Goal: Task Accomplishment & Management: Manage account settings

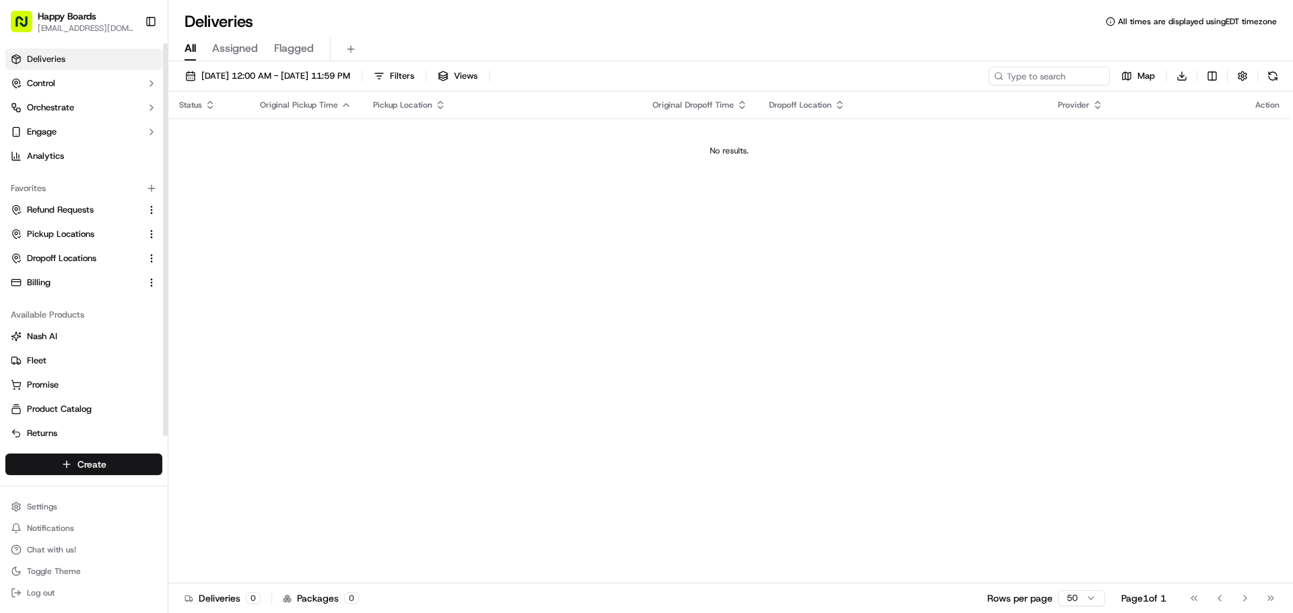
click at [92, 460] on html "Happy Boards [EMAIL_ADDRESS][DOMAIN_NAME] Toggle Sidebar Deliveries Control Orc…" at bounding box center [646, 306] width 1293 height 613
click at [215, 485] on link "Delivery" at bounding box center [243, 489] width 150 height 24
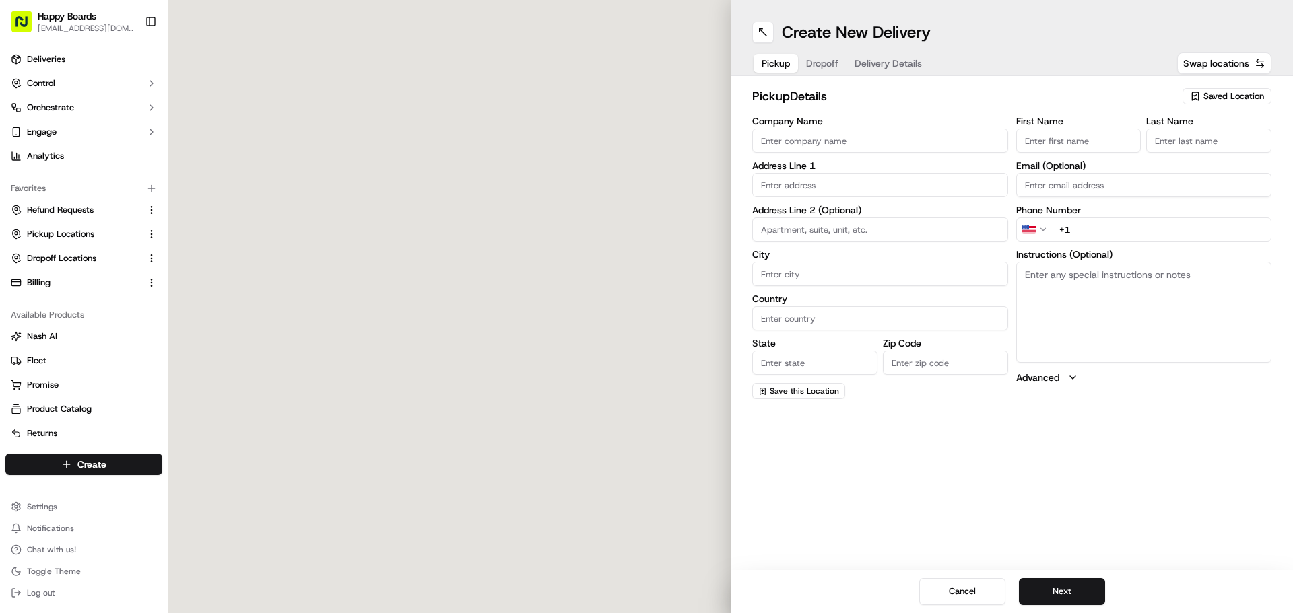
click at [1244, 94] on span "Saved Location" at bounding box center [1233, 96] width 61 height 12
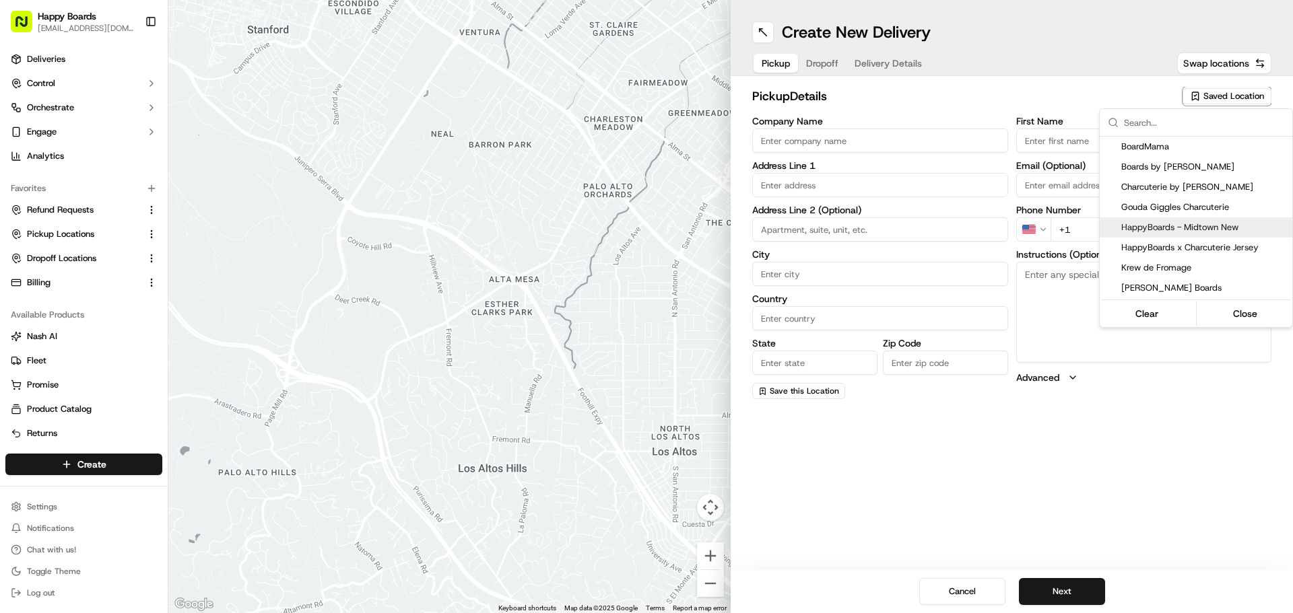
click at [1216, 229] on span "HappyBoards - Midtown New" at bounding box center [1204, 228] width 166 height 12
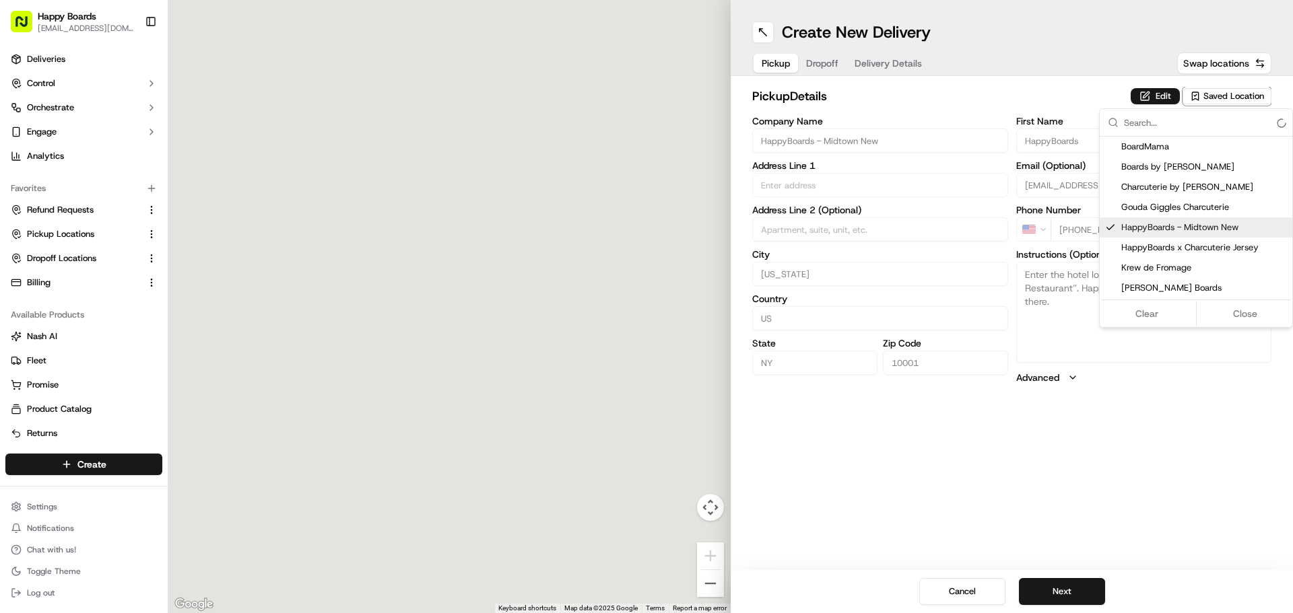
type input "HappyBoards - Midtown New"
type input "[STREET_ADDRESS]"
type input "[US_STATE]"
type input "US"
type input "NY"
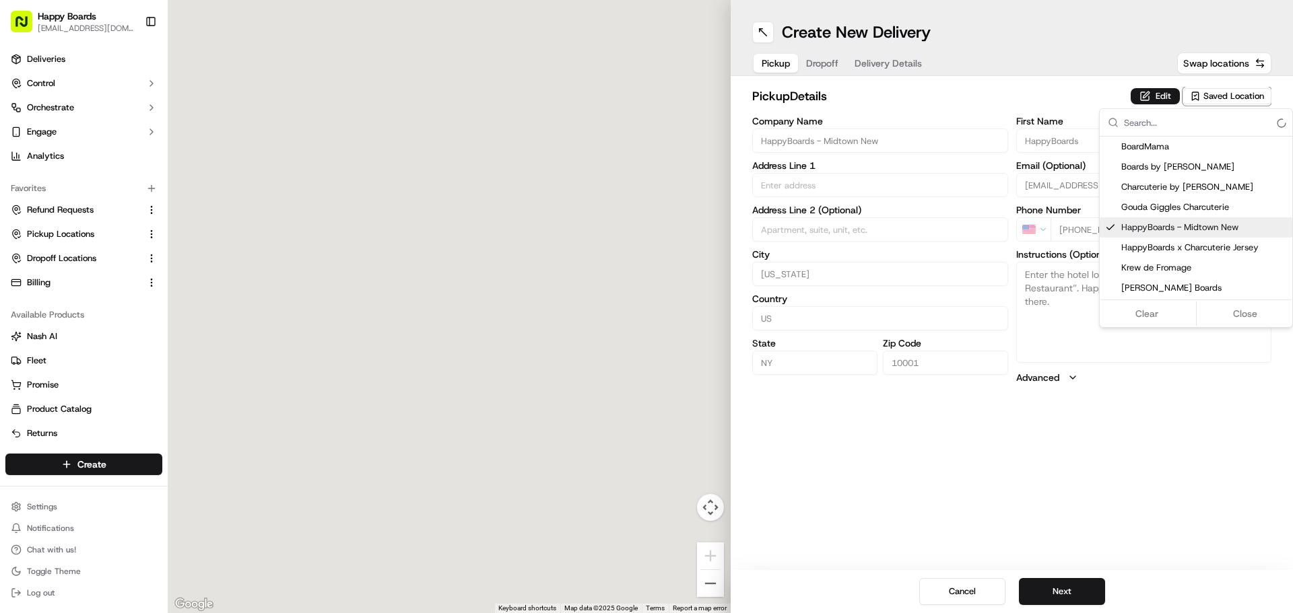
type input "10001"
type input "HappyBoards"
type input "LLC"
type input "[EMAIL_ADDRESS][DOMAIN_NAME]"
type input "[PHONE_NUMBER]"
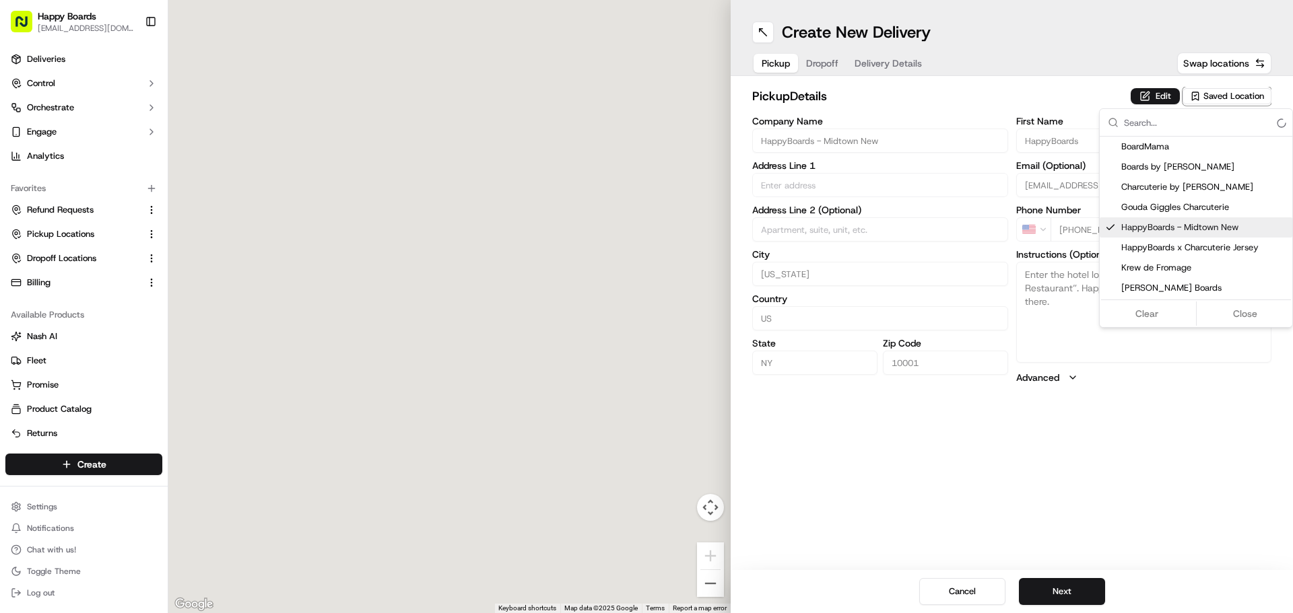
type textarea "Enter the hotel lobby and proceed to “Carne Restaurant”. HappyBoards staff memb…"
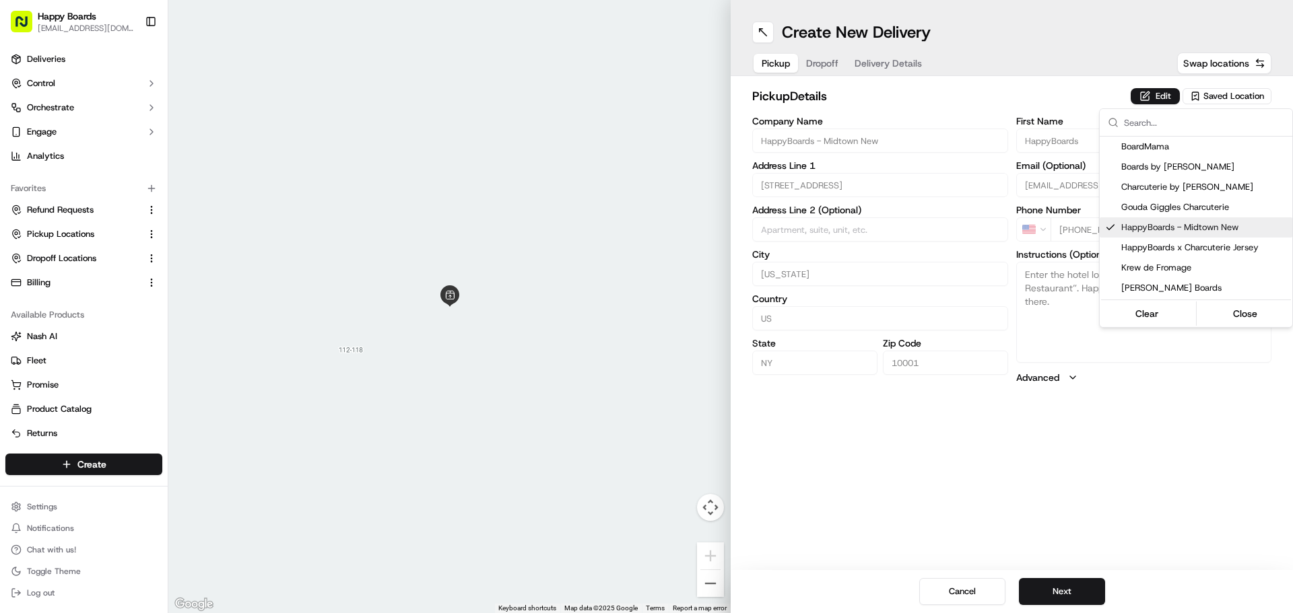
click at [1054, 584] on html "Happy Boards [EMAIL_ADDRESS][DOMAIN_NAME] Toggle Sidebar Deliveries Control Orc…" at bounding box center [646, 306] width 1293 height 613
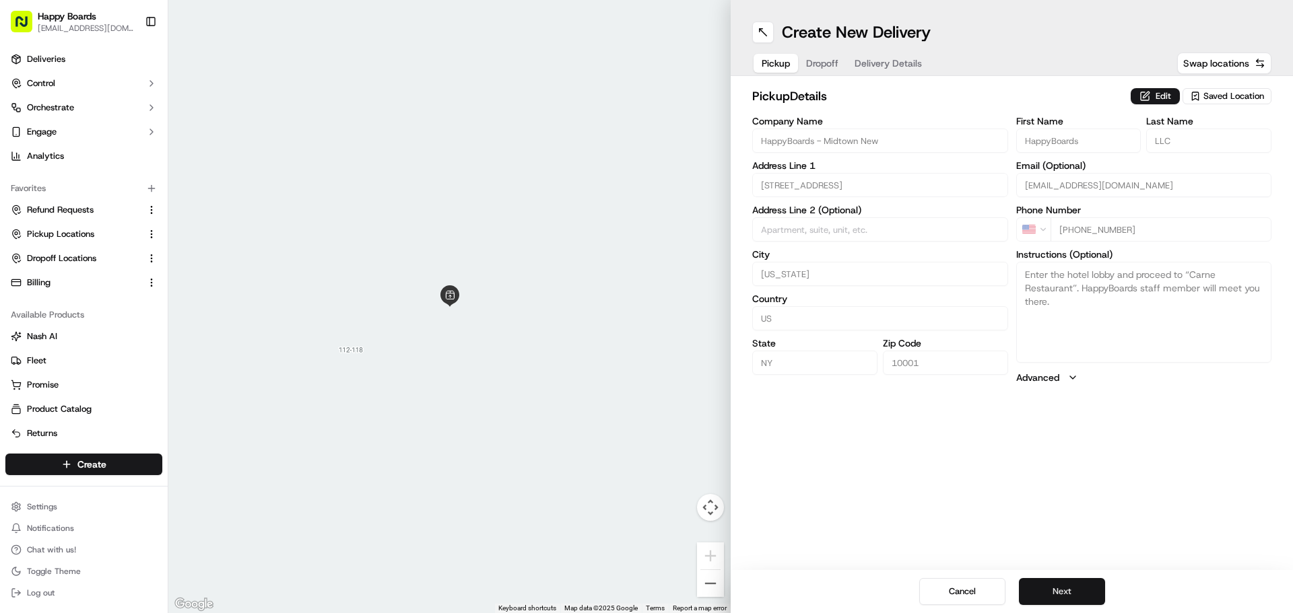
click at [1071, 593] on button "Next" at bounding box center [1062, 591] width 86 height 27
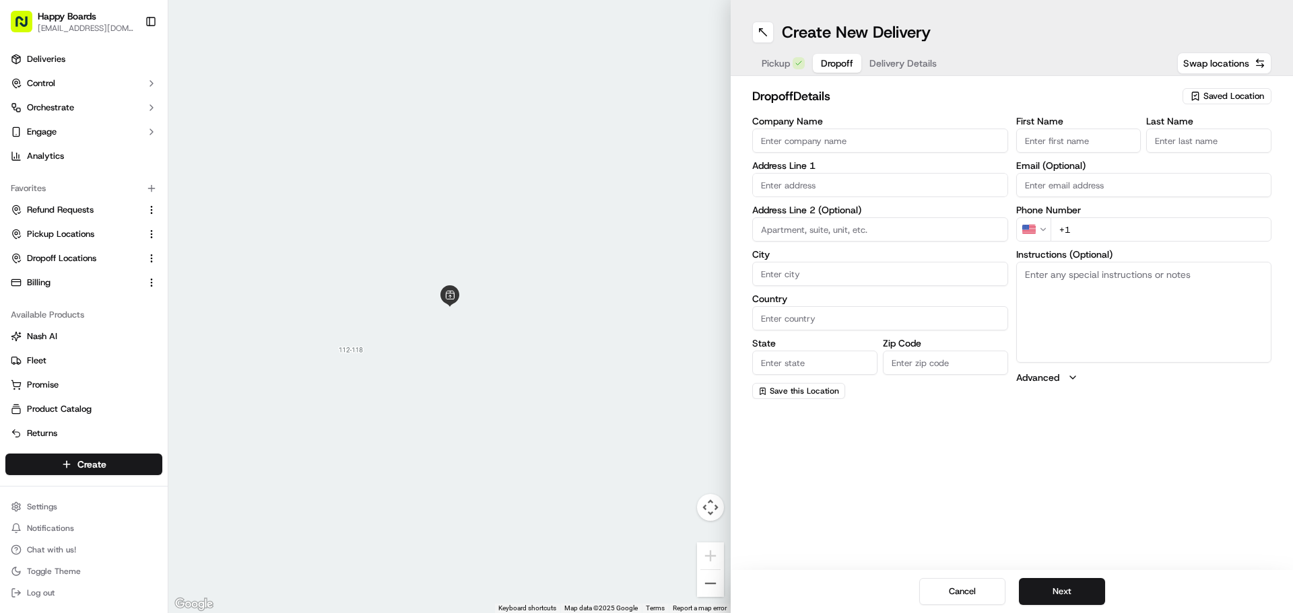
drag, startPoint x: 896, startPoint y: 140, endPoint x: 1110, endPoint y: 153, distance: 214.5
click at [896, 140] on input "Company Name" at bounding box center [880, 141] width 256 height 24
paste input "[PERSON_NAME]"
type input "[PERSON_NAME]"
drag, startPoint x: 1108, startPoint y: 139, endPoint x: 1097, endPoint y: 141, distance: 11.1
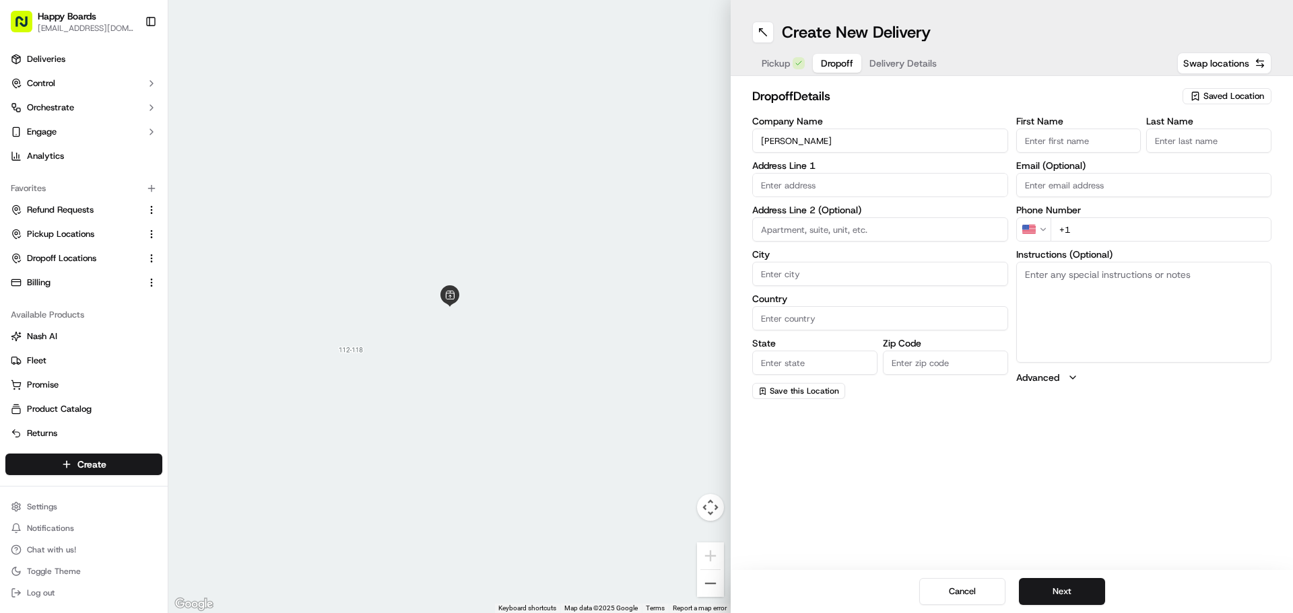
click at [1107, 139] on input "First Name" at bounding box center [1078, 141] width 125 height 24
paste input "[PERSON_NAME]"
click at [1064, 149] on input "[PERSON_NAME]" at bounding box center [1078, 141] width 125 height 24
type input "Maya"
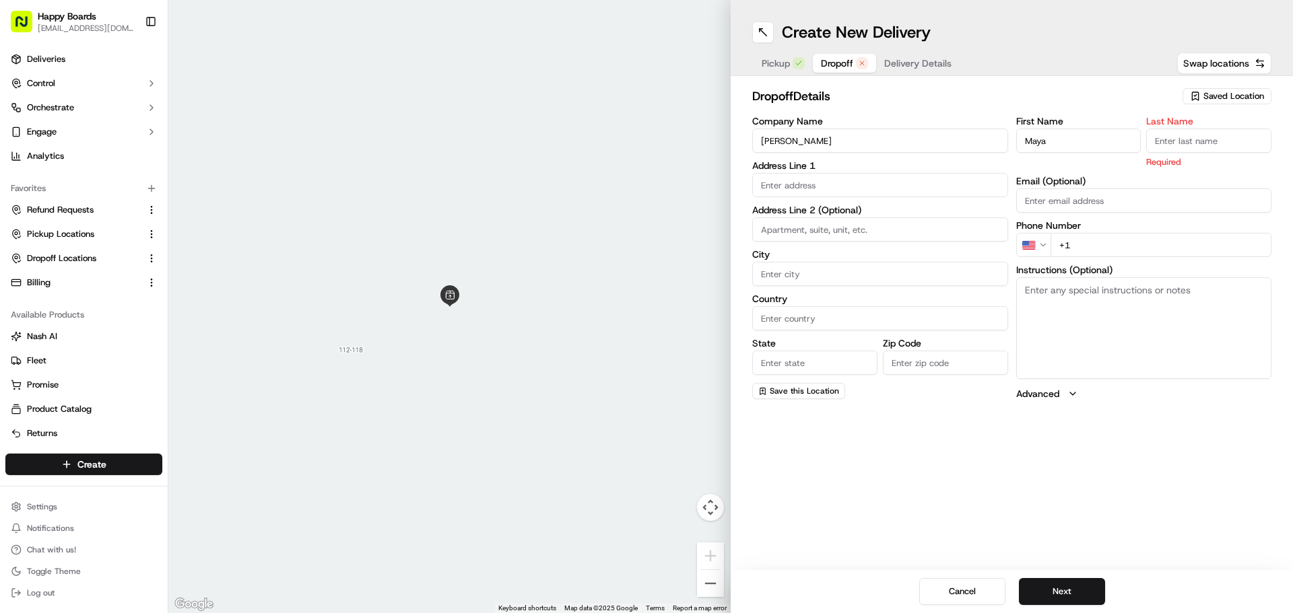
click at [1250, 141] on input "Last Name" at bounding box center [1208, 141] width 125 height 24
paste input "[PERSON_NAME]"
type input "[PERSON_NAME]"
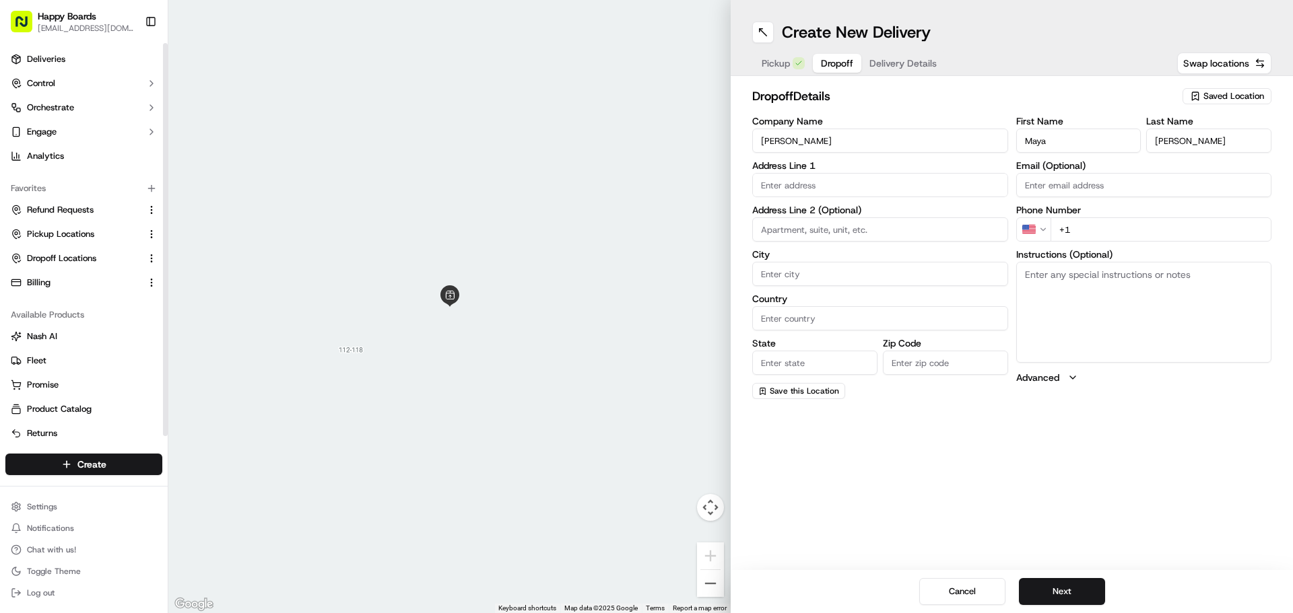
click at [776, 185] on input "text" at bounding box center [880, 185] width 256 height 24
paste input "[STREET_ADDRESS][PERSON_NAME]"
click at [789, 217] on div "[STREET_ADDRESS][PERSON_NAME]" at bounding box center [880, 213] width 249 height 20
type input "[STREET_ADDRESS][PERSON_NAME]"
type input "[GEOGRAPHIC_DATA]"
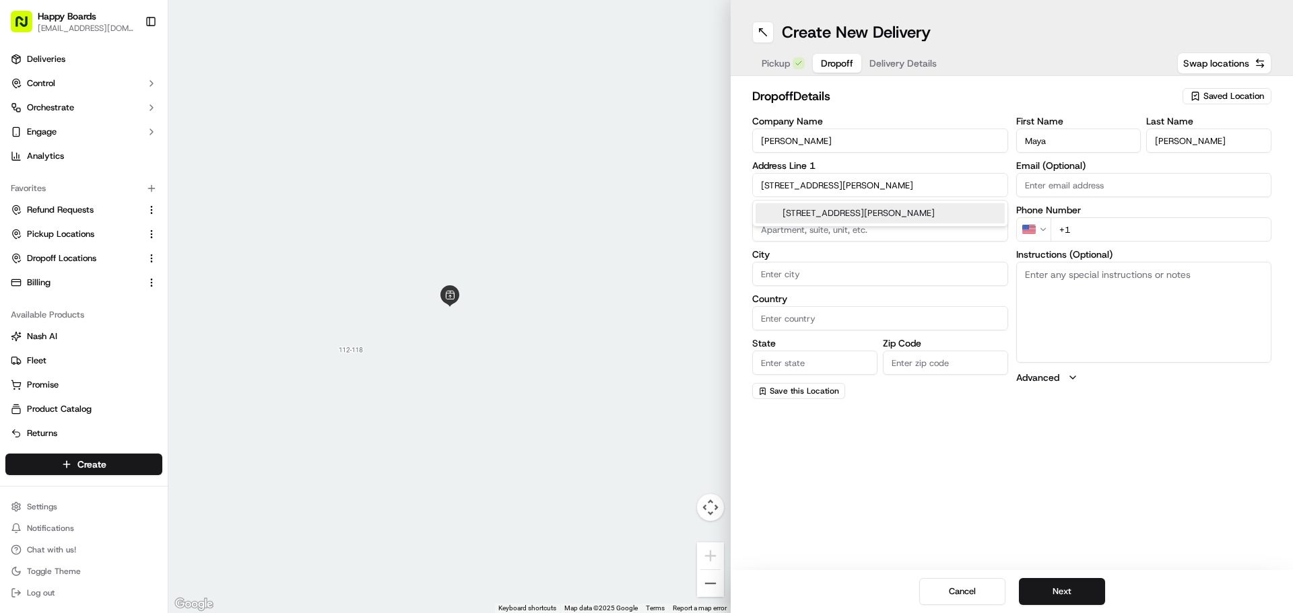
type input "[GEOGRAPHIC_DATA]"
type input "NY"
type input "11201"
type input "[STREET_ADDRESS][PERSON_NAME]"
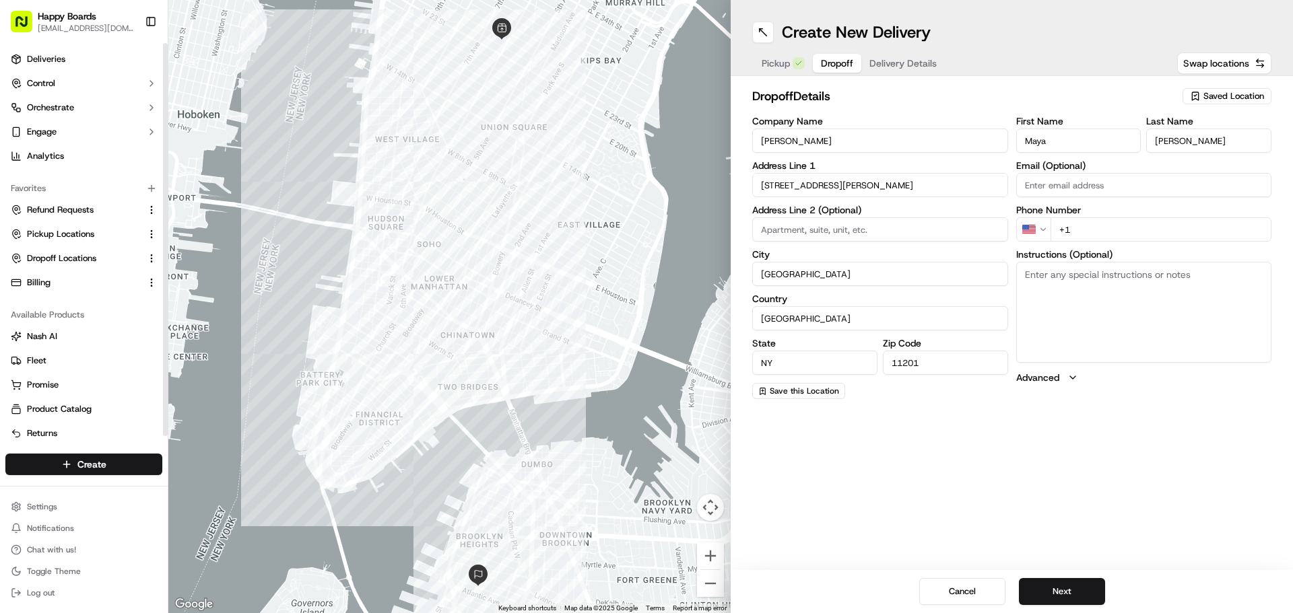
click at [903, 229] on input at bounding box center [880, 229] width 256 height 24
paste input "1B2B"
type input "1B2B"
click at [1114, 225] on input "+1" at bounding box center [1161, 229] width 222 height 24
paste input "[PHONE_NUMBER]"
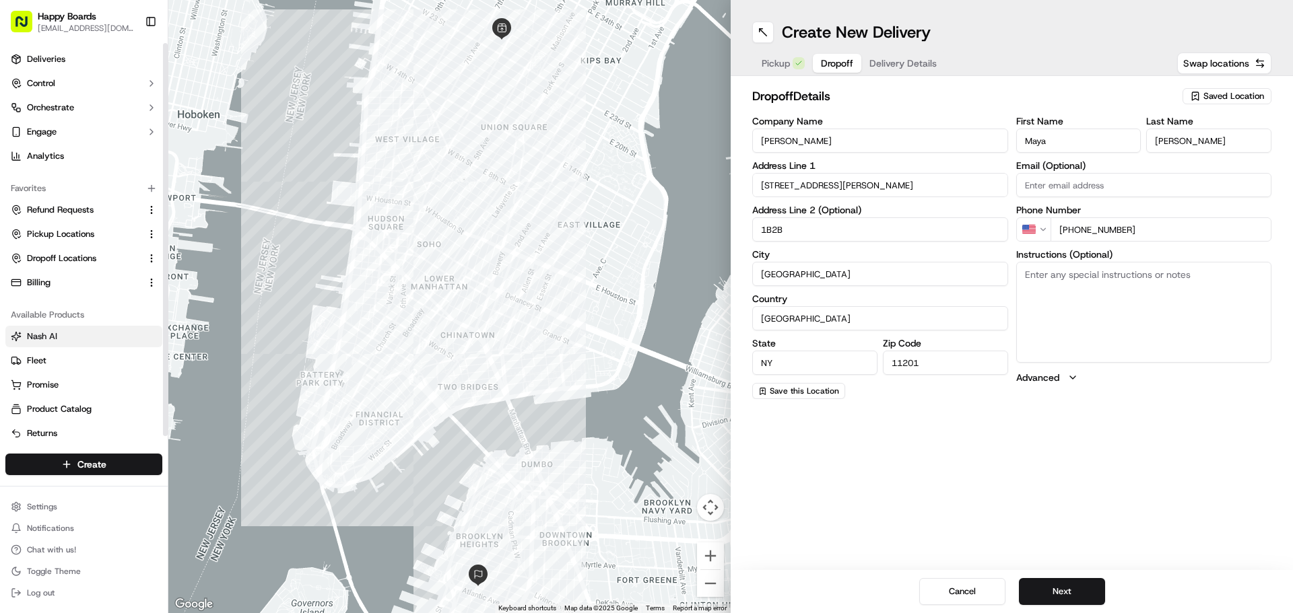
type input "[PHONE_NUMBER]"
click at [1082, 292] on textarea "Instructions (Optional)" at bounding box center [1144, 312] width 256 height 101
drag, startPoint x: 750, startPoint y: 236, endPoint x: 679, endPoint y: 232, distance: 71.5
click at [644, 236] on div "← Move left → Move right ↑ Move up ↓ Move down + Zoom in - Zoom out Home Jump l…" at bounding box center [730, 306] width 1125 height 613
click at [1157, 296] on textarea "Instructions (Optional)" at bounding box center [1144, 312] width 256 height 101
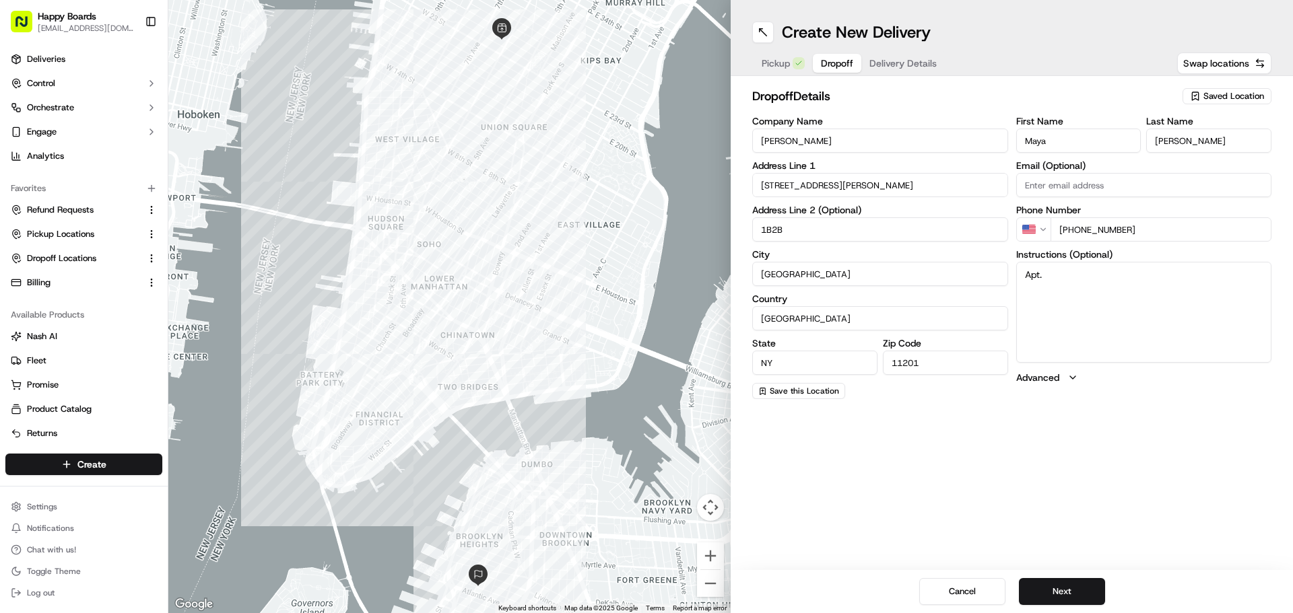
paste textarea "1B2B"
click at [1114, 283] on textarea "Apt. 1B2B," at bounding box center [1144, 312] width 256 height 101
paste textarea "Call [PHONE_NUMBER] when at the address"
click at [1261, 277] on textarea "Apt. 1B2B, Call [PHONE_NUMBER] when at the address" at bounding box center [1144, 312] width 256 height 101
paste textarea "Apto. 1B2B, llame al [PHONE_NUMBER] cuando esté en la dirección"
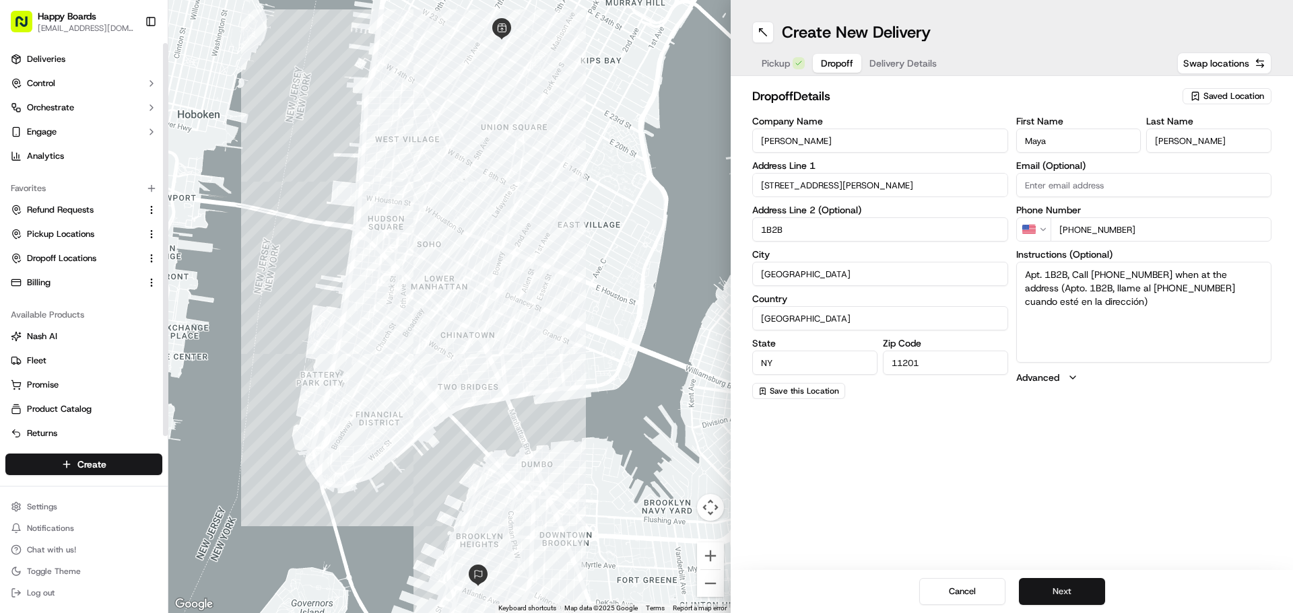
type textarea "Apt. 1B2B, Call [PHONE_NUMBER] when at the address (Apto. 1B2B, llame al [PHONE…"
click at [1068, 590] on button "Next" at bounding box center [1062, 591] width 86 height 27
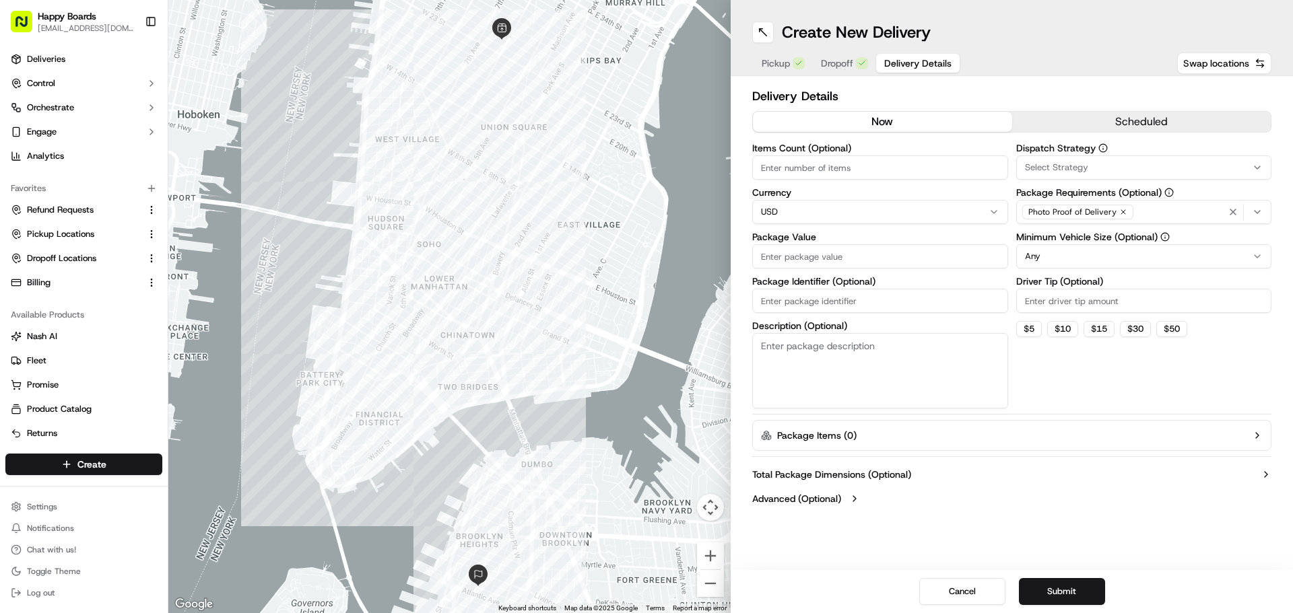
click at [1067, 265] on html "Happy Boards [EMAIL_ADDRESS][DOMAIN_NAME] Toggle Sidebar Deliveries Control Orc…" at bounding box center [646, 306] width 1293 height 613
click at [881, 362] on textarea "Description (Optional)" at bounding box center [880, 370] width 256 height 75
type textarea "brown/white bag"
drag, startPoint x: 1066, startPoint y: 334, endPoint x: 875, endPoint y: 288, distance: 196.8
click at [1066, 334] on button "$ 10" at bounding box center [1062, 329] width 31 height 16
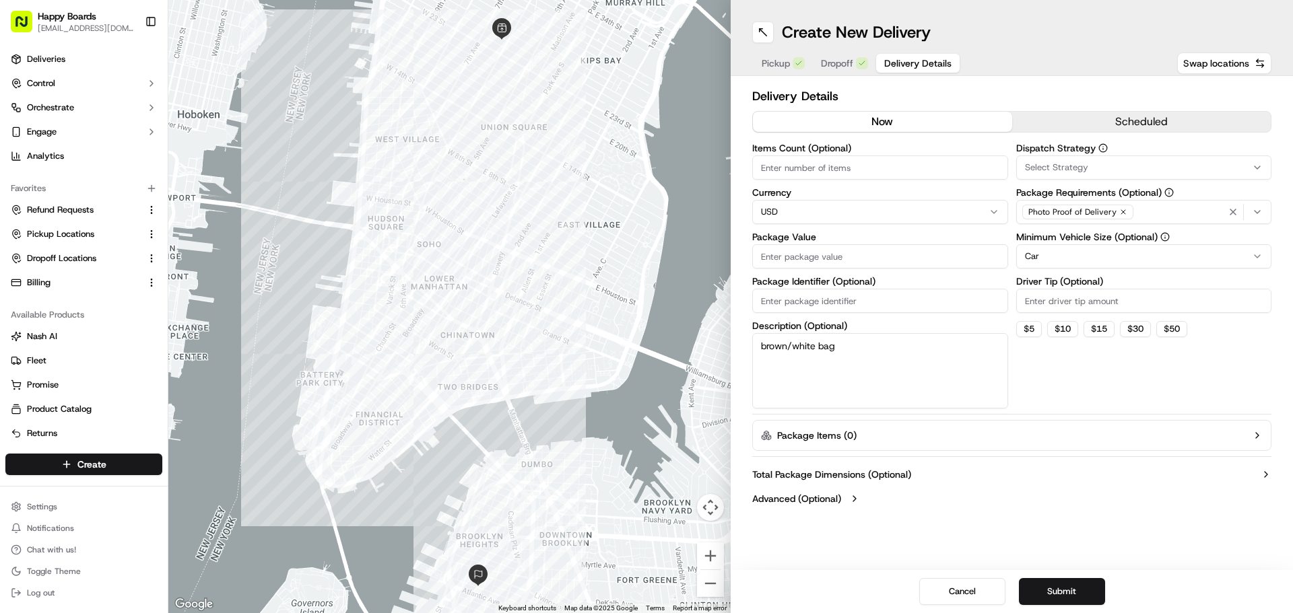
type input "10"
click at [845, 255] on input "Package Value" at bounding box center [880, 256] width 256 height 24
paste input "133.03"
type input "133.03"
click at [1065, 599] on button "Submit" at bounding box center [1062, 591] width 86 height 27
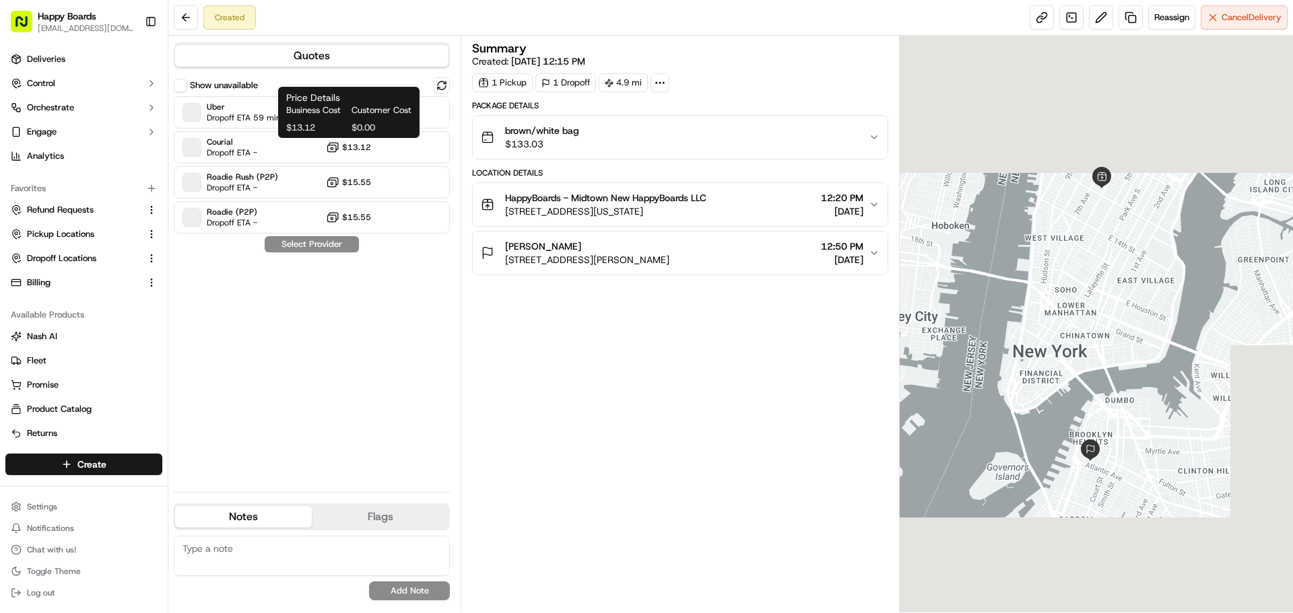
click at [303, 112] on span "Business Cost" at bounding box center [316, 110] width 60 height 12
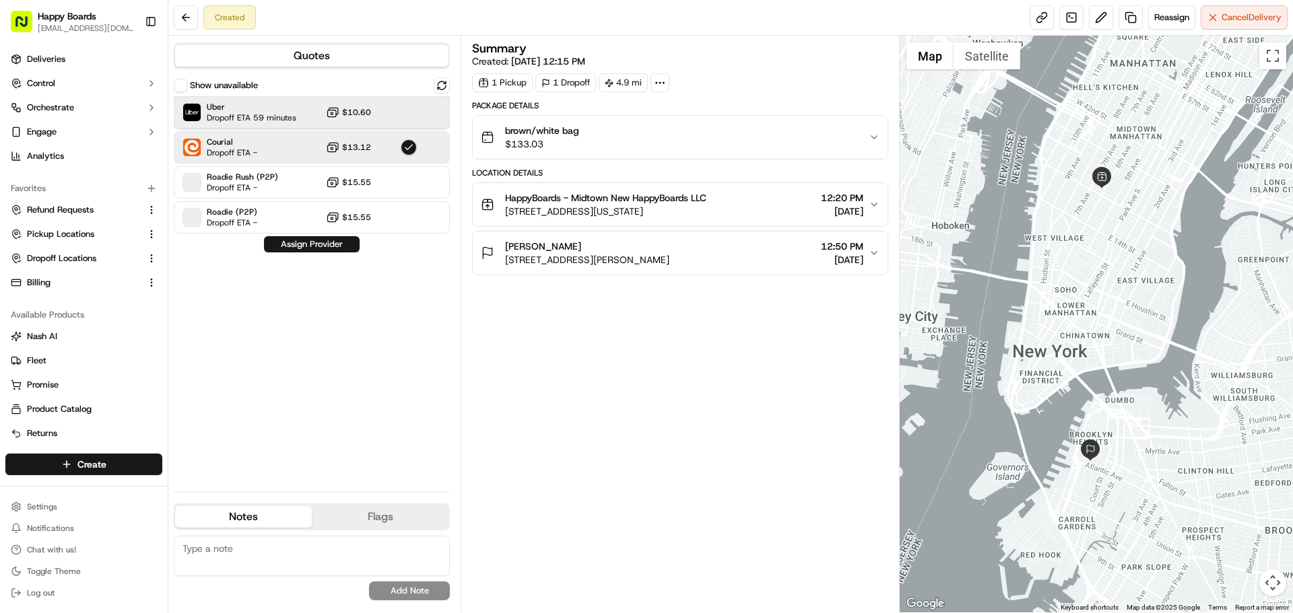
click at [238, 109] on span "Uber" at bounding box center [252, 107] width 90 height 11
click at [317, 242] on button "Assign Provider" at bounding box center [312, 244] width 96 height 16
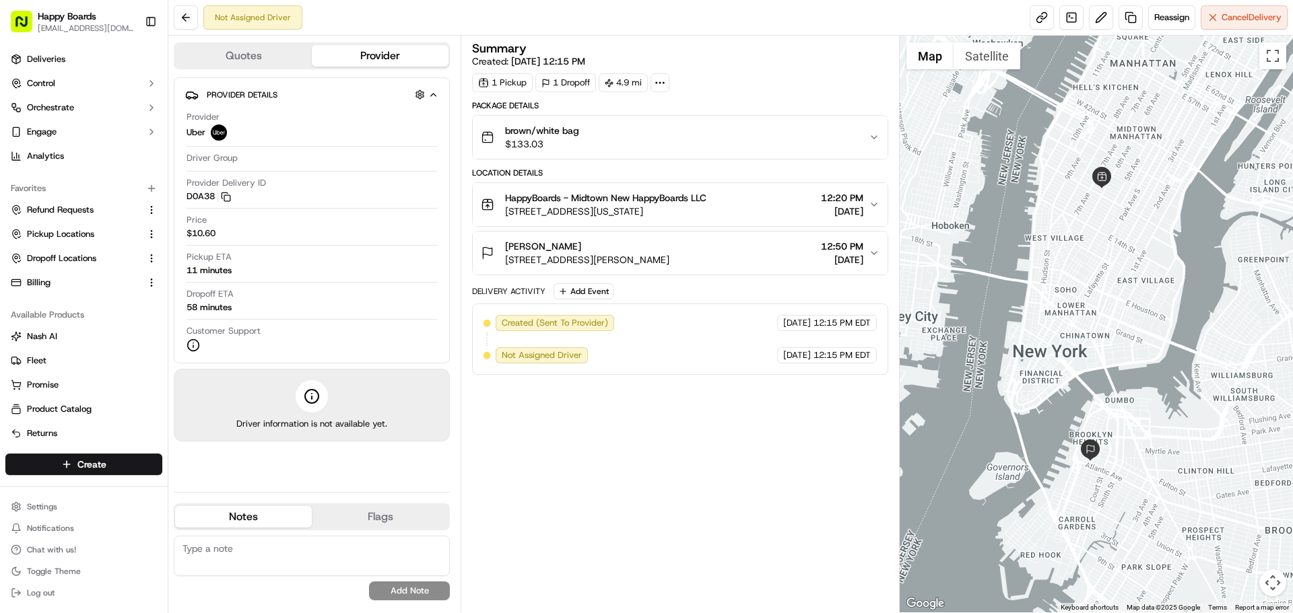
click at [875, 257] on icon "button" at bounding box center [874, 253] width 11 height 11
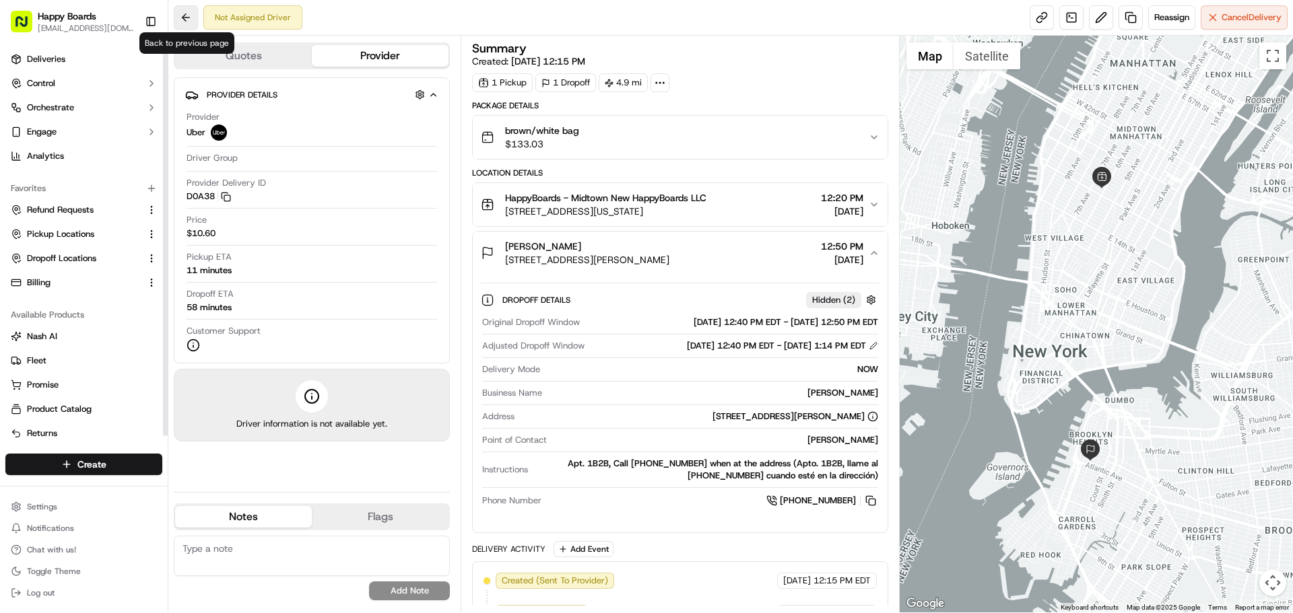
click at [178, 22] on button at bounding box center [186, 17] width 24 height 24
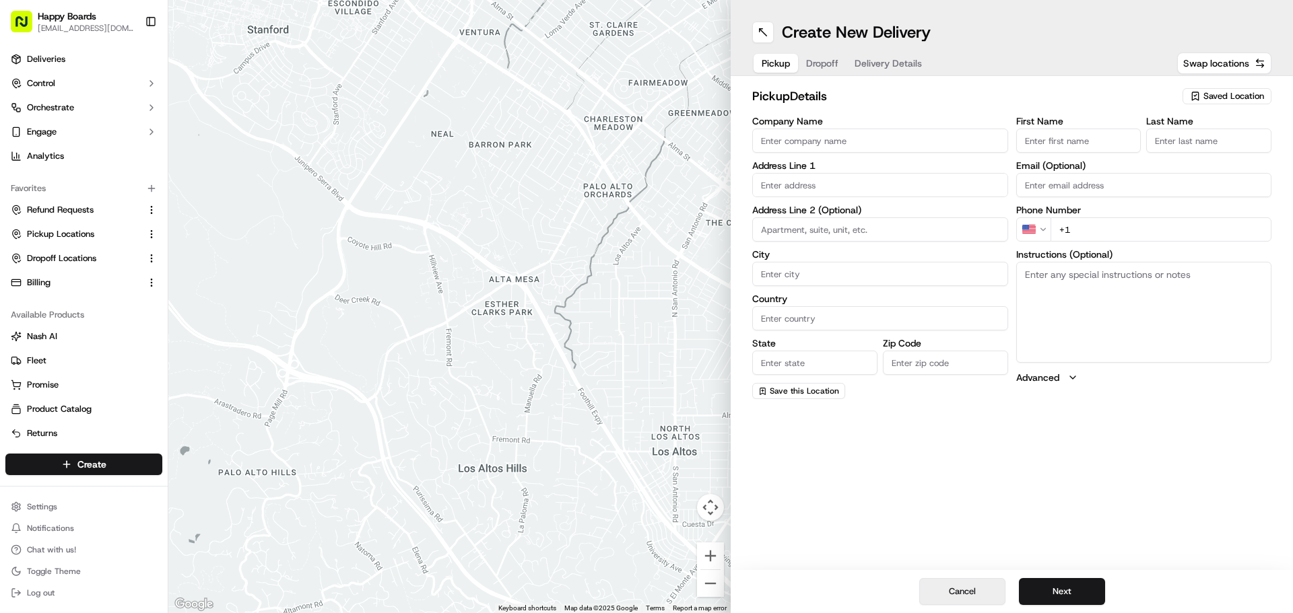
click at [980, 595] on button "Cancel" at bounding box center [962, 591] width 86 height 27
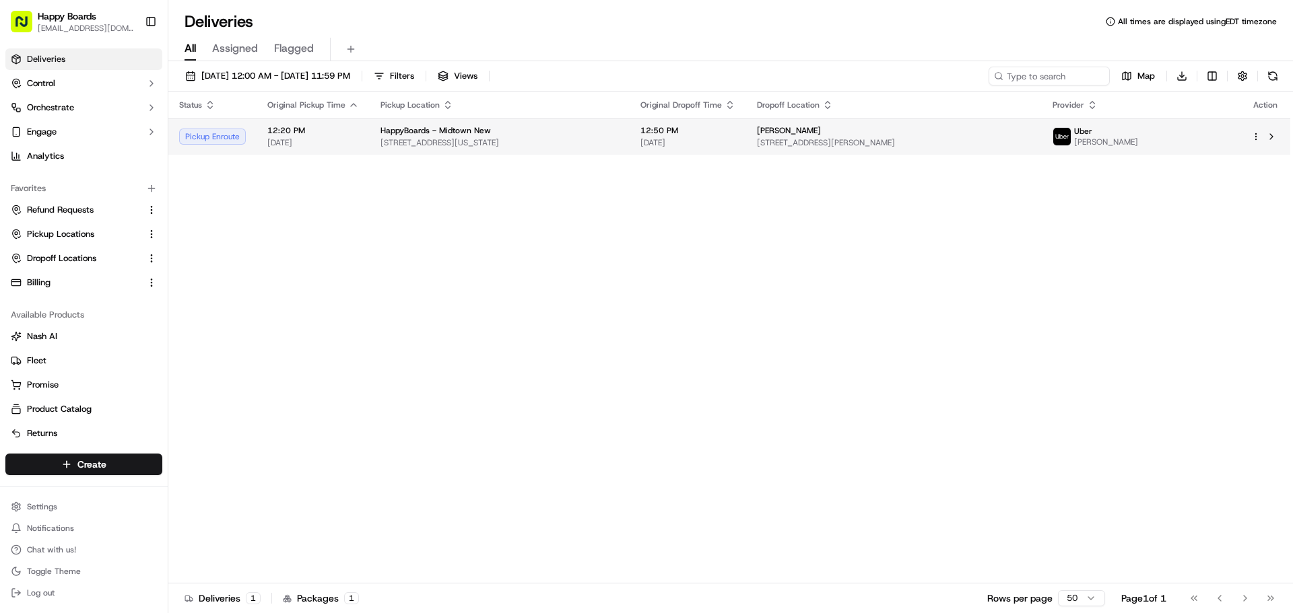
click at [630, 147] on td "HappyBoards - Midtown New [STREET_ADDRESS][US_STATE]" at bounding box center [500, 137] width 260 height 36
click at [387, 141] on span "[STREET_ADDRESS][US_STATE]" at bounding box center [499, 142] width 238 height 11
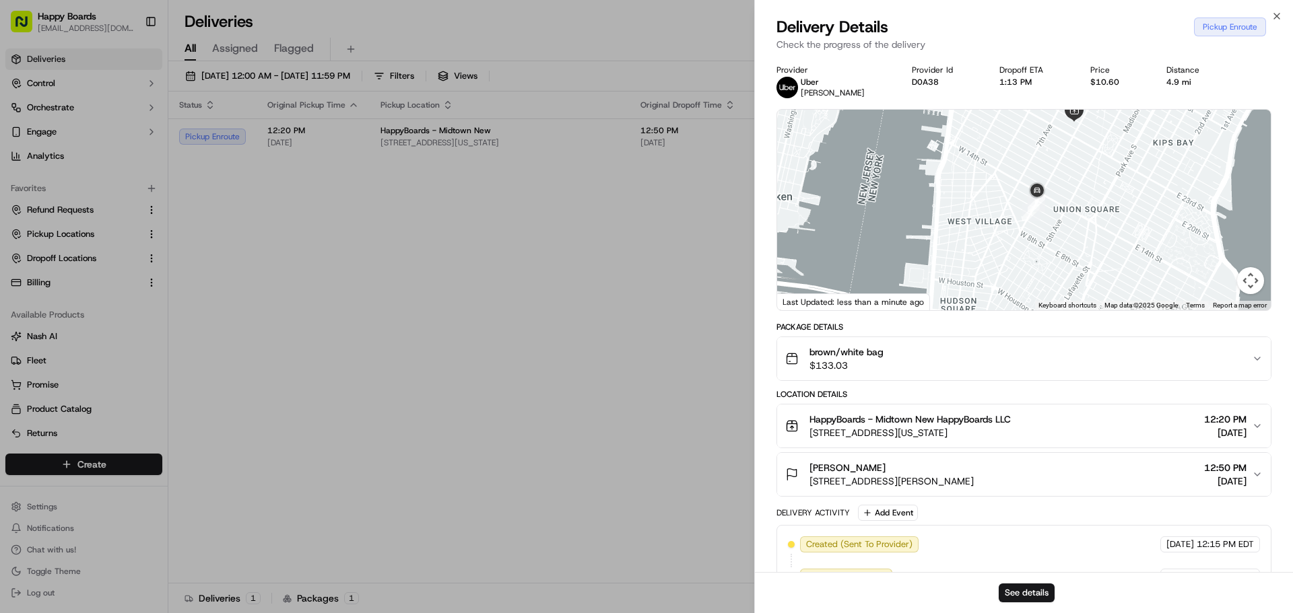
drag, startPoint x: 1101, startPoint y: 158, endPoint x: 1069, endPoint y: 217, distance: 67.5
click at [1069, 217] on div at bounding box center [1024, 210] width 494 height 201
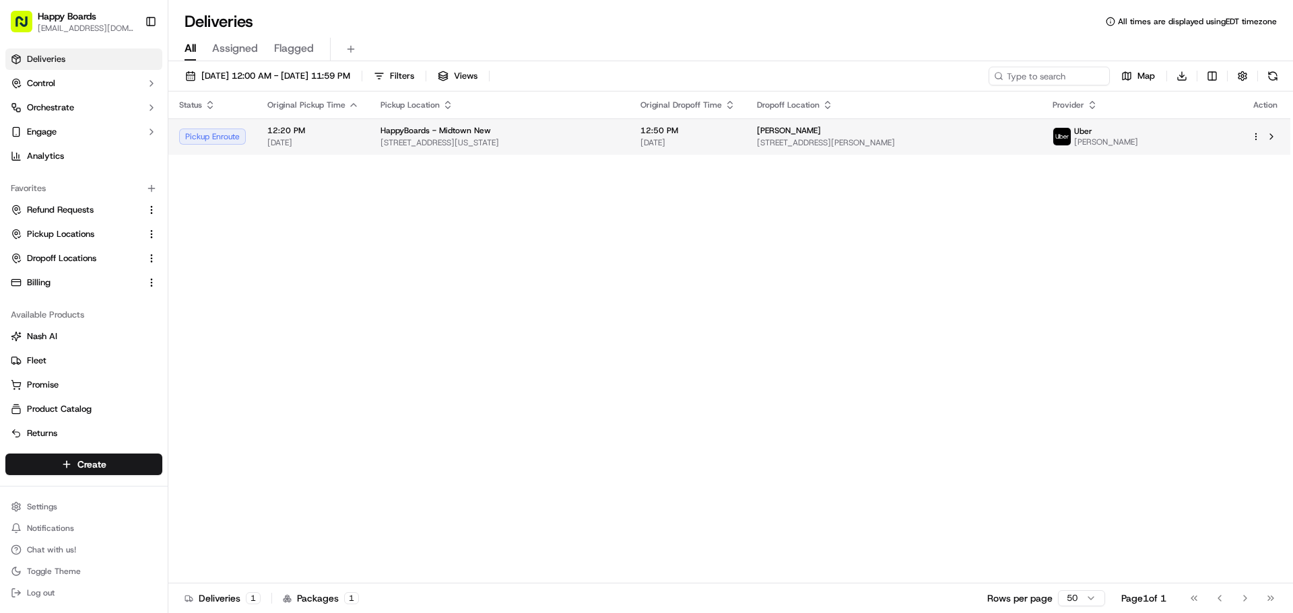
drag, startPoint x: 618, startPoint y: 243, endPoint x: 542, endPoint y: 133, distance: 133.6
click at [539, 136] on div "HappyBoards - Midtown New" at bounding box center [499, 130] width 238 height 11
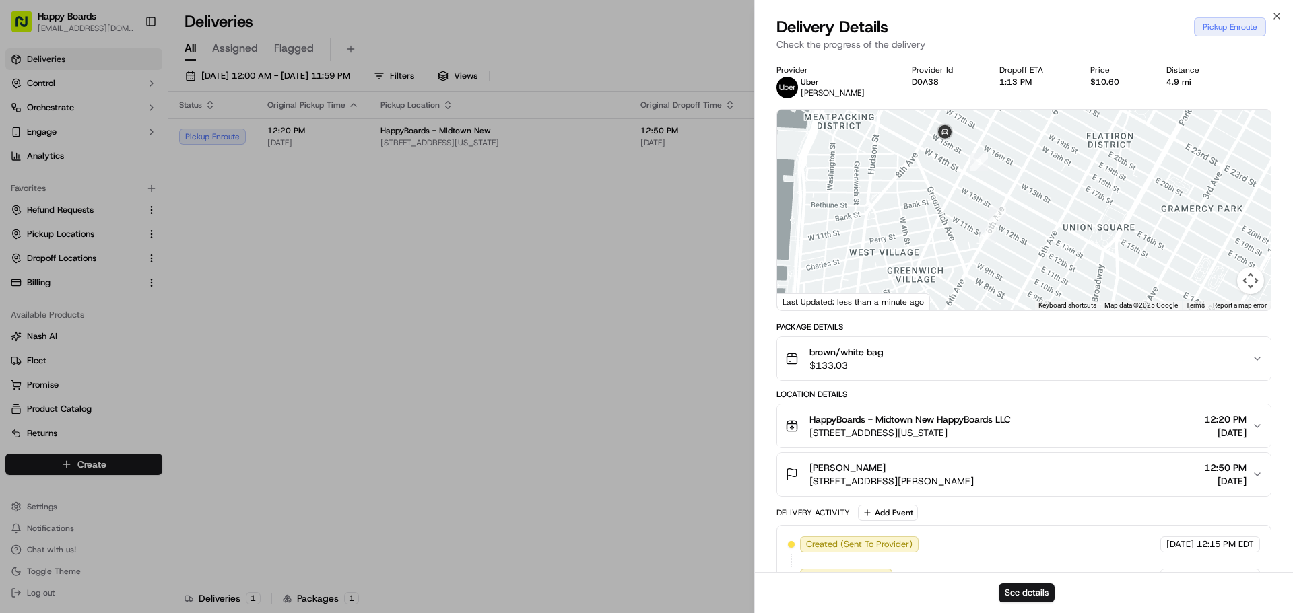
drag, startPoint x: 999, startPoint y: 168, endPoint x: 1002, endPoint y: 203, distance: 34.5
click at [1059, 253] on div at bounding box center [1024, 210] width 494 height 201
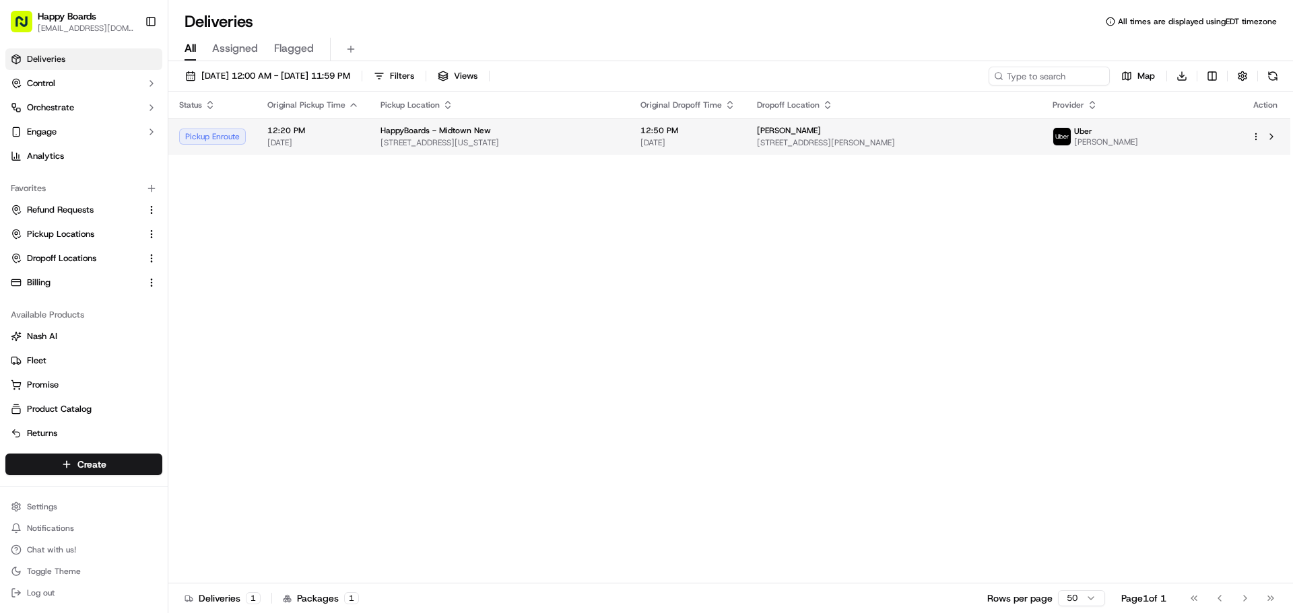
click at [630, 126] on td "HappyBoards - Midtown New [STREET_ADDRESS][US_STATE]" at bounding box center [500, 137] width 260 height 36
click at [376, 141] on td "HappyBoards - Midtown New [STREET_ADDRESS][US_STATE]" at bounding box center [500, 137] width 260 height 36
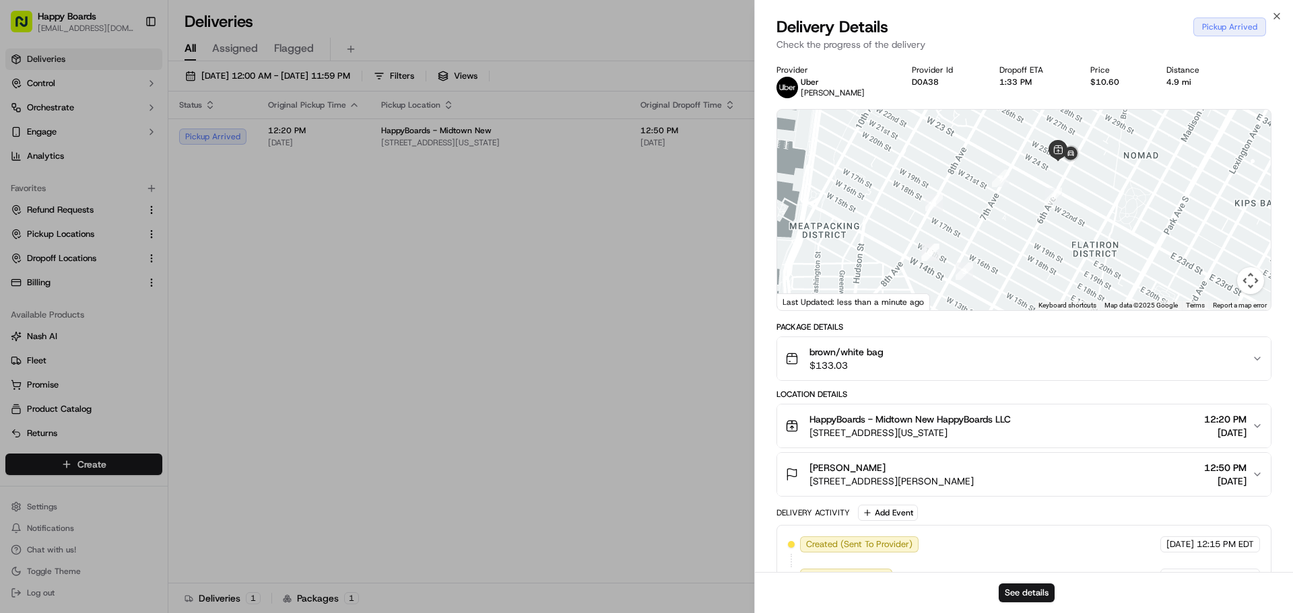
drag, startPoint x: 389, startPoint y: 277, endPoint x: 401, endPoint y: 162, distance: 115.8
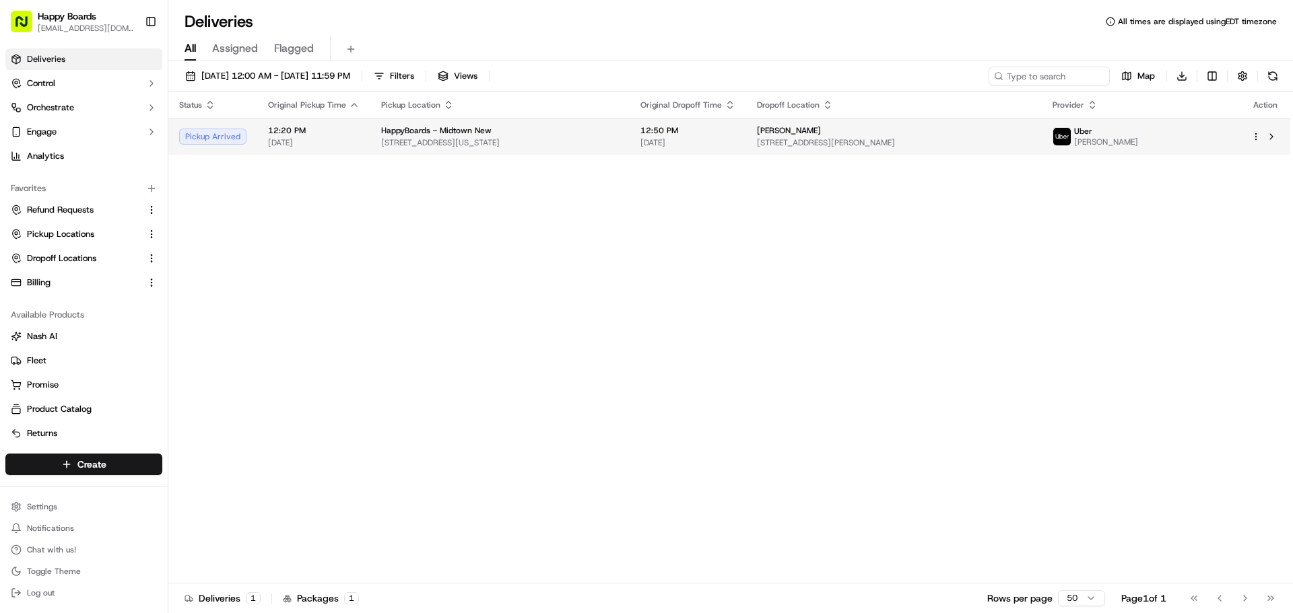
click at [397, 145] on span "[STREET_ADDRESS][US_STATE]" at bounding box center [500, 142] width 238 height 11
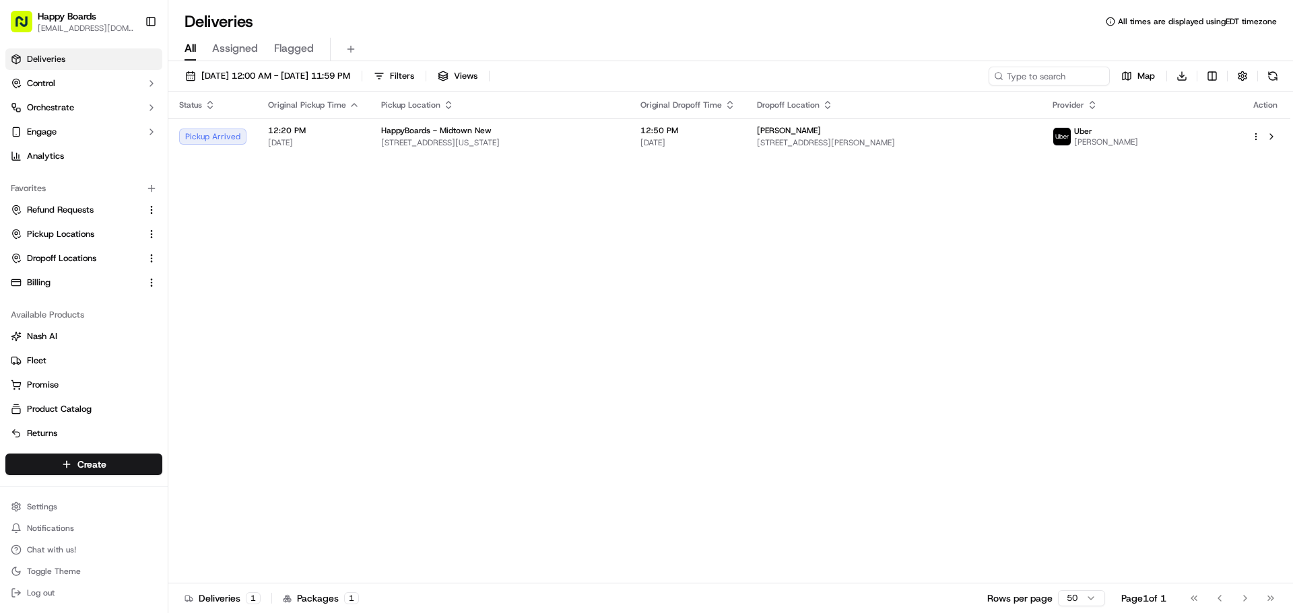
click at [635, 162] on div "Status Original Pickup Time Pickup Location Original Dropoff Time Dropoff Locat…" at bounding box center [729, 338] width 1122 height 492
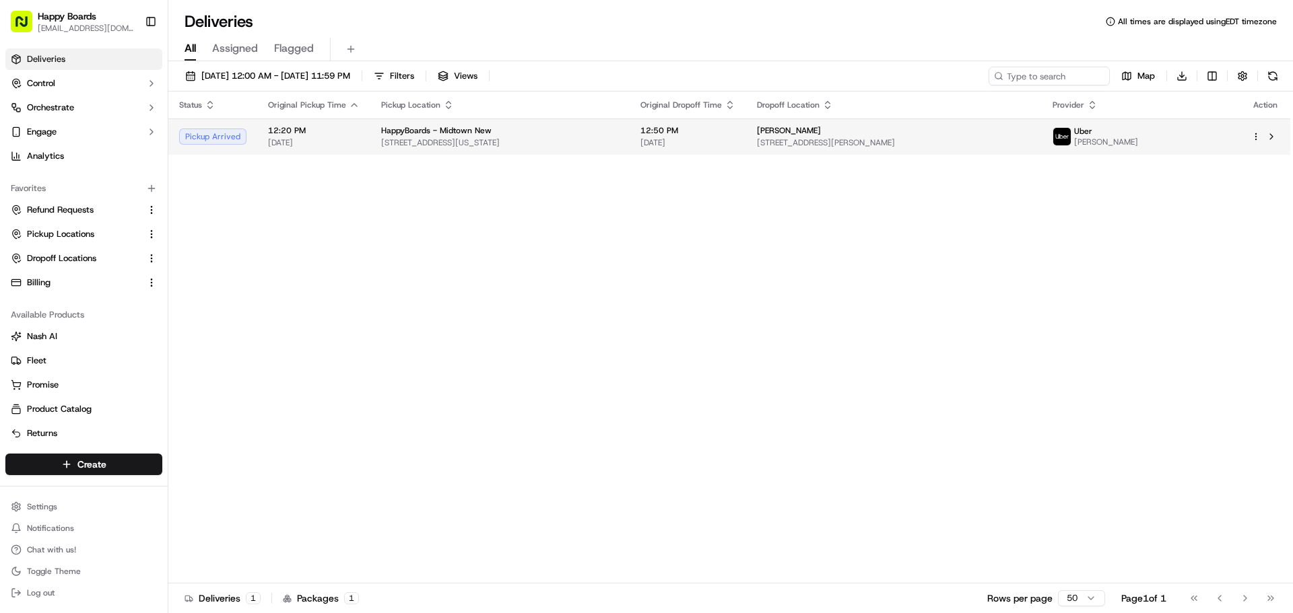
click at [619, 139] on span "[STREET_ADDRESS][US_STATE]" at bounding box center [500, 142] width 238 height 11
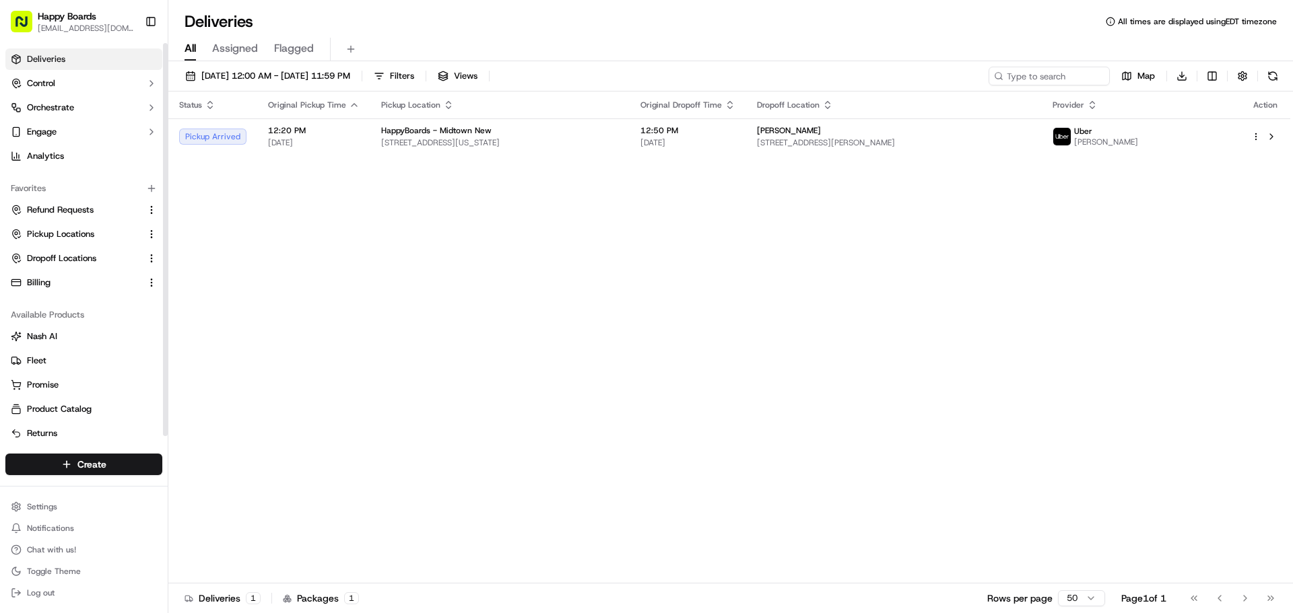
click at [405, 163] on div "Status Original Pickup Time Pickup Location Original Dropoff Time Dropoff Locat…" at bounding box center [729, 338] width 1122 height 492
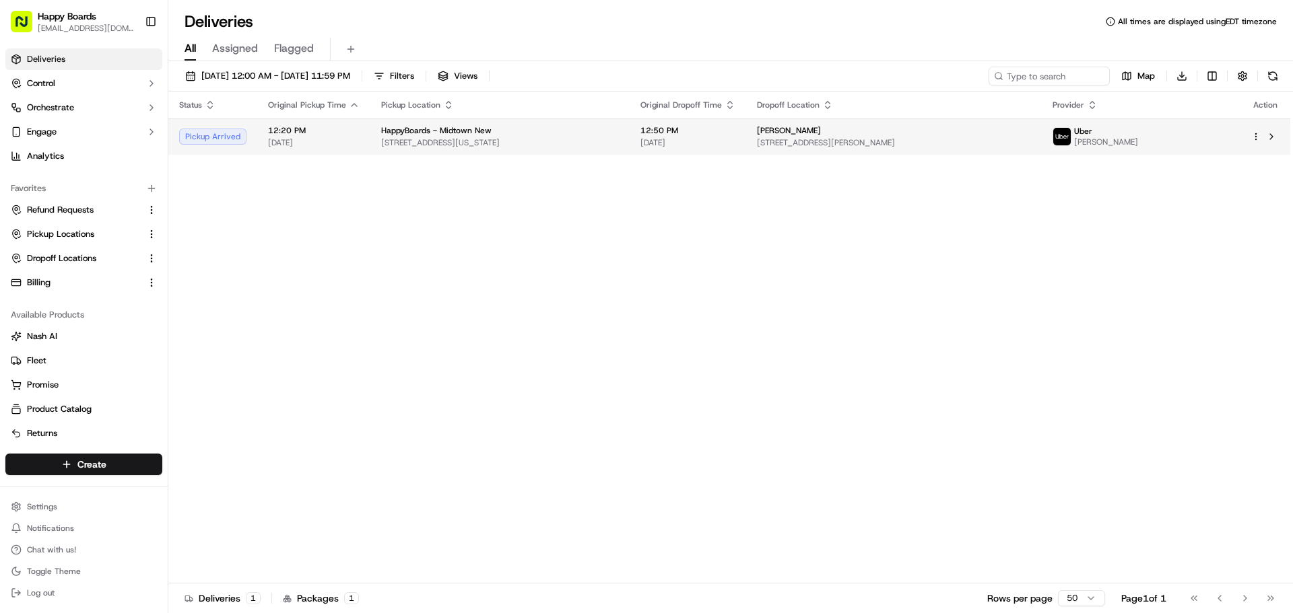
click at [428, 139] on span "[STREET_ADDRESS][US_STATE]" at bounding box center [500, 142] width 238 height 11
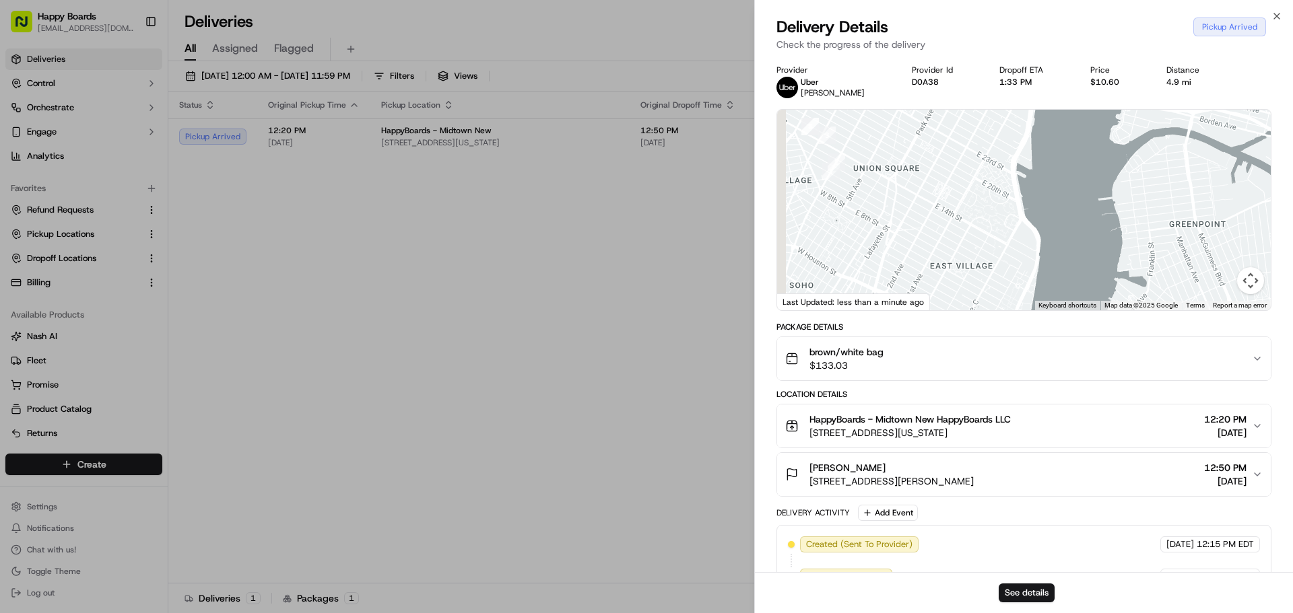
drag, startPoint x: 964, startPoint y: 137, endPoint x: 1114, endPoint y: 272, distance: 201.7
click at [1114, 272] on div at bounding box center [1024, 210] width 494 height 201
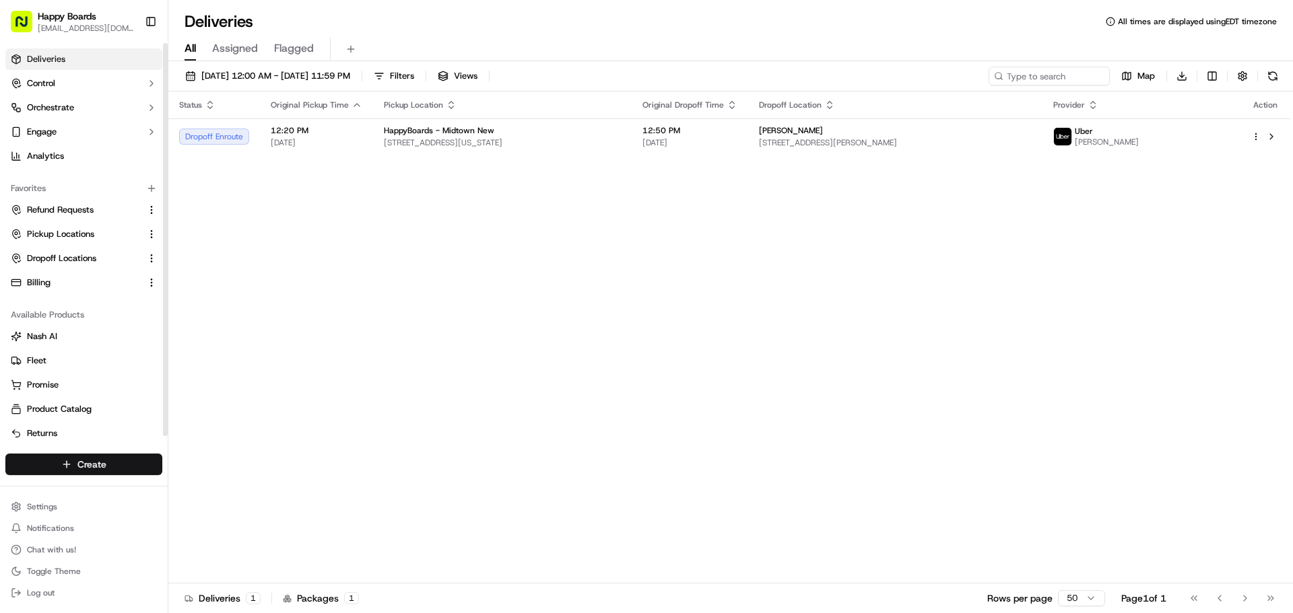
click at [103, 464] on html "Happy Boards [EMAIL_ADDRESS][DOMAIN_NAME] Toggle Sidebar Deliveries Control Orc…" at bounding box center [646, 306] width 1293 height 613
click at [208, 479] on link "Delivery" at bounding box center [243, 489] width 150 height 24
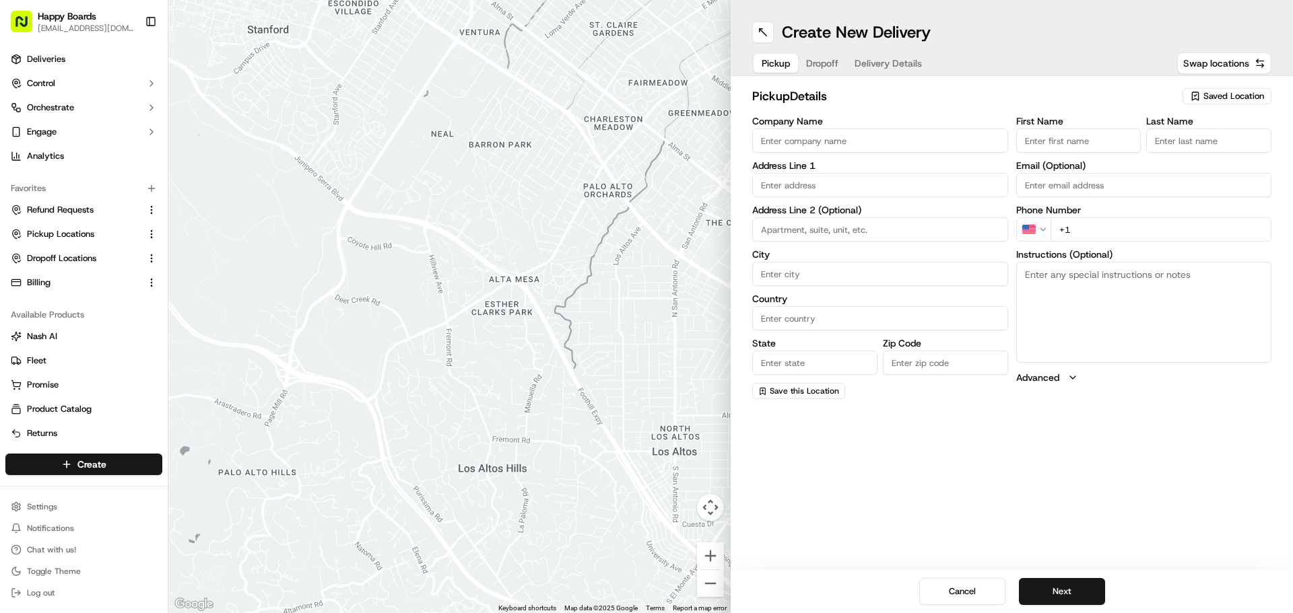
click at [1226, 89] on div "Saved Location" at bounding box center [1226, 96] width 89 height 16
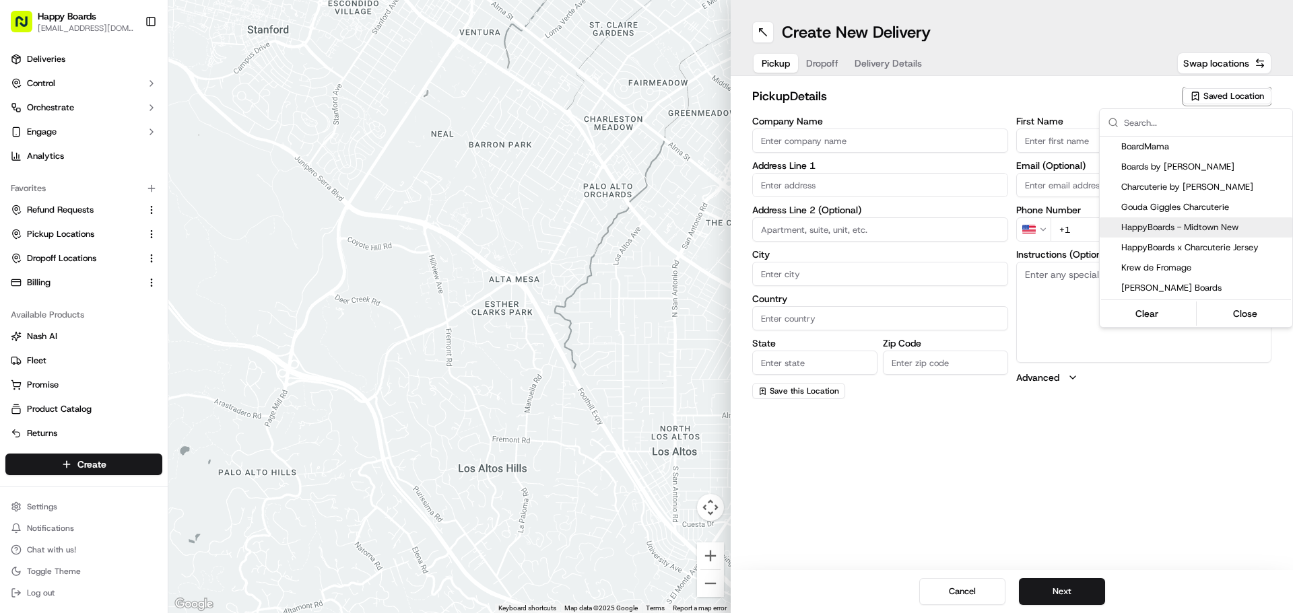
click at [1245, 232] on span "HappyBoards - Midtown New" at bounding box center [1204, 228] width 166 height 12
type input "HappyBoards - Midtown New"
type input "[STREET_ADDRESS]"
type input "[US_STATE]"
type input "US"
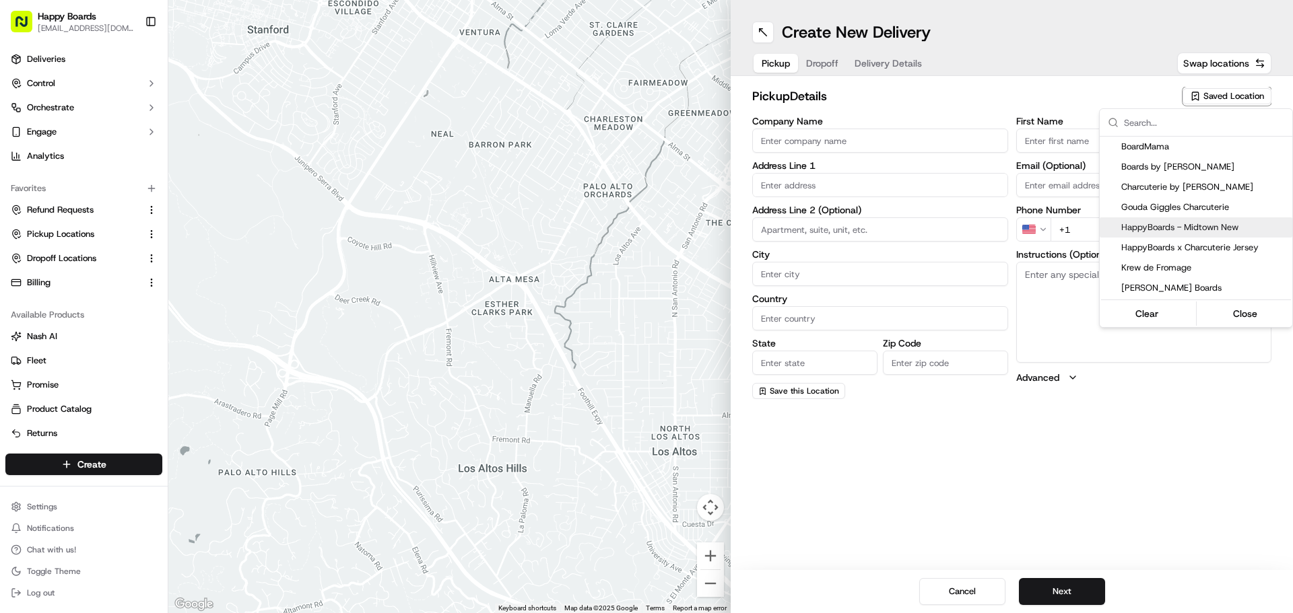
type input "NY"
type input "10001"
type input "HappyBoards"
type input "LLC"
type input "[EMAIL_ADDRESS][DOMAIN_NAME]"
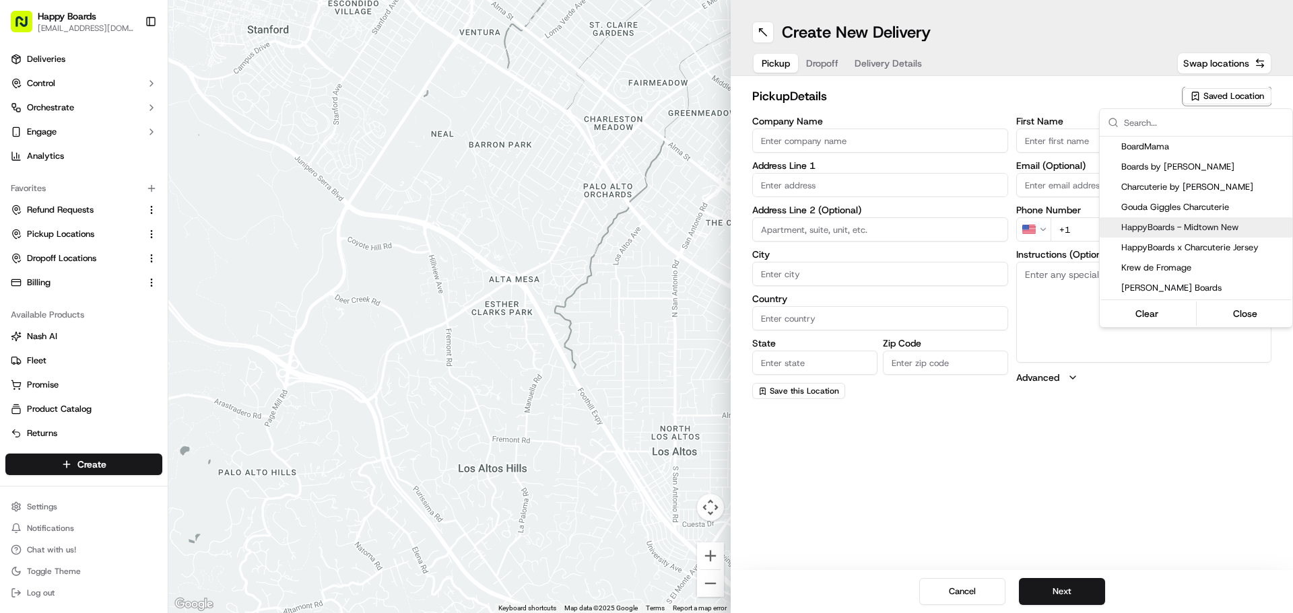
type input "[PHONE_NUMBER]"
type textarea "Enter the hotel lobby and proceed to “Carne Restaurant”. HappyBoards staff memb…"
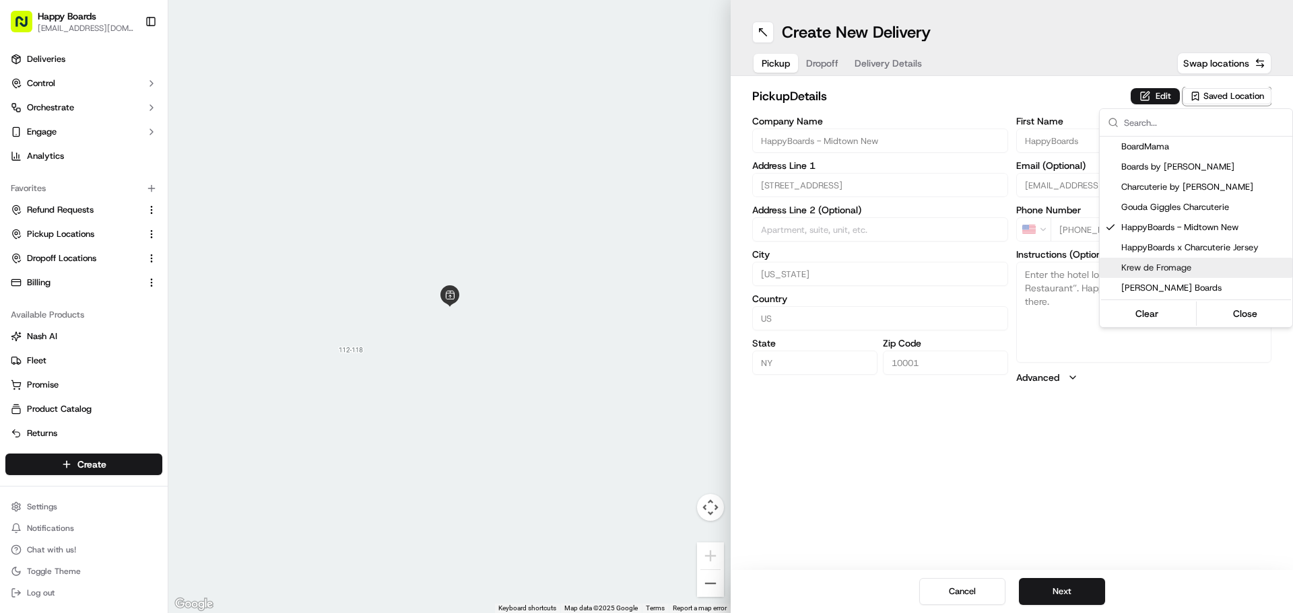
click at [1059, 599] on html "Happy Boards [EMAIL_ADDRESS][DOMAIN_NAME] Toggle Sidebar Deliveries Control Orc…" at bounding box center [646, 306] width 1293 height 613
click at [1066, 588] on button "Next" at bounding box center [1062, 591] width 86 height 27
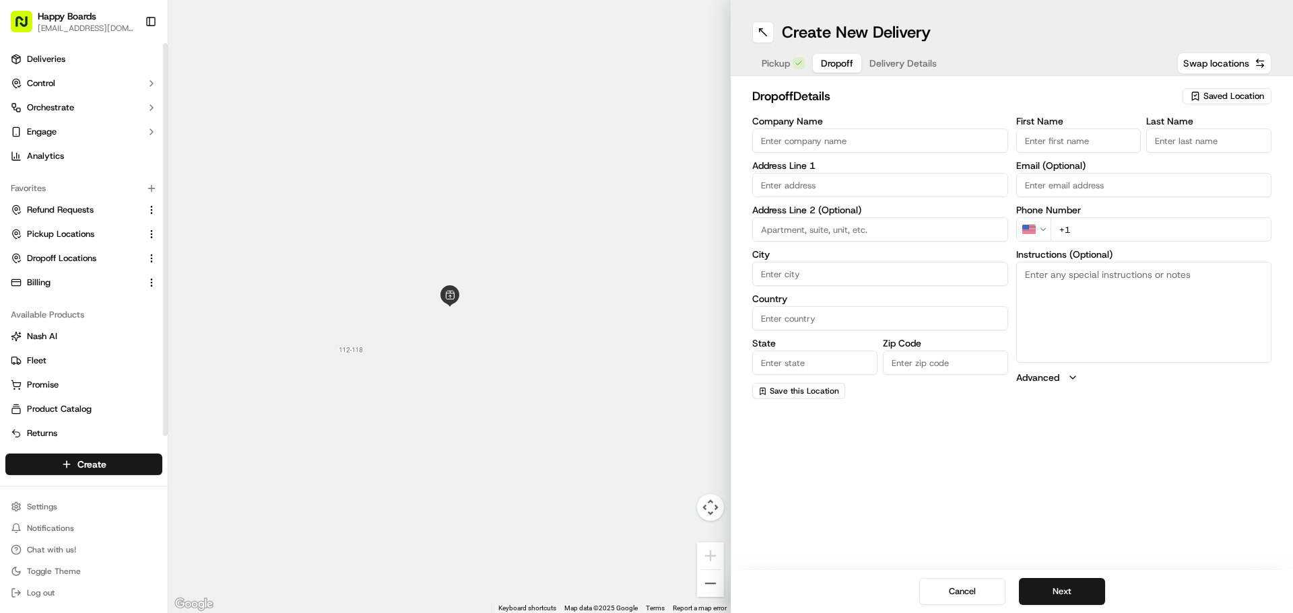
click at [906, 143] on input "Company Name" at bounding box center [880, 141] width 256 height 24
paste input "Kibonge G"
type input "Kibonge G"
click at [1090, 139] on input "First Name" at bounding box center [1078, 141] width 125 height 24
paste input "Kibonge G"
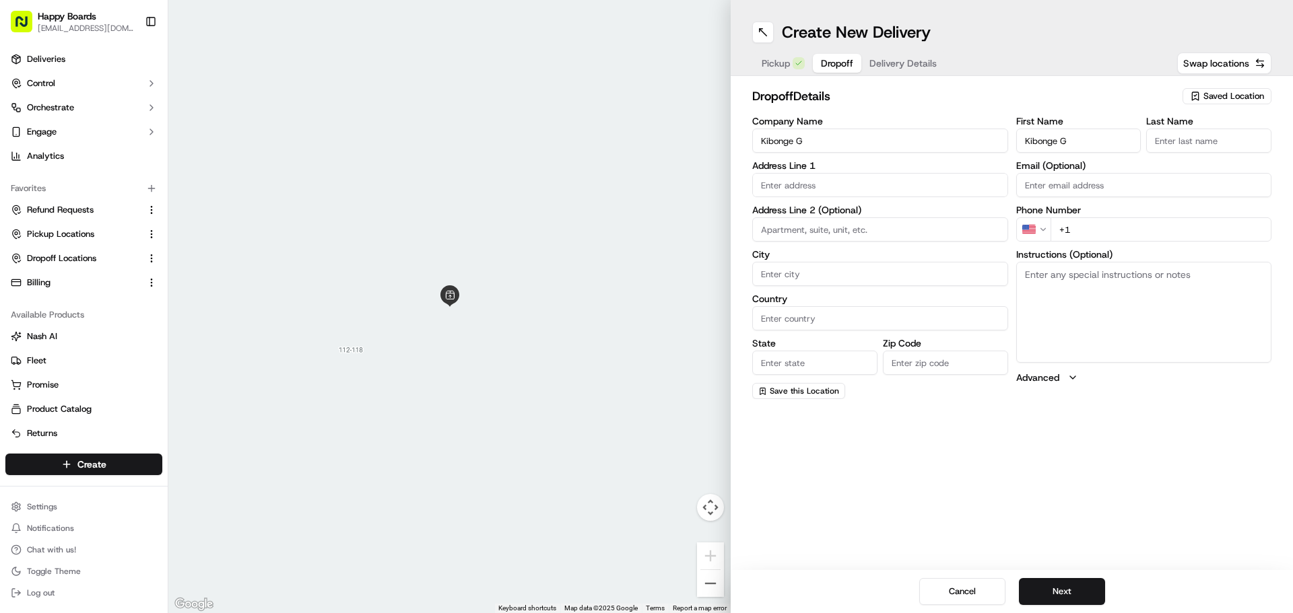
drag, startPoint x: 1051, startPoint y: 141, endPoint x: 1059, endPoint y: 143, distance: 8.3
click at [1059, 143] on input "Kibonge G" at bounding box center [1078, 141] width 125 height 24
type input "Kibonge"
click at [1215, 133] on input "Last Name" at bounding box center [1208, 141] width 125 height 24
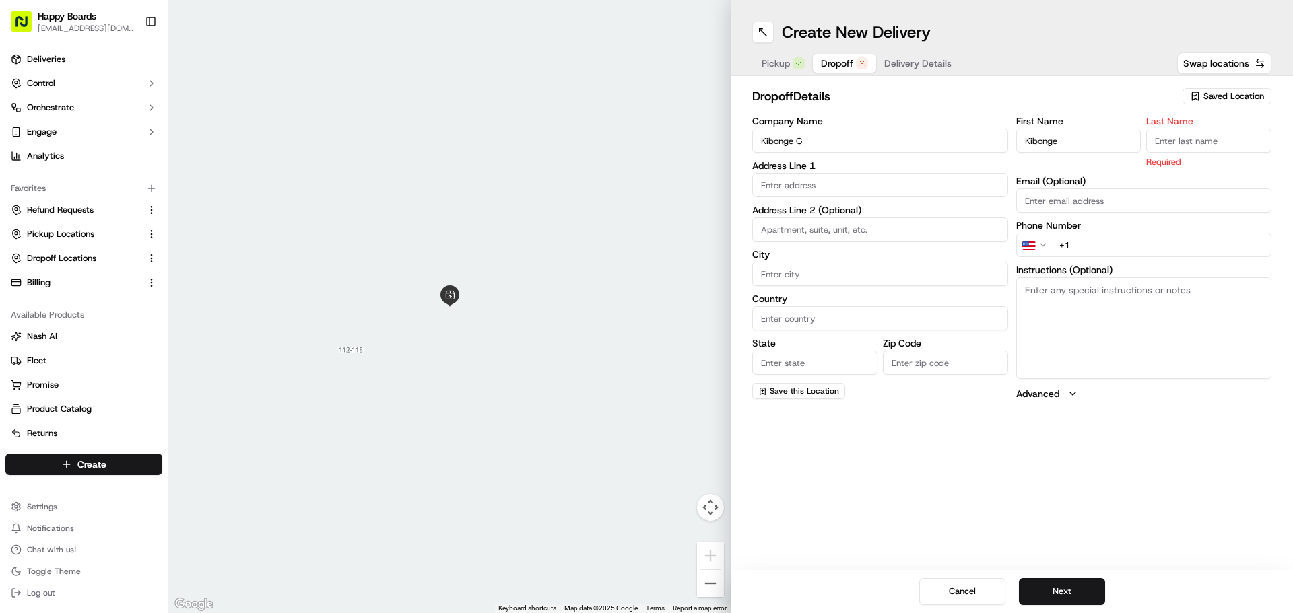
paste input "G"
type input "G"
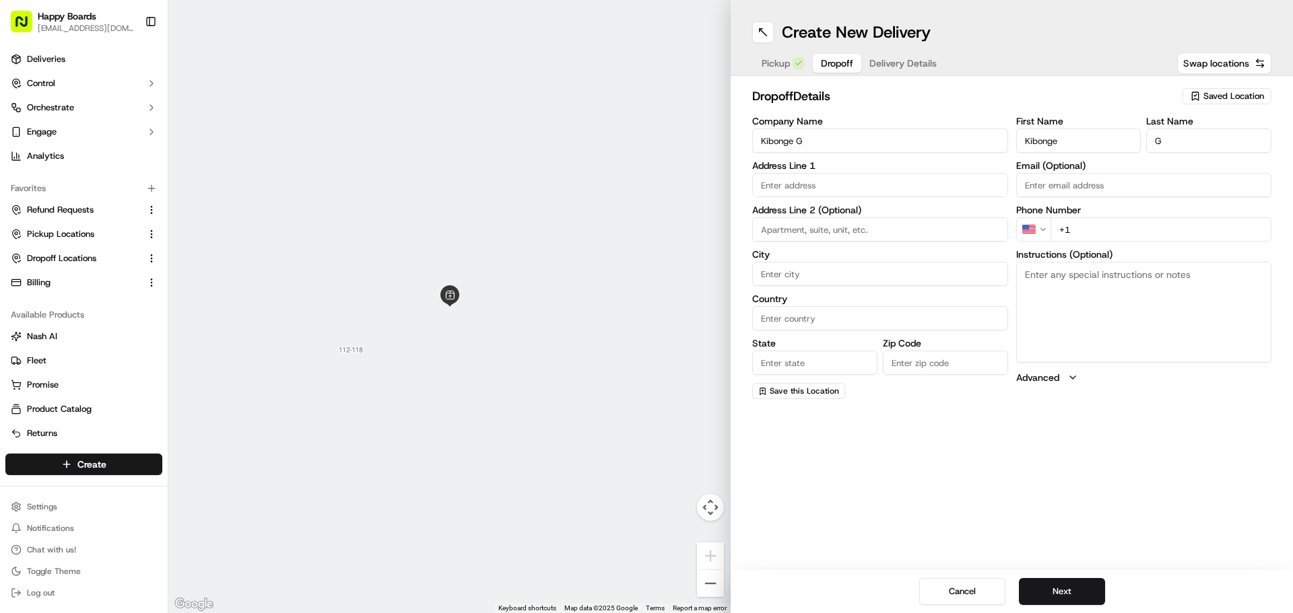
click at [832, 180] on input "text" at bounding box center [880, 185] width 256 height 24
paste input "[STREET_ADDRESS]"
click at [815, 216] on div "[STREET_ADDRESS]" at bounding box center [880, 213] width 249 height 20
type input "[STREET_ADDRESS]"
type input "[GEOGRAPHIC_DATA]"
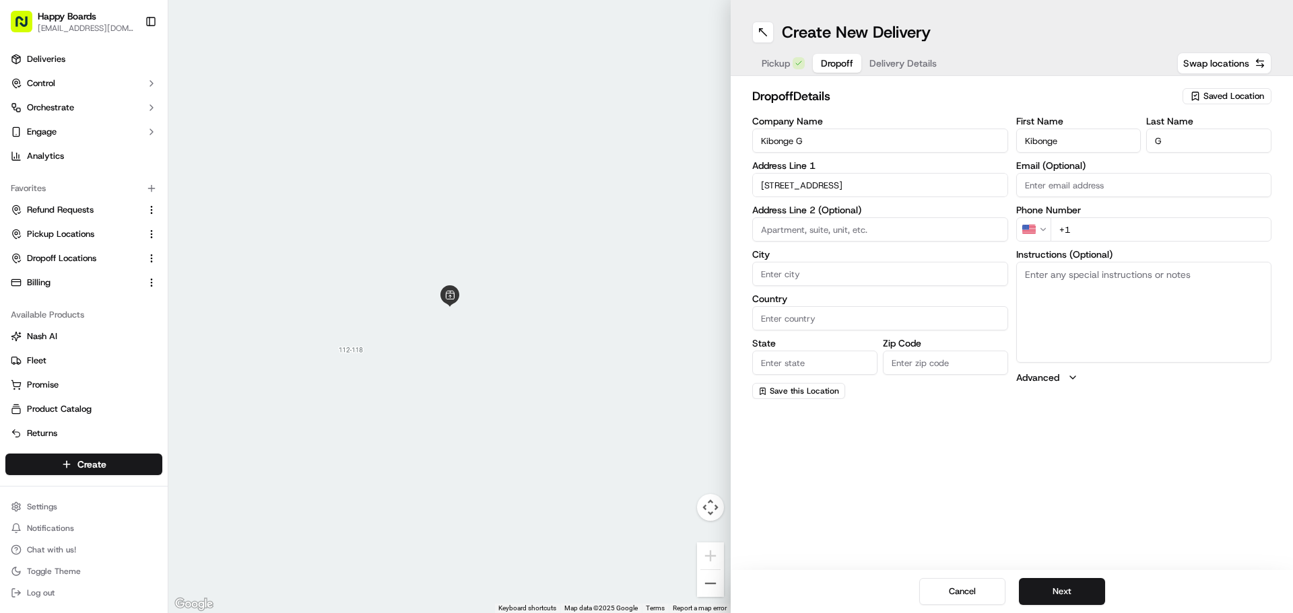
type input "[GEOGRAPHIC_DATA]"
type input "NY"
type input "11205"
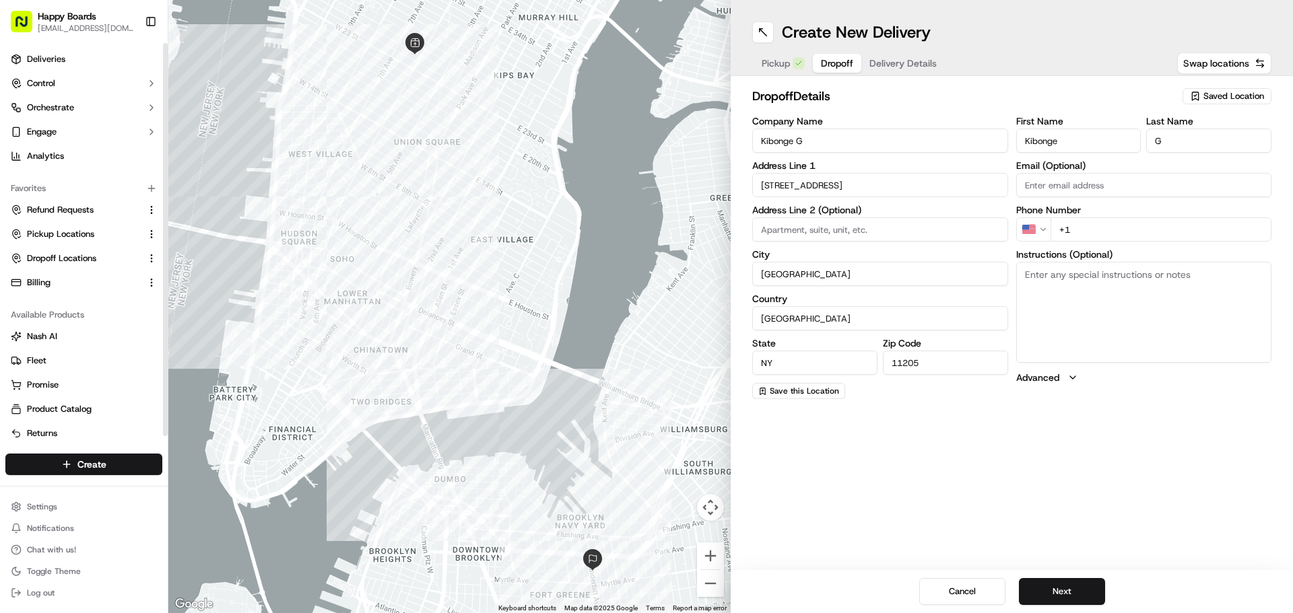
click at [871, 196] on input "[STREET_ADDRESS]" at bounding box center [880, 185] width 256 height 24
drag, startPoint x: 867, startPoint y: 187, endPoint x: 663, endPoint y: 189, distance: 204.0
click at [663, 189] on div "← Move left → Move right ↑ Move up ↓ Move down + Zoom in - Zoom out Home Jump l…" at bounding box center [730, 306] width 1125 height 613
paste input "[STREET_ADDRESS]"
click at [849, 214] on div "[STREET_ADDRESS]" at bounding box center [880, 213] width 249 height 20
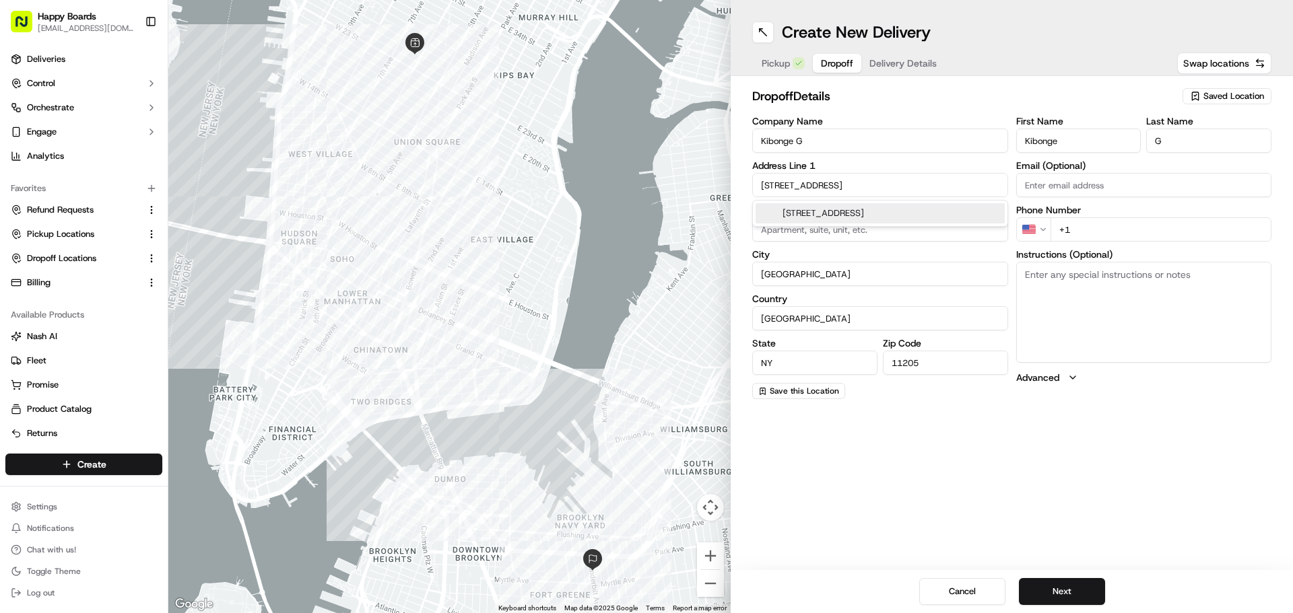
type input "[STREET_ADDRESS]"
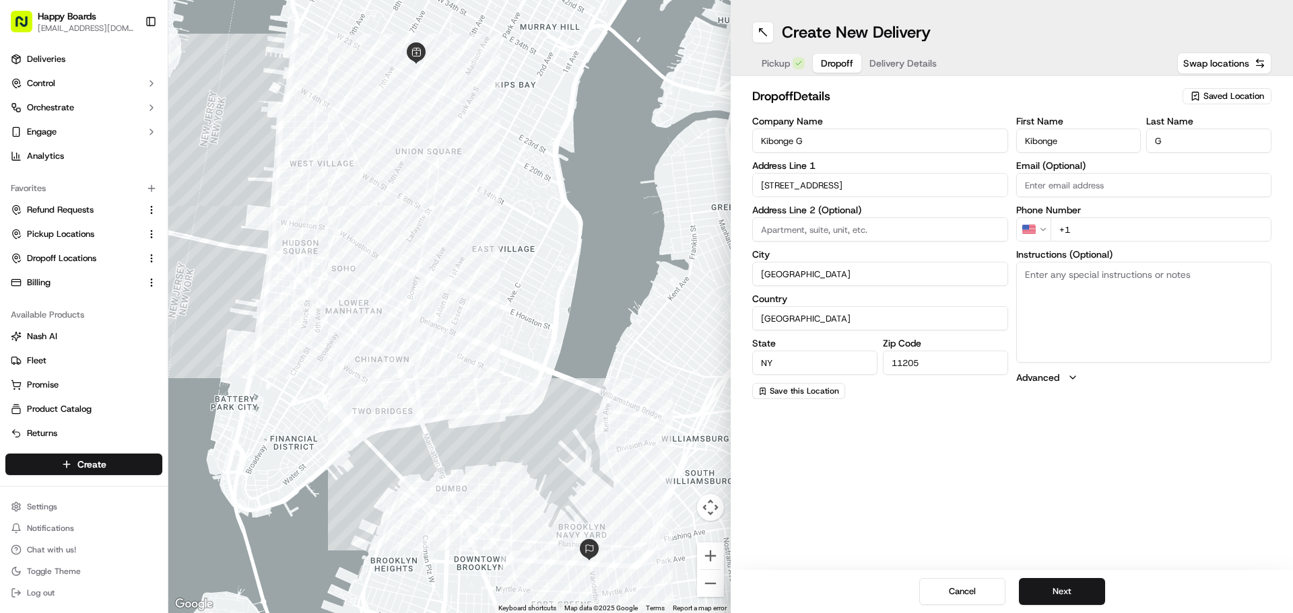
click at [925, 229] on input at bounding box center [880, 229] width 256 height 24
paste input "7A"
type input "7A"
click at [1133, 299] on textarea "Instructions (Optional)" at bounding box center [1144, 312] width 256 height 101
paste textarea "7A"
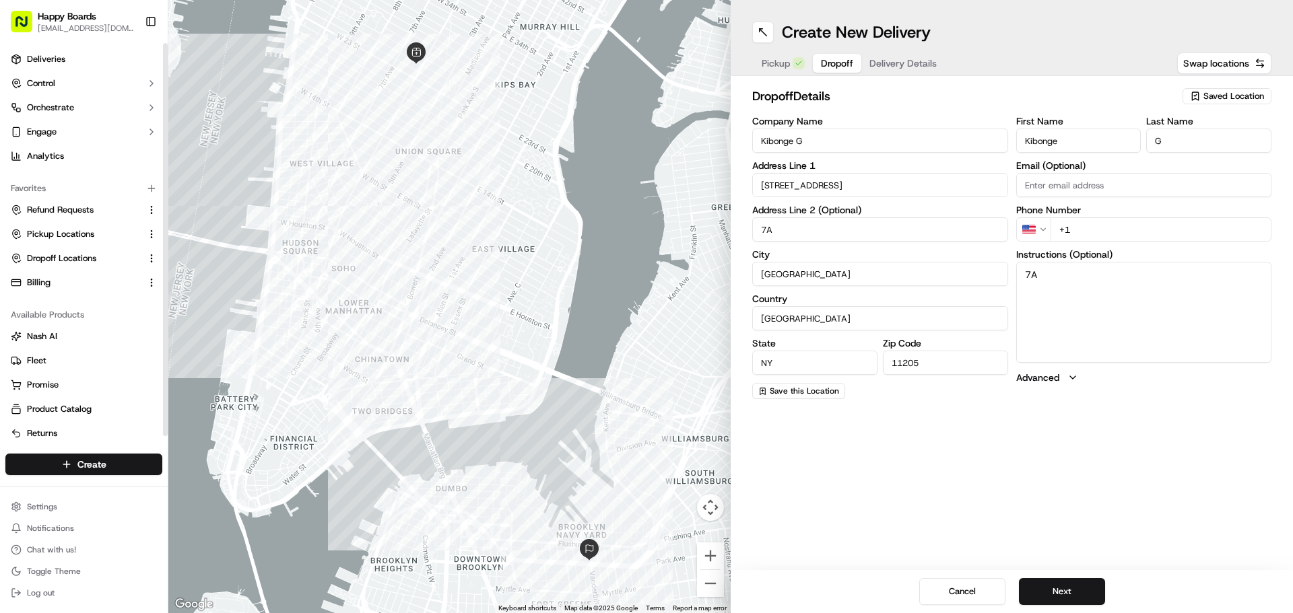
click at [1066, 274] on textarea "7A" at bounding box center [1144, 312] width 256 height 101
paste textarea "Leave at my door."
click at [1151, 288] on textarea "7A.Leave at my door." at bounding box center [1144, 312] width 256 height 101
click at [1153, 283] on textarea "7A.Leave at my door." at bounding box center [1144, 312] width 256 height 101
click at [1022, 273] on textarea "7A.Leave at my door." at bounding box center [1144, 312] width 256 height 101
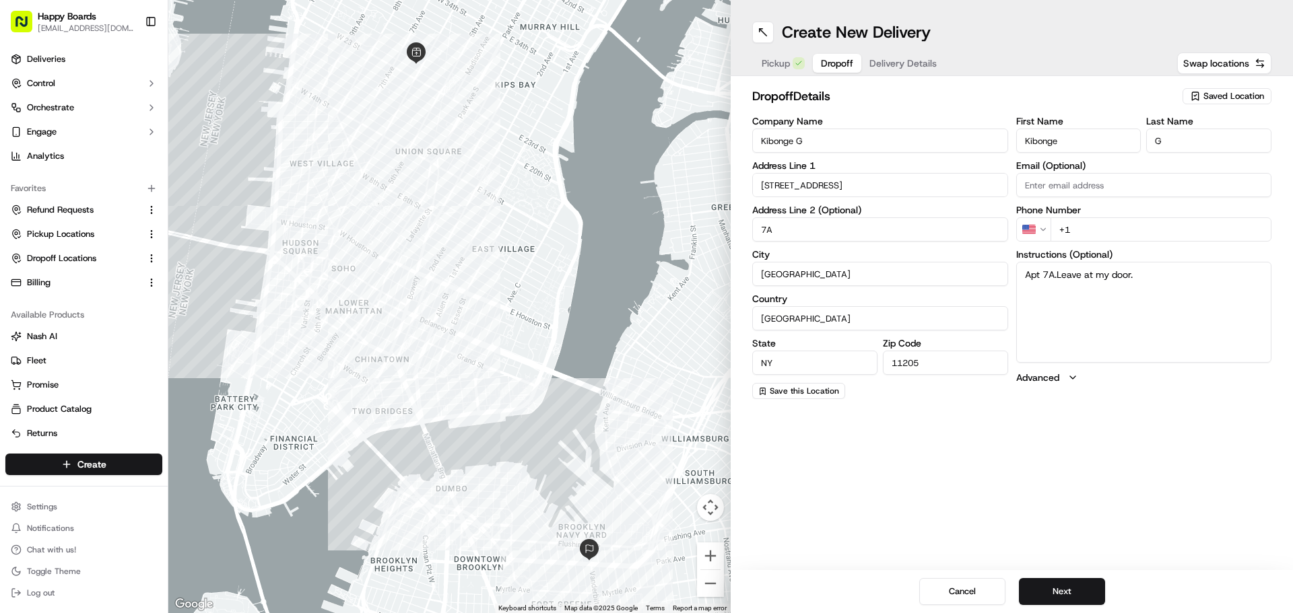
click at [1142, 261] on div "Instructions (Optional) Apt 7A.Leave at my door." at bounding box center [1144, 306] width 256 height 113
click at [1155, 273] on textarea "Apt 7A.Leave at my door." at bounding box center [1144, 312] width 256 height 101
click at [1215, 285] on textarea "Apt 7A.Leave at my door. call upon arrival" at bounding box center [1144, 312] width 256 height 101
click at [1223, 273] on textarea "Apt 7A.Leave at my door. call upon arrival" at bounding box center [1144, 312] width 256 height 101
paste textarea "Apartamento 7A. Déjalo en mi puerta. Llama al llegar."
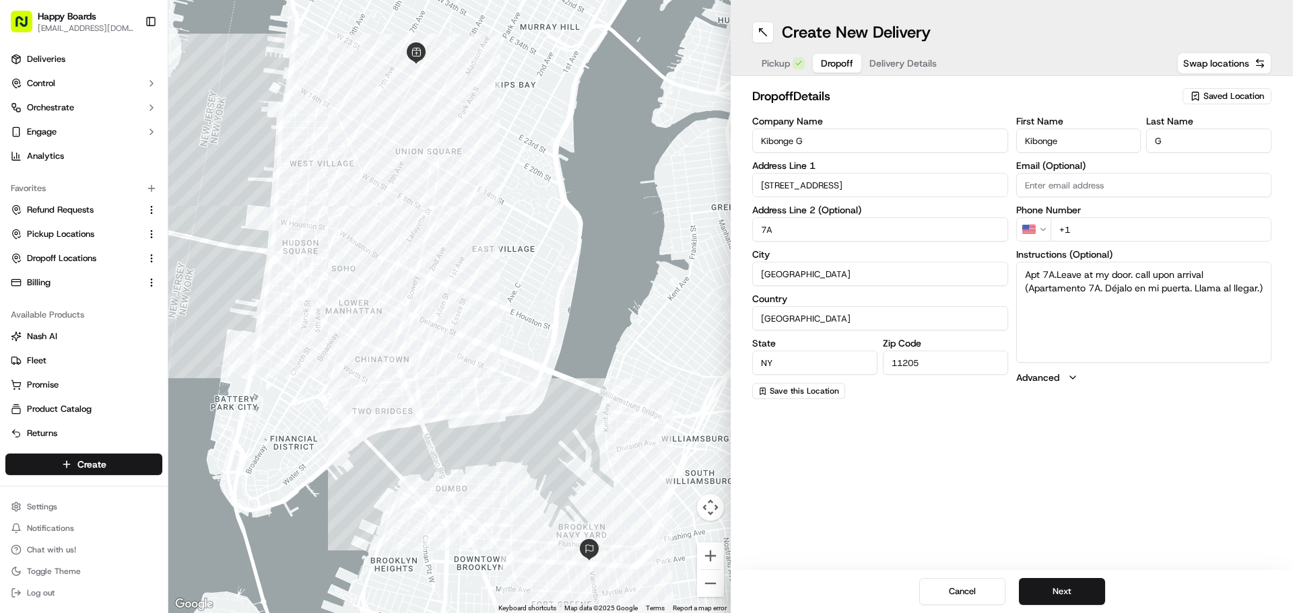
type textarea "Apt 7A.Leave at my door. call upon arrival (Apartamento 7A. Déjalo en mi puerta…"
click at [1149, 230] on input "+1" at bounding box center [1161, 229] width 222 height 24
paste input "[PHONE_NUMBER]"
type input "[PHONE_NUMBER]"
click at [1060, 584] on button "Next" at bounding box center [1062, 591] width 86 height 27
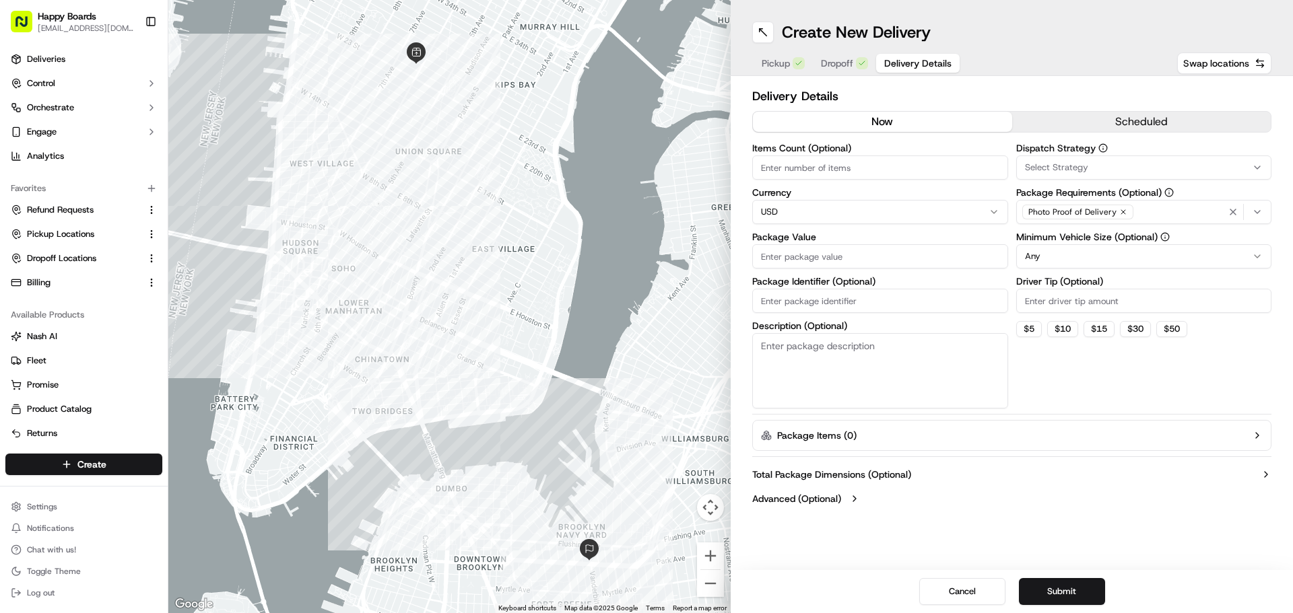
click at [1094, 243] on div "Minimum Vehicle Size (Optional) Any" at bounding box center [1144, 250] width 256 height 36
click at [1045, 257] on html "Happy Boards [EMAIL_ADDRESS][DOMAIN_NAME] Toggle Sidebar Deliveries Control Orc…" at bounding box center [646, 306] width 1293 height 613
drag, startPoint x: 1064, startPoint y: 329, endPoint x: 975, endPoint y: 328, distance: 88.9
click at [1062, 329] on button "$ 10" at bounding box center [1062, 329] width 31 height 16
type input "10"
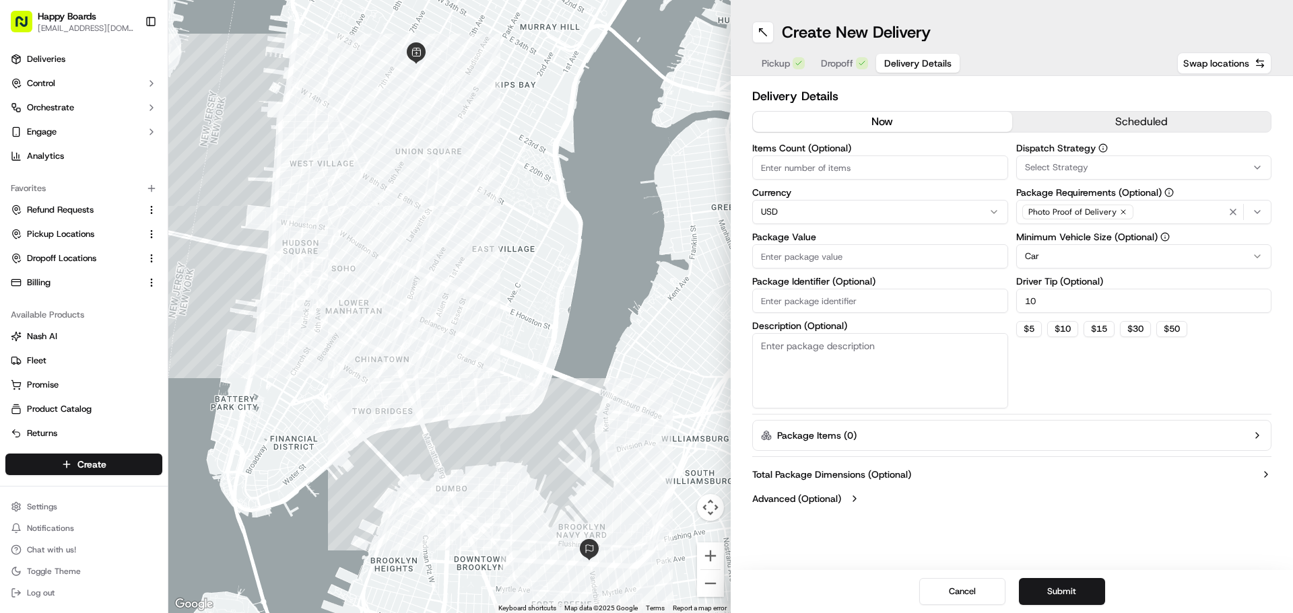
click at [876, 340] on textarea "Description (Optional)" at bounding box center [880, 370] width 256 height 75
type textarea "brown/white bag"
drag, startPoint x: 817, startPoint y: 249, endPoint x: 65, endPoint y: 275, distance: 753.3
click at [817, 250] on input "Package Value" at bounding box center [880, 256] width 256 height 24
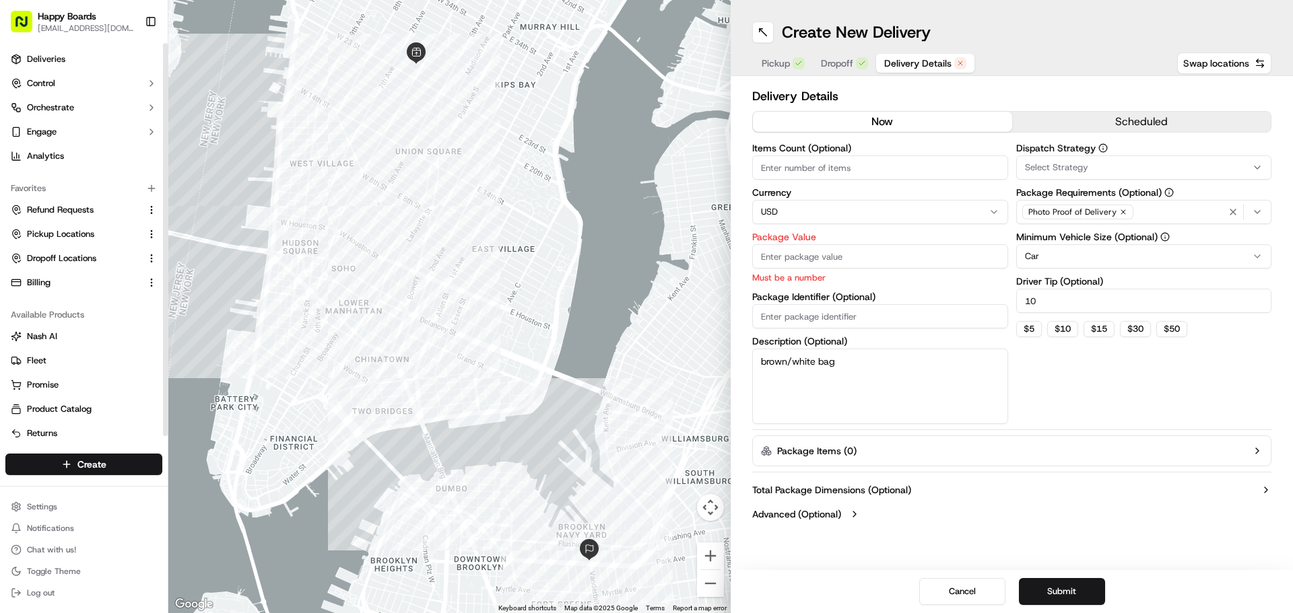
click at [826, 255] on input "Package Value" at bounding box center [880, 256] width 256 height 24
paste input "115.19"
type input "115.19"
click at [1085, 592] on button "Submit" at bounding box center [1062, 591] width 86 height 27
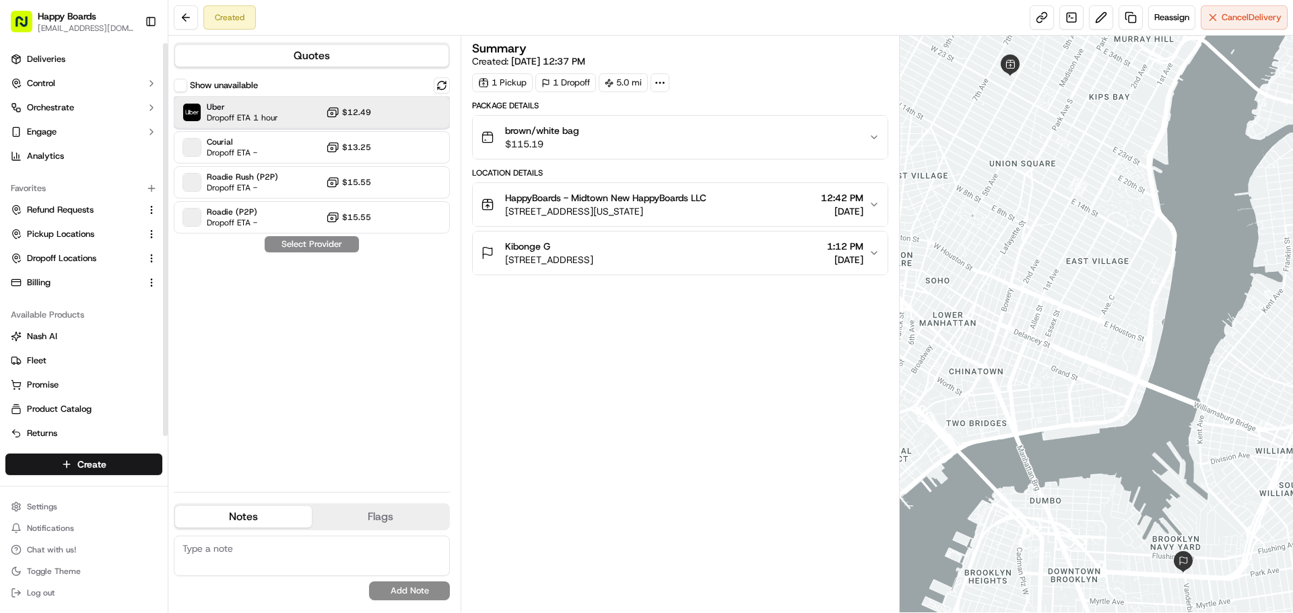
click at [231, 110] on span "Uber" at bounding box center [242, 107] width 71 height 11
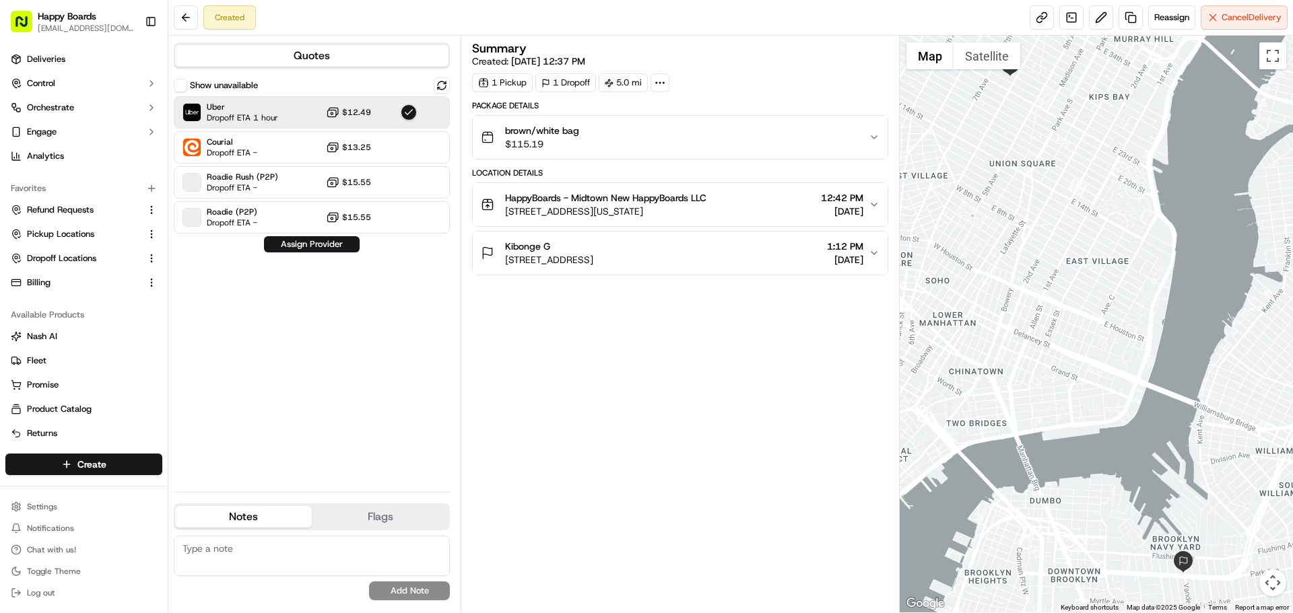
click at [329, 244] on button "Assign Provider" at bounding box center [312, 244] width 96 height 16
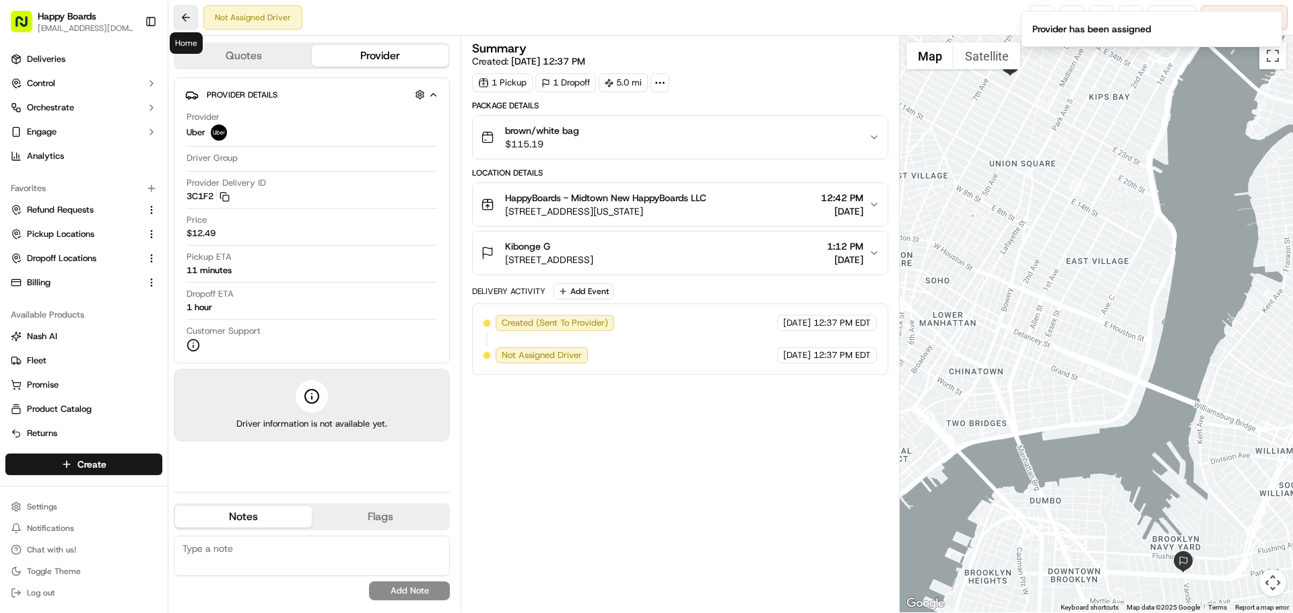
click at [185, 19] on button at bounding box center [186, 17] width 24 height 24
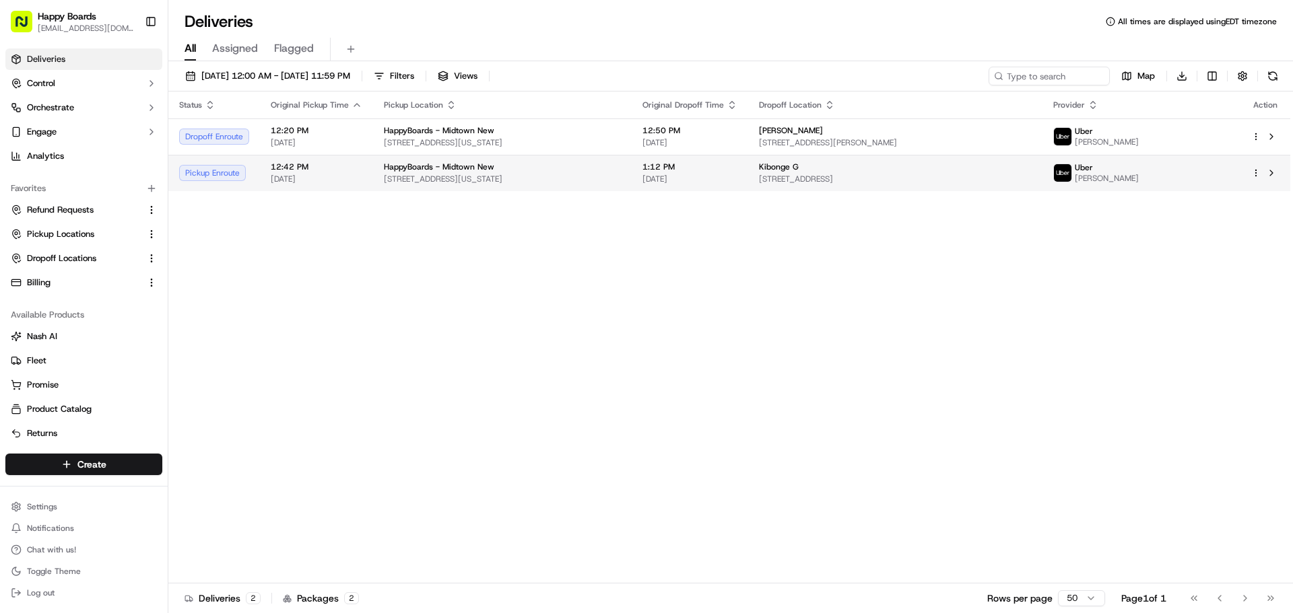
drag, startPoint x: 387, startPoint y: 273, endPoint x: 350, endPoint y: 163, distance: 116.5
click at [387, 269] on div "Status Original Pickup Time Pickup Location Original Dropoff Time Dropoff Locat…" at bounding box center [729, 338] width 1122 height 492
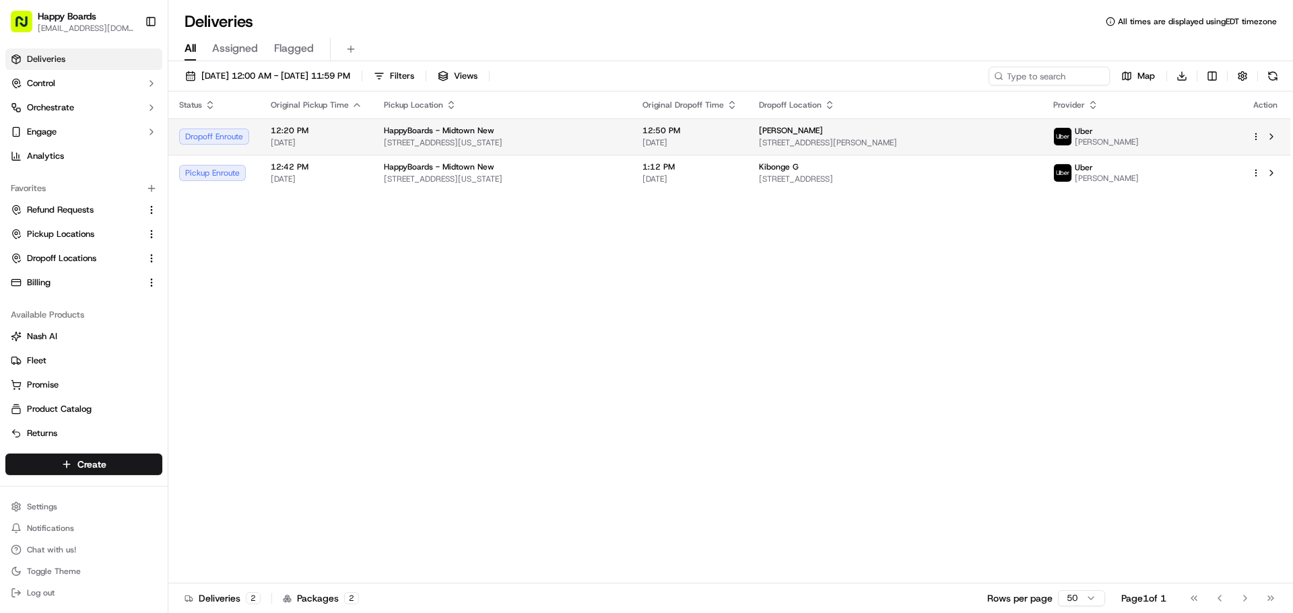
click at [352, 145] on span "[DATE]" at bounding box center [317, 142] width 92 height 11
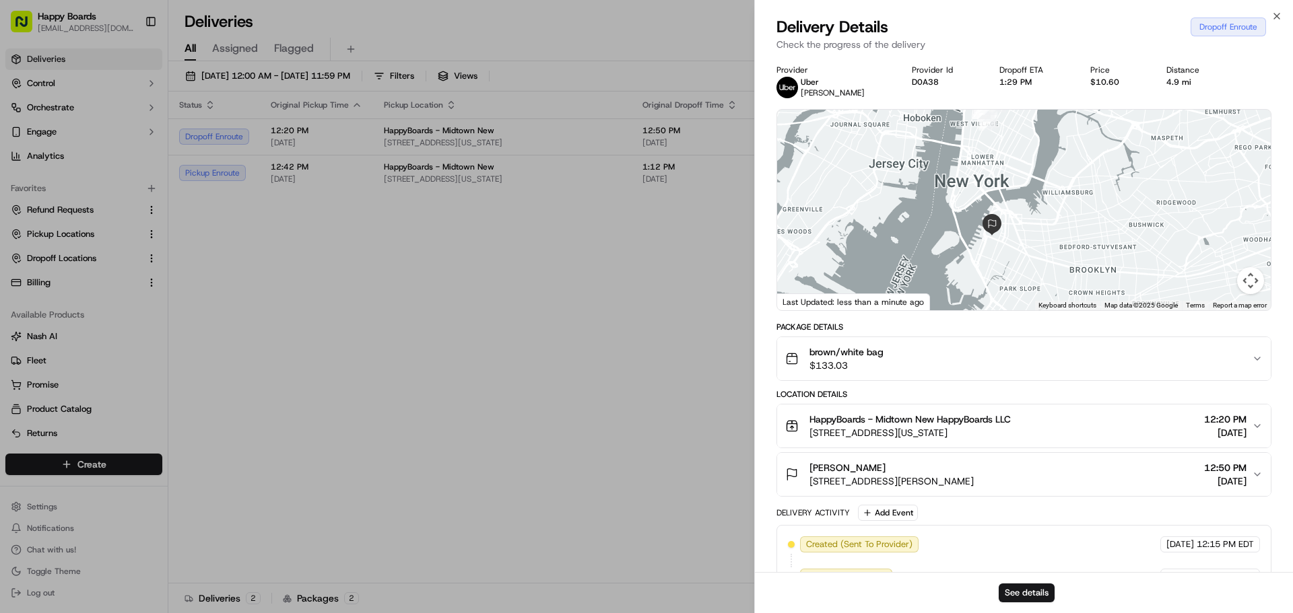
drag, startPoint x: 1092, startPoint y: 246, endPoint x: 1074, endPoint y: 180, distance: 68.9
click at [1074, 180] on div at bounding box center [1024, 210] width 494 height 201
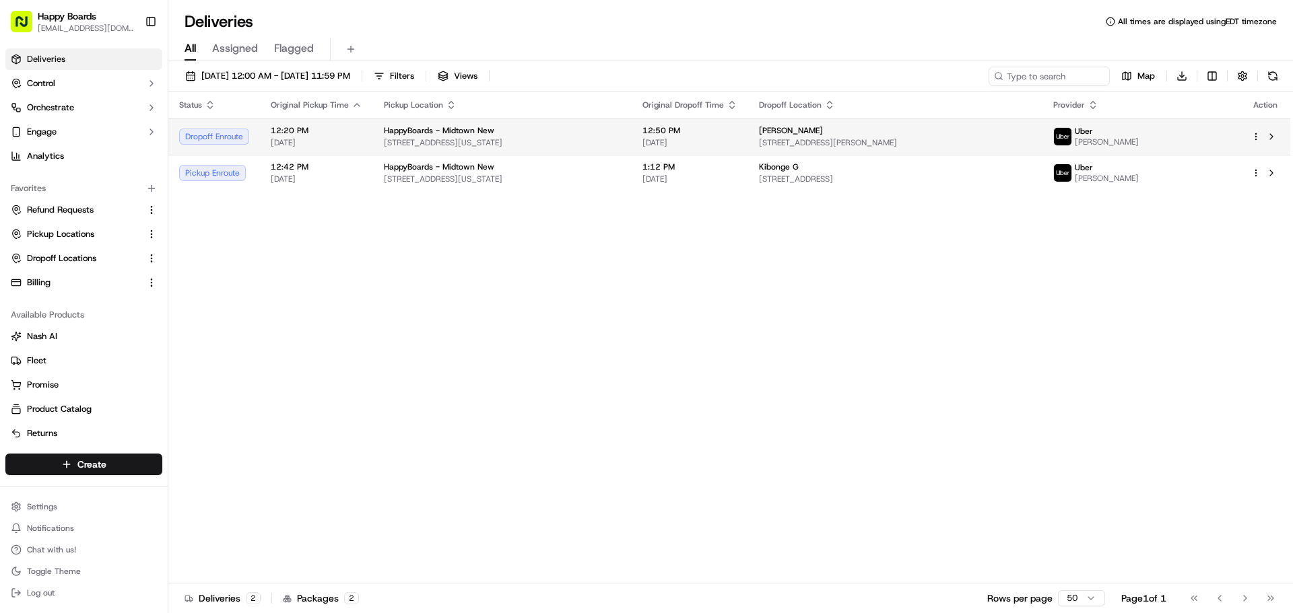
click at [351, 132] on span "12:20 PM" at bounding box center [317, 130] width 92 height 11
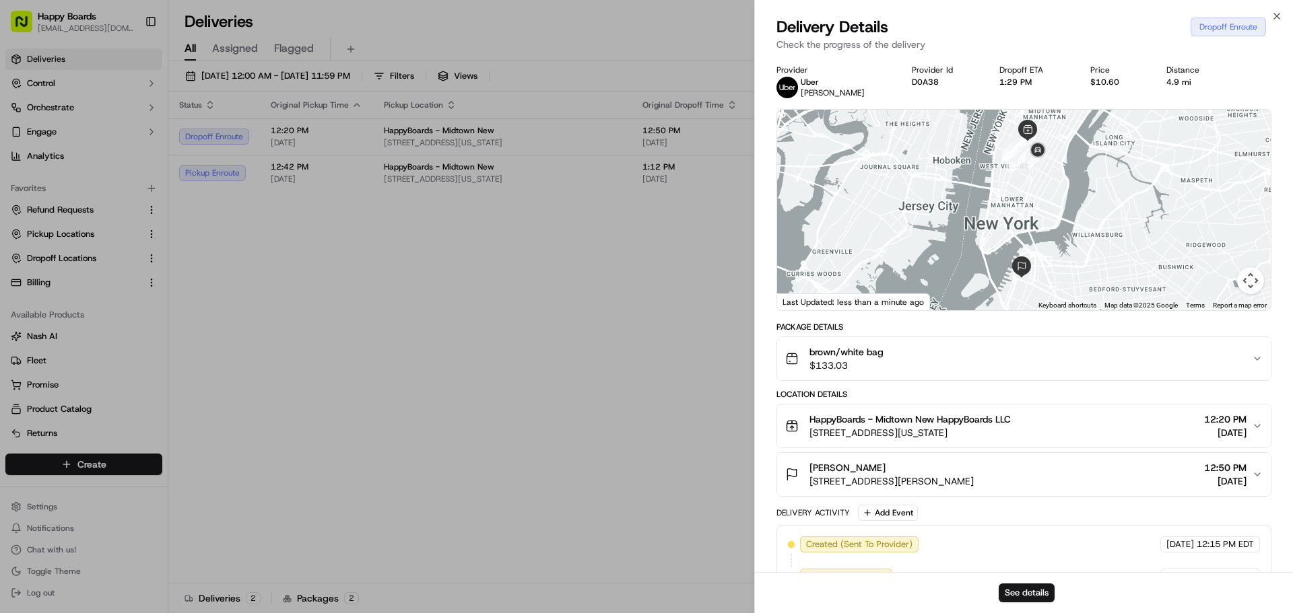
drag, startPoint x: 531, startPoint y: 347, endPoint x: 407, endPoint y: 271, distance: 145.4
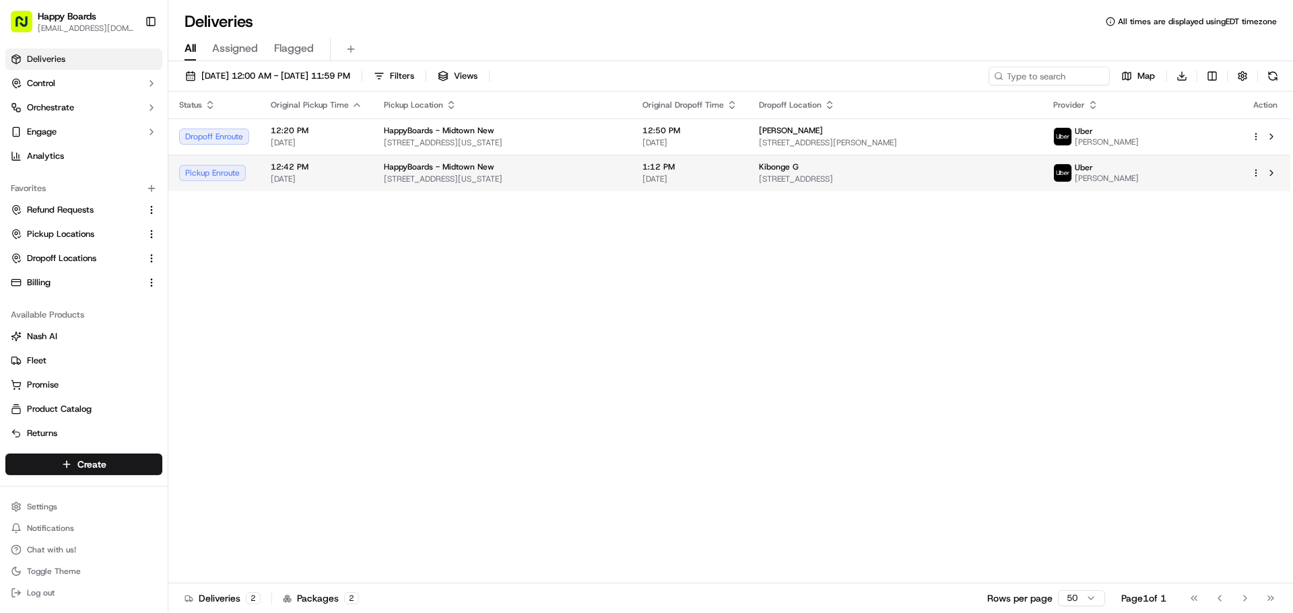
click at [280, 174] on span "[DATE]" at bounding box center [317, 179] width 92 height 11
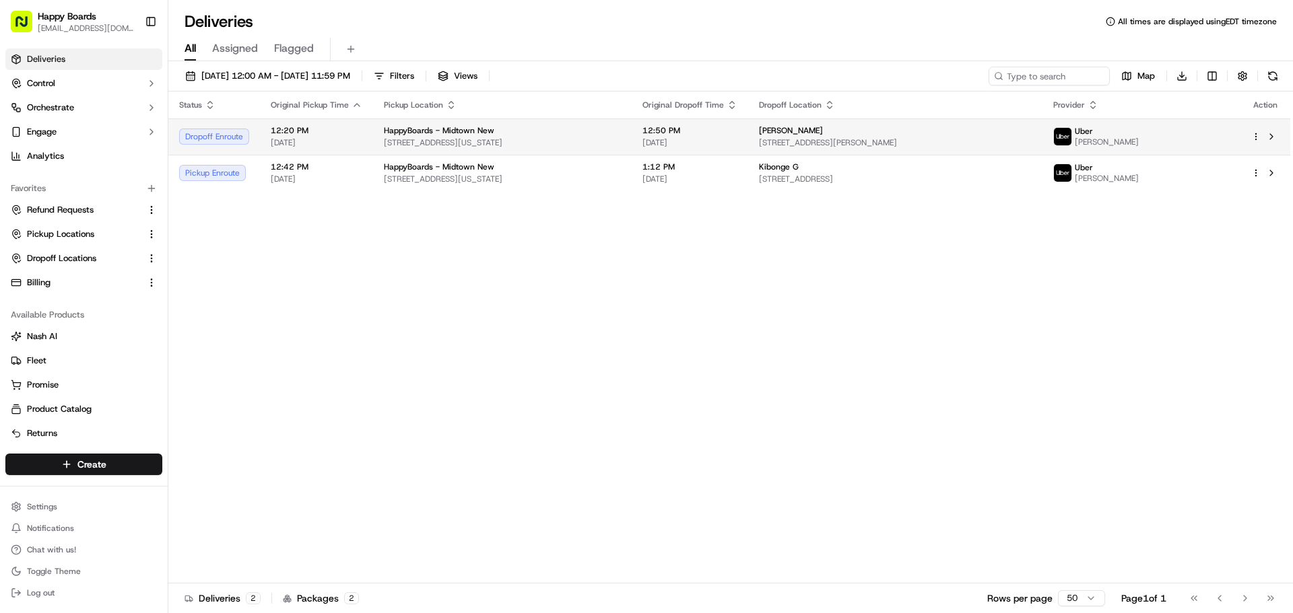
click at [588, 145] on span "[STREET_ADDRESS][US_STATE]" at bounding box center [502, 142] width 237 height 11
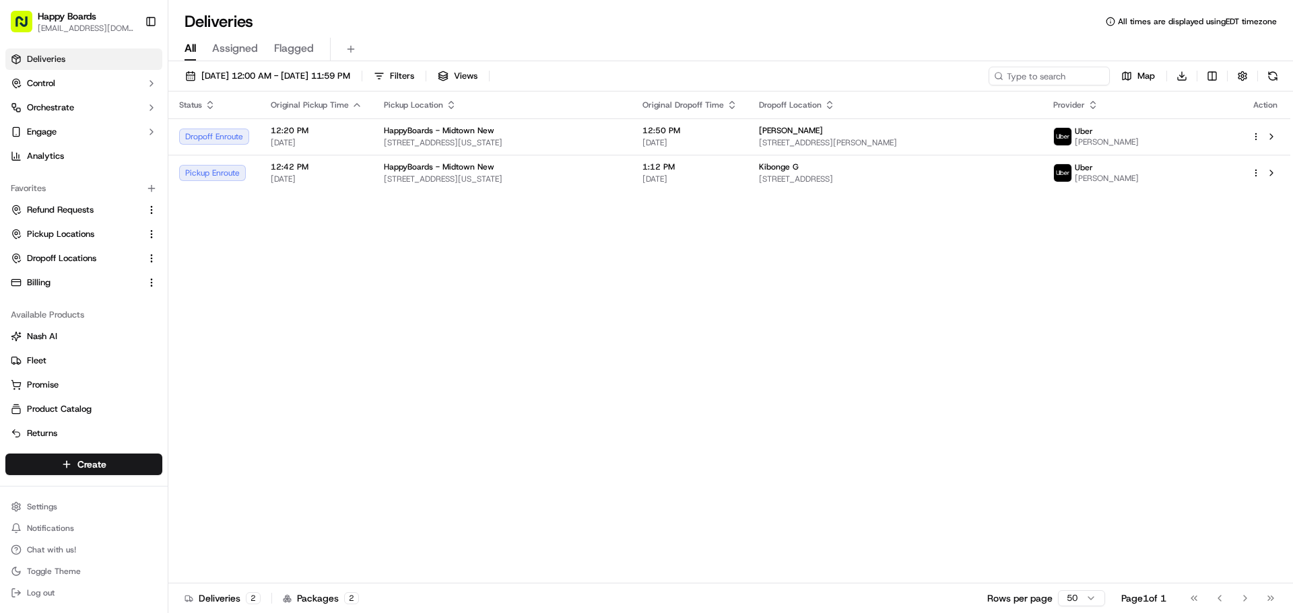
drag, startPoint x: 335, startPoint y: 242, endPoint x: 372, endPoint y: 197, distance: 57.9
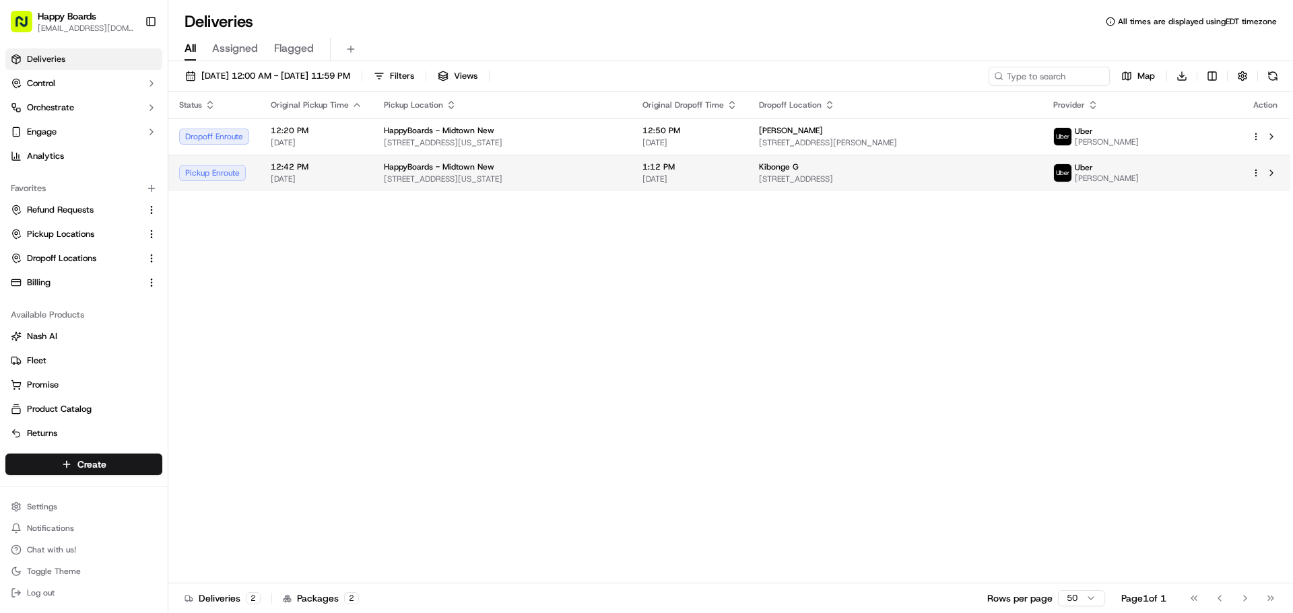
click at [384, 189] on td "HappyBoards - Midtown New [STREET_ADDRESS][US_STATE]" at bounding box center [502, 173] width 259 height 36
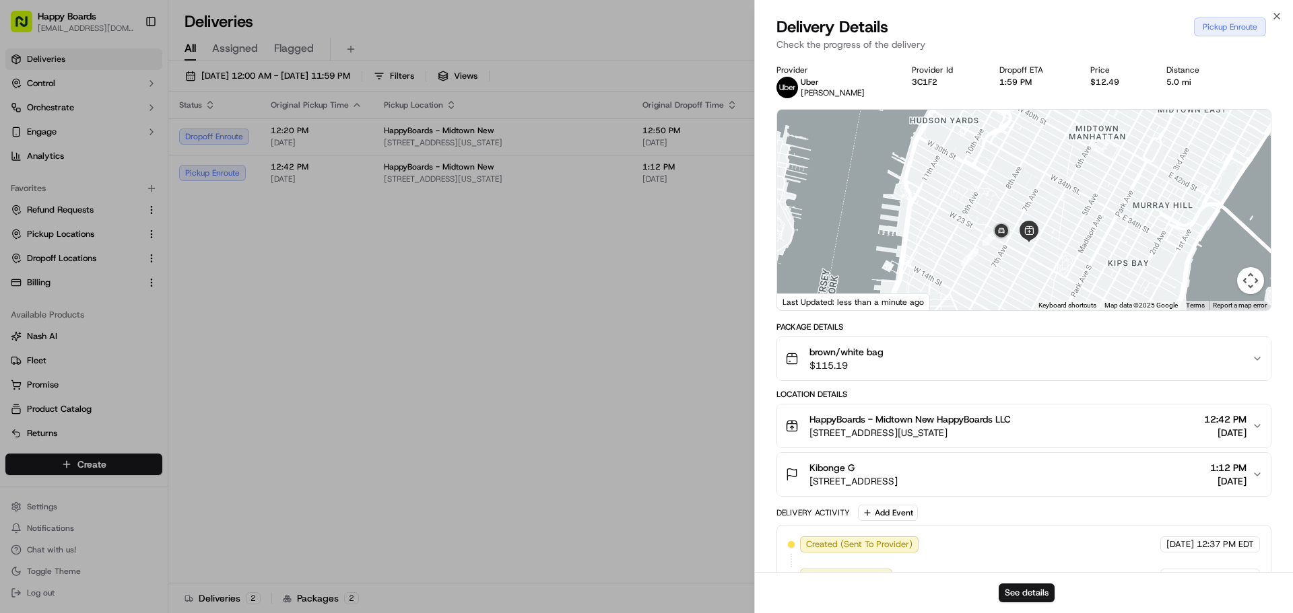
drag, startPoint x: 1027, startPoint y: 161, endPoint x: 1067, endPoint y: 263, distance: 110.0
click at [1072, 274] on div at bounding box center [1024, 210] width 494 height 201
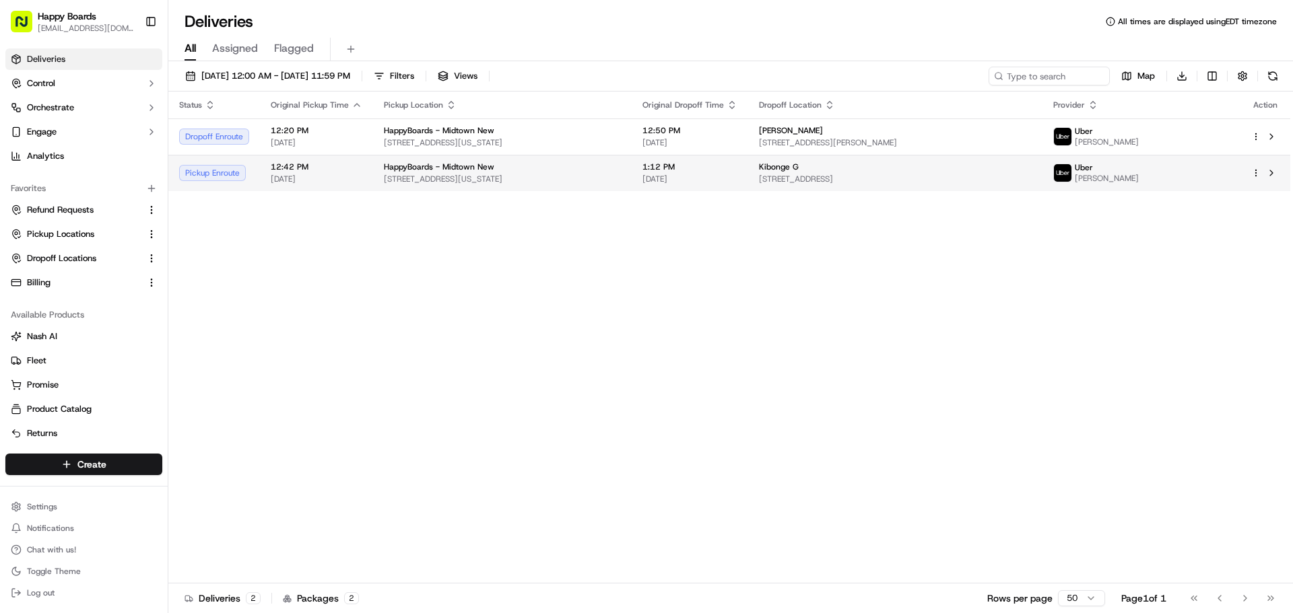
click at [571, 163] on div "HappyBoards - Midtown New" at bounding box center [502, 167] width 237 height 11
click at [510, 166] on div "HappyBoards - Midtown New" at bounding box center [502, 167] width 237 height 11
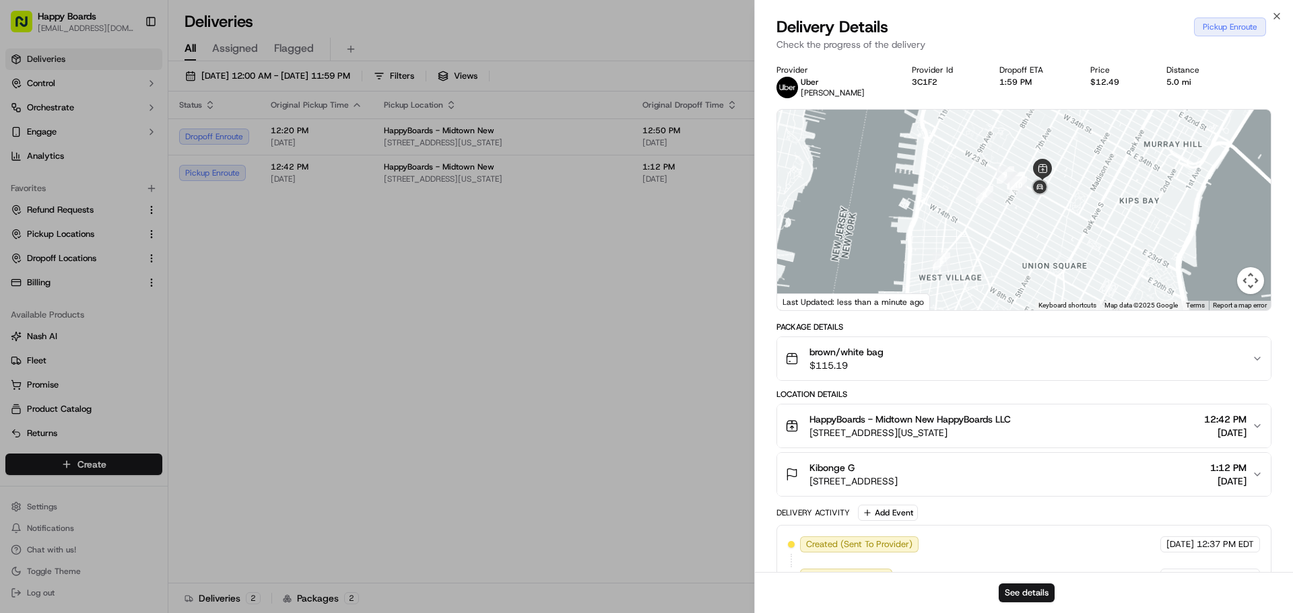
click at [1082, 210] on div at bounding box center [1024, 210] width 494 height 201
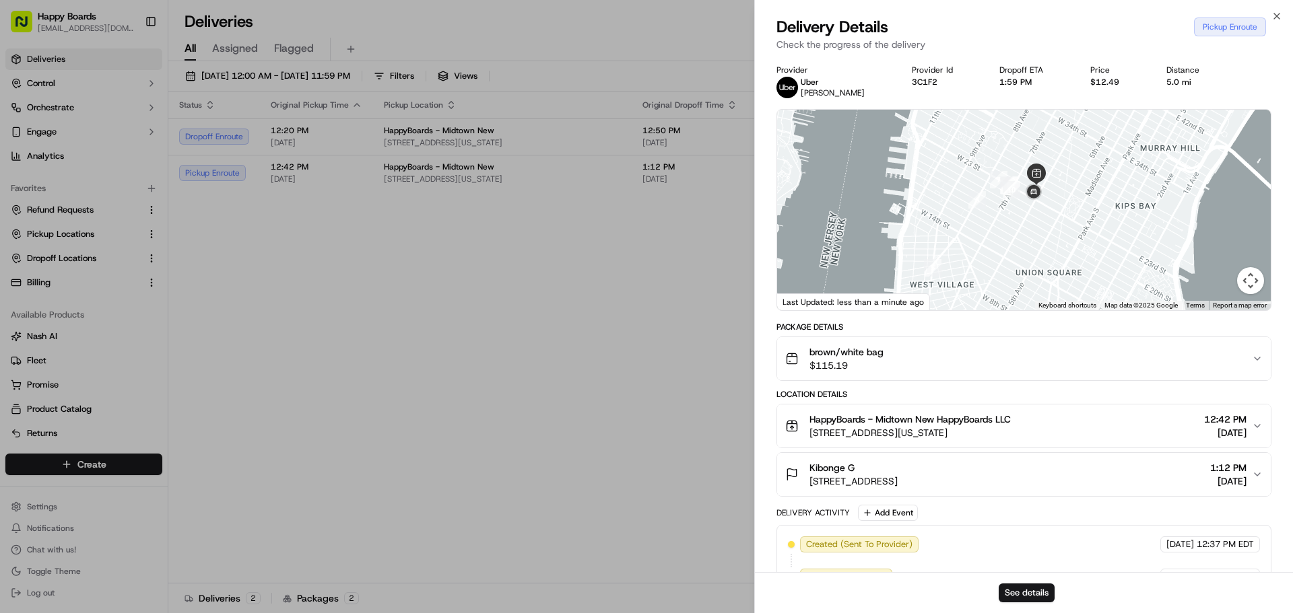
drag, startPoint x: 684, startPoint y: 300, endPoint x: 686, endPoint y: 14, distance: 286.2
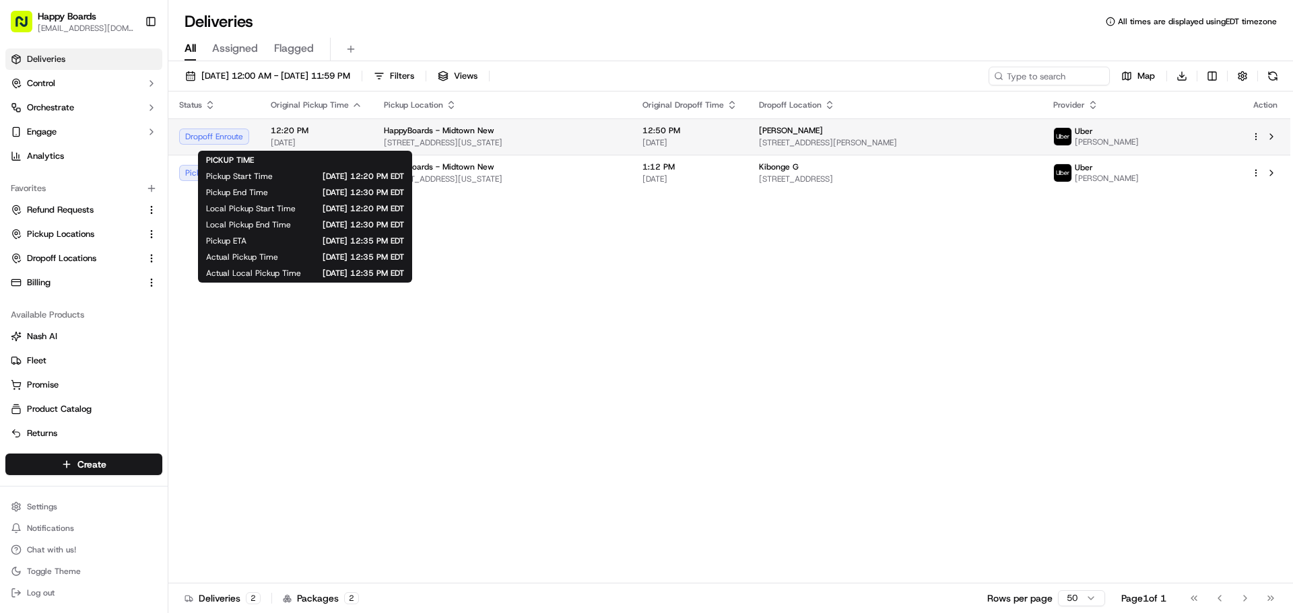
click at [320, 137] on div "12:20 PM [DATE]" at bounding box center [317, 136] width 92 height 23
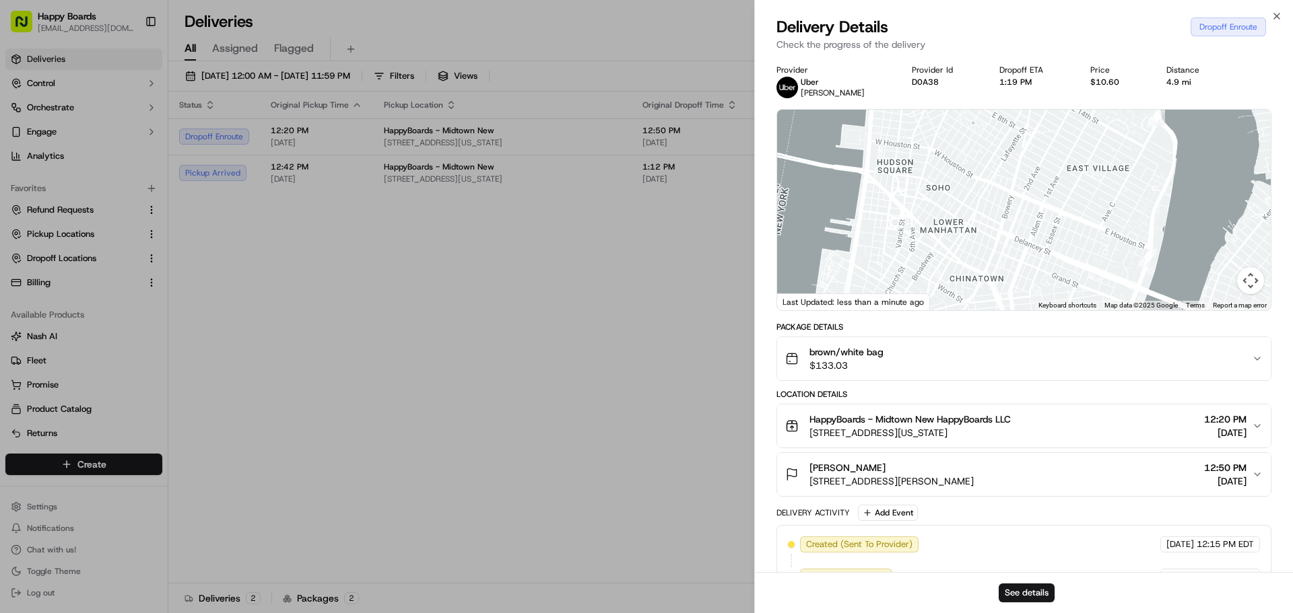
drag, startPoint x: 1073, startPoint y: 236, endPoint x: 1096, endPoint y: 88, distance: 149.9
click at [1096, 93] on div "Provider [PERSON_NAME] Provider Id D0A38 Dropoff ETA 1:19 PM Price $10.60 Dista…" at bounding box center [1023, 428] width 495 height 726
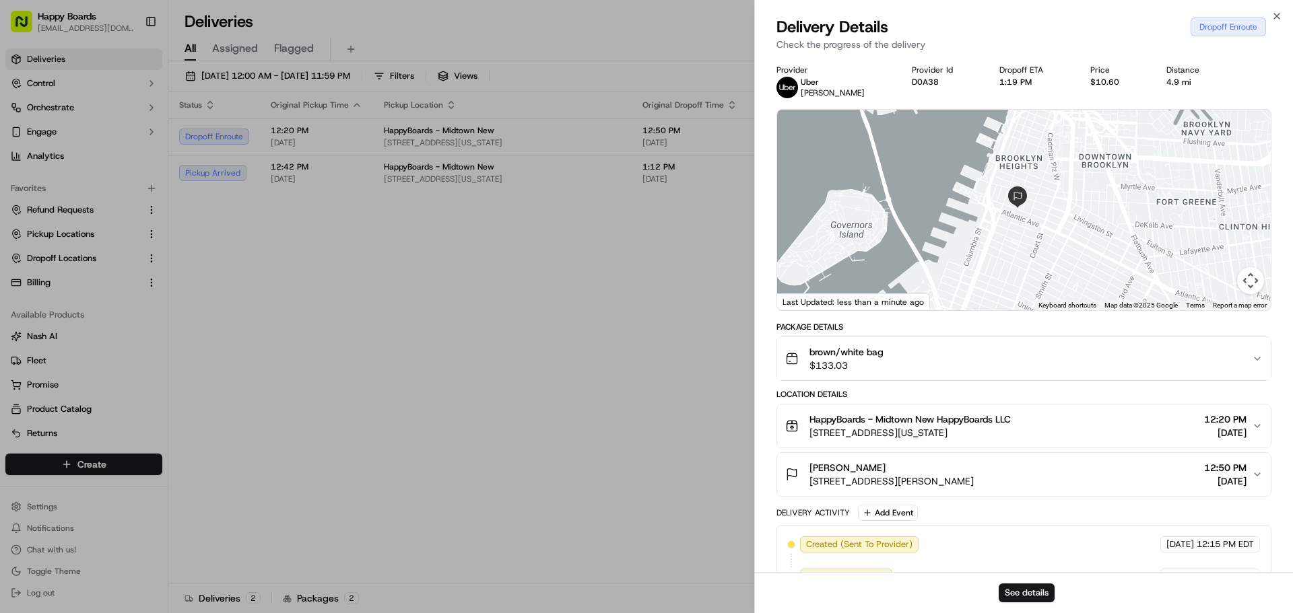
click at [1064, 193] on div at bounding box center [1024, 210] width 494 height 201
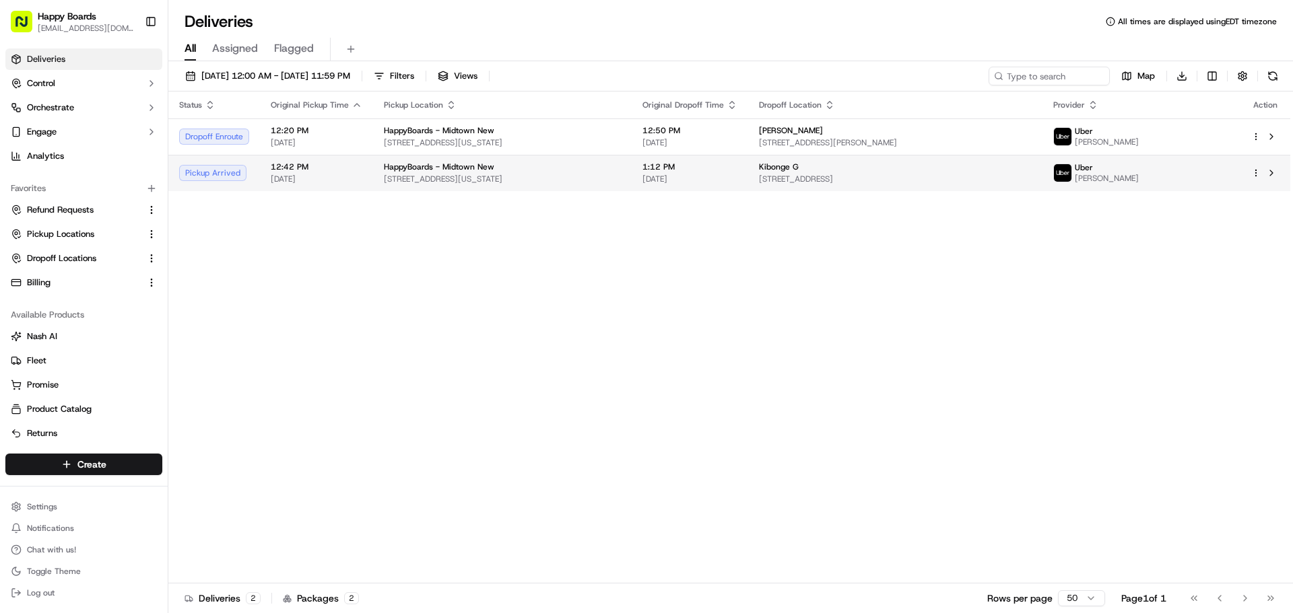
click at [279, 166] on span "12:42 PM" at bounding box center [317, 167] width 92 height 11
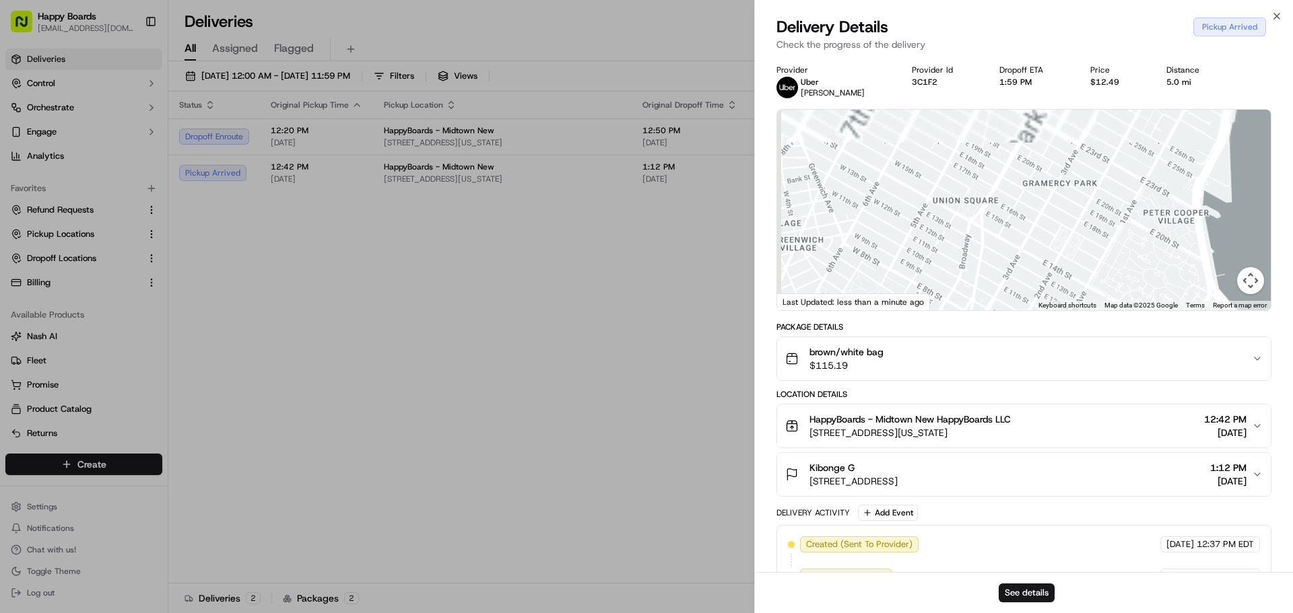
drag, startPoint x: 984, startPoint y: 135, endPoint x: 1230, endPoint y: 324, distance: 309.8
click at [1239, 329] on div "Provider [PERSON_NAME] Provider Id 3C1F2 Dropoff ETA 1:59 PM Price $12.49 Dista…" at bounding box center [1023, 395] width 495 height 661
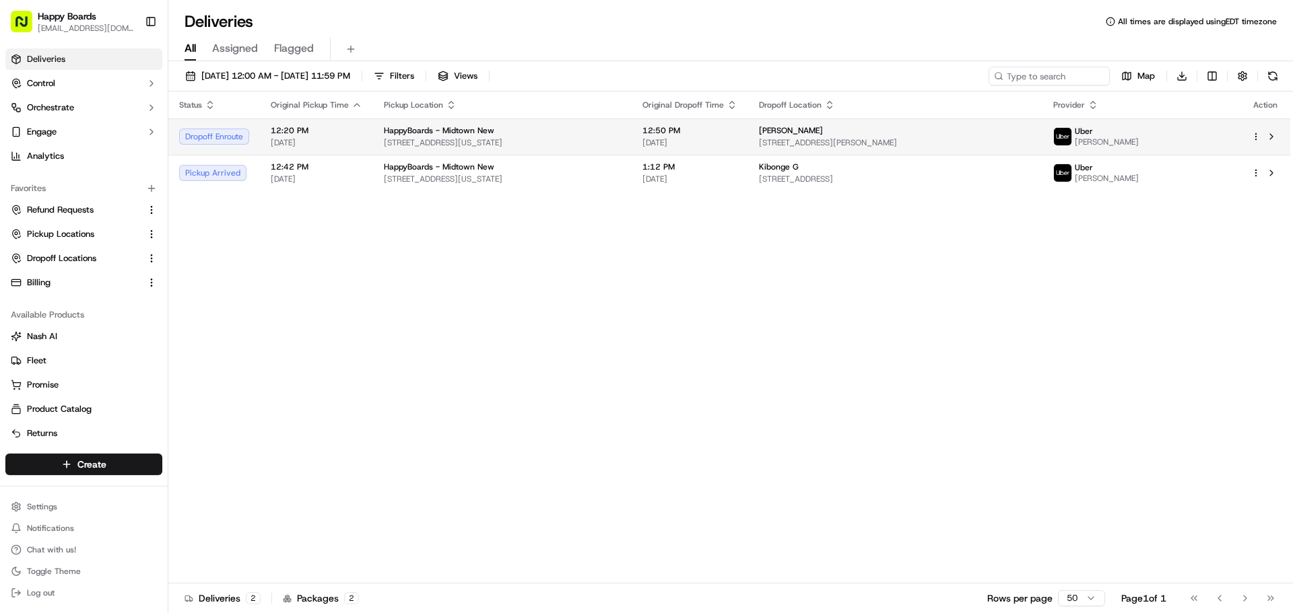
click at [318, 142] on span "[DATE]" at bounding box center [317, 142] width 92 height 11
click at [326, 135] on span "12:20 PM" at bounding box center [317, 130] width 92 height 11
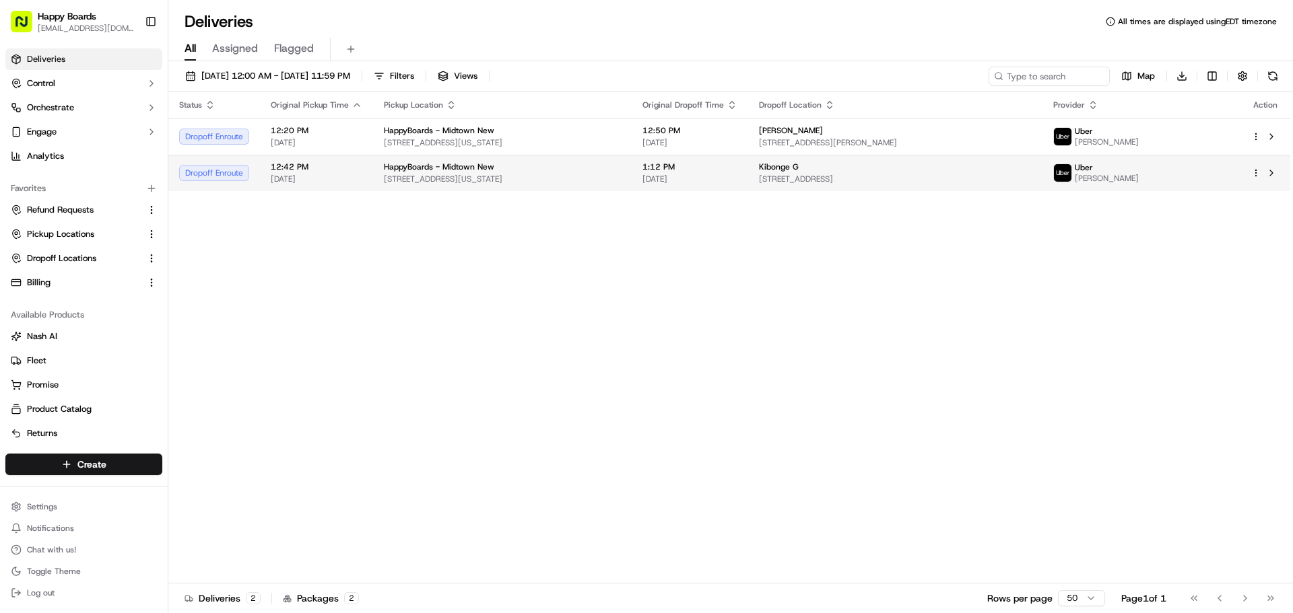
click at [595, 178] on span "[STREET_ADDRESS][US_STATE]" at bounding box center [502, 179] width 237 height 11
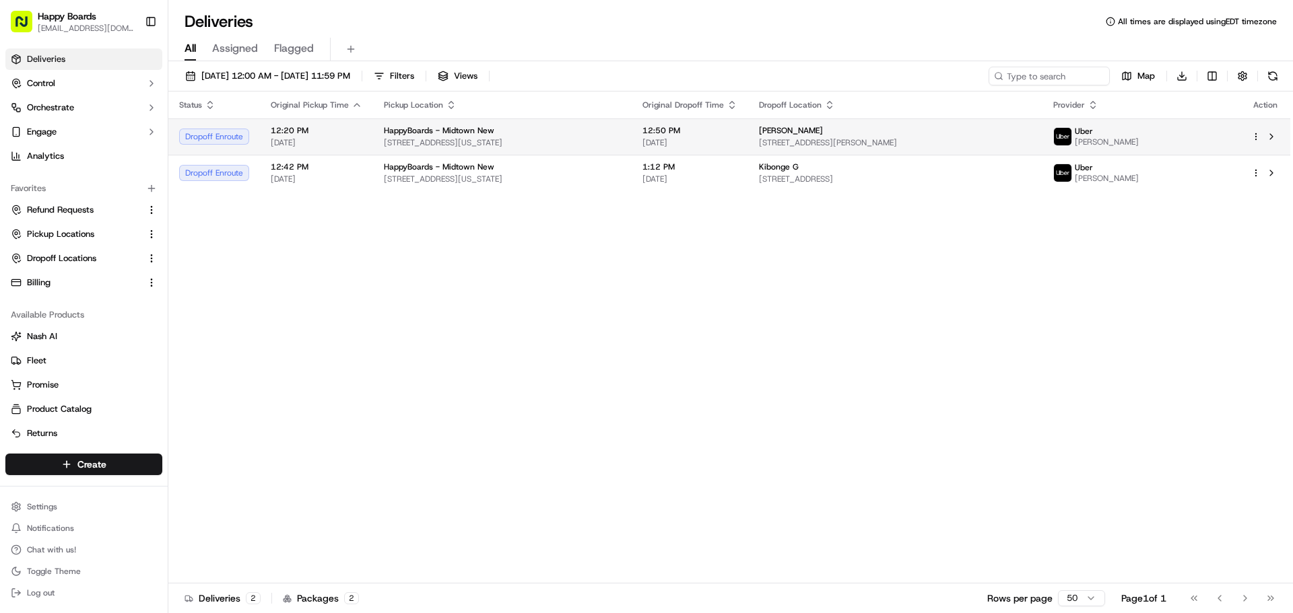
click at [353, 137] on div "12:20 PM [DATE]" at bounding box center [317, 136] width 92 height 23
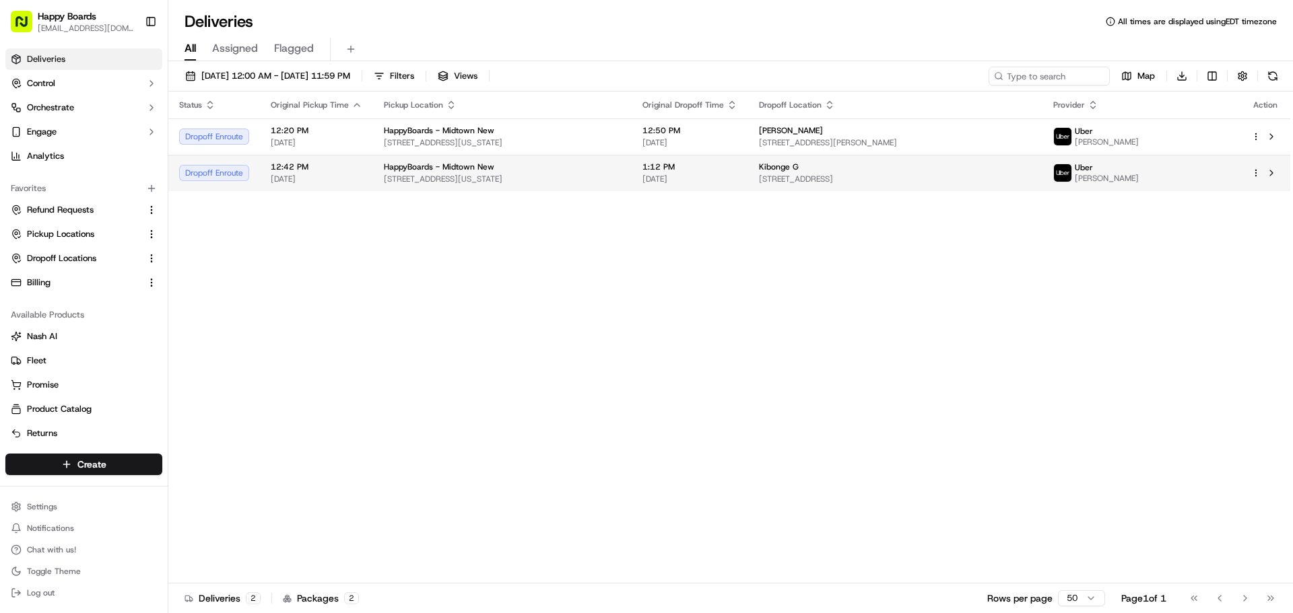
click at [384, 170] on span "HappyBoards - Midtown New" at bounding box center [439, 167] width 110 height 11
click at [345, 171] on span "12:42 PM" at bounding box center [317, 167] width 92 height 11
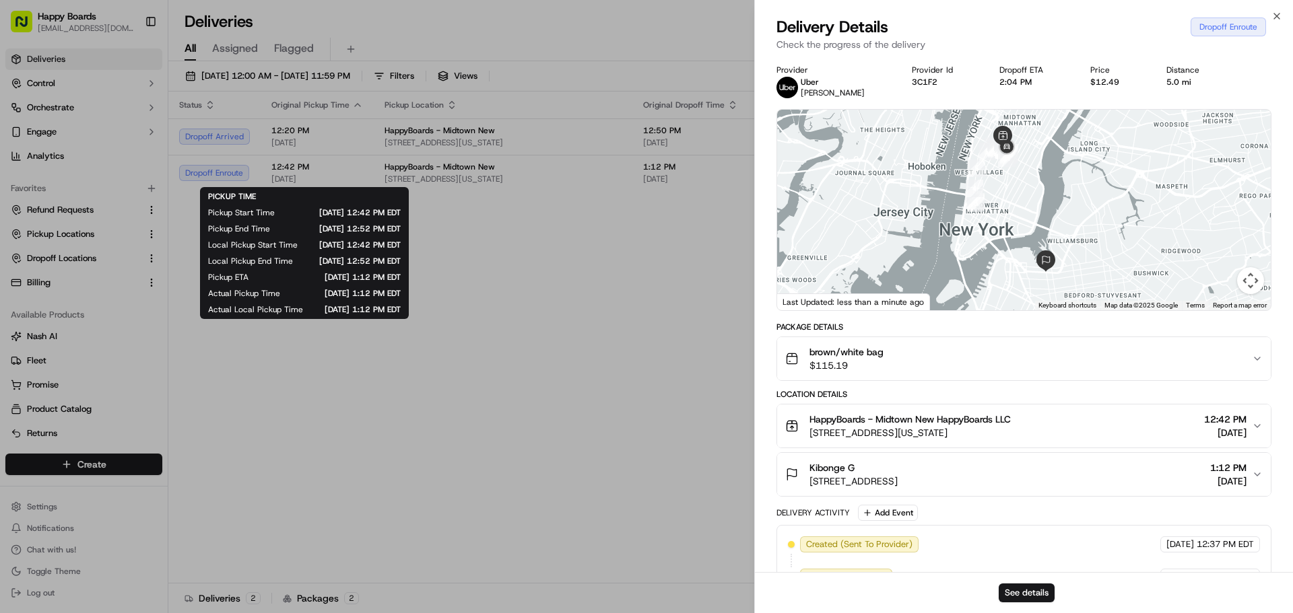
drag, startPoint x: 463, startPoint y: 290, endPoint x: 361, endPoint y: 11, distance: 297.6
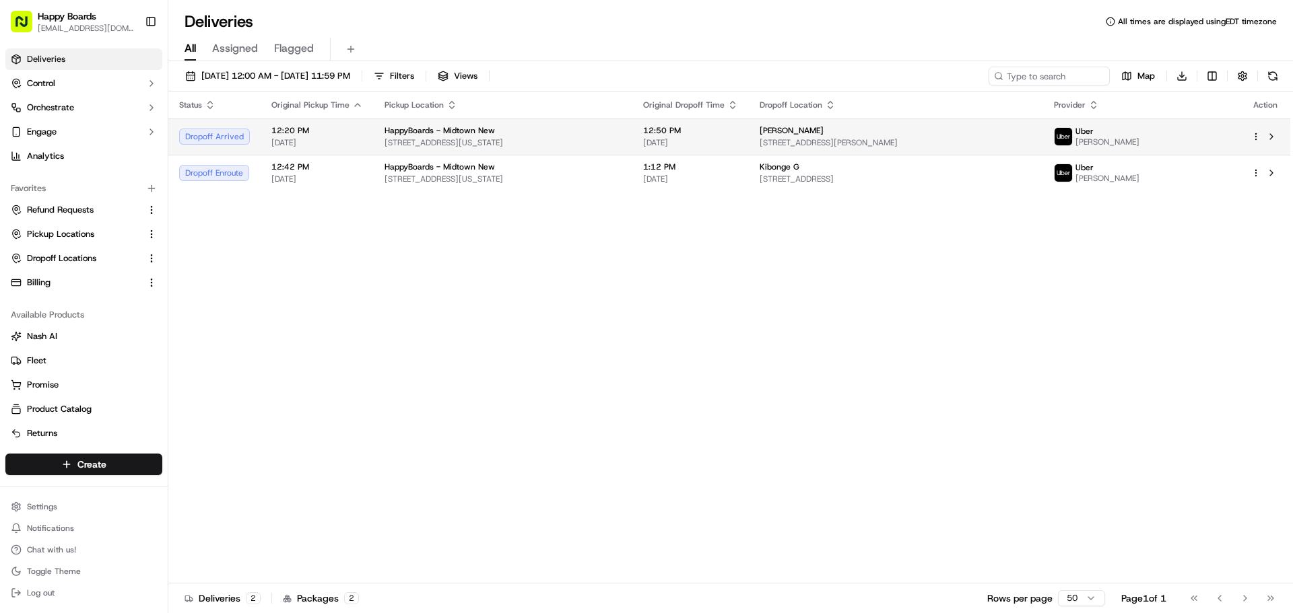
click at [352, 134] on span "12:20 PM" at bounding box center [317, 130] width 92 height 11
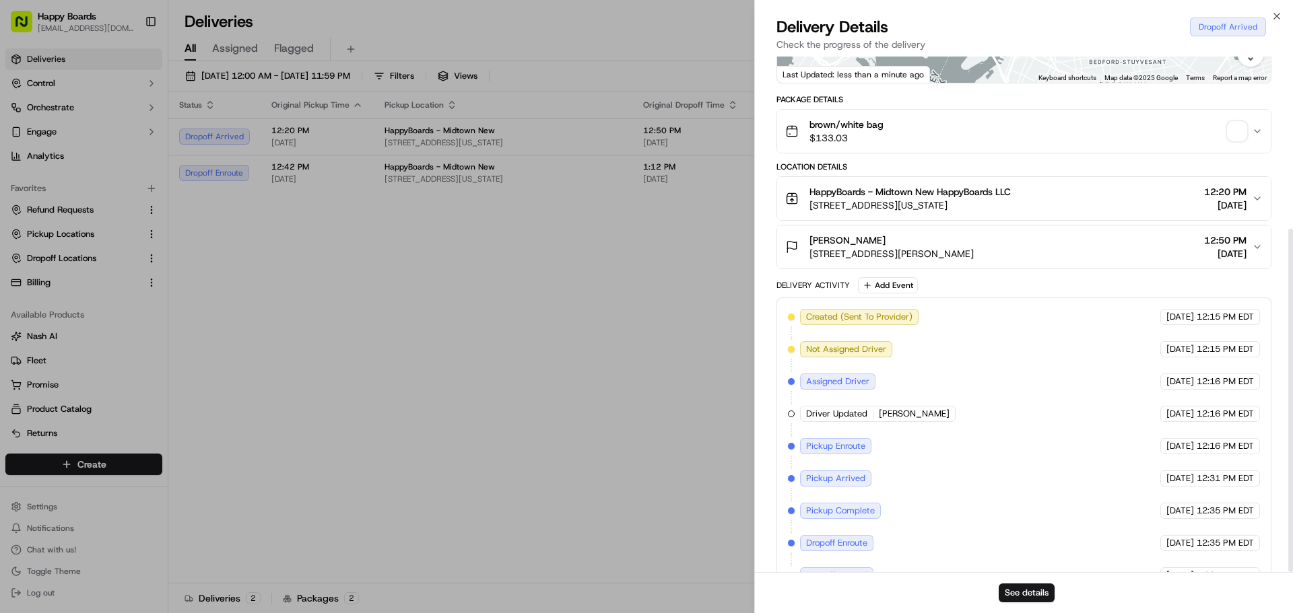
scroll to position [259, 0]
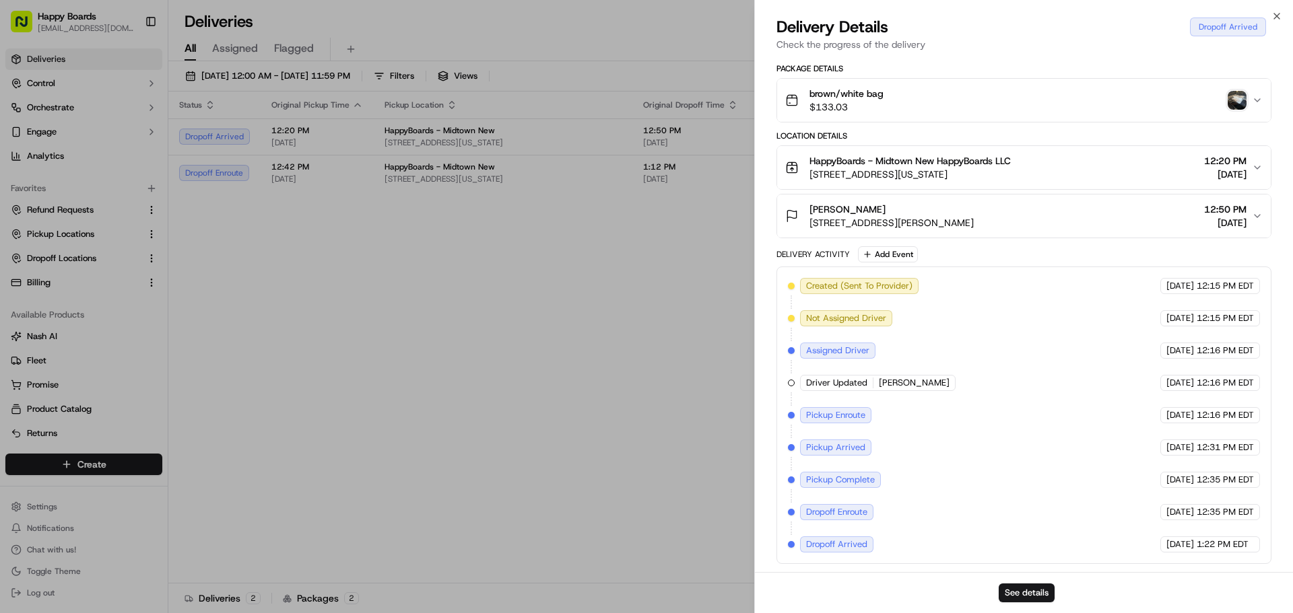
click at [1236, 102] on img "button" at bounding box center [1237, 100] width 19 height 19
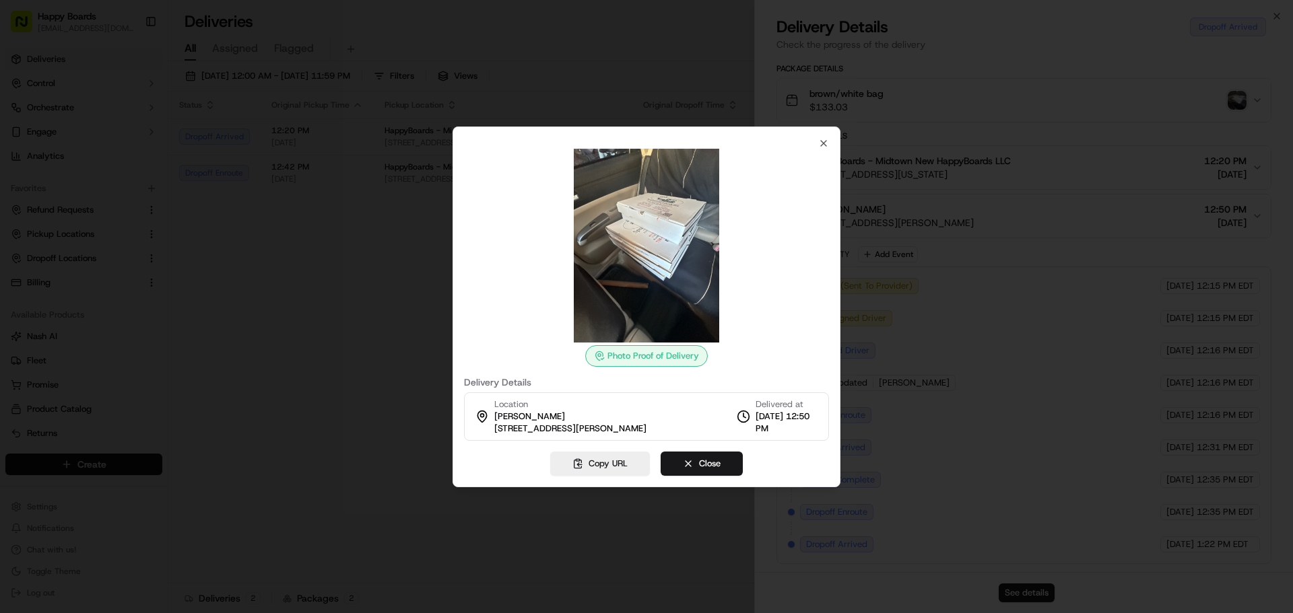
click at [379, 376] on div at bounding box center [646, 306] width 1293 height 613
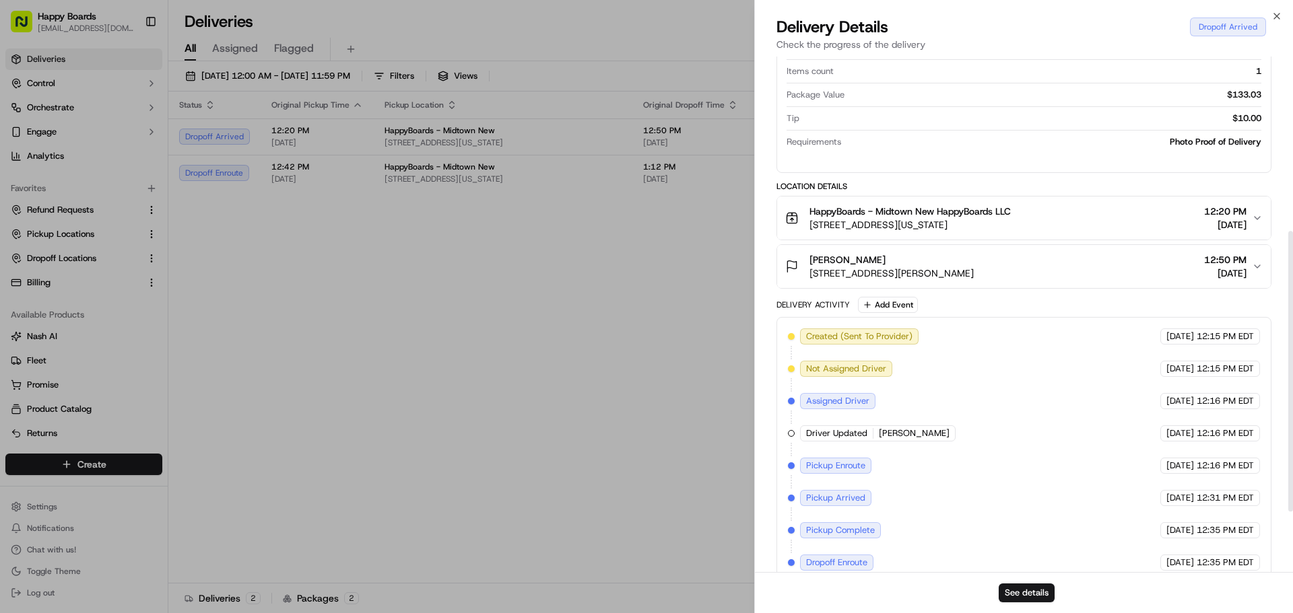
scroll to position [431, 0]
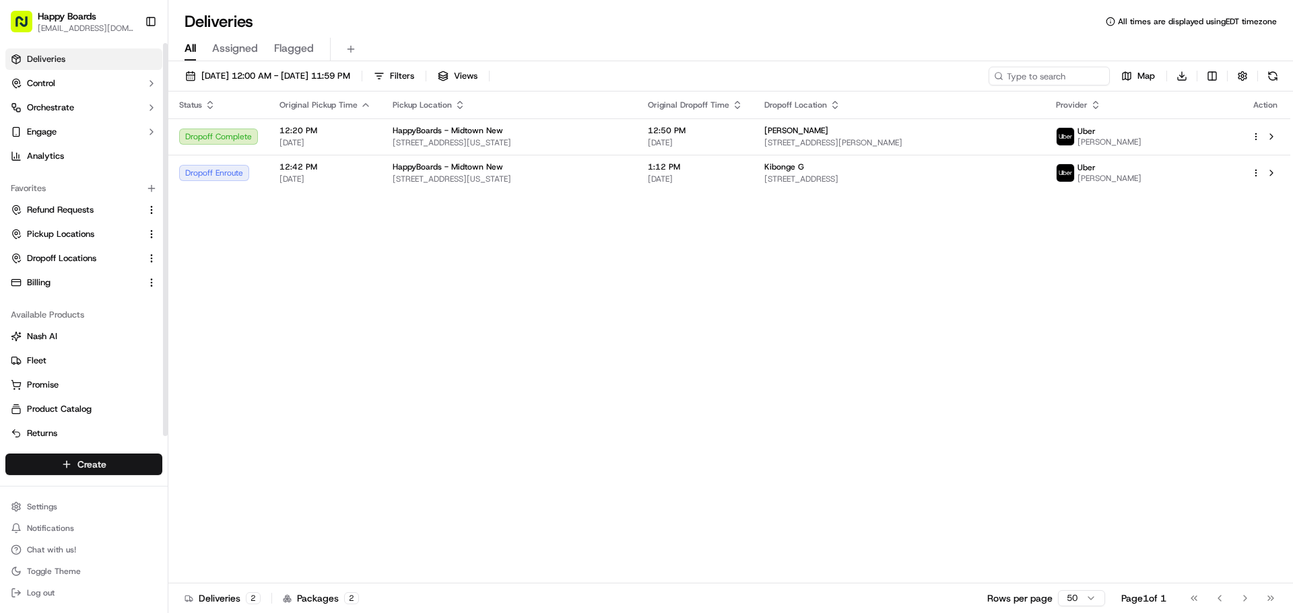
click at [73, 457] on html "Happy Boards [EMAIL_ADDRESS][DOMAIN_NAME] Toggle Sidebar Deliveries Control Orc…" at bounding box center [646, 306] width 1293 height 613
click at [224, 481] on link "Delivery" at bounding box center [243, 489] width 150 height 24
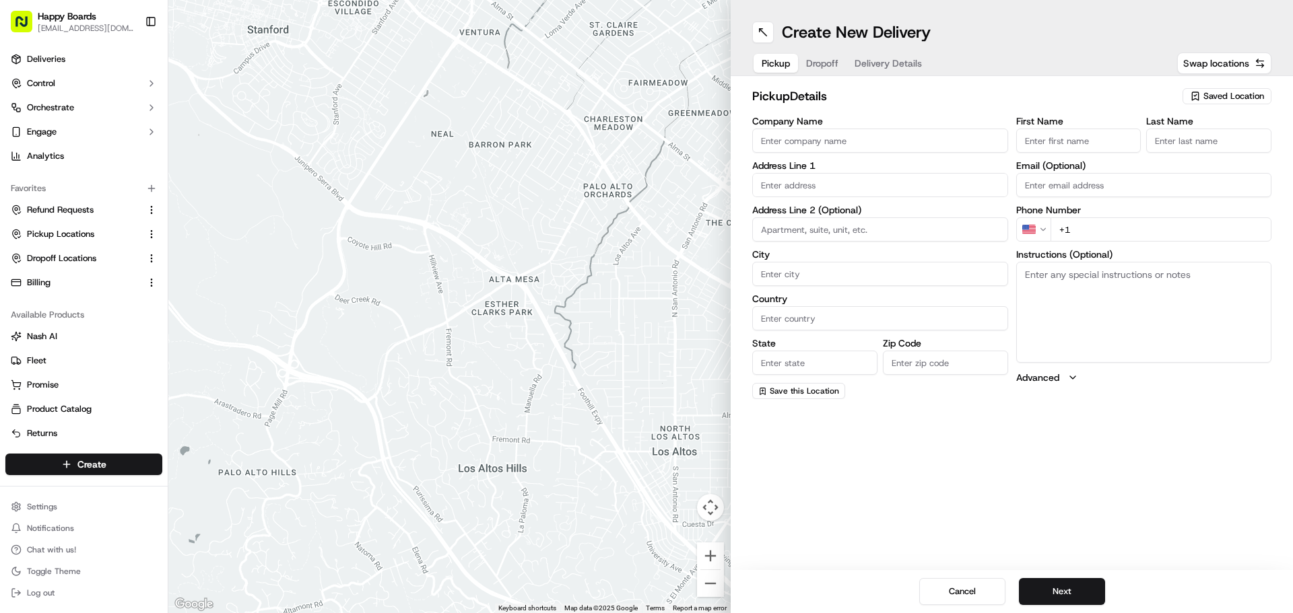
click at [1251, 92] on span "Saved Location" at bounding box center [1233, 96] width 61 height 12
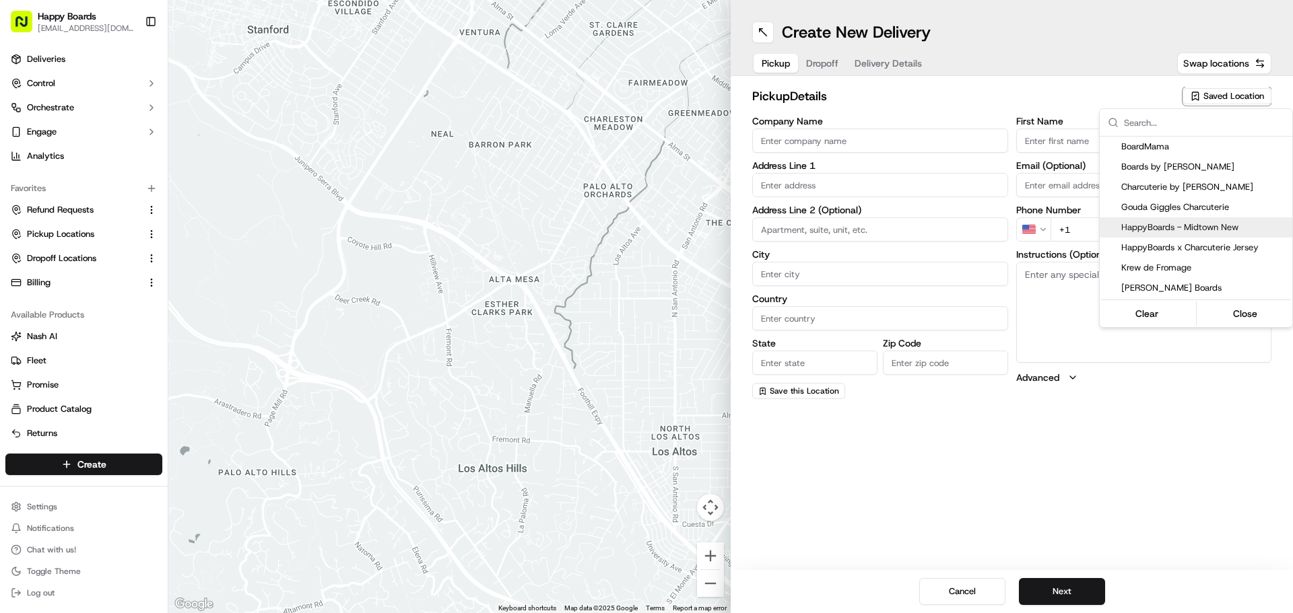
click at [1237, 231] on span "HappyBoards - Midtown New" at bounding box center [1204, 228] width 166 height 12
type input "HappyBoards - Midtown New"
type input "[STREET_ADDRESS]"
type input "[US_STATE]"
type input "US"
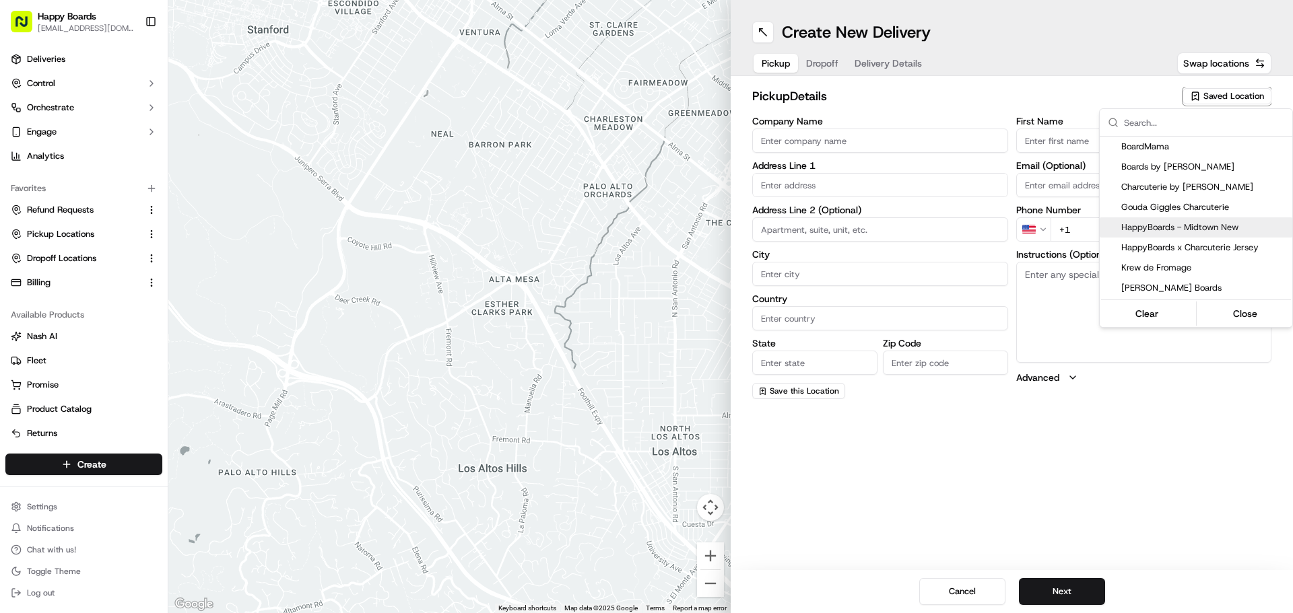
type input "NY"
type input "10001"
type input "HappyBoards"
type input "LLC"
type input "[EMAIL_ADDRESS][DOMAIN_NAME]"
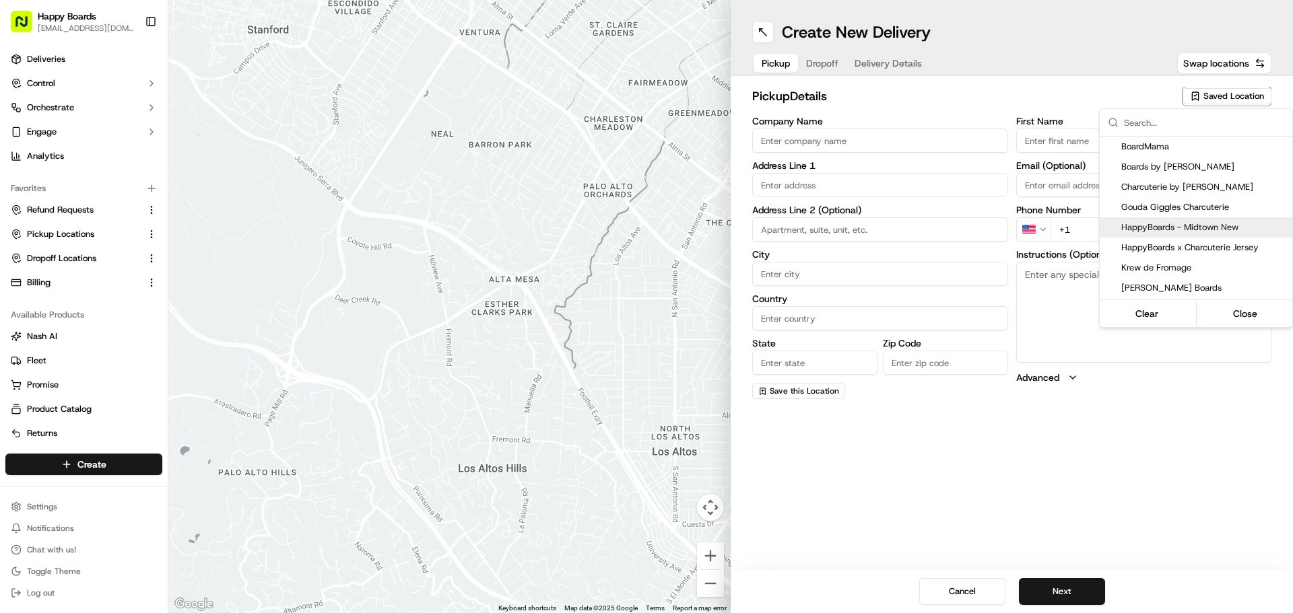
type input "[PHONE_NUMBER]"
type textarea "Enter the hotel lobby and proceed to “Carne Restaurant”. HappyBoards staff memb…"
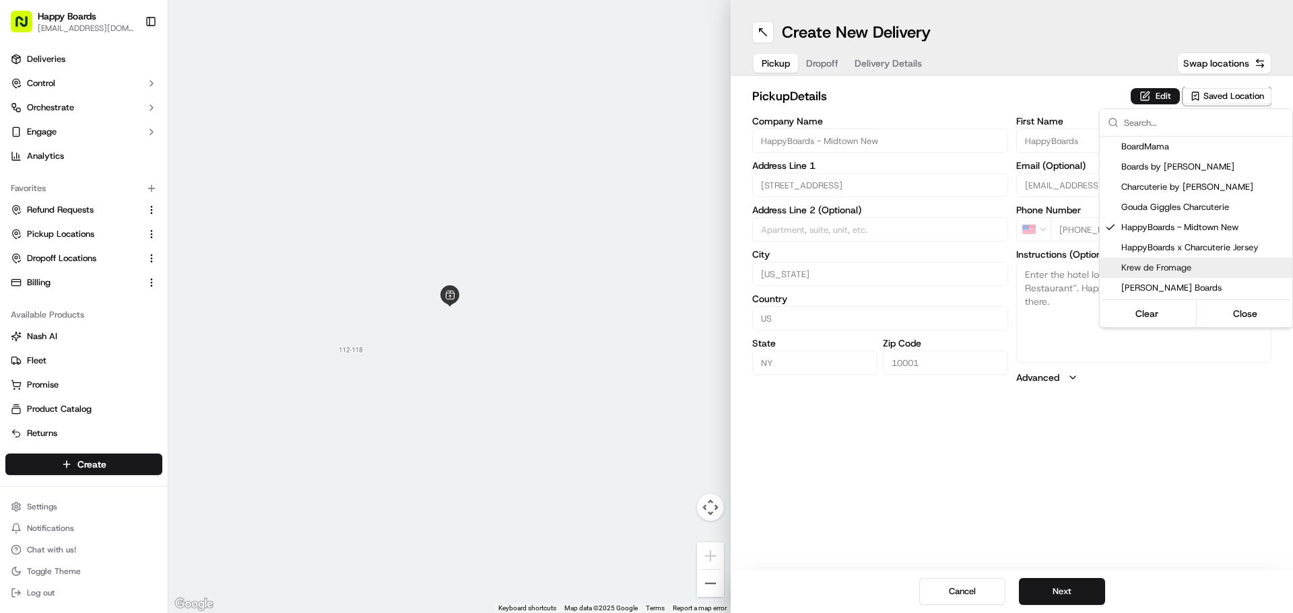
click at [1060, 591] on html "Happy Boards [EMAIL_ADDRESS][DOMAIN_NAME] Toggle Sidebar Deliveries Control Orc…" at bounding box center [646, 306] width 1293 height 613
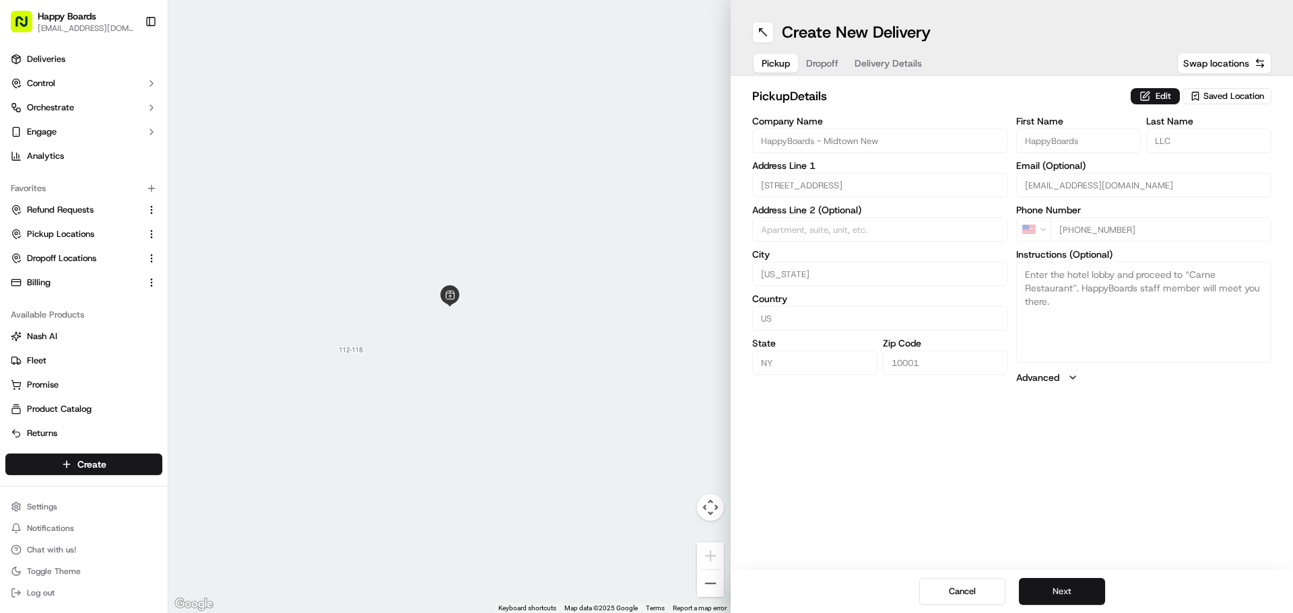
click at [1063, 594] on button "Next" at bounding box center [1062, 591] width 86 height 27
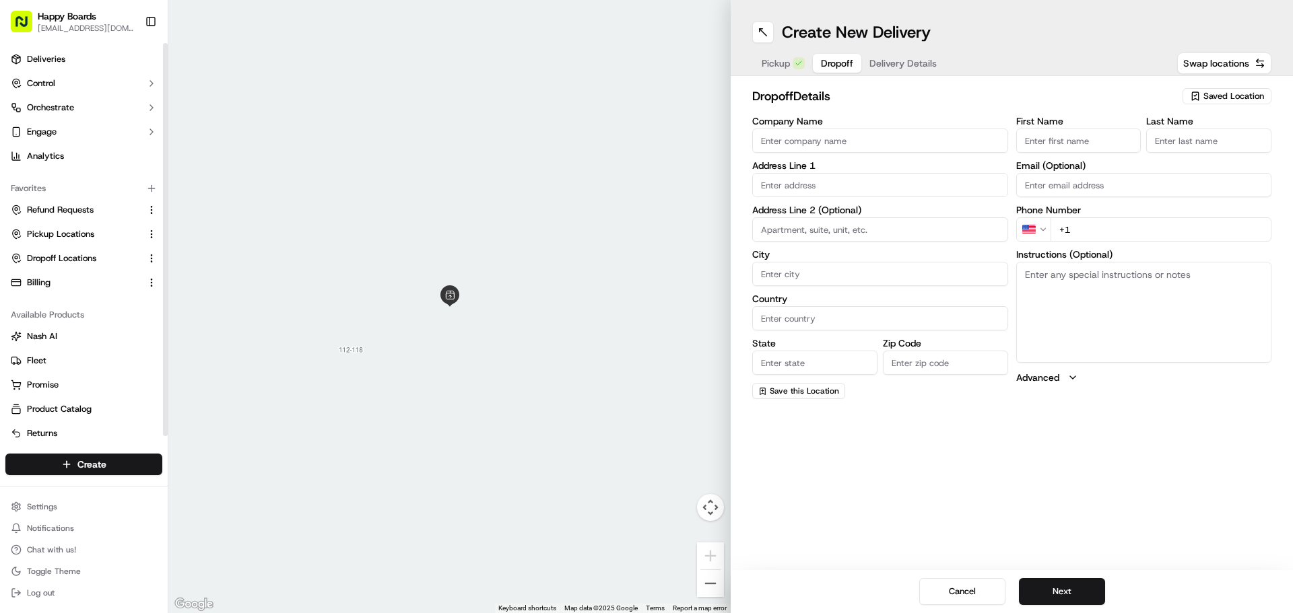
click at [784, 137] on input "Company Name" at bounding box center [880, 141] width 256 height 24
paste input "[PERSON_NAME]"
type input "[PERSON_NAME]"
click at [1115, 141] on input "First Name" at bounding box center [1078, 141] width 125 height 24
paste input "[PERSON_NAME]"
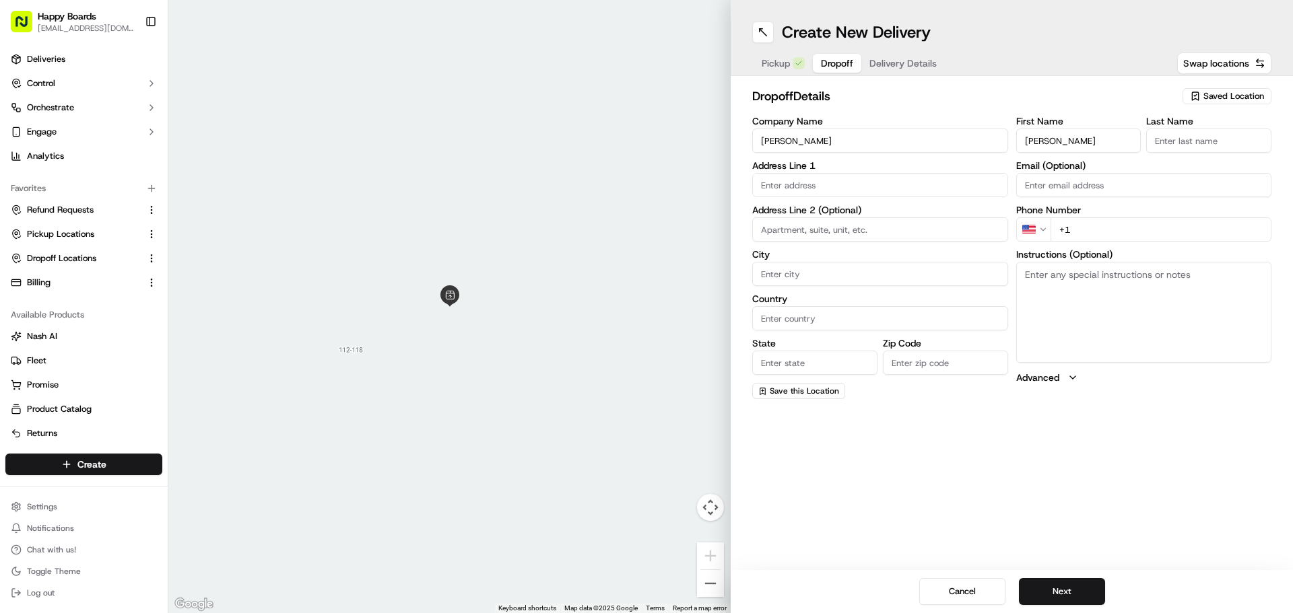
click at [1059, 140] on input "[PERSON_NAME]" at bounding box center [1078, 141] width 125 height 24
type input "Bill"
click at [1176, 133] on input "Last Name" at bounding box center [1208, 141] width 125 height 24
paste input "[PERSON_NAME]"
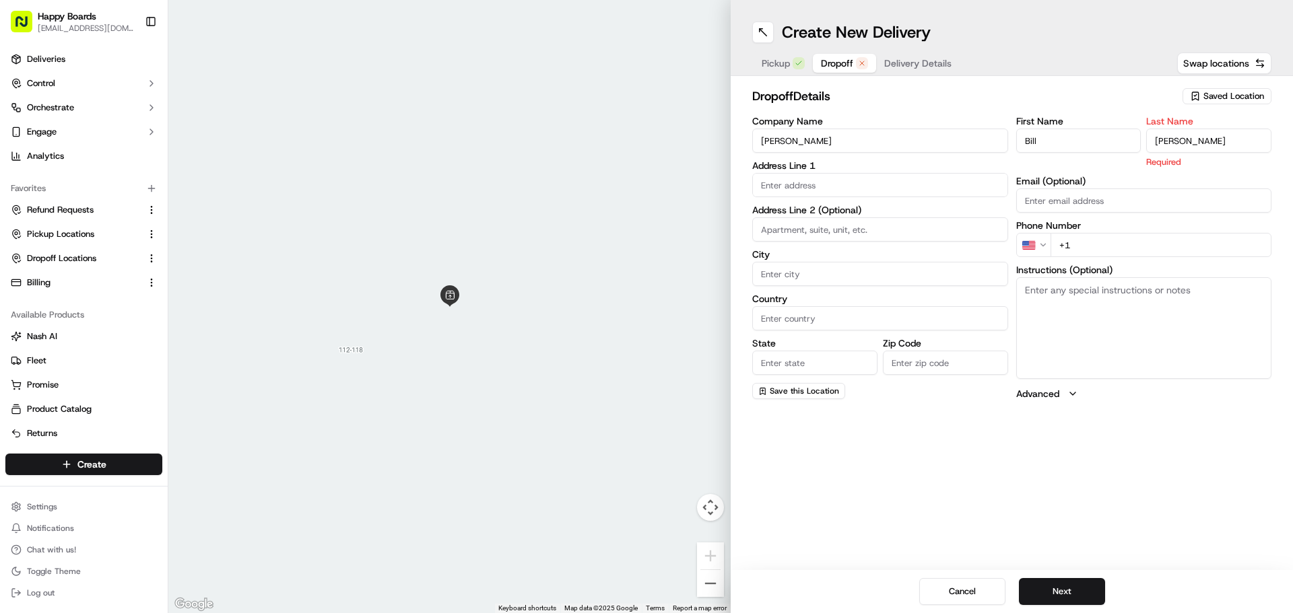
type input "[PERSON_NAME]"
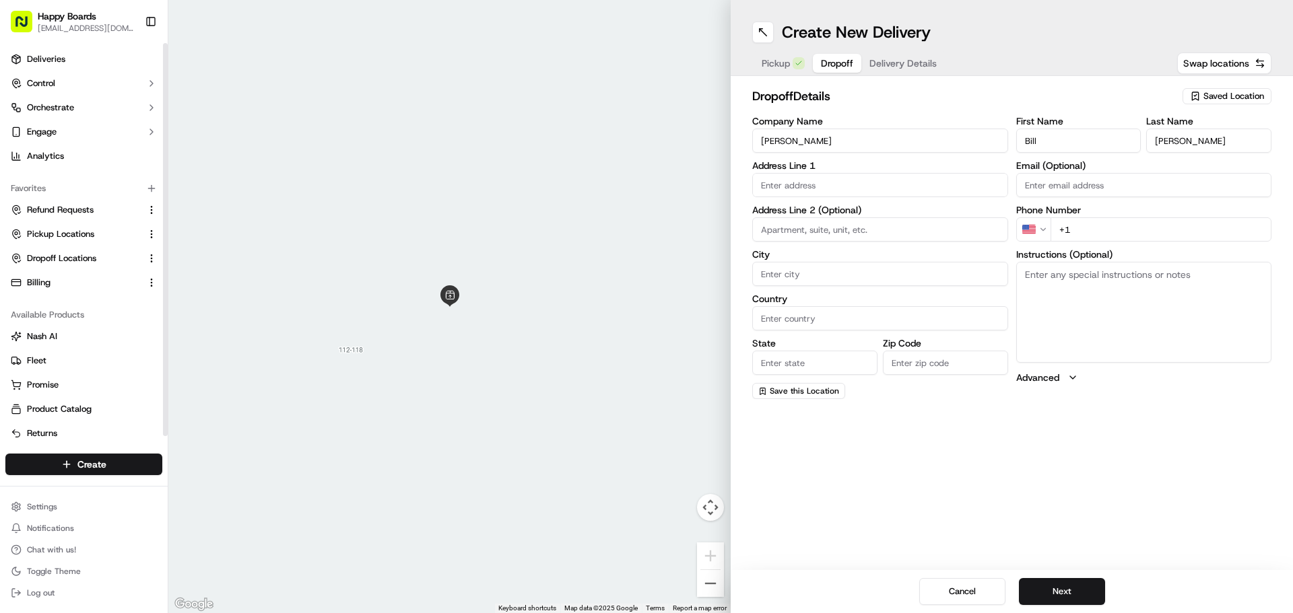
click at [1168, 281] on textarea "Instructions (Optional)" at bounding box center [1144, 312] width 256 height 101
paste textarea "Please call upon arrival (Por favor llame a su llegada)"
type textarea "Please call upon arrival (Por favor llame a su llegada)"
drag, startPoint x: 1116, startPoint y: 183, endPoint x: 1121, endPoint y: 228, distance: 45.4
click at [1116, 183] on input "Email (Optional)" at bounding box center [1144, 185] width 256 height 24
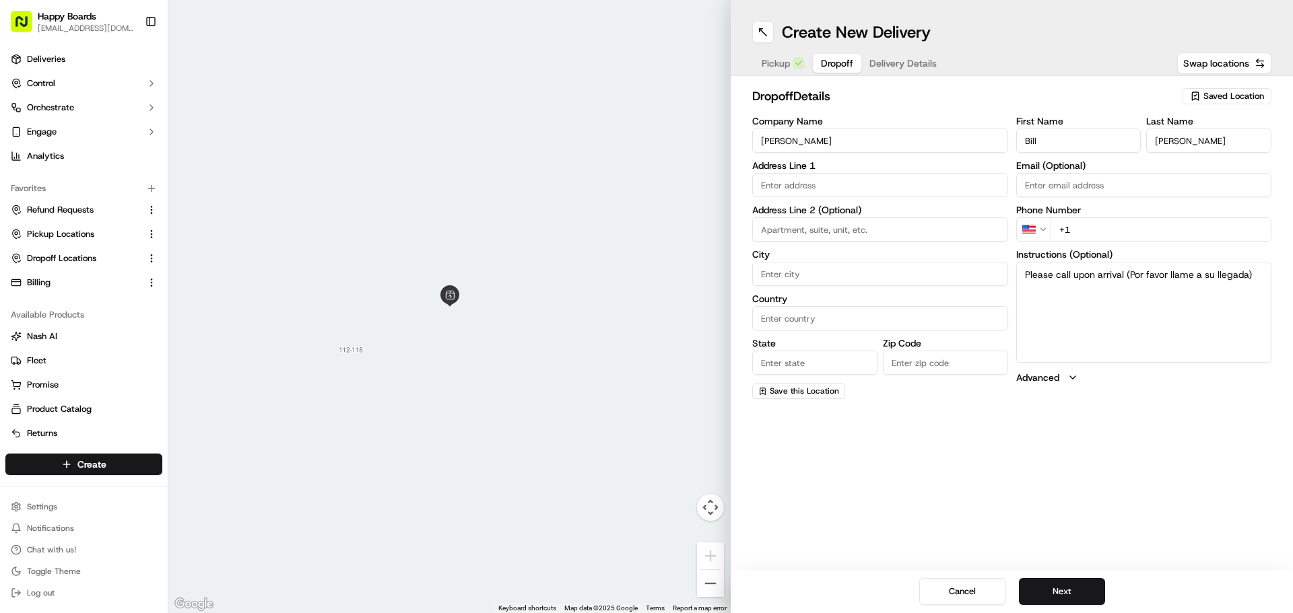
click at [1122, 228] on input "+1" at bounding box center [1161, 229] width 222 height 24
paste input "[PHONE_NUMBER]"
type input "[PHONE_NUMBER]"
drag, startPoint x: 852, startPoint y: 225, endPoint x: 849, endPoint y: 193, distance: 32.5
click at [852, 224] on input at bounding box center [880, 229] width 256 height 24
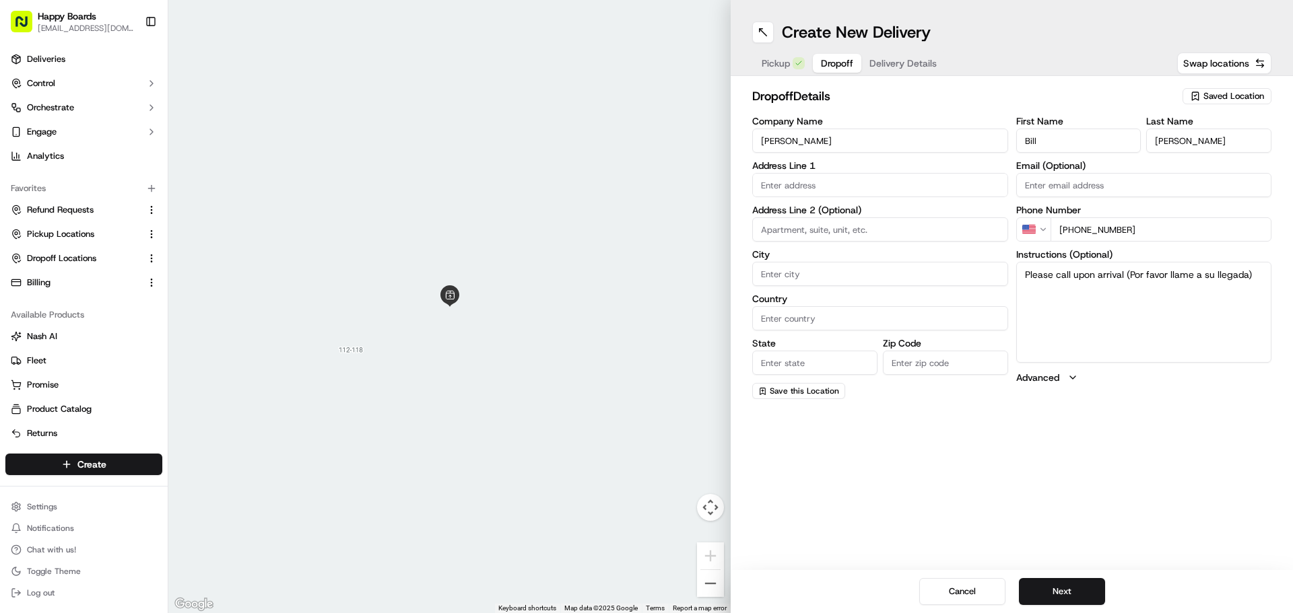
click at [849, 192] on input "text" at bounding box center [880, 185] width 256 height 24
paste input "[STREET_ADDRESS][US_STATE]"
click at [867, 215] on div "[STREET_ADDRESS][US_STATE]" at bounding box center [880, 213] width 249 height 20
type input "[STREET_ADDRESS][US_STATE]"
type input "[US_STATE]"
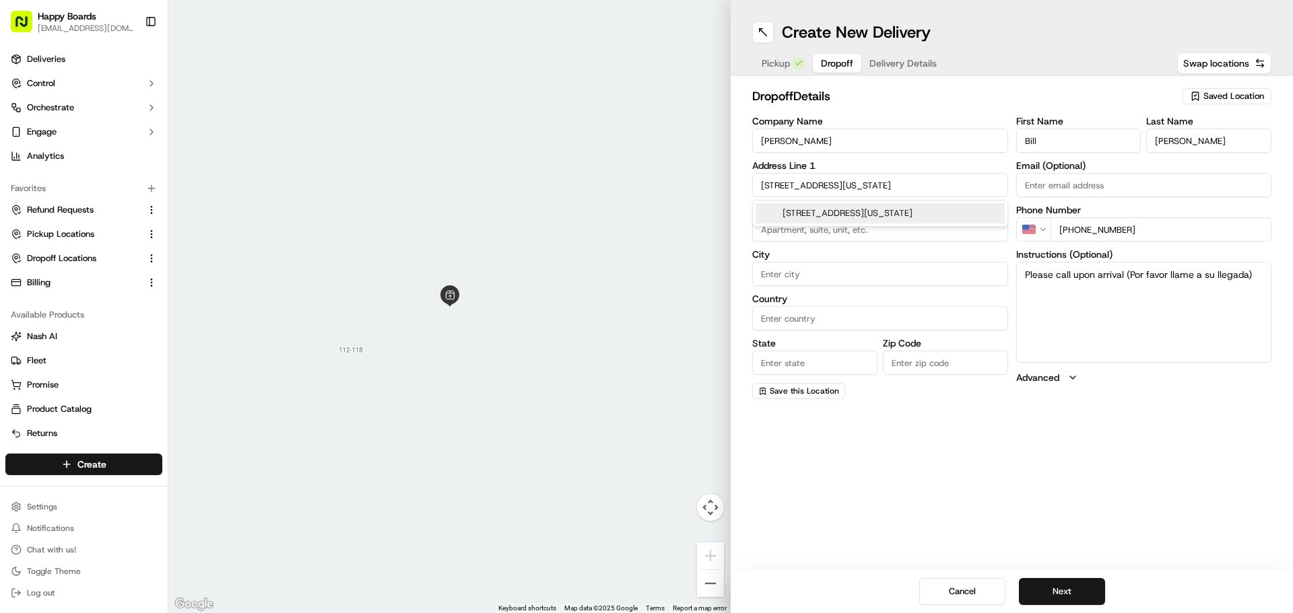
type input "[GEOGRAPHIC_DATA]"
type input "NY"
type input "10026"
type input "[STREET_ADDRESS]"
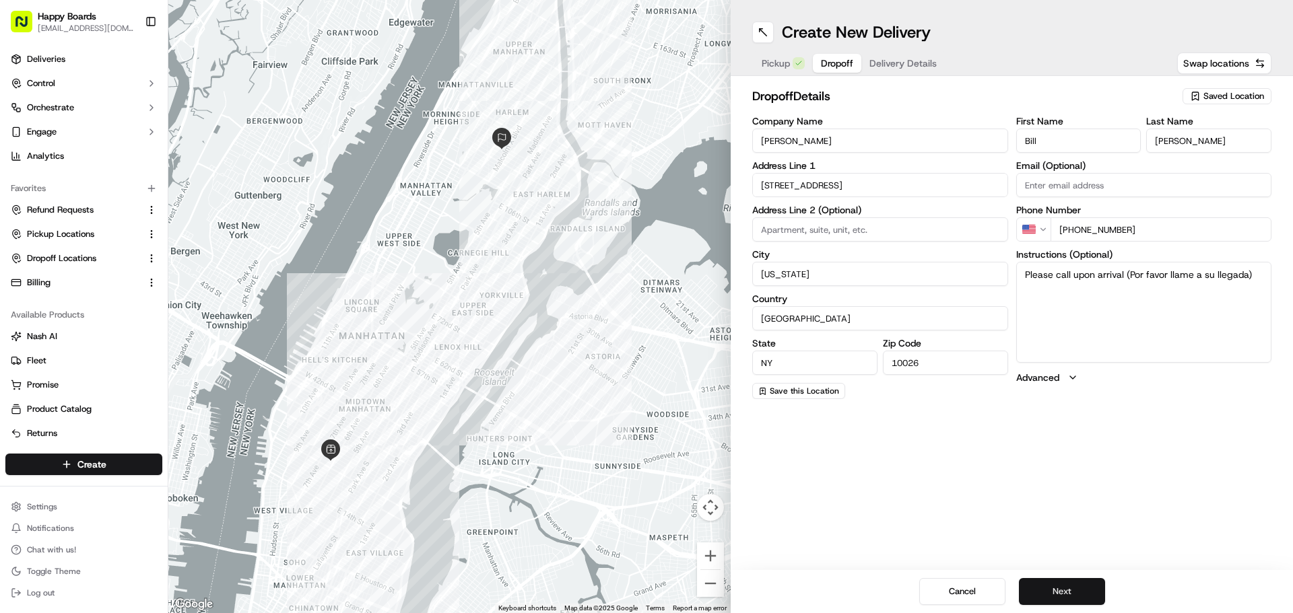
click at [1081, 596] on button "Next" at bounding box center [1062, 591] width 86 height 27
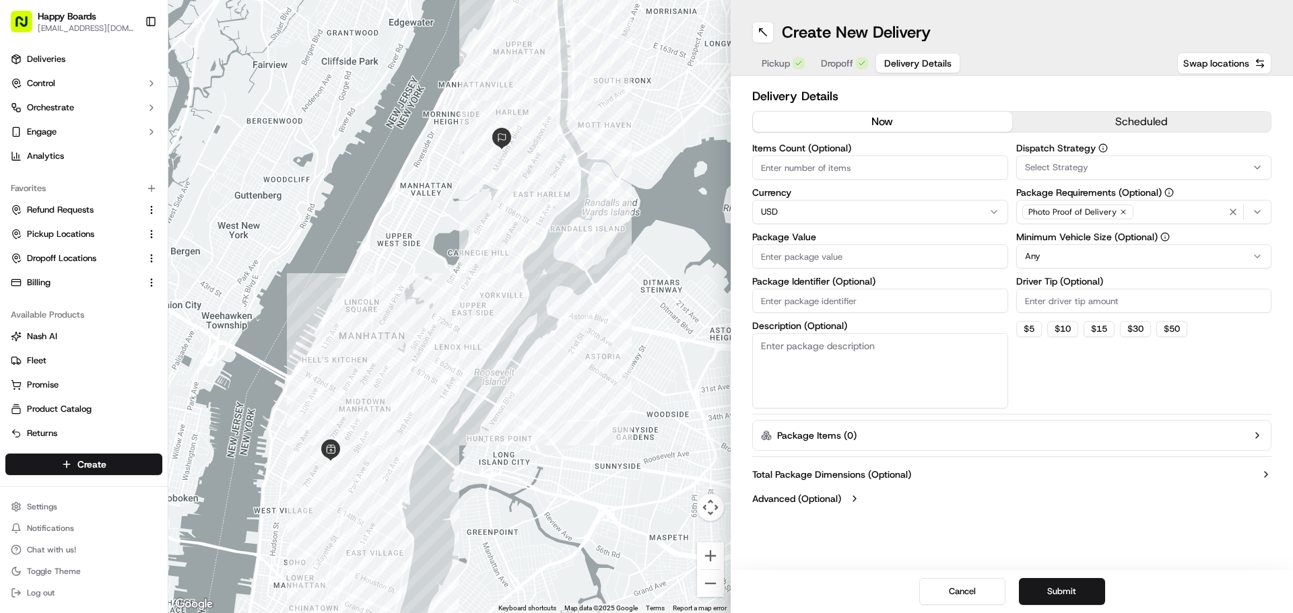
click at [1051, 251] on html "Happy Boards [EMAIL_ADDRESS][DOMAIN_NAME] Toggle Sidebar Deliveries Control Orc…" at bounding box center [646, 306] width 1293 height 613
click at [912, 357] on textarea "Description (Optional)" at bounding box center [880, 370] width 256 height 75
type textarea "brown/white bag"
click at [1050, 298] on input "Driver Tip (Optional)" at bounding box center [1144, 301] width 256 height 24
type input "7"
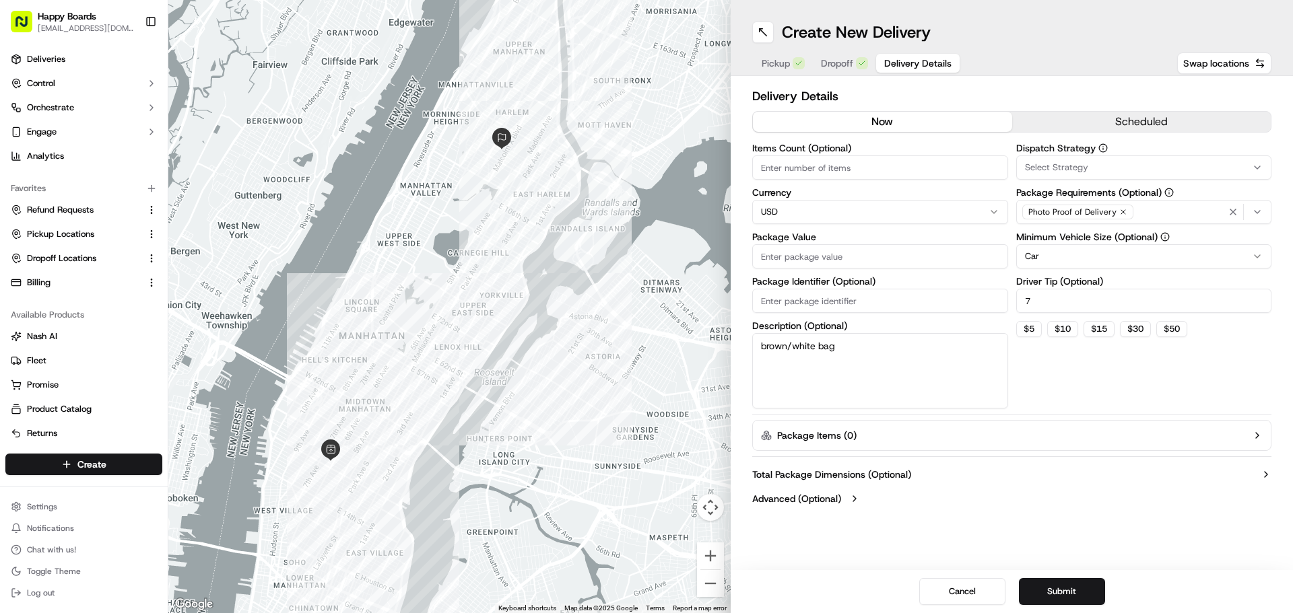
click at [866, 244] on input "Package Value" at bounding box center [880, 256] width 256 height 24
paste input "134.82"
type input "134.82"
click at [900, 368] on textarea "brown/white bag" at bounding box center [880, 370] width 256 height 75
click at [1066, 589] on button "Submit" at bounding box center [1062, 591] width 86 height 27
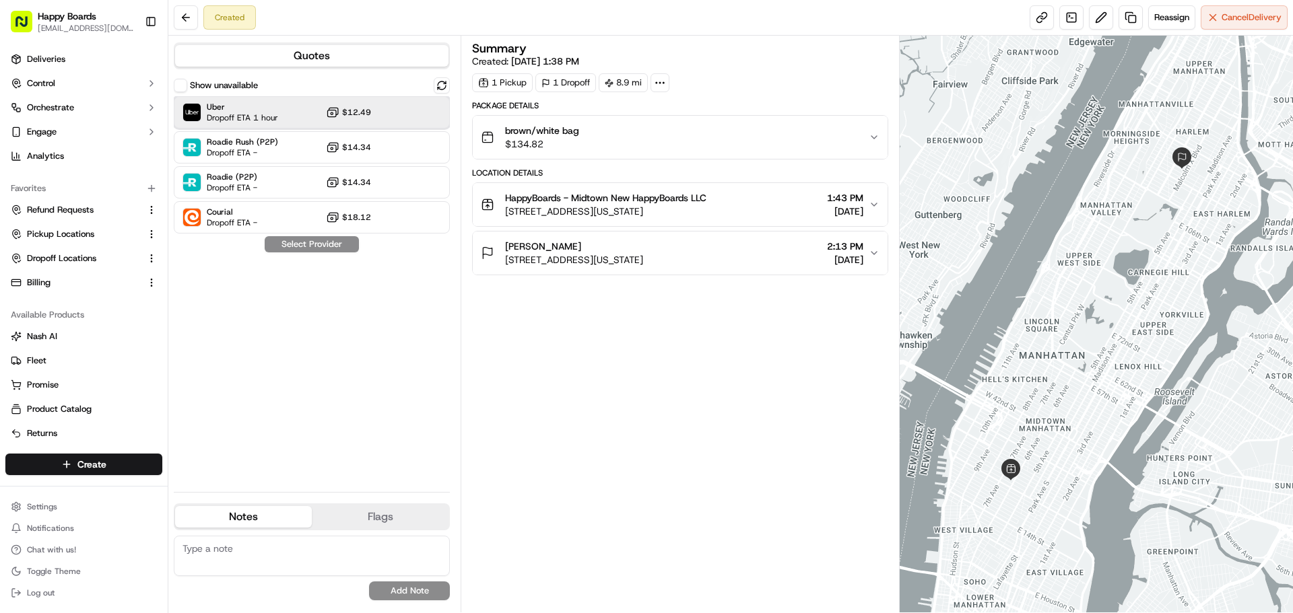
click at [299, 111] on div "Uber Dropoff ETA 1 hour $12.49" at bounding box center [312, 112] width 276 height 32
click at [329, 248] on button "Assign Provider" at bounding box center [312, 244] width 96 height 16
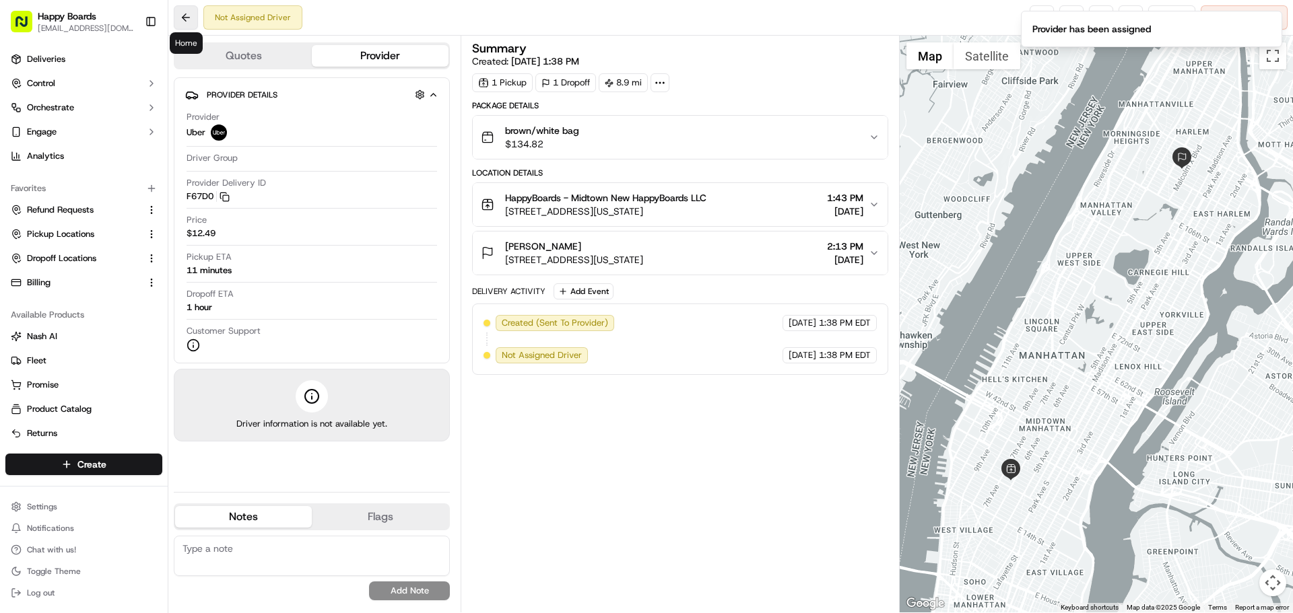
click at [188, 13] on button at bounding box center [186, 17] width 24 height 24
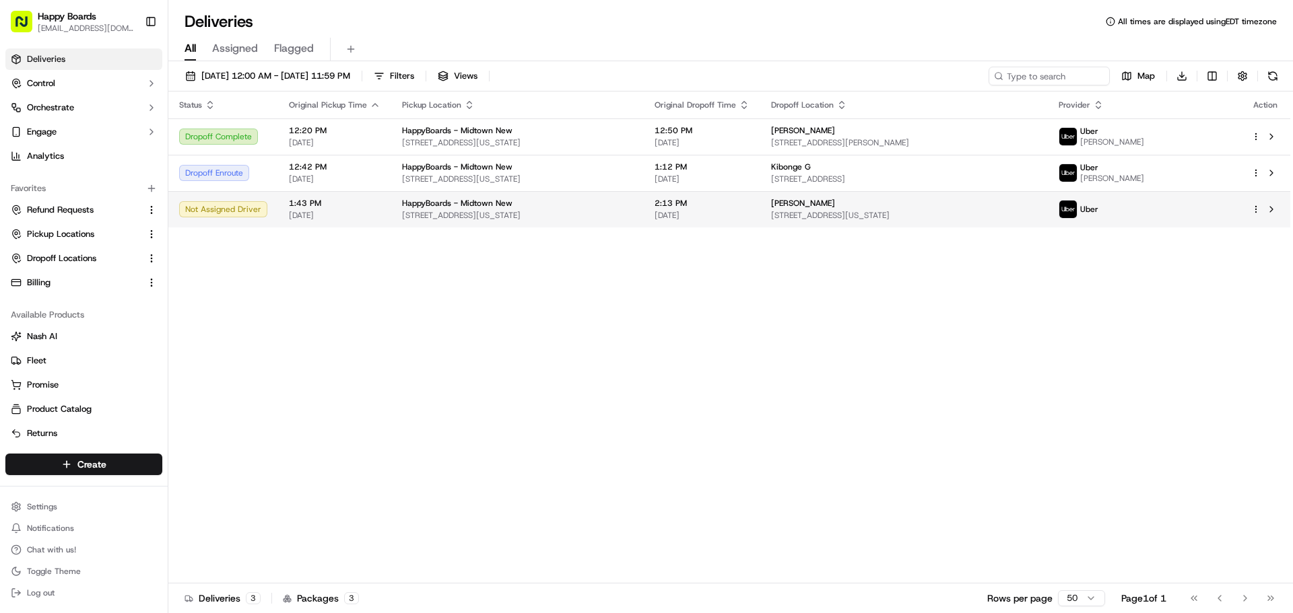
click at [471, 217] on span "[STREET_ADDRESS][US_STATE]" at bounding box center [517, 215] width 231 height 11
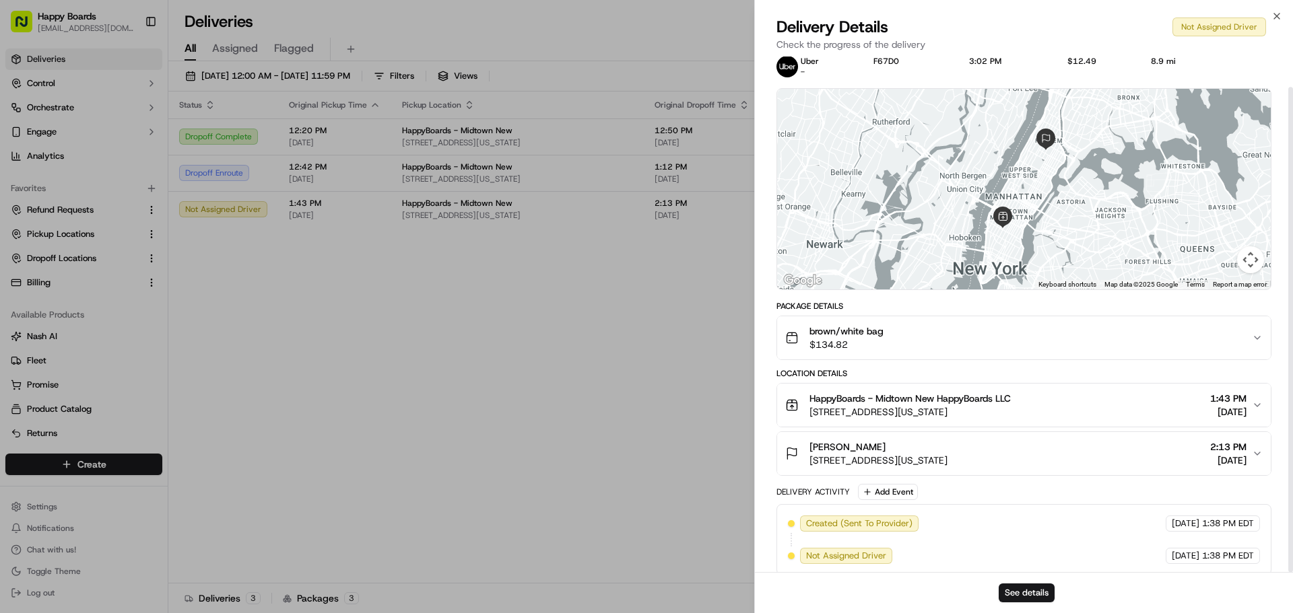
scroll to position [32, 0]
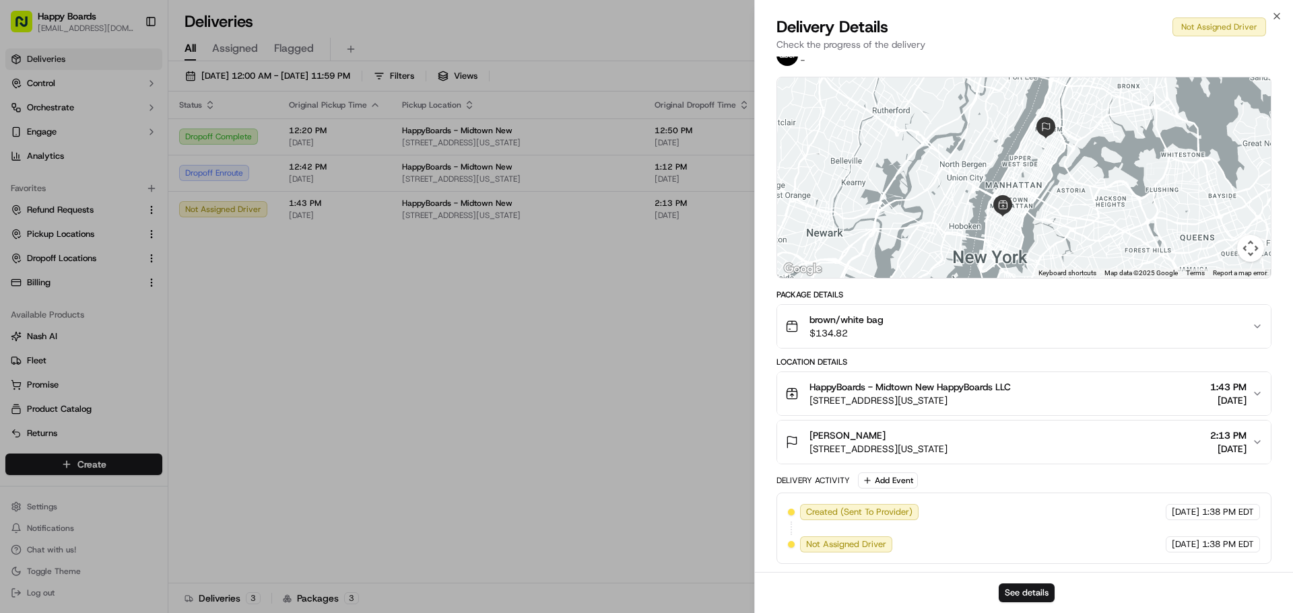
click at [1249, 436] on div "[PERSON_NAME] [STREET_ADDRESS][US_STATE] 2:13 PM [DATE]" at bounding box center [1018, 442] width 467 height 27
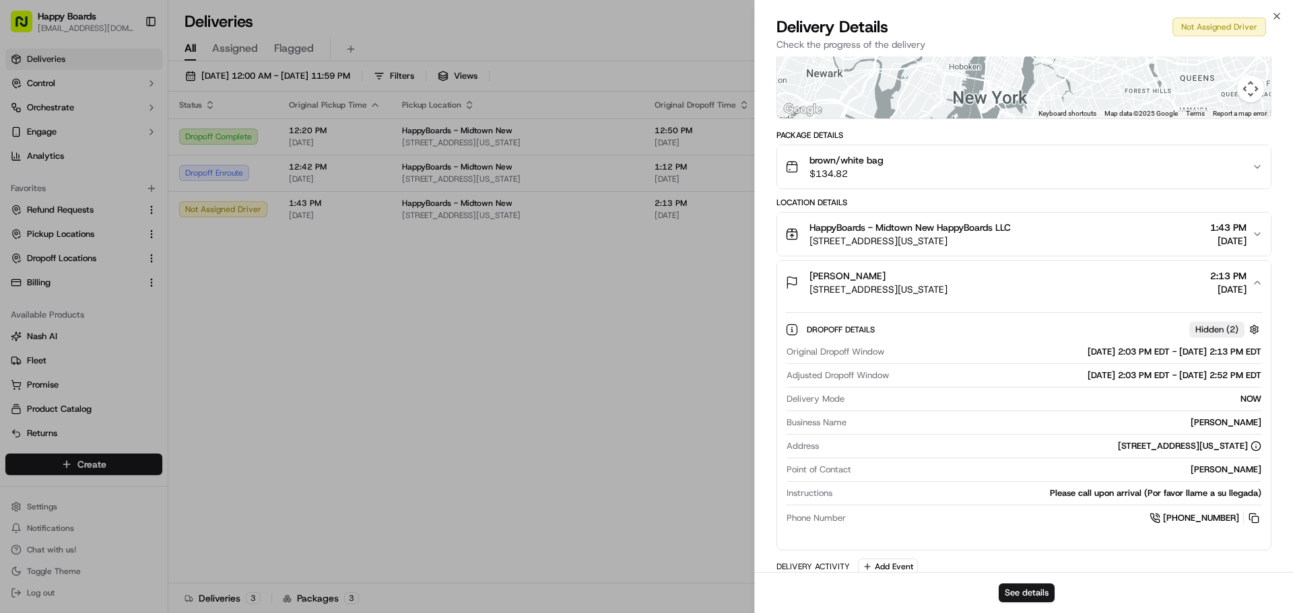
scroll to position [278, 0]
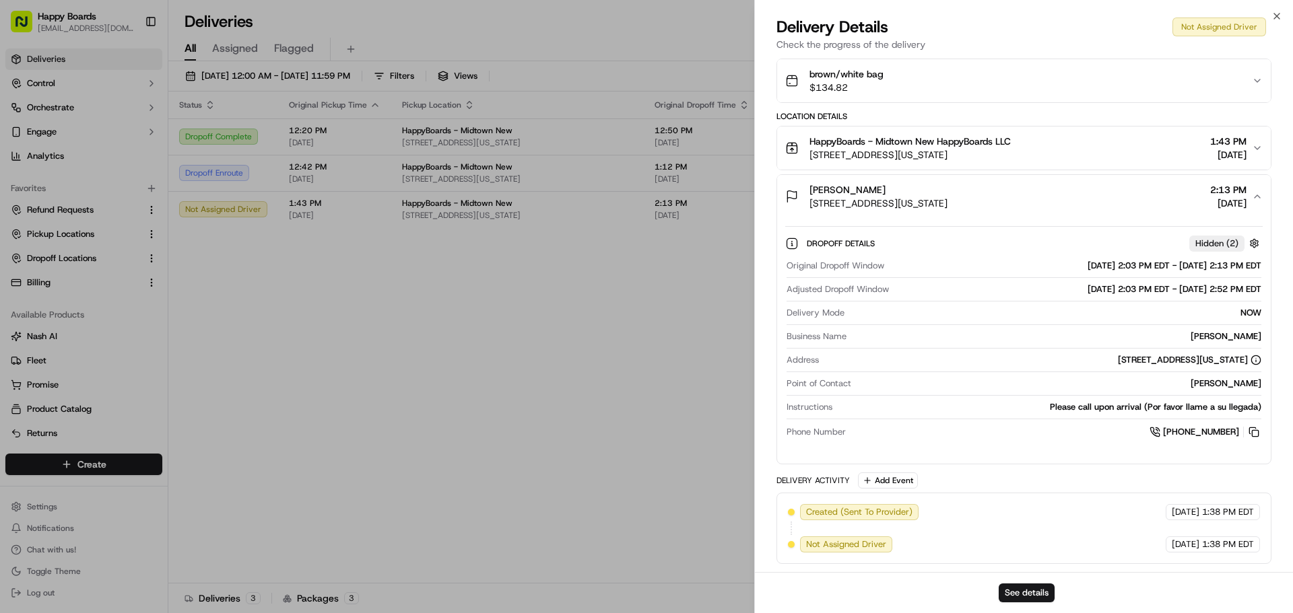
click at [1110, 409] on div "Please call upon arrival (Por favor llame a su llegada)" at bounding box center [1050, 407] width 424 height 12
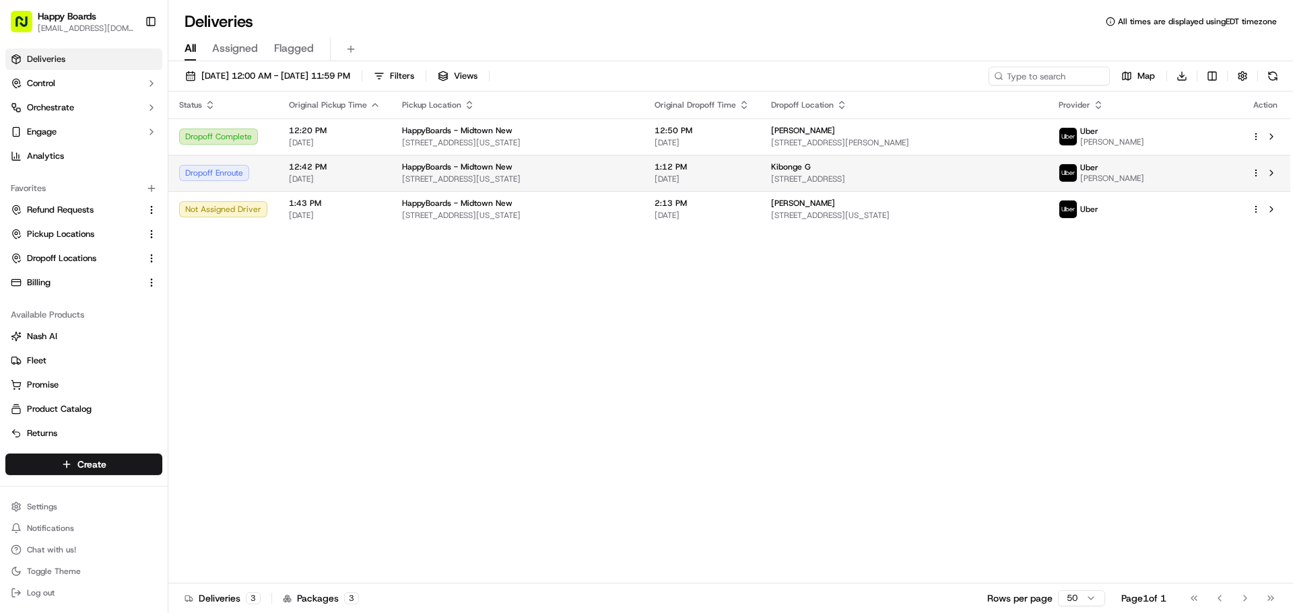
click at [307, 161] on td "12:42 PM [DATE]" at bounding box center [334, 173] width 113 height 36
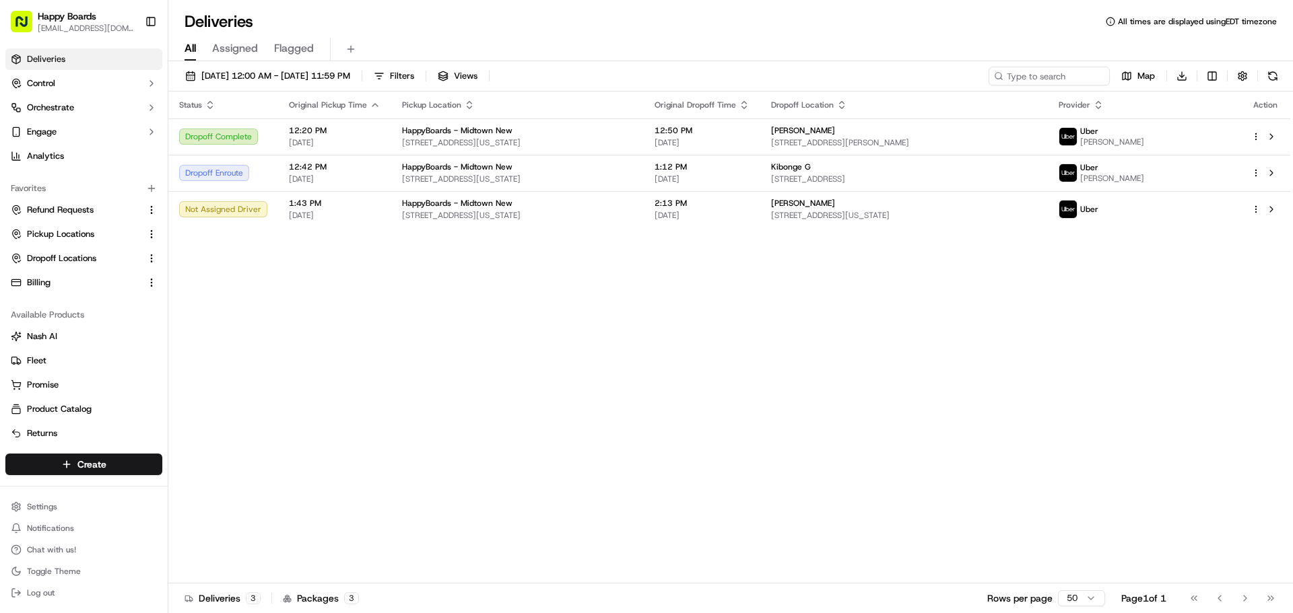
drag, startPoint x: 253, startPoint y: 293, endPoint x: 253, endPoint y: 247, distance: 45.8
click at [253, 289] on div "Status Original Pickup Time Pickup Location Original Dropoff Time Dropoff Locat…" at bounding box center [729, 338] width 1122 height 492
click at [254, 213] on div "Not Assigned Driver" at bounding box center [223, 209] width 88 height 16
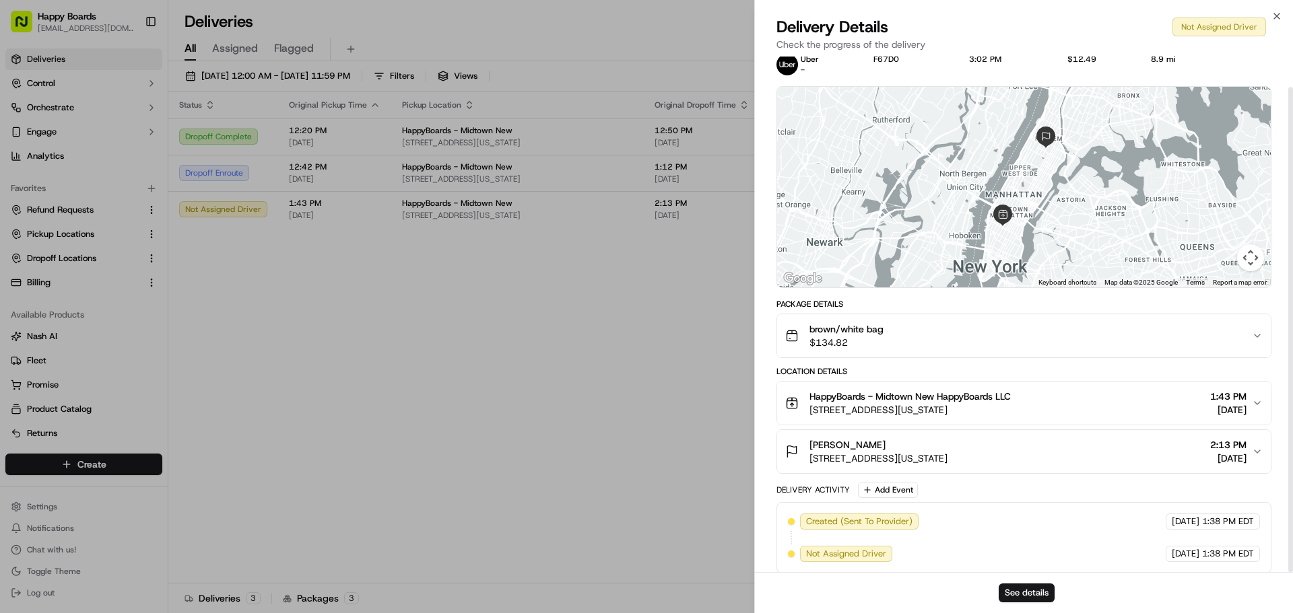
scroll to position [32, 0]
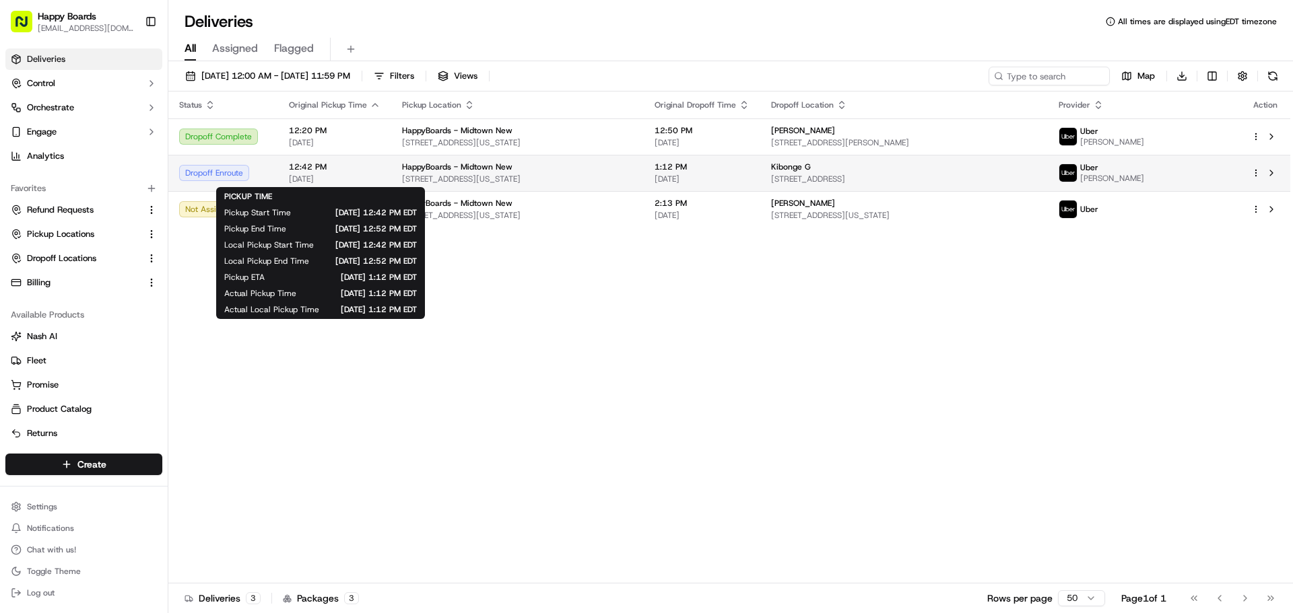
click at [290, 173] on div "12:42 PM 09/20/2025" at bounding box center [335, 173] width 92 height 23
click at [351, 178] on span "[DATE]" at bounding box center [335, 179] width 92 height 11
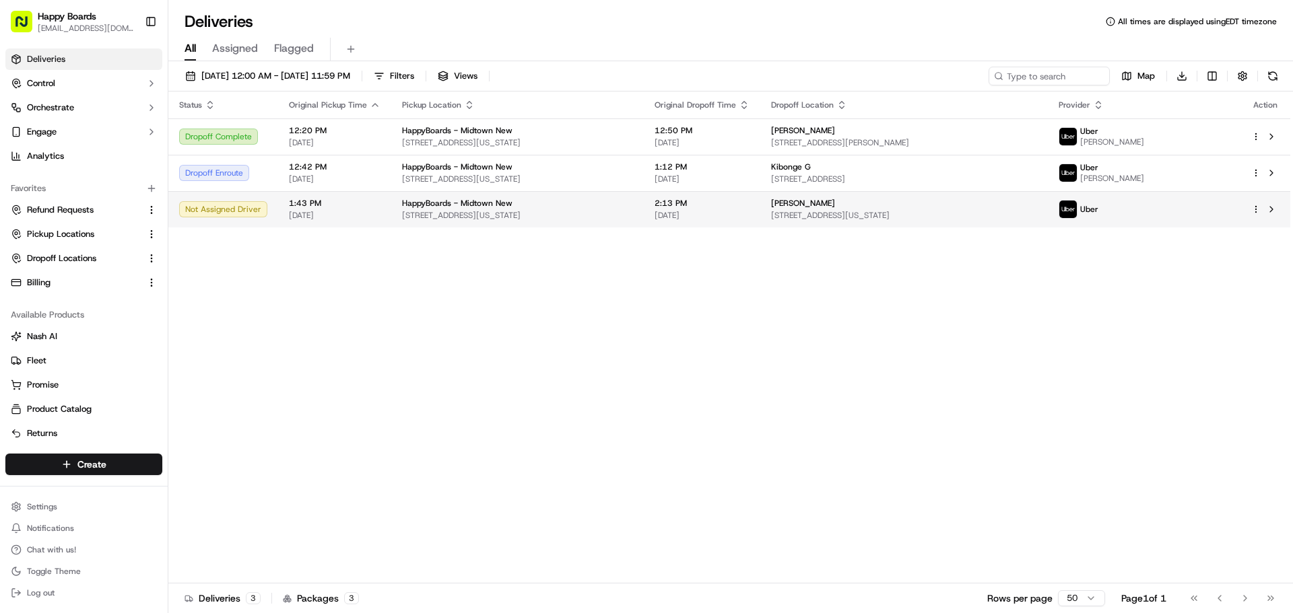
click at [473, 203] on span "HappyBoards - Midtown New" at bounding box center [457, 203] width 110 height 11
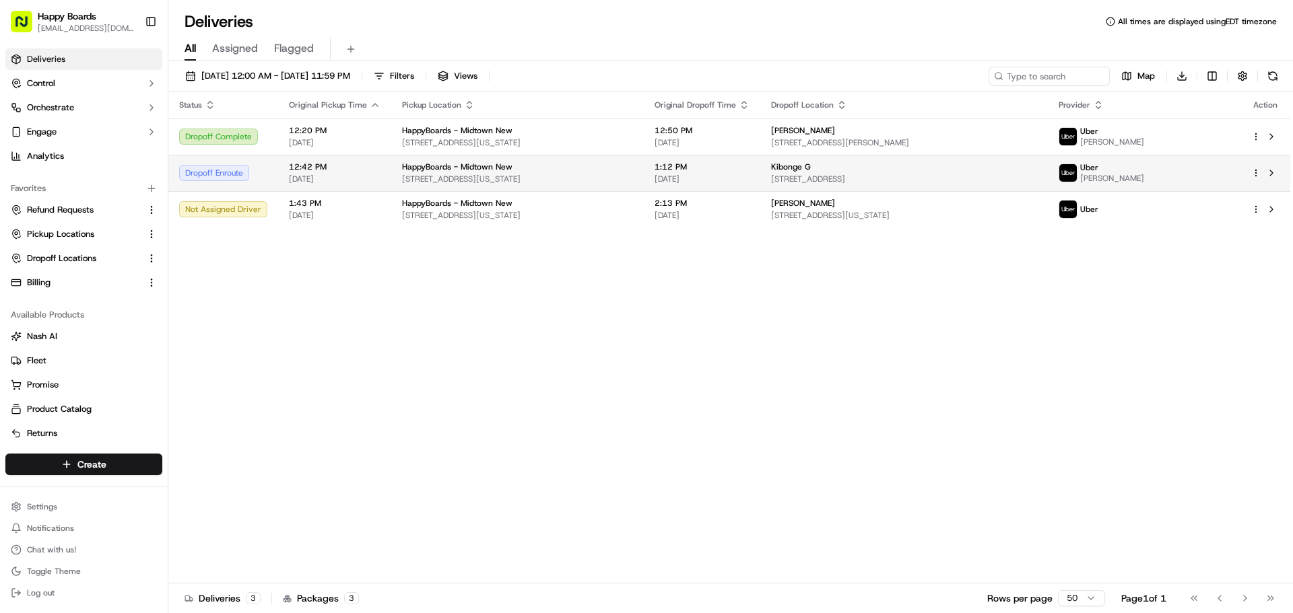
click at [329, 185] on td "12:42 PM [DATE]" at bounding box center [334, 173] width 113 height 36
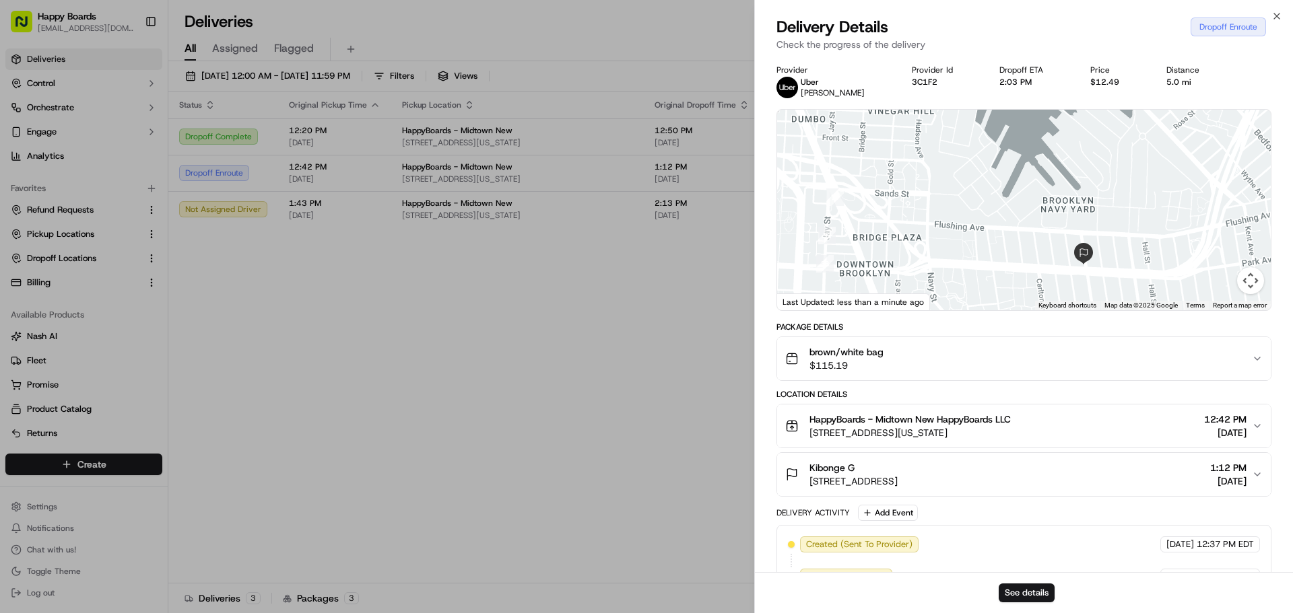
drag, startPoint x: 419, startPoint y: 381, endPoint x: 430, endPoint y: 373, distance: 13.5
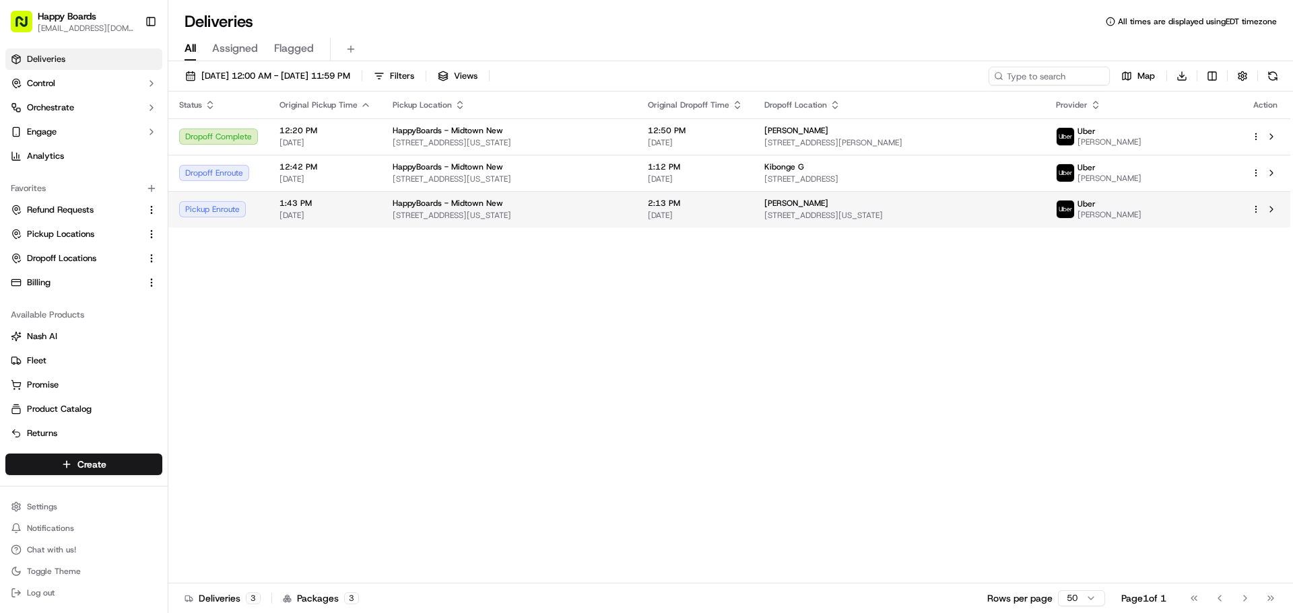
click at [253, 212] on div "Pickup Enroute" at bounding box center [218, 209] width 79 height 16
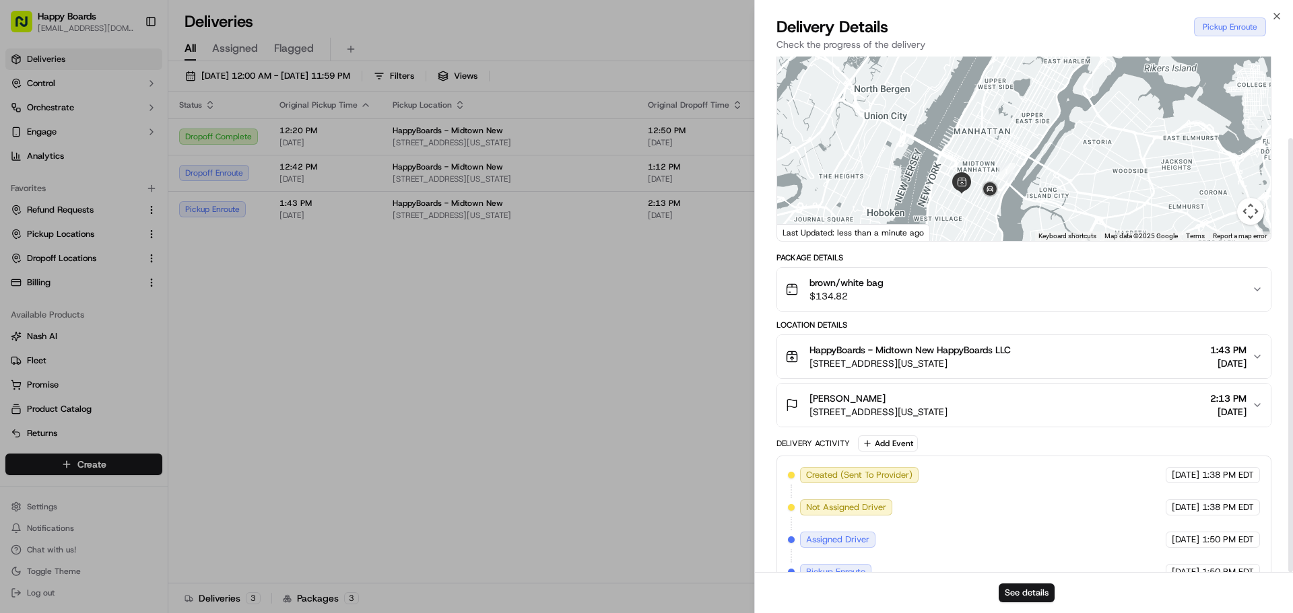
scroll to position [97, 0]
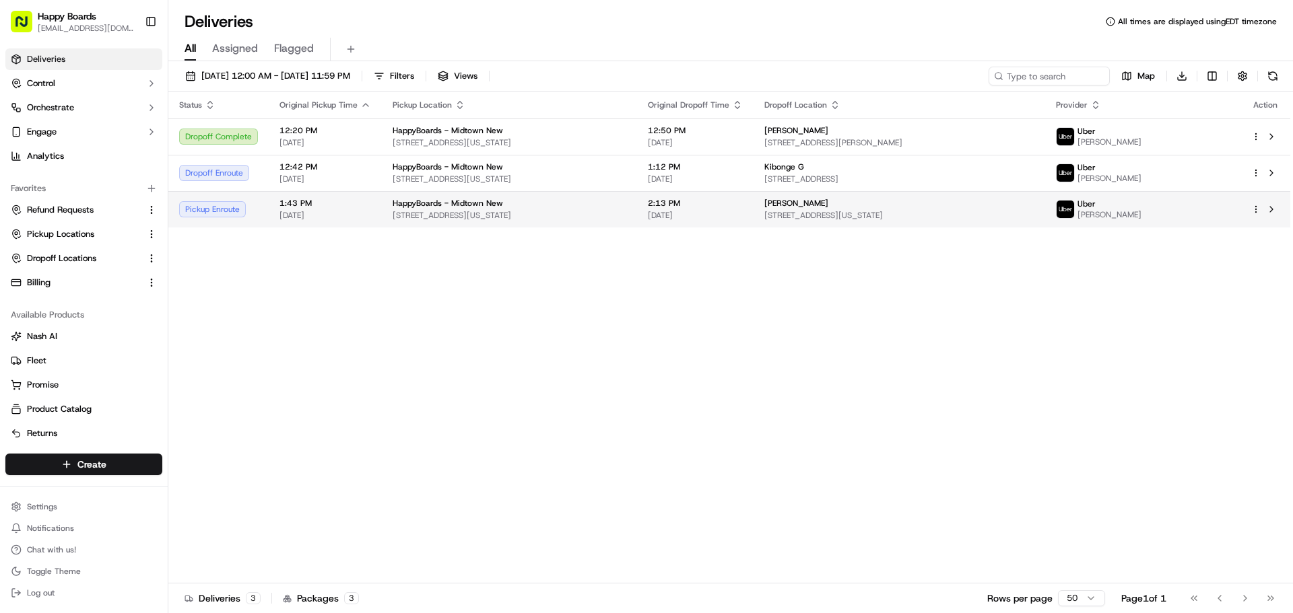
click at [382, 217] on td "HappyBoards - Midtown New [STREET_ADDRESS][US_STATE]" at bounding box center [509, 209] width 255 height 36
click at [290, 215] on span "[DATE]" at bounding box center [325, 215] width 92 height 11
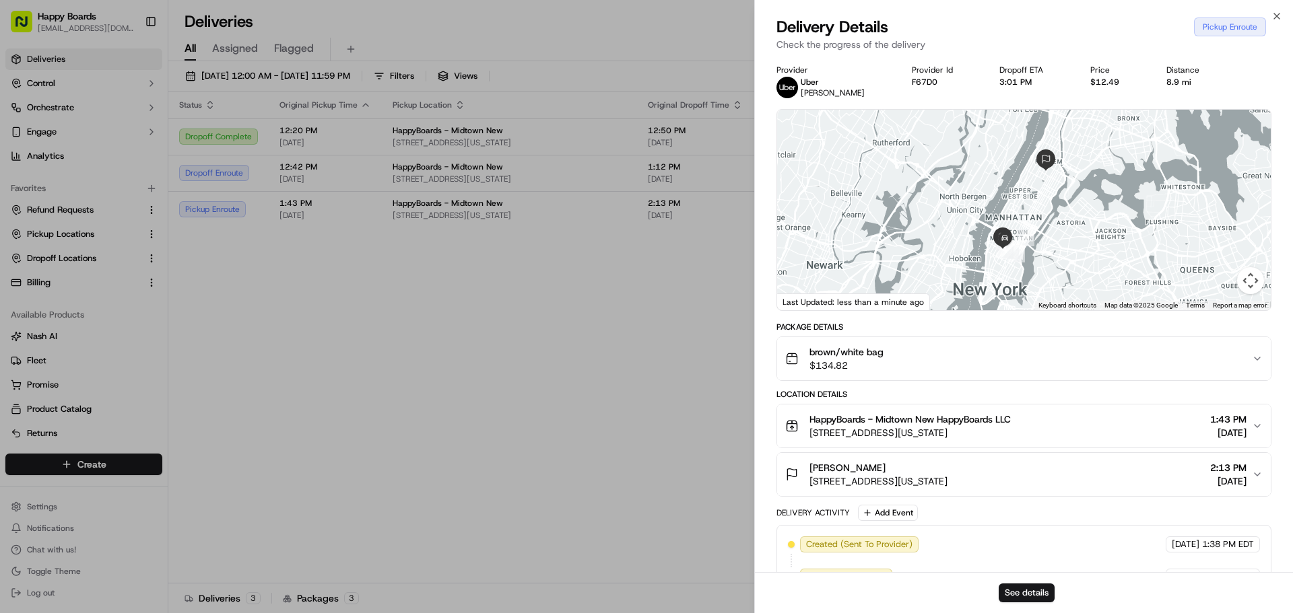
click at [982, 269] on div at bounding box center [1024, 210] width 494 height 201
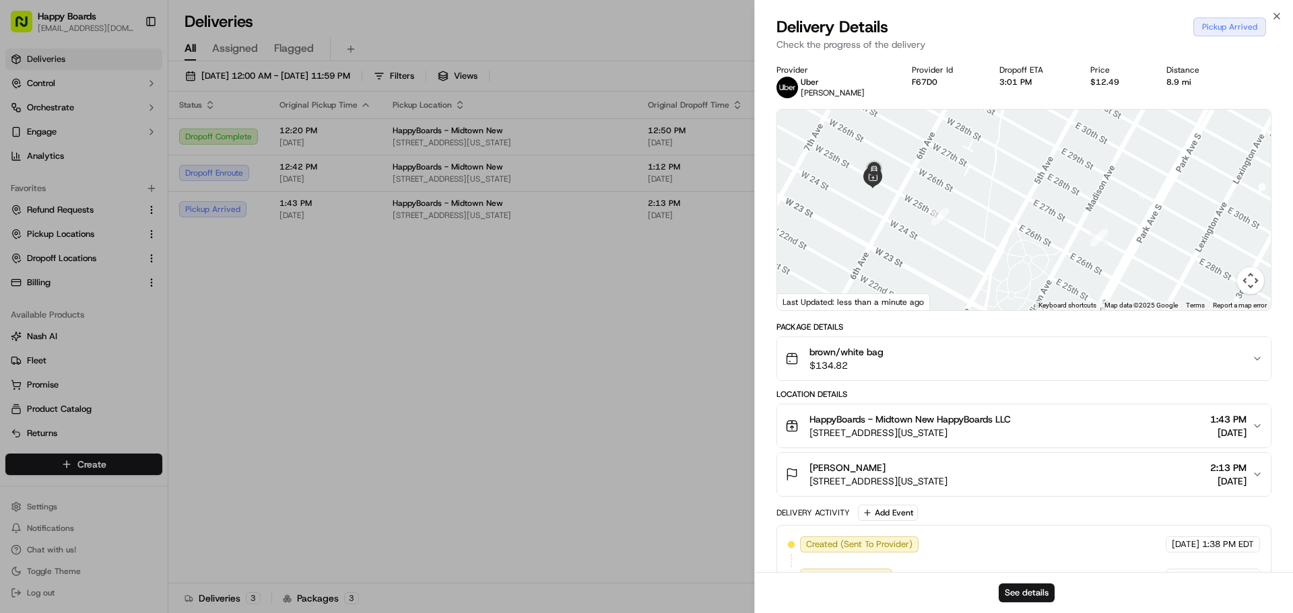
drag, startPoint x: 446, startPoint y: 296, endPoint x: 390, endPoint y: 259, distance: 67.0
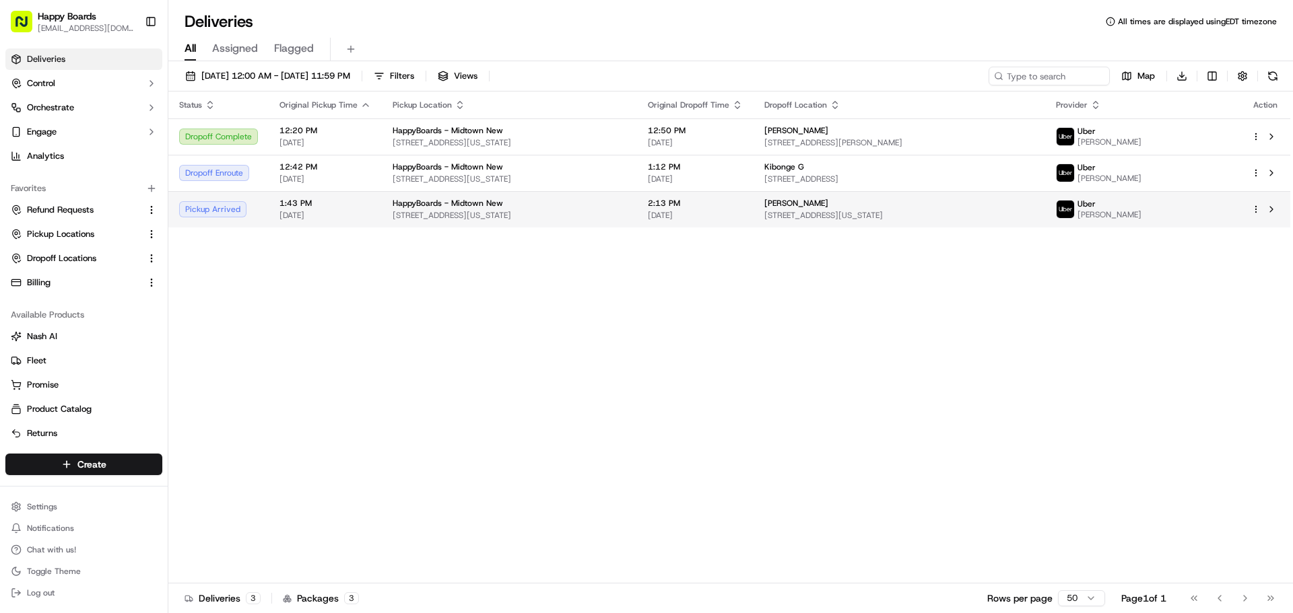
click at [619, 217] on span "[STREET_ADDRESS][US_STATE]" at bounding box center [510, 215] width 234 height 11
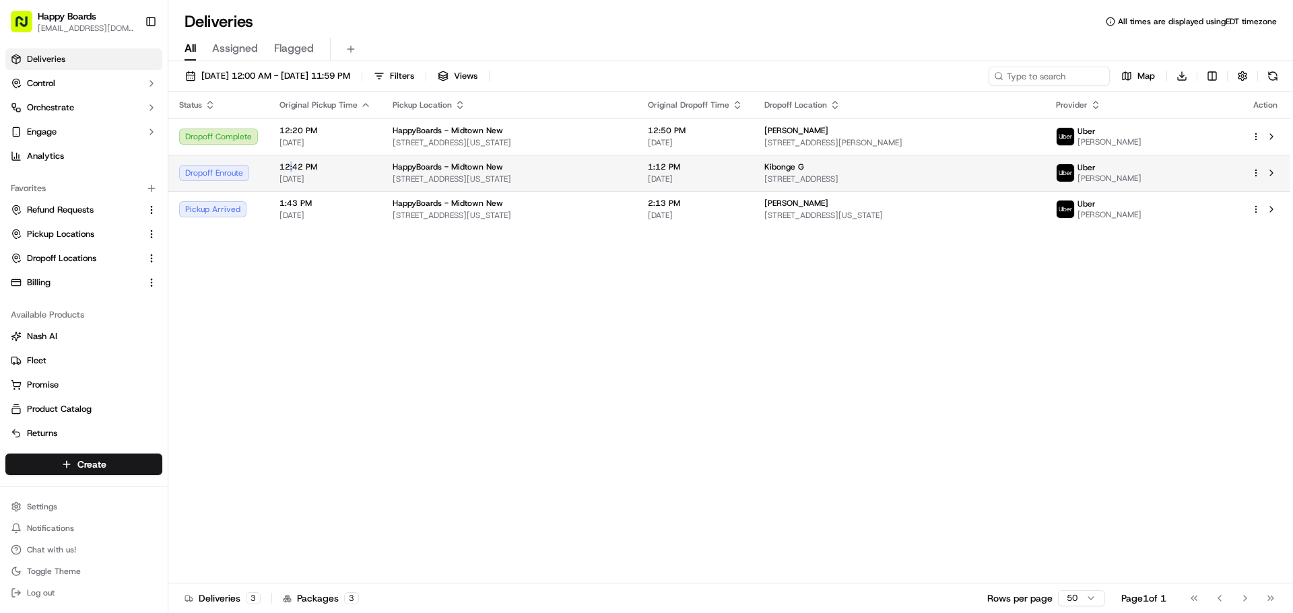
click at [290, 170] on span "12:42 PM" at bounding box center [325, 167] width 92 height 11
click at [1034, 174] on span "[STREET_ADDRESS]" at bounding box center [898, 179] width 269 height 11
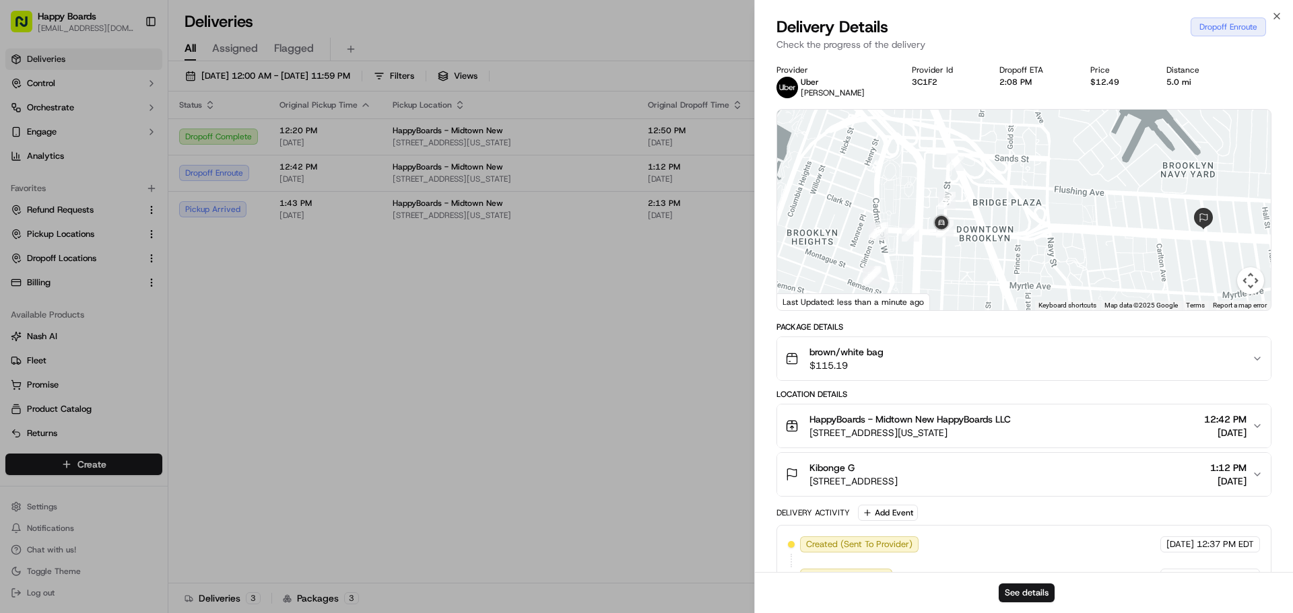
drag, startPoint x: 1037, startPoint y: 232, endPoint x: 981, endPoint y: 181, distance: 75.8
click at [982, 181] on div at bounding box center [1024, 210] width 494 height 201
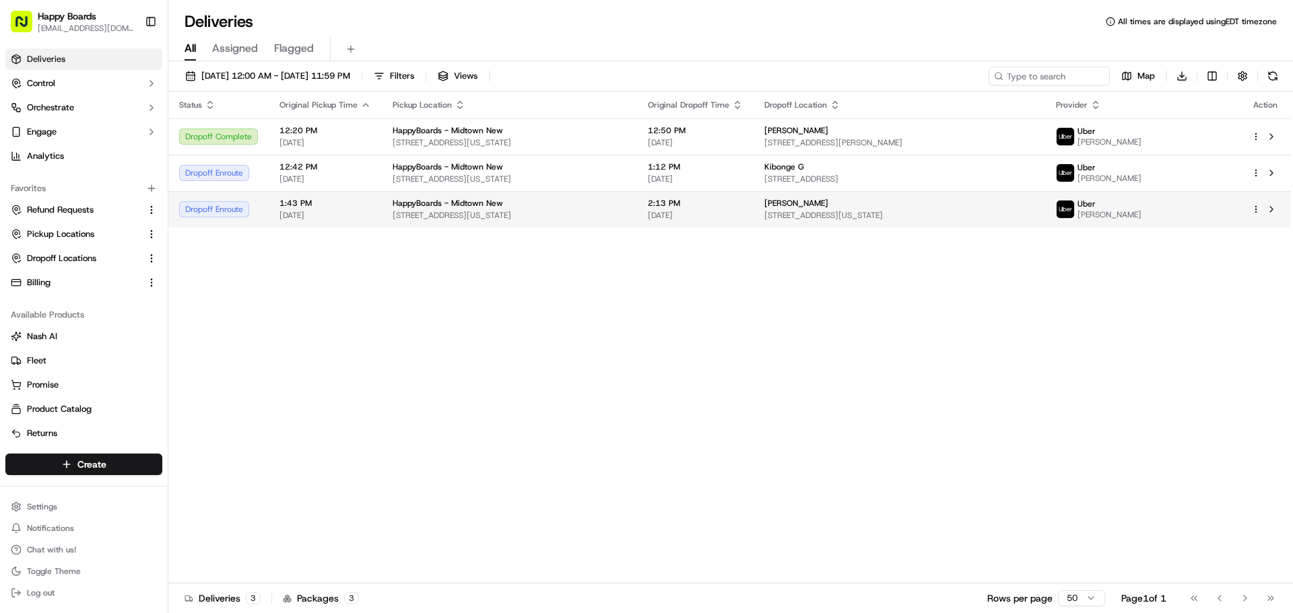
click at [347, 199] on span "1:43 PM" at bounding box center [325, 203] width 92 height 11
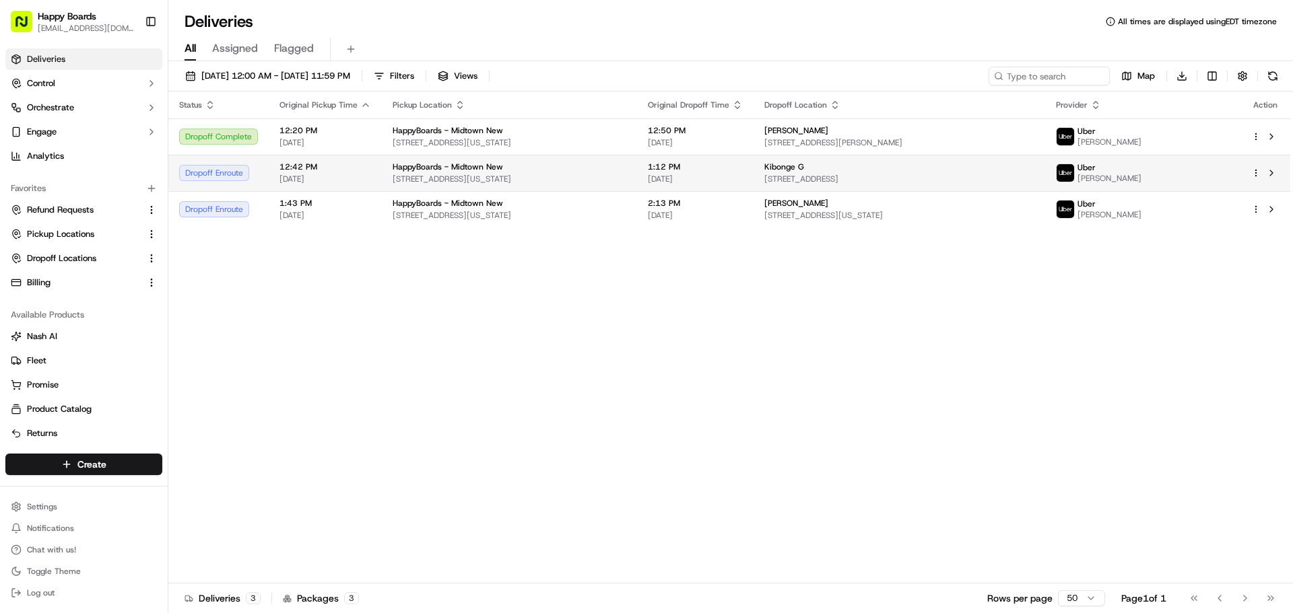
click at [367, 172] on span "12:42 PM" at bounding box center [325, 167] width 92 height 11
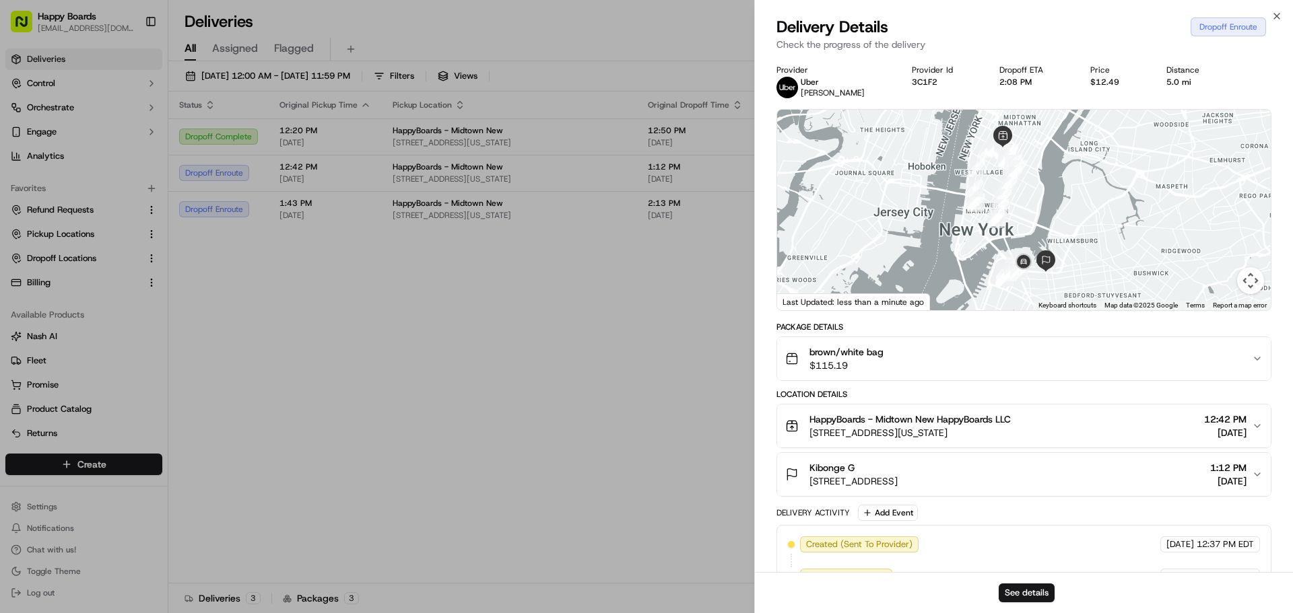
drag, startPoint x: 350, startPoint y: 359, endPoint x: 348, endPoint y: 344, distance: 15.0
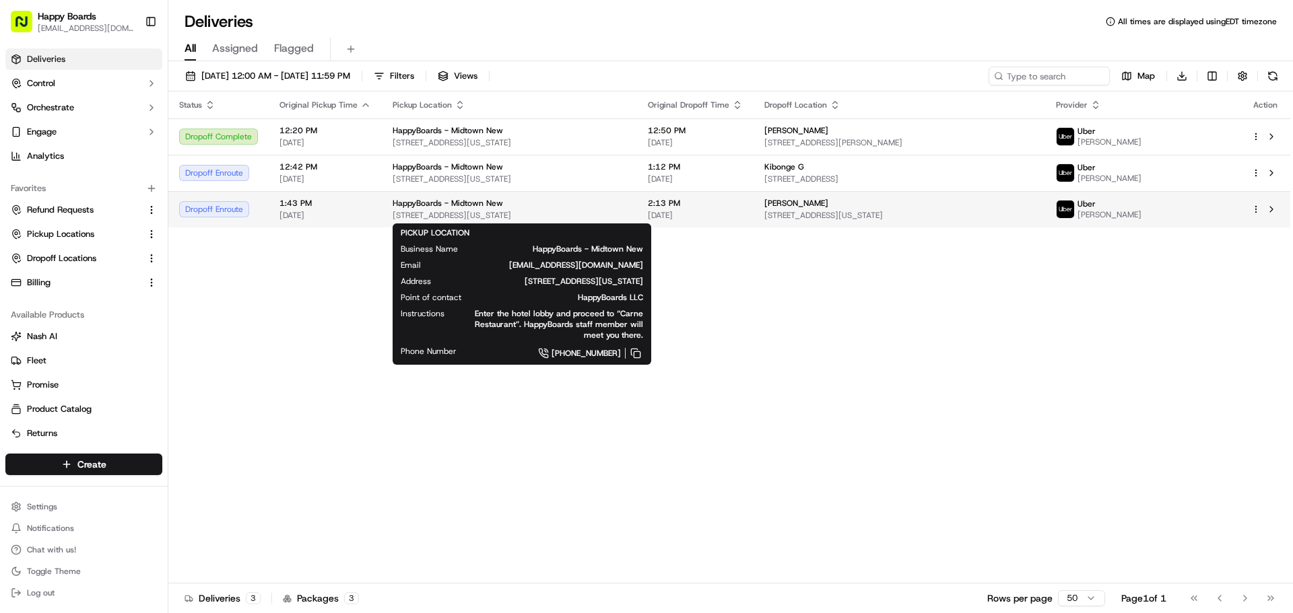
click at [541, 202] on div "HappyBoards - Midtown New" at bounding box center [510, 203] width 234 height 11
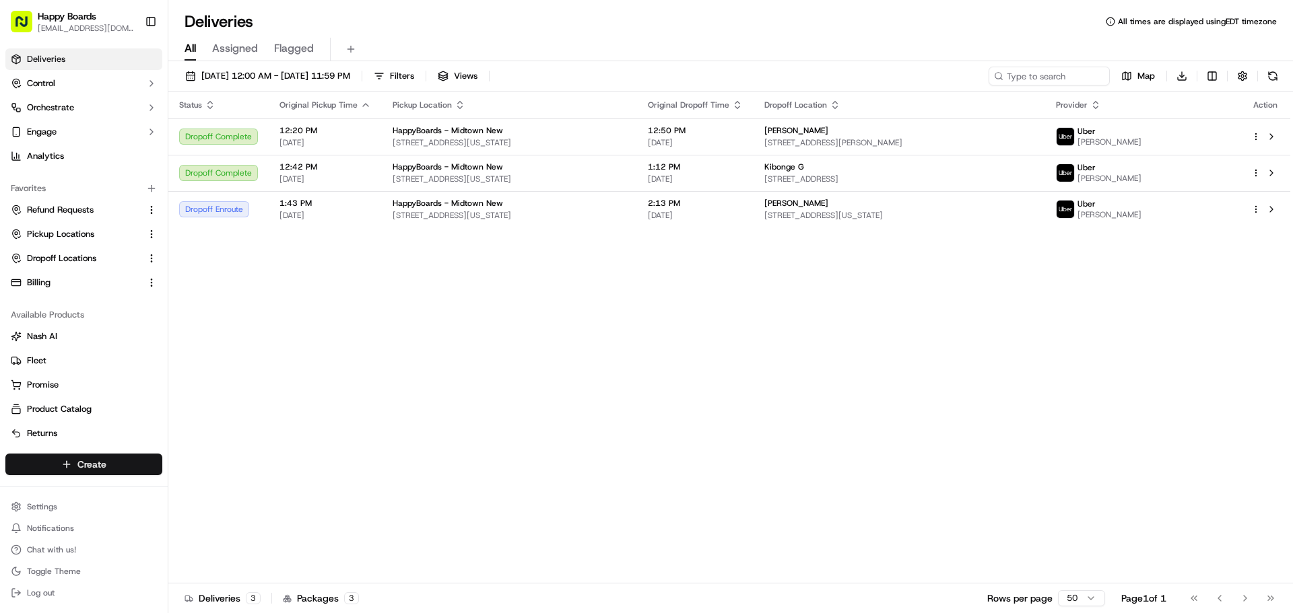
click at [108, 469] on html "Happy Boards ankit@a7v.co Toggle Sidebar Deliveries Control Orchestrate Engage …" at bounding box center [646, 306] width 1293 height 613
click at [233, 493] on link "Delivery" at bounding box center [243, 489] width 150 height 24
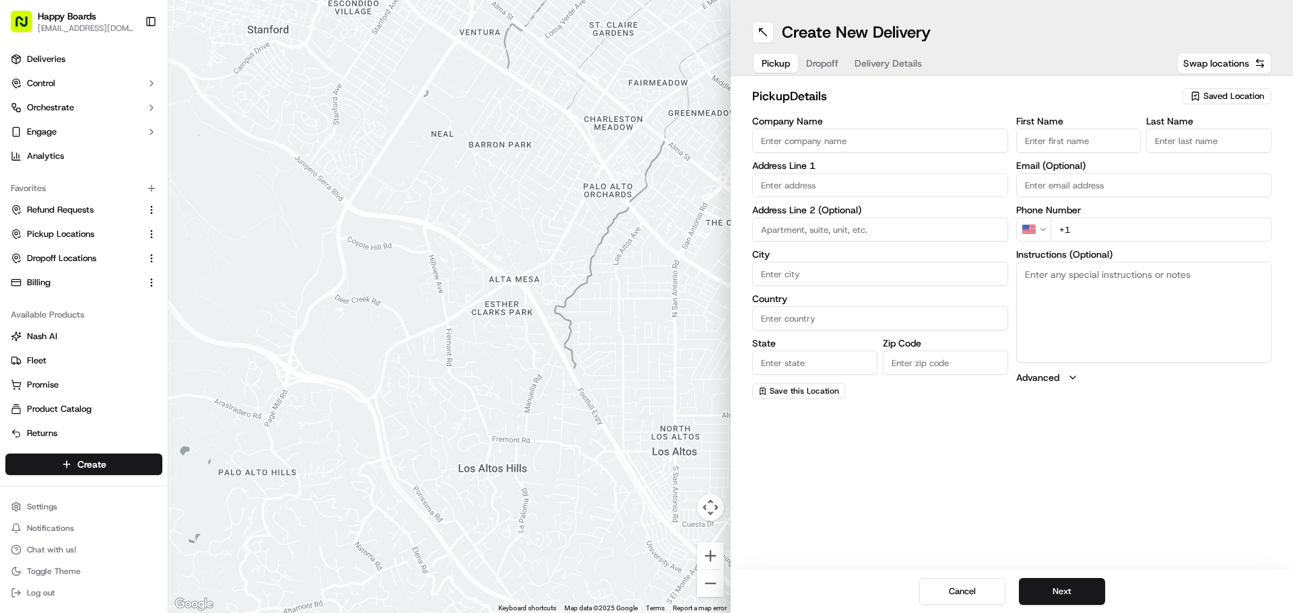
click at [1223, 92] on span "Saved Location" at bounding box center [1233, 96] width 61 height 12
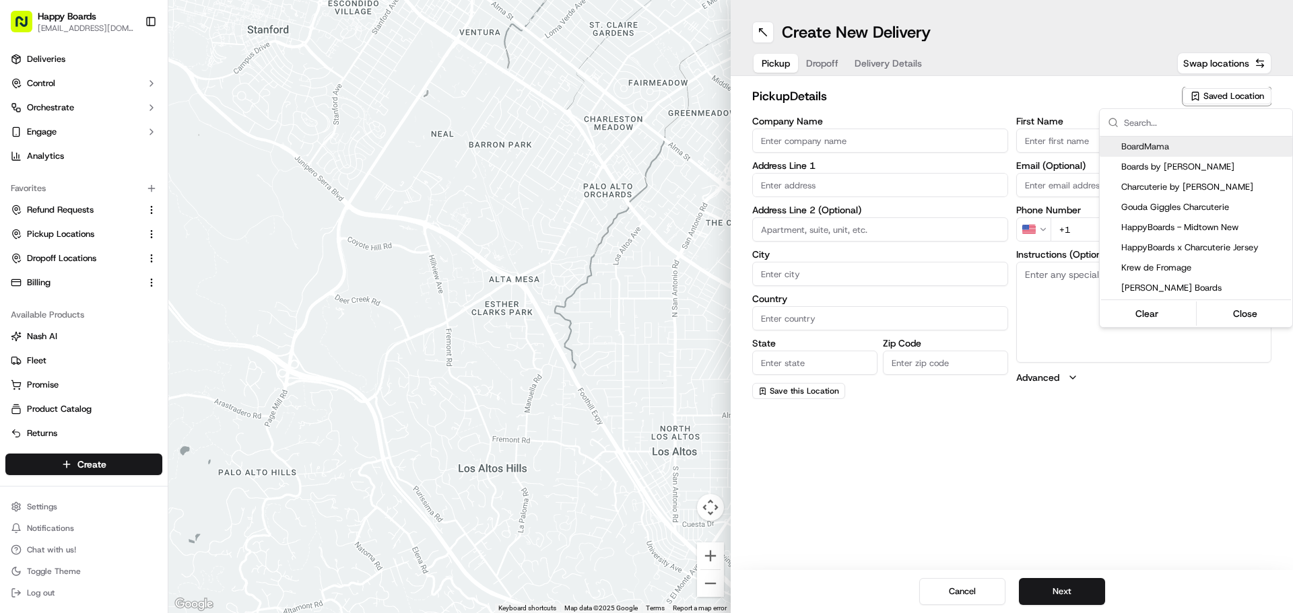
click at [968, 583] on html "Happy Boards ankit@a7v.co Toggle Sidebar Deliveries Control Orchestrate Engage …" at bounding box center [646, 306] width 1293 height 613
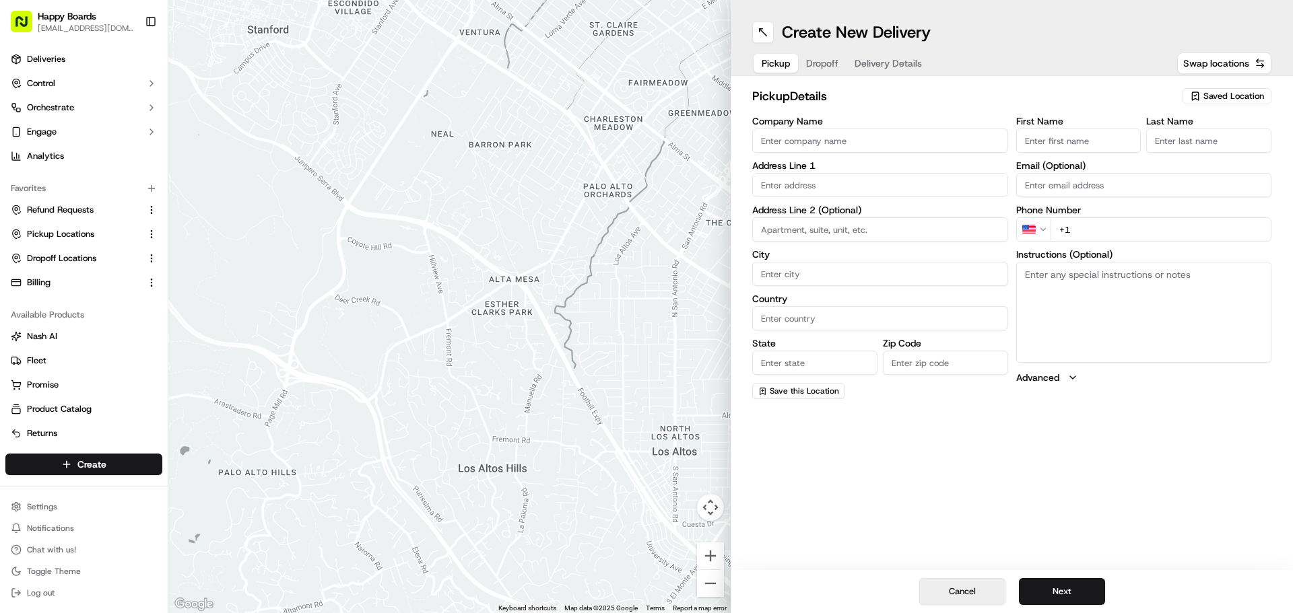
click at [968, 595] on button "Cancel" at bounding box center [962, 591] width 86 height 27
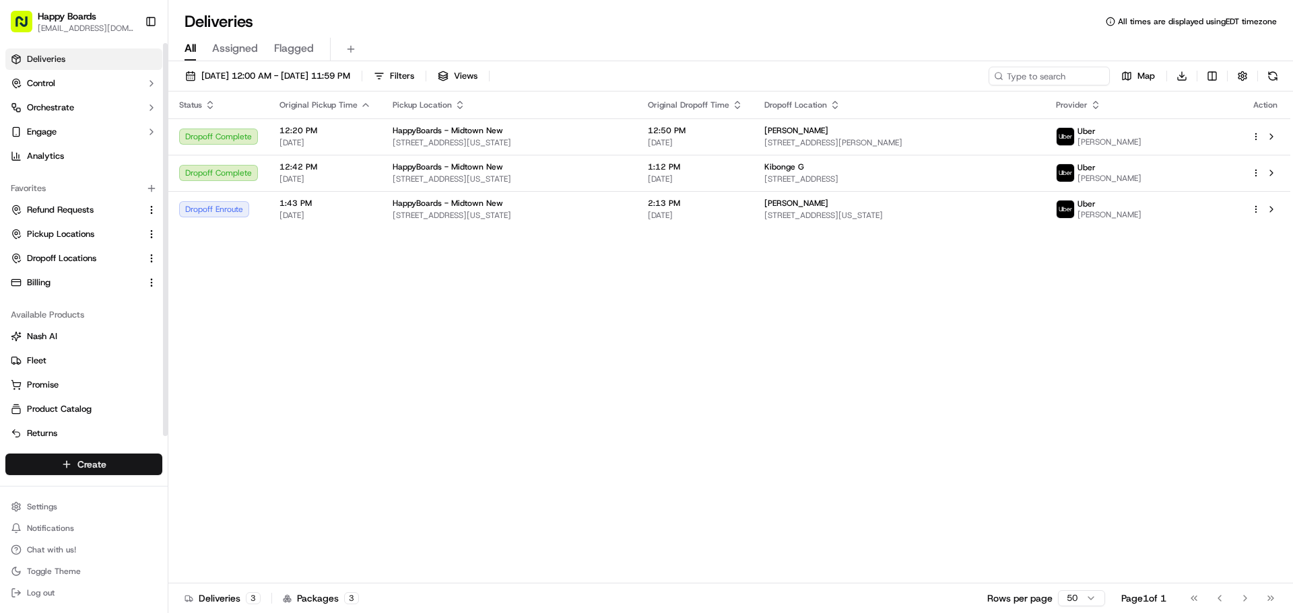
click at [86, 462] on html "Happy Boards ankit@a7v.co Toggle Sidebar Deliveries Control Orchestrate Engage …" at bounding box center [646, 306] width 1293 height 613
drag, startPoint x: 227, startPoint y: 488, endPoint x: 283, endPoint y: 489, distance: 55.9
click at [227, 488] on link "Delivery" at bounding box center [243, 489] width 150 height 24
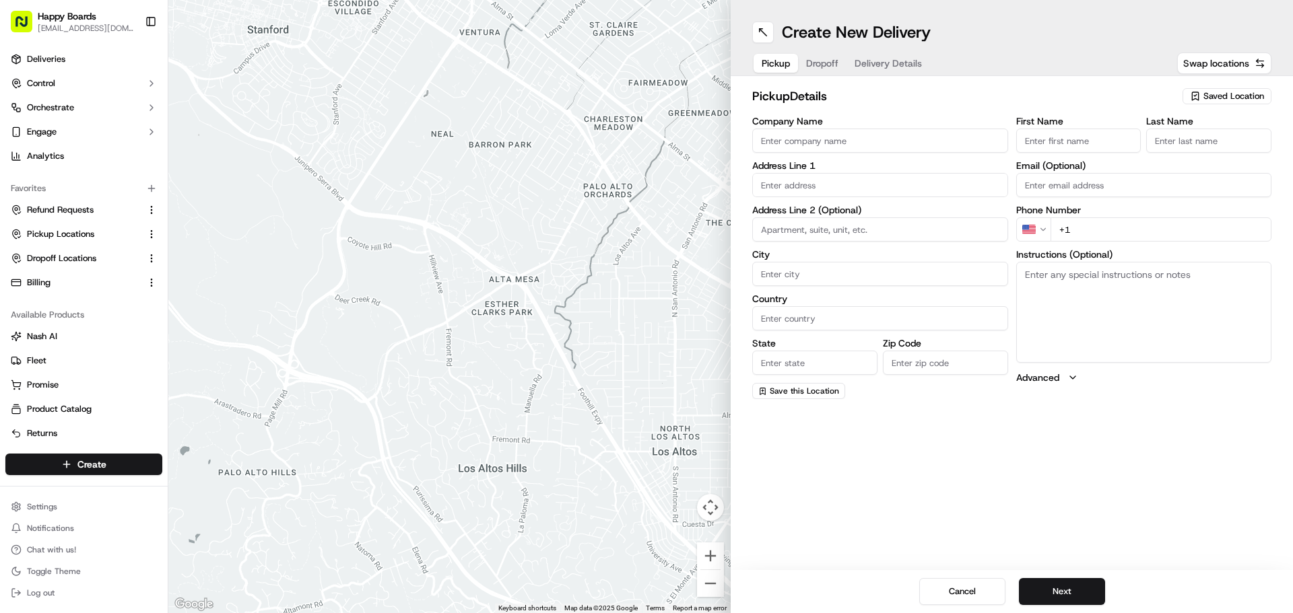
click at [1220, 97] on span "Saved Location" at bounding box center [1233, 96] width 61 height 12
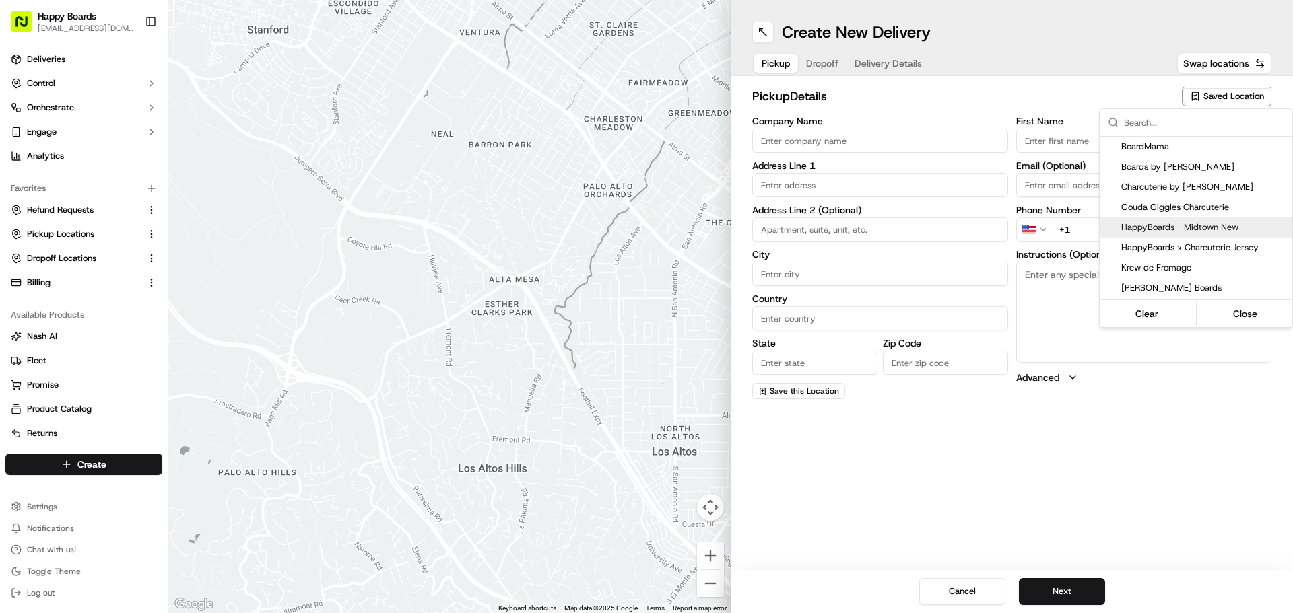
click at [1225, 231] on span "HappyBoards - Midtown New" at bounding box center [1204, 228] width 166 height 12
type input "HappyBoards - Midtown New"
type input "[STREET_ADDRESS]"
type input "[US_STATE]"
type input "US"
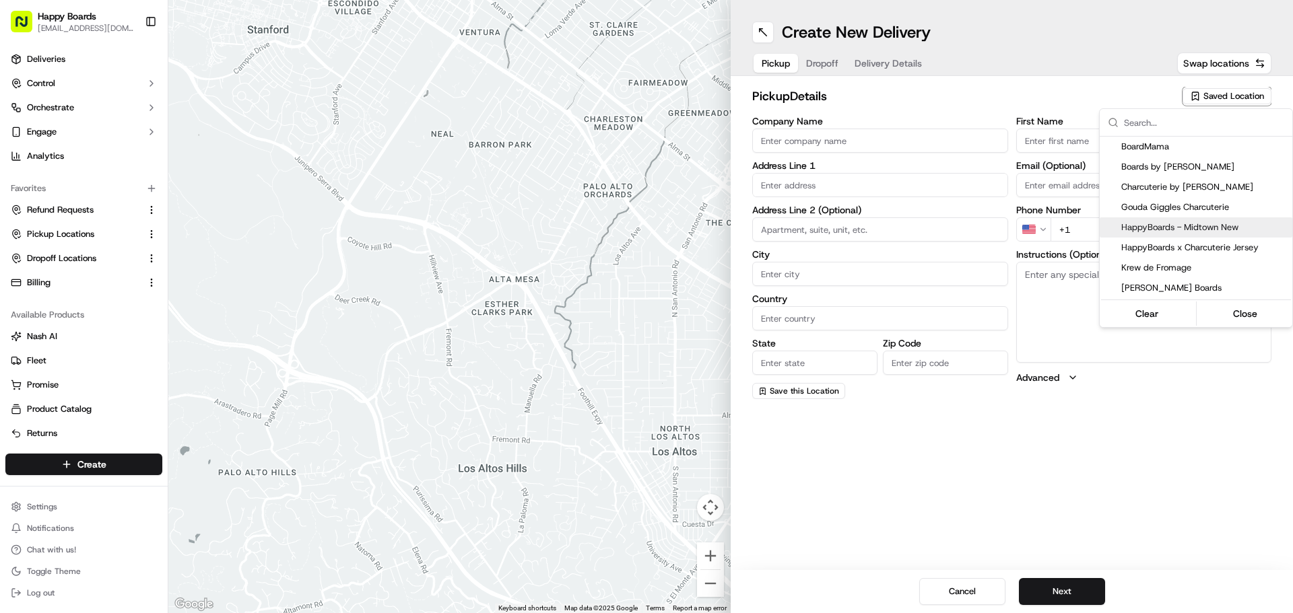
type input "NY"
type input "10001"
type input "HappyBoards"
type input "LLC"
type input "[EMAIL_ADDRESS][DOMAIN_NAME]"
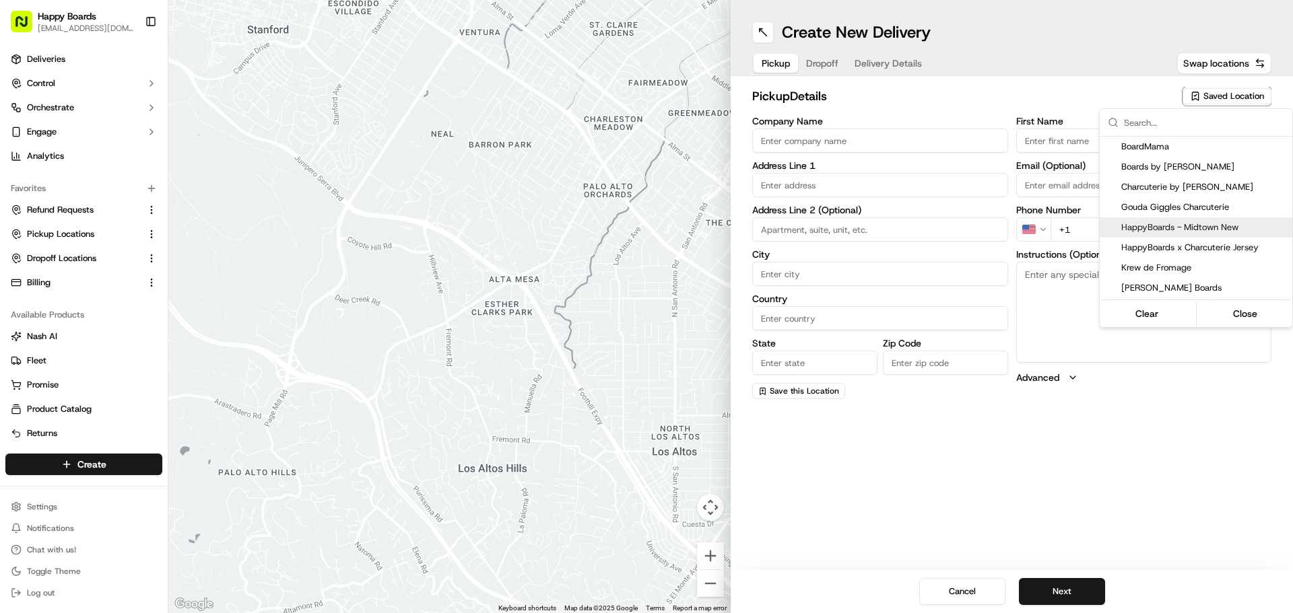
type input "[PHONE_NUMBER]"
type textarea "Enter the hotel lobby and proceed to “Carne Restaurant”. HappyBoards staff memb…"
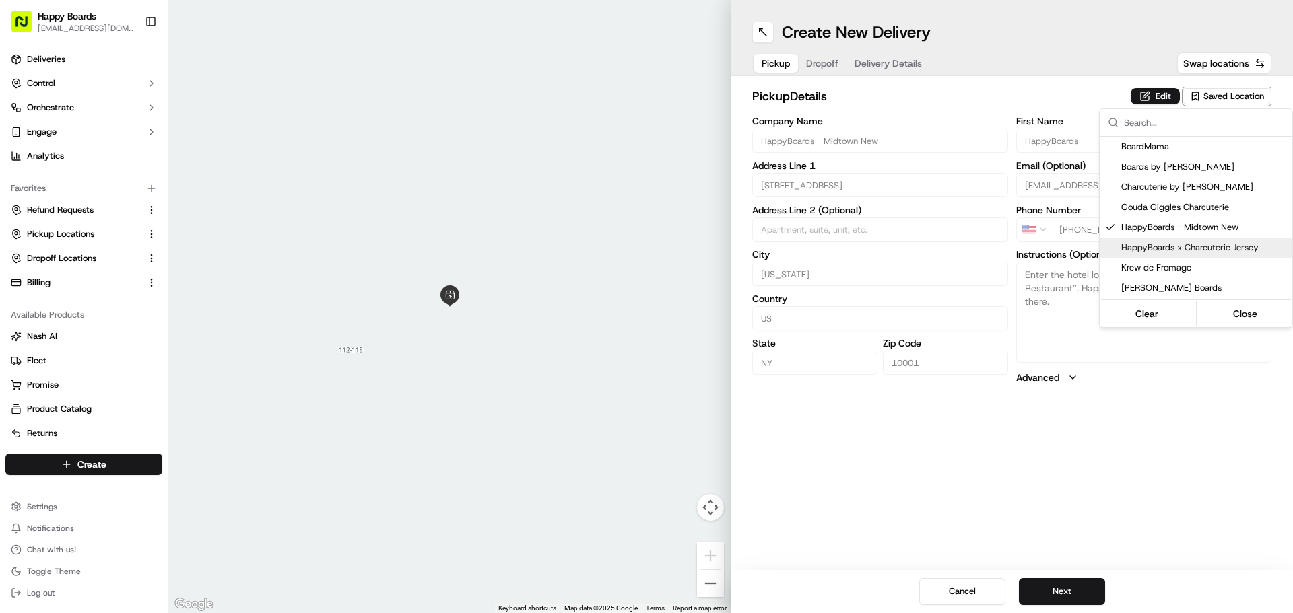
click at [1076, 598] on html "Happy Boards [EMAIL_ADDRESS][DOMAIN_NAME] Toggle Sidebar Deliveries Control Orc…" at bounding box center [646, 306] width 1293 height 613
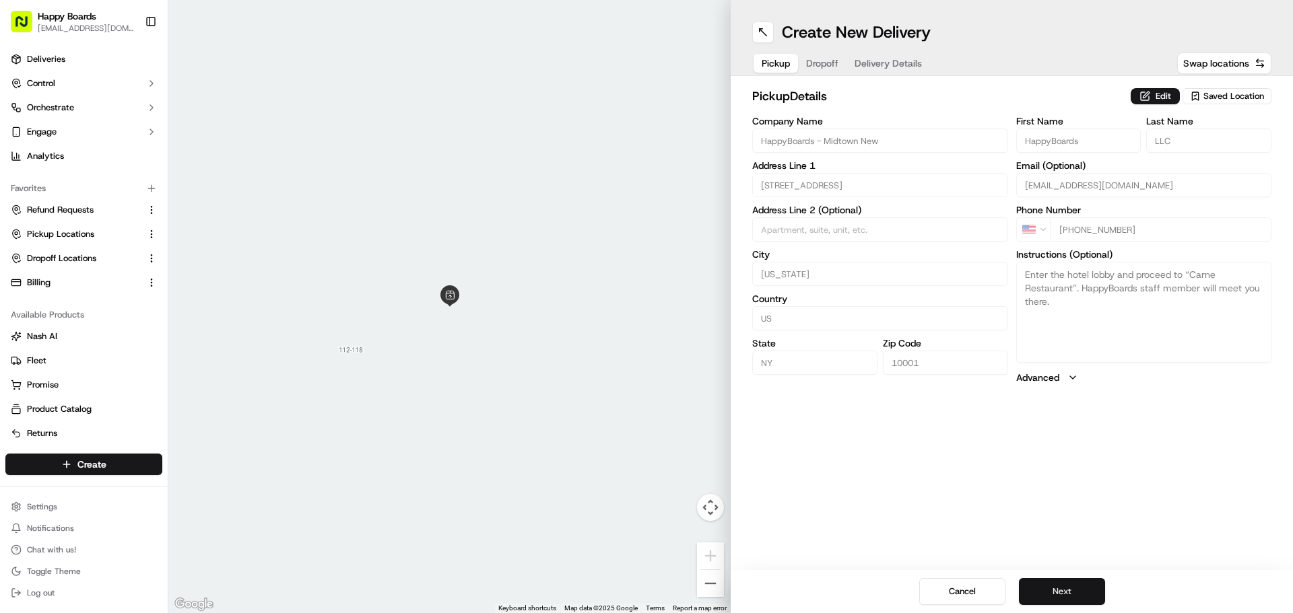
click at [1077, 596] on button "Next" at bounding box center [1062, 591] width 86 height 27
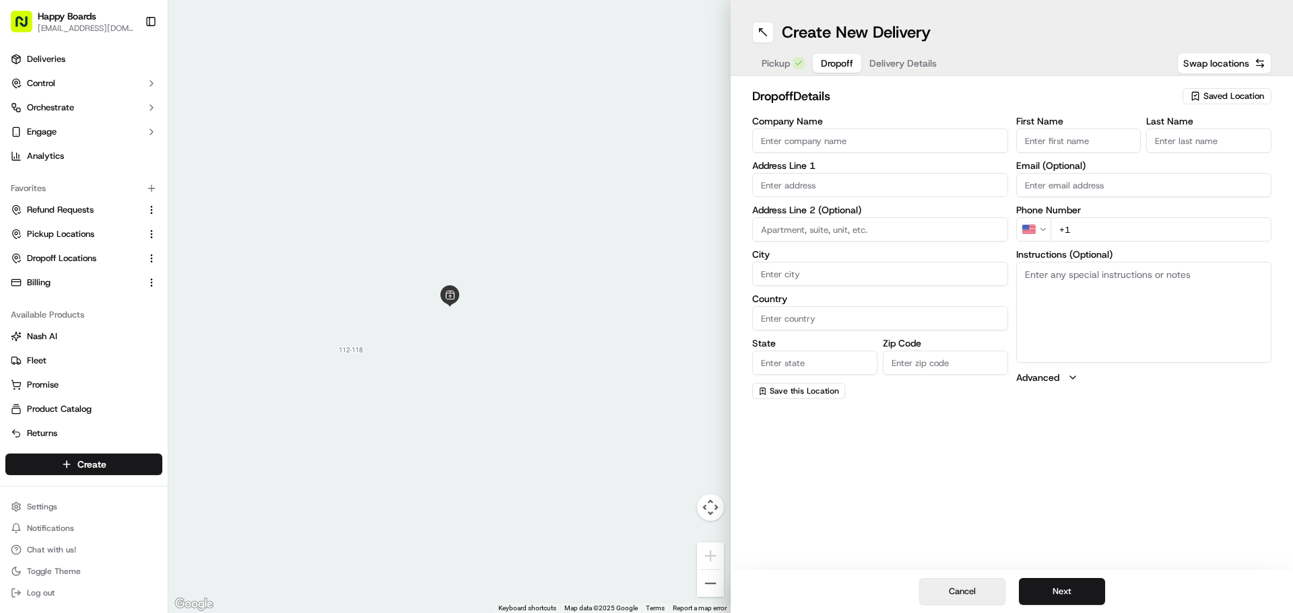
click at [955, 591] on button "Cancel" at bounding box center [962, 591] width 86 height 27
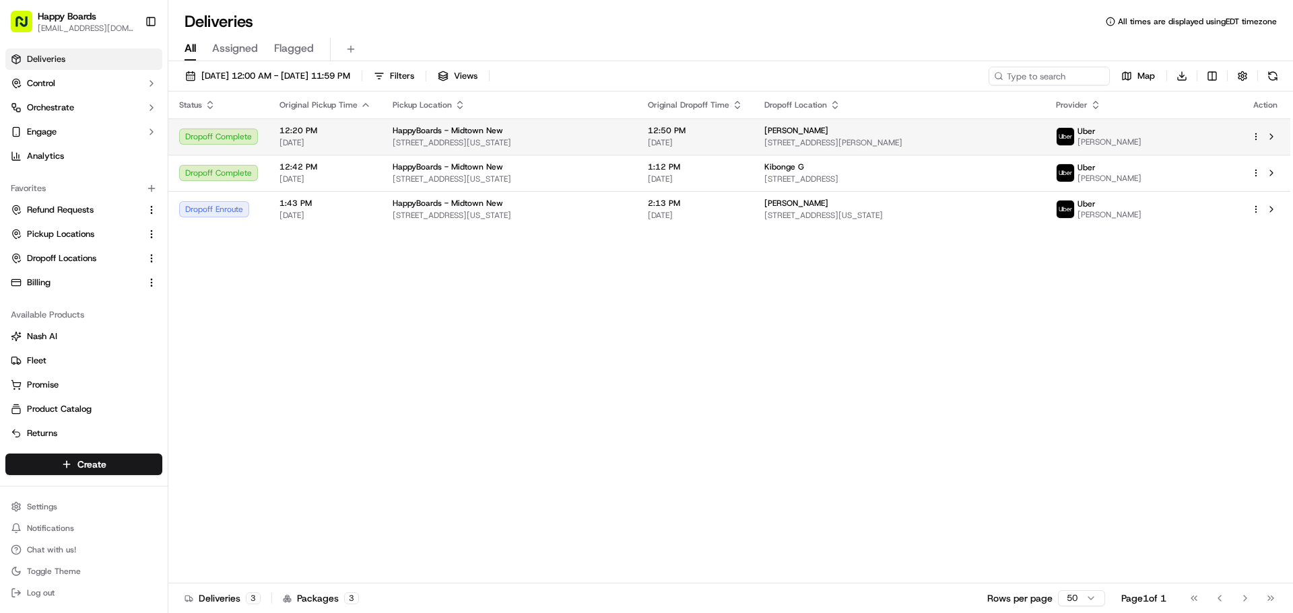
click at [1254, 136] on html "Happy Boards ankit@a7v.co Toggle Sidebar Deliveries Control Orchestrate Engage …" at bounding box center [646, 306] width 1293 height 613
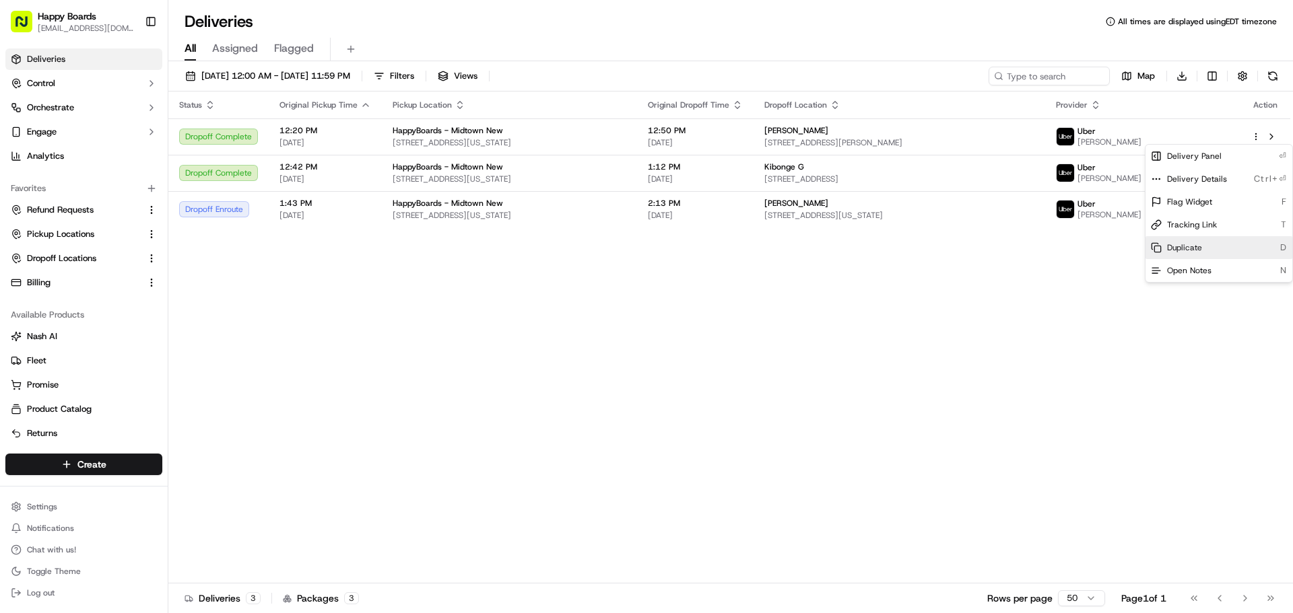
click at [1223, 249] on div "Duplicate D" at bounding box center [1218, 247] width 147 height 23
click at [422, 286] on html "Happy Boards ankit@a7v.co Toggle Sidebar Deliveries Control Orchestrate Engage …" at bounding box center [646, 306] width 1293 height 613
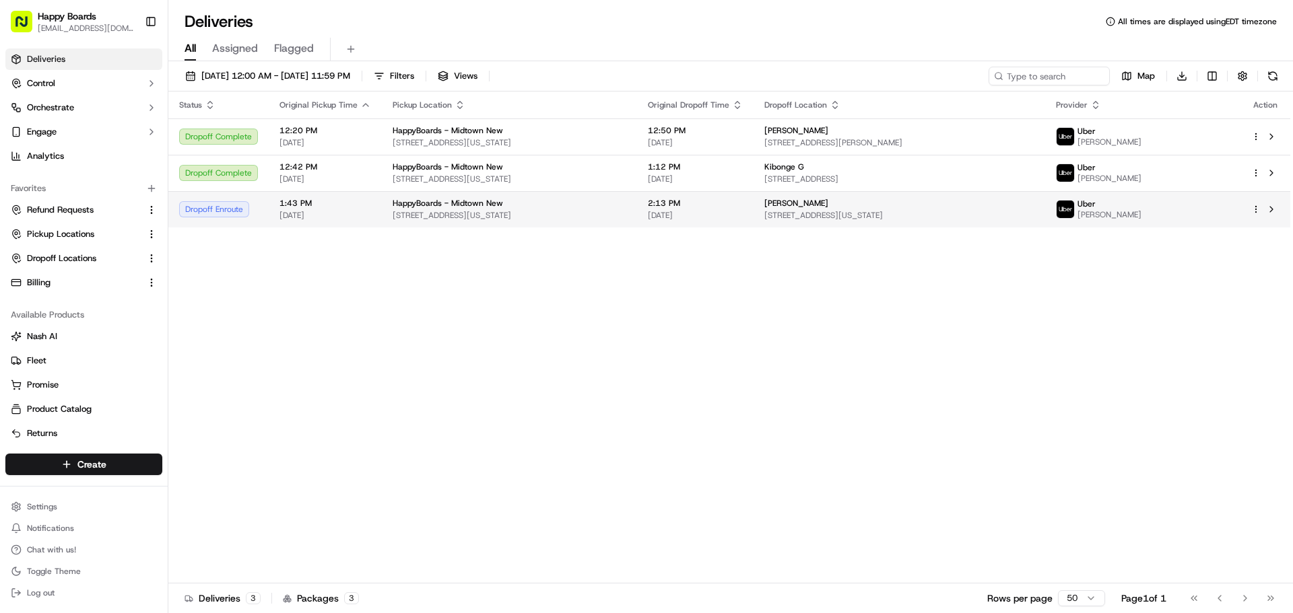
click at [626, 211] on span "[STREET_ADDRESS][US_STATE]" at bounding box center [510, 215] width 234 height 11
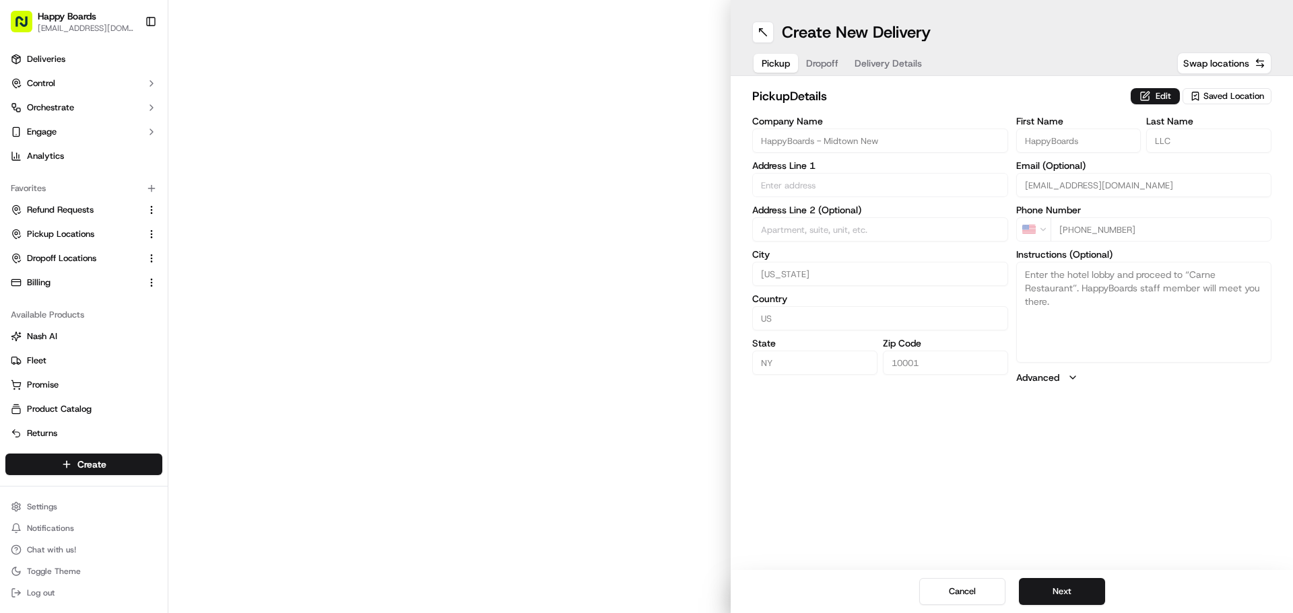
type input "[STREET_ADDRESS]"
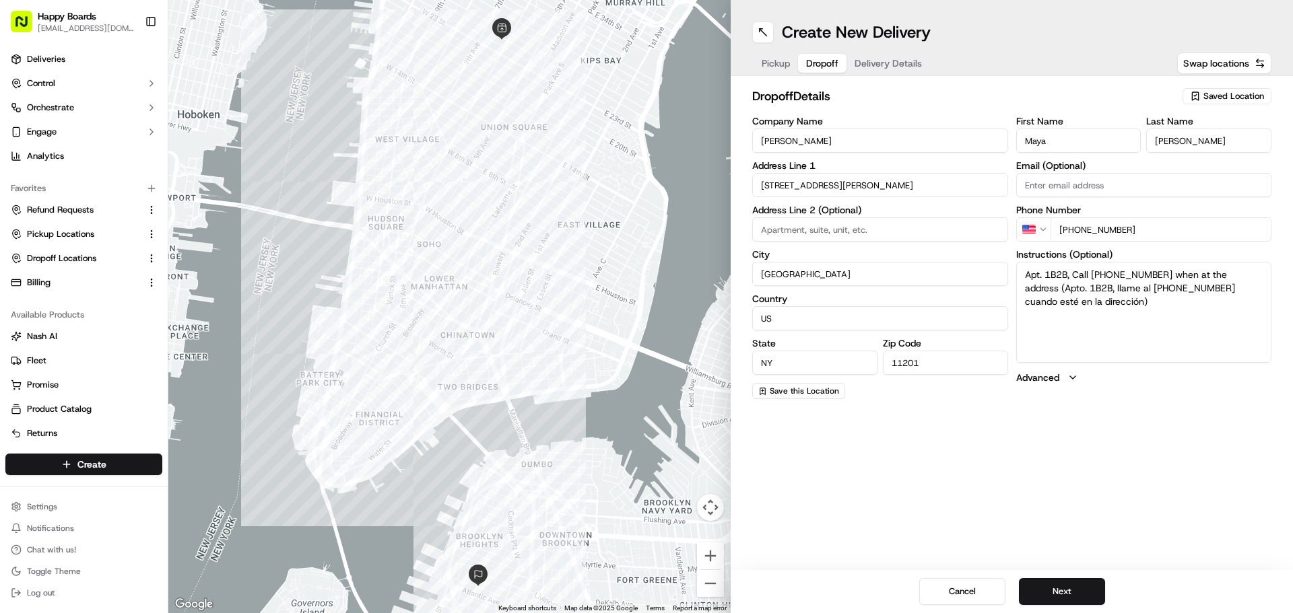
click at [815, 67] on span "Dropoff" at bounding box center [822, 63] width 32 height 13
click at [1071, 275] on textarea "Apt. 1B2B, Call [PHONE_NUMBER] when at the address (Apto. 1B2B, llame al [PHONE…" at bounding box center [1144, 312] width 256 height 101
drag, startPoint x: 1119, startPoint y: 287, endPoint x: 1126, endPoint y: 279, distance: 10.0
click at [1120, 287] on textarea "Apt. 1B2B (Megan), Call (904)716-1778 when at the address (Apto. 1B2B, llame al…" at bounding box center [1144, 312] width 256 height 101
click at [1204, 350] on textarea "Apt. 1B2B (Megan), Call (904)716-1778 when at the address (Apto. 1B2B (Megan), …" at bounding box center [1144, 312] width 256 height 101
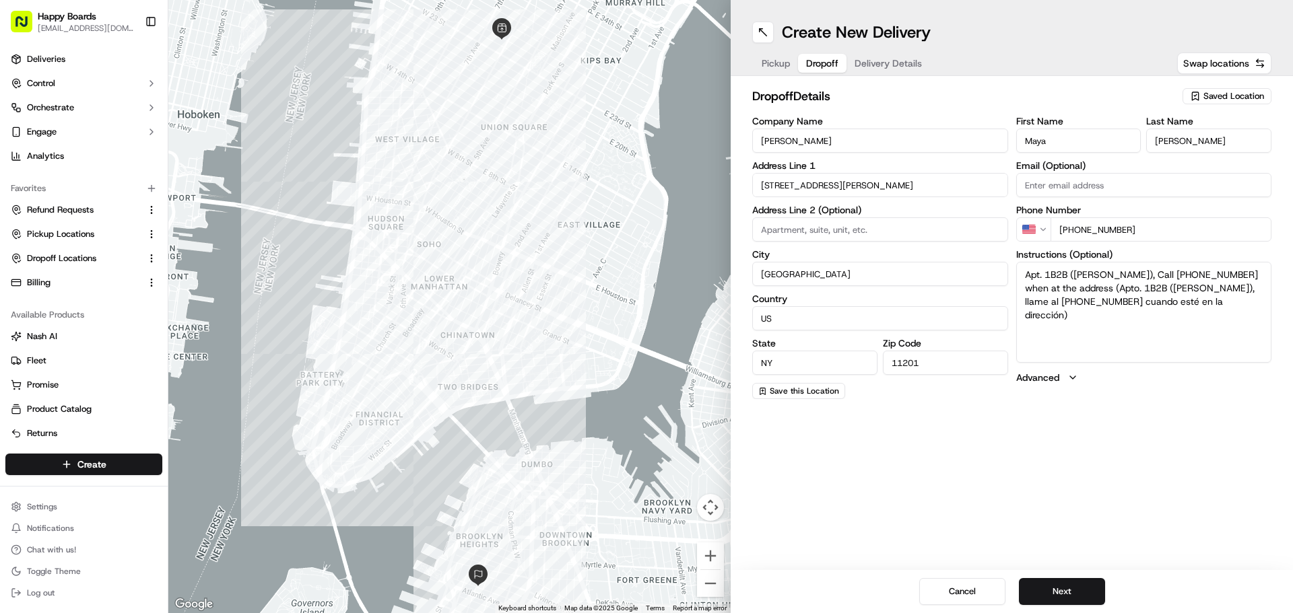
click at [1048, 275] on textarea "Apt. 1B2B (Megan), Call (904)716-1778 when at the address (Apto. 1B2B (Megan), …" at bounding box center [1144, 312] width 256 height 101
type textarea "Apt. 1B2B (Megan), Call (904)716-1778 when at the address (Apto. 1B2B (Megan), …"
click at [881, 228] on input at bounding box center [880, 229] width 256 height 24
paste input "1B2B"
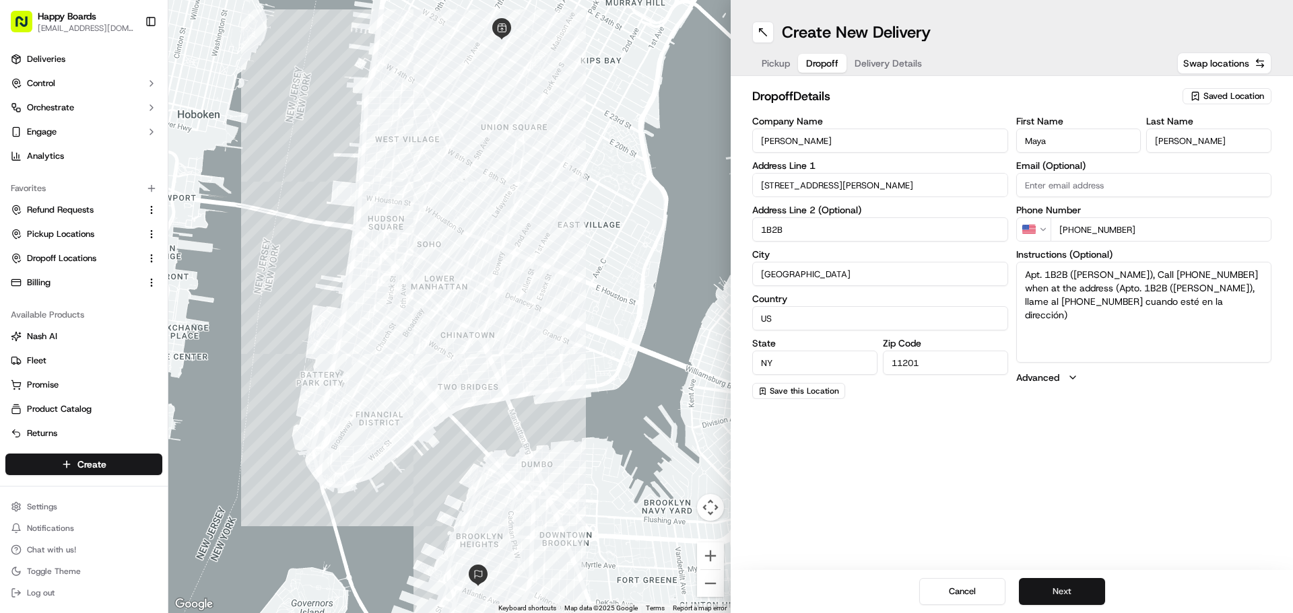
type input "1B2B"
click at [1082, 587] on button "Next" at bounding box center [1062, 591] width 86 height 27
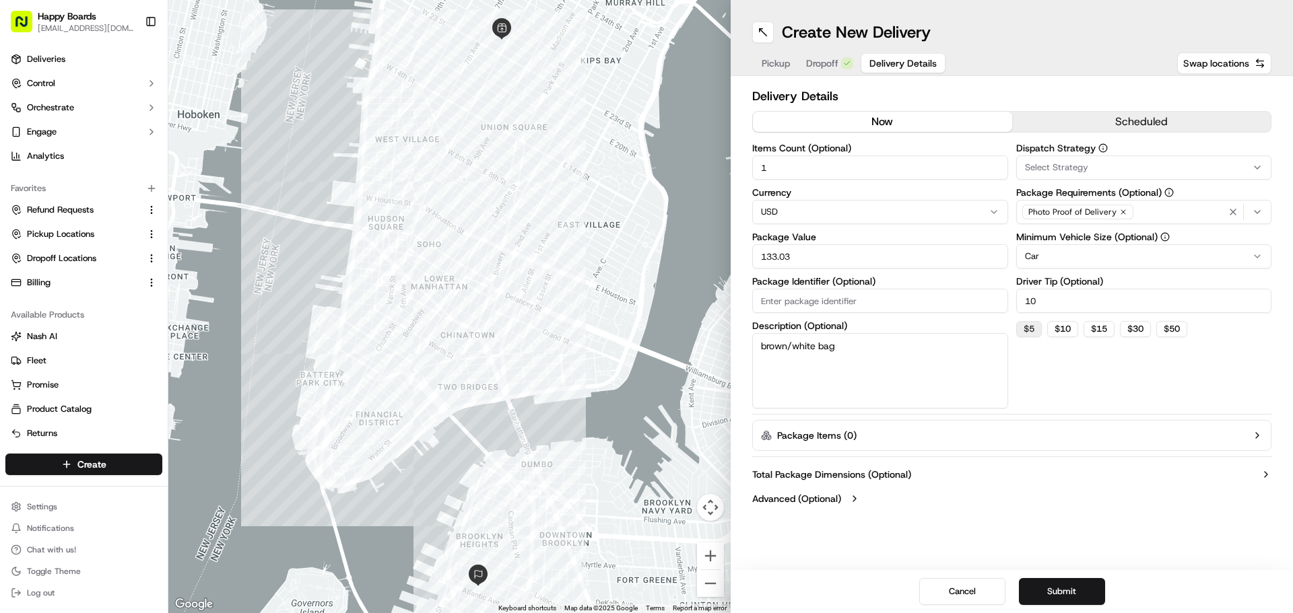
click at [1034, 331] on button "$ 5" at bounding box center [1029, 329] width 26 height 16
type input "5"
click at [1069, 588] on button "Submit" at bounding box center [1062, 591] width 86 height 27
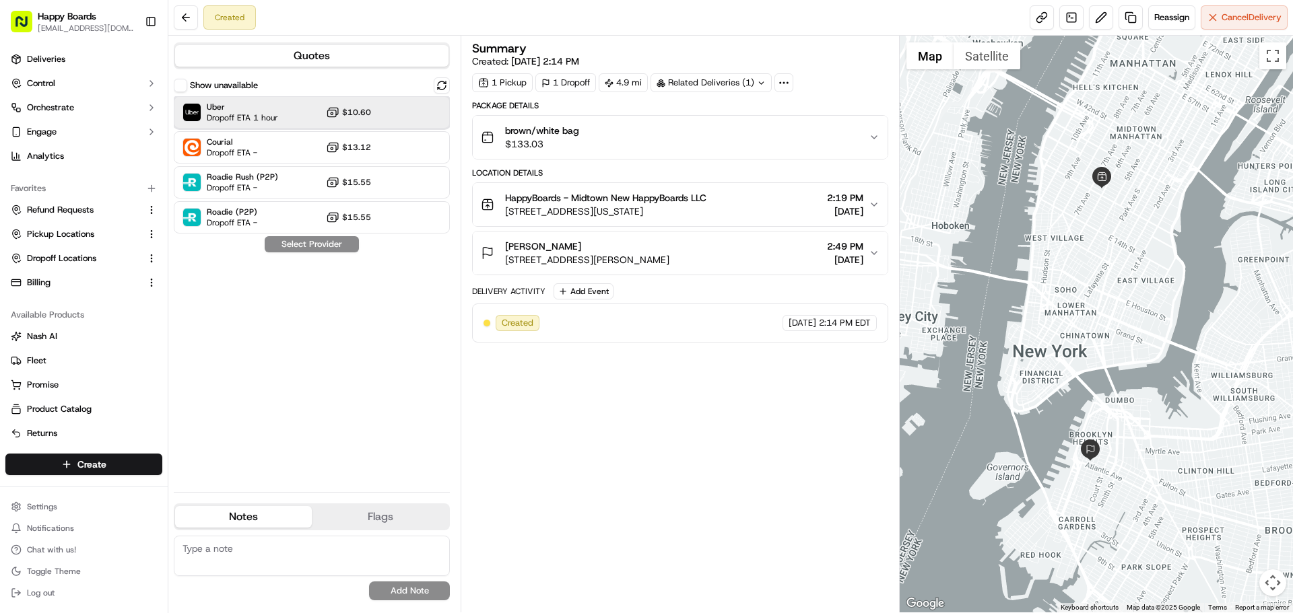
click at [219, 108] on span "Uber" at bounding box center [242, 107] width 71 height 11
click at [308, 240] on button "Assign Provider" at bounding box center [312, 244] width 96 height 16
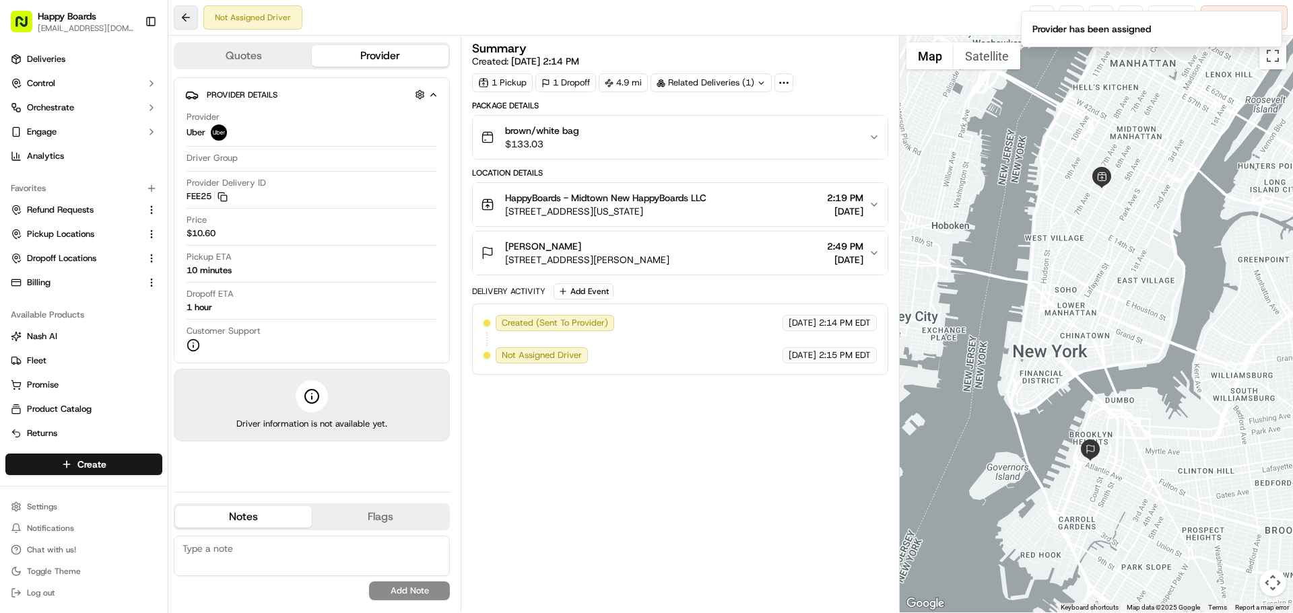
click at [184, 20] on button at bounding box center [186, 17] width 24 height 24
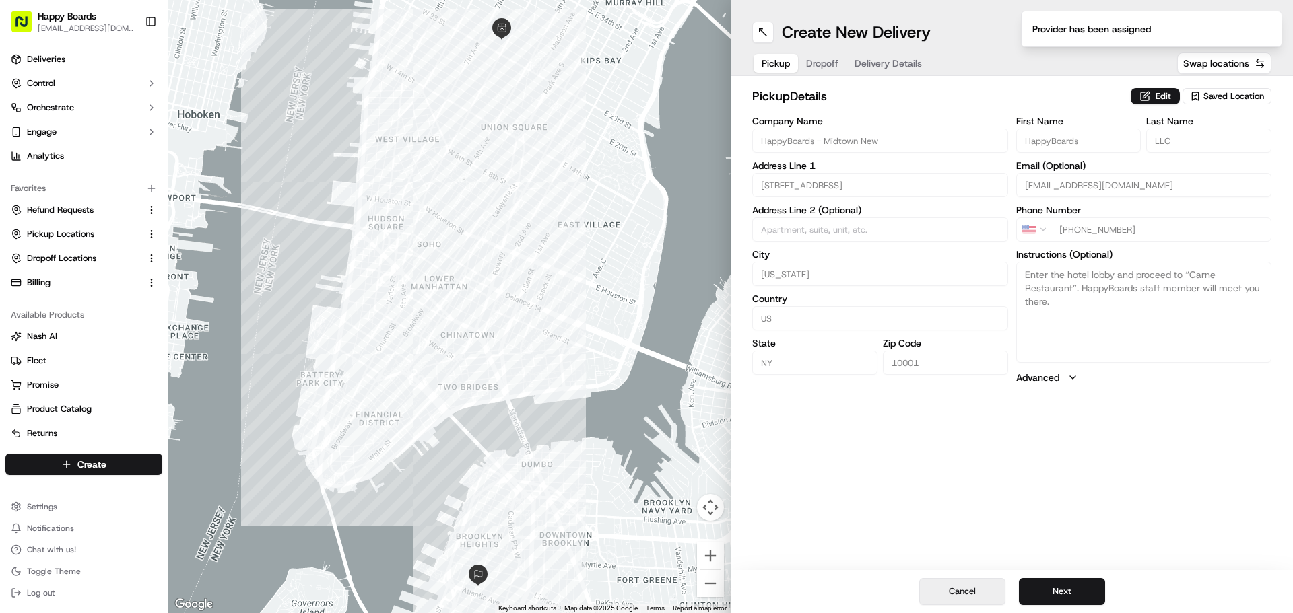
click at [966, 595] on button "Cancel" at bounding box center [962, 591] width 86 height 27
type input "+1"
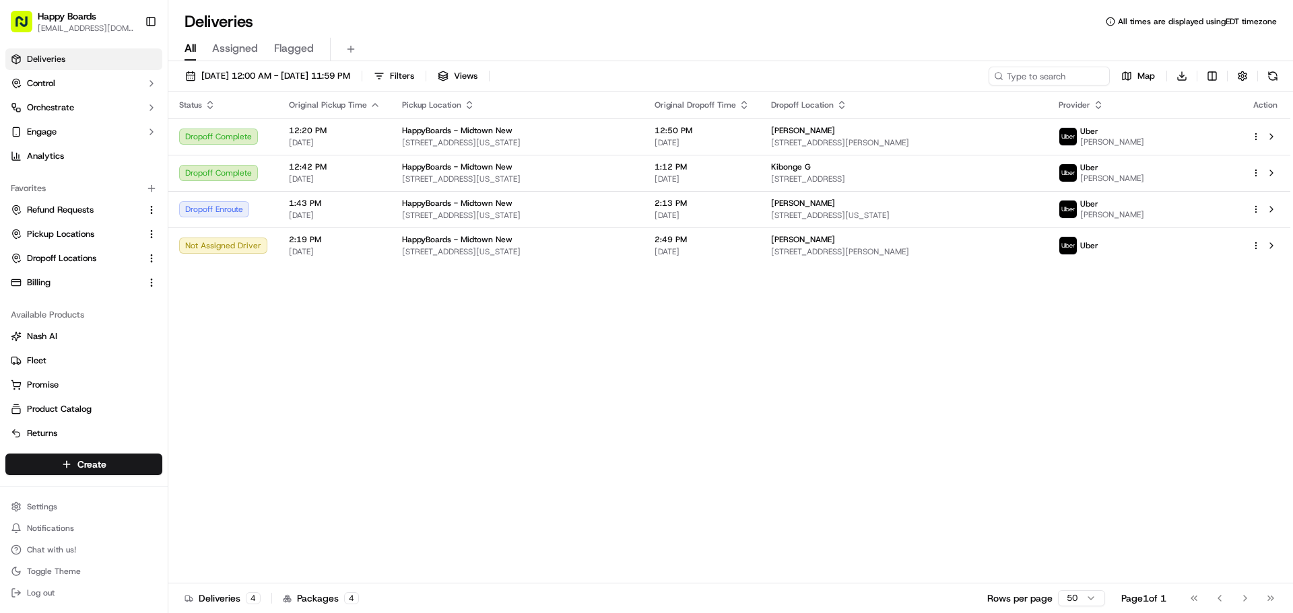
click at [311, 341] on div "Status Original Pickup Time Pickup Location Original Dropoff Time Dropoff Locat…" at bounding box center [729, 338] width 1122 height 492
click at [283, 198] on td "1:43 PM 09/20/2025" at bounding box center [334, 209] width 113 height 36
click at [413, 204] on span "HappyBoards - Midtown New" at bounding box center [457, 203] width 110 height 11
click at [312, 362] on div "Status Original Pickup Time Pickup Location Original Dropoff Time Dropoff Locat…" at bounding box center [729, 338] width 1122 height 492
click at [376, 204] on span "1:43 PM" at bounding box center [335, 203] width 92 height 11
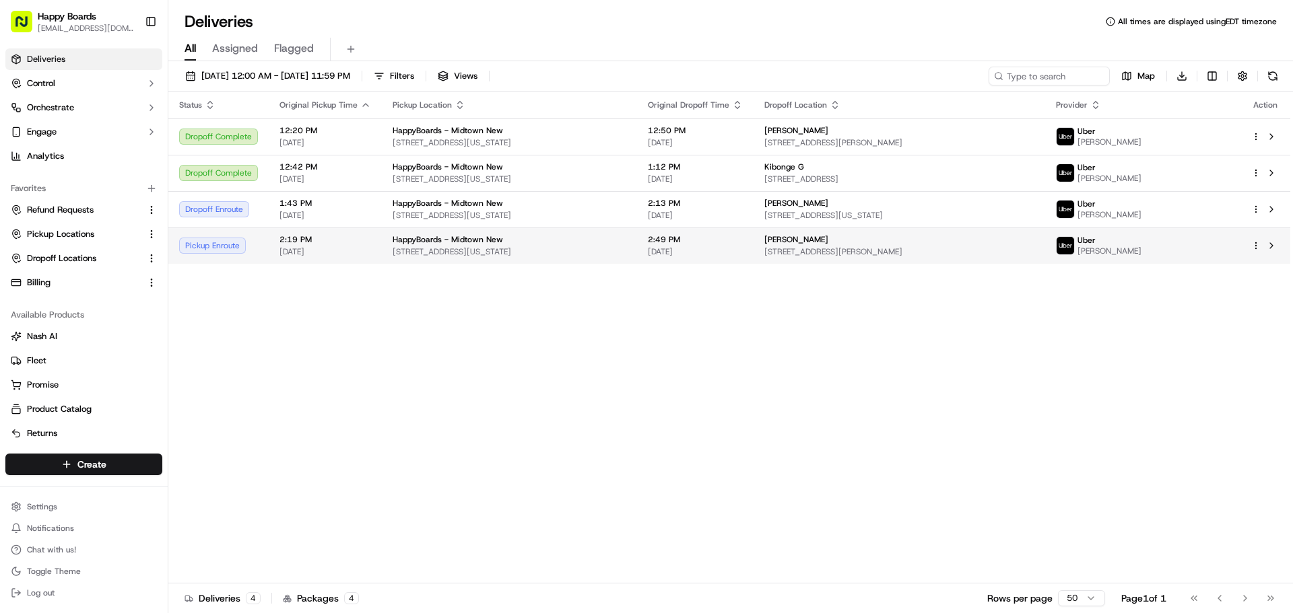
click at [528, 240] on div "HappyBoards - Midtown New" at bounding box center [510, 239] width 234 height 11
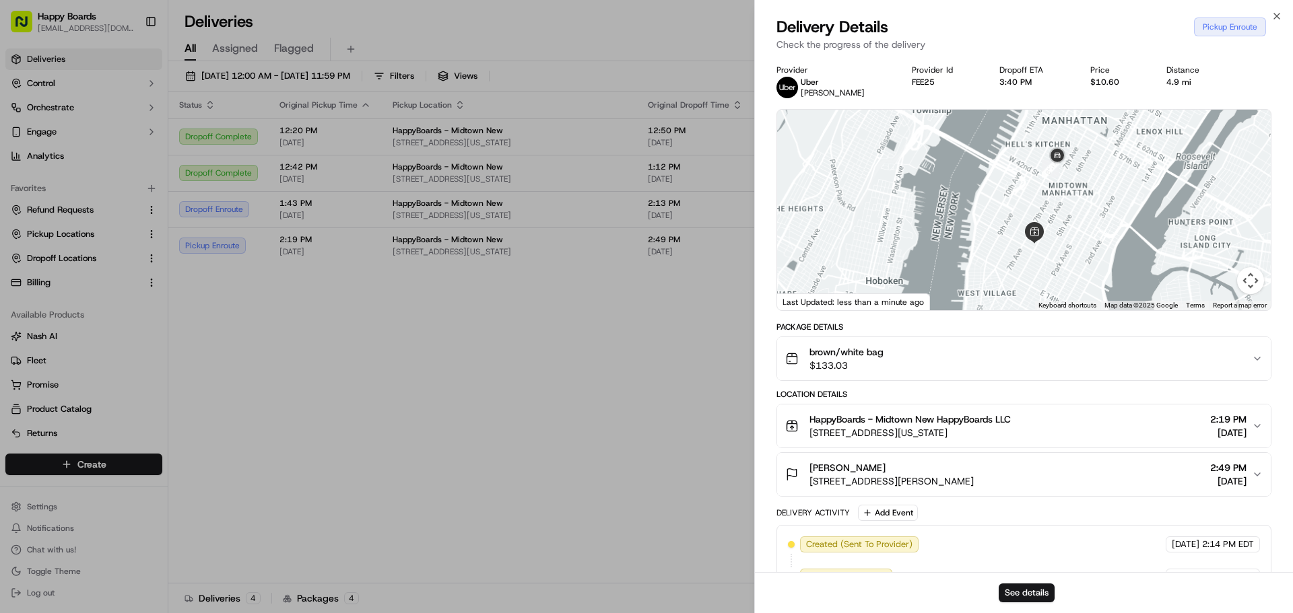
drag, startPoint x: 1083, startPoint y: 181, endPoint x: 1081, endPoint y: 257, distance: 76.1
click at [1081, 257] on div at bounding box center [1024, 210] width 494 height 201
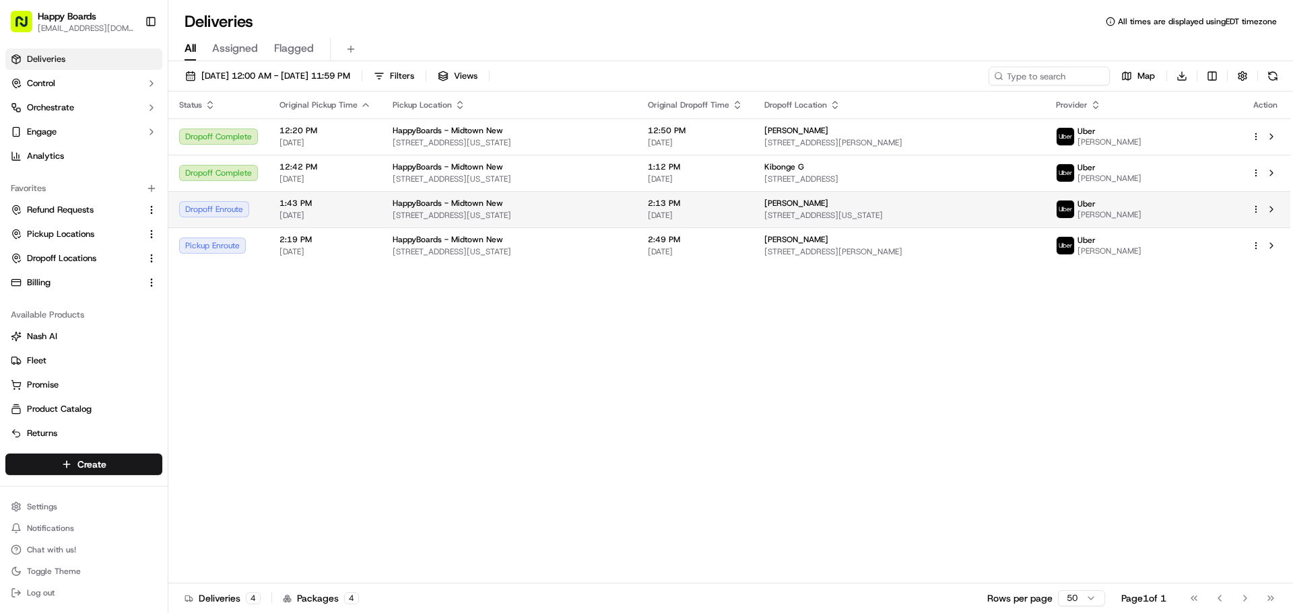
click at [321, 211] on span "[DATE]" at bounding box center [325, 215] width 92 height 11
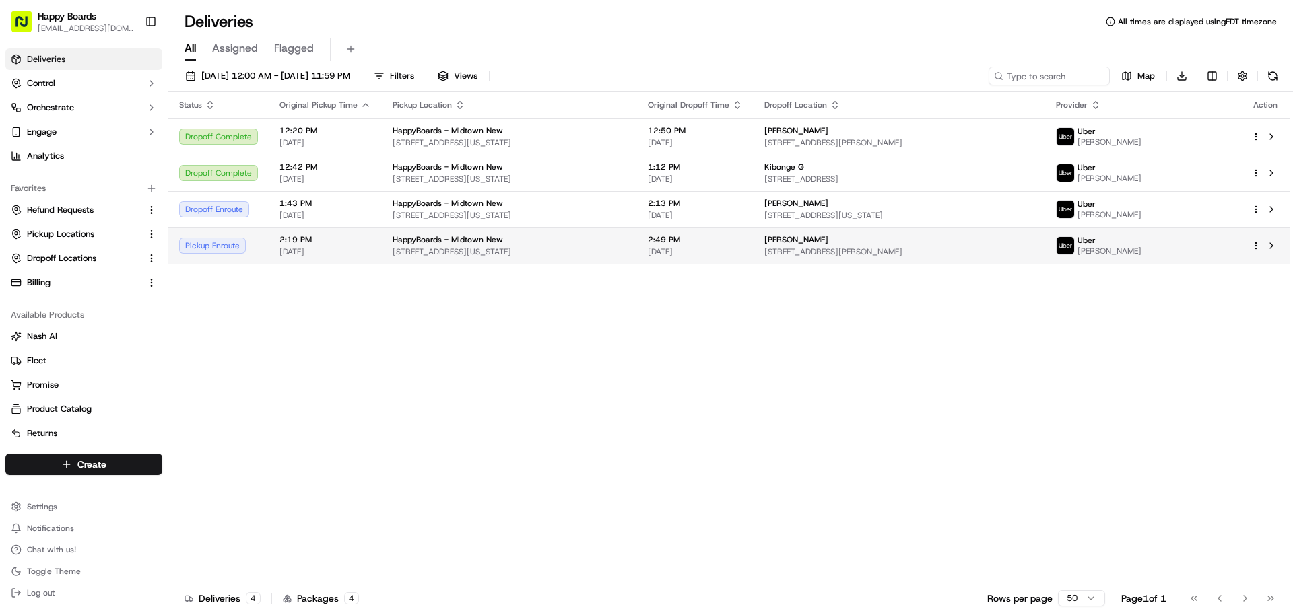
click at [492, 237] on span "HappyBoards - Midtown New" at bounding box center [448, 239] width 110 height 11
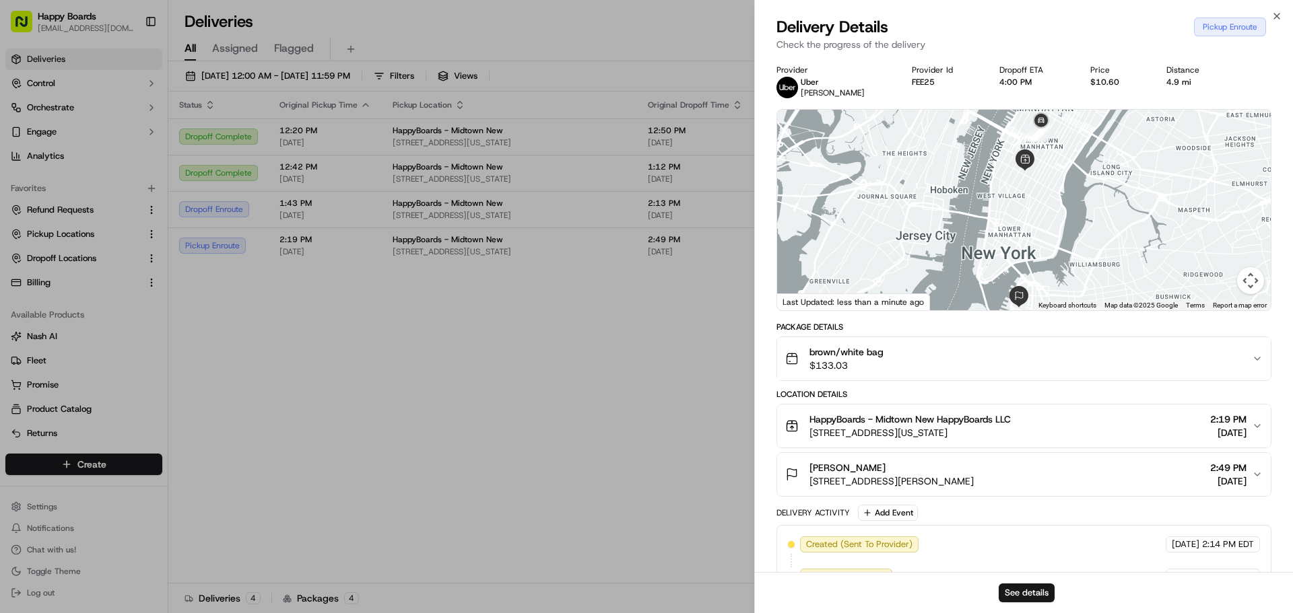
drag, startPoint x: 1071, startPoint y: 170, endPoint x: 1067, endPoint y: 179, distance: 10.3
click at [1067, 179] on div at bounding box center [1024, 210] width 494 height 201
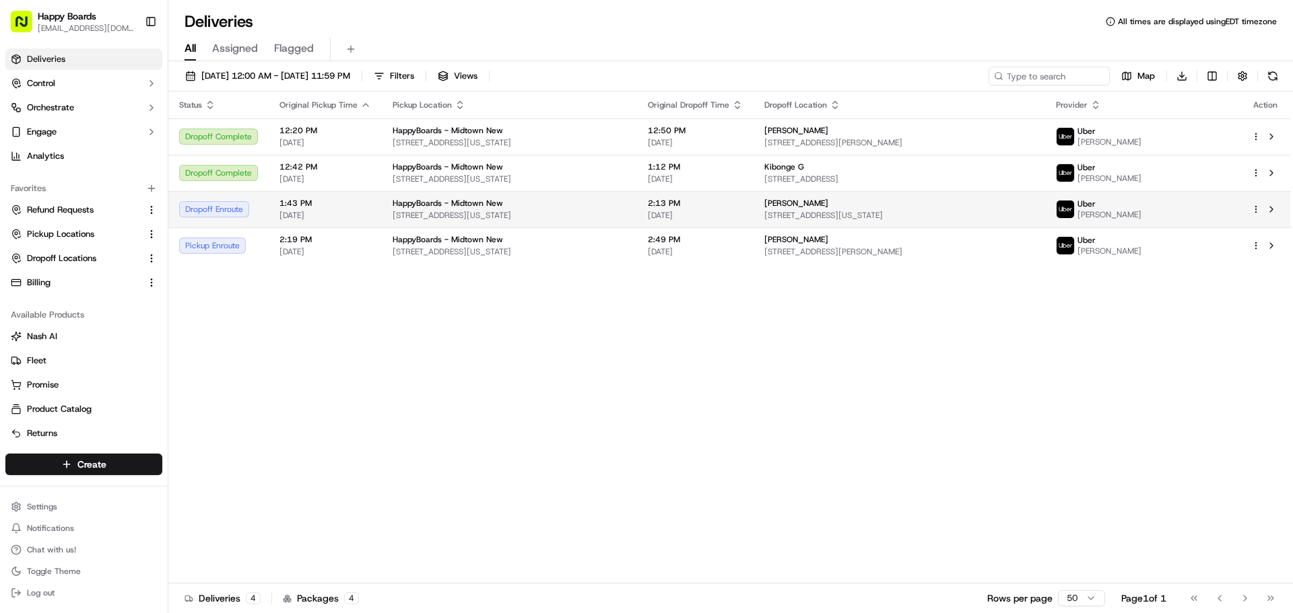
click at [354, 216] on span "[DATE]" at bounding box center [325, 215] width 92 height 11
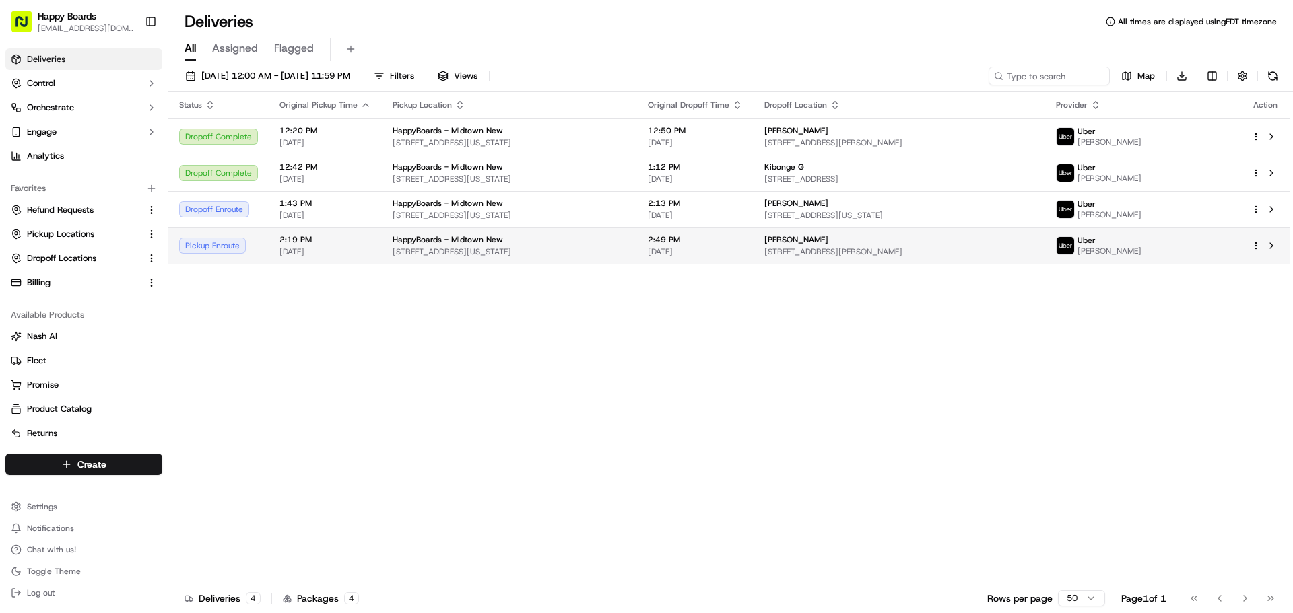
click at [276, 257] on td "2:19 PM 09/20/2025" at bounding box center [325, 246] width 113 height 36
click at [351, 238] on span "2:19 PM" at bounding box center [325, 239] width 92 height 11
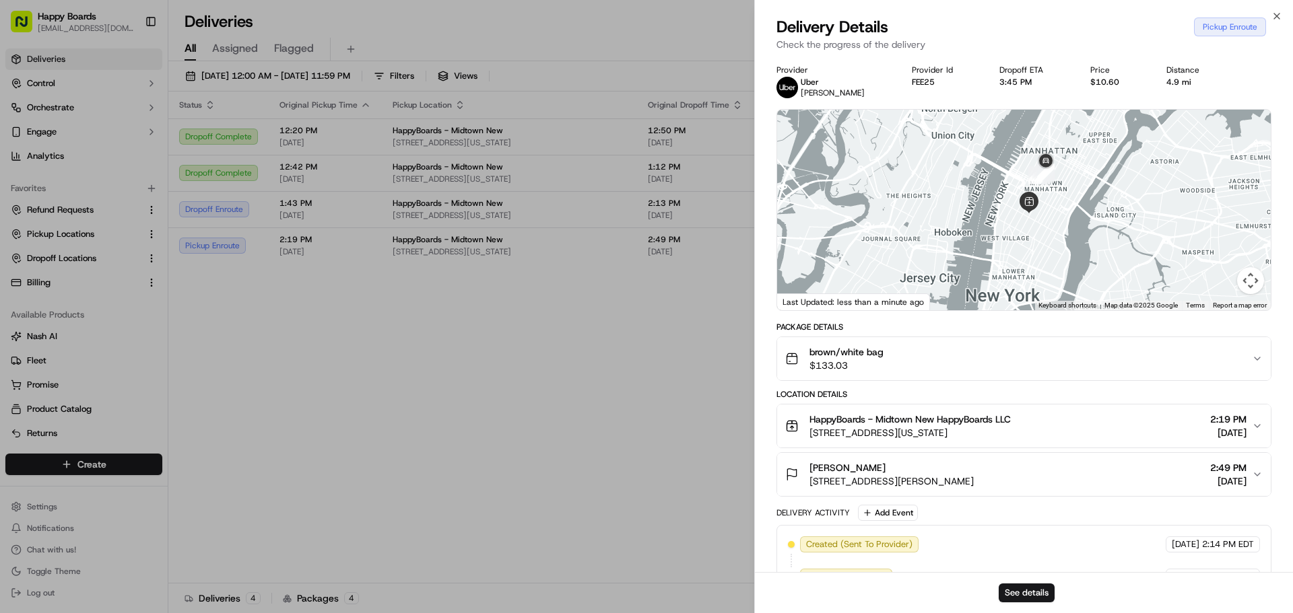
drag, startPoint x: 1042, startPoint y: 138, endPoint x: 1043, endPoint y: 213, distance: 75.4
click at [1043, 213] on div at bounding box center [1024, 210] width 494 height 201
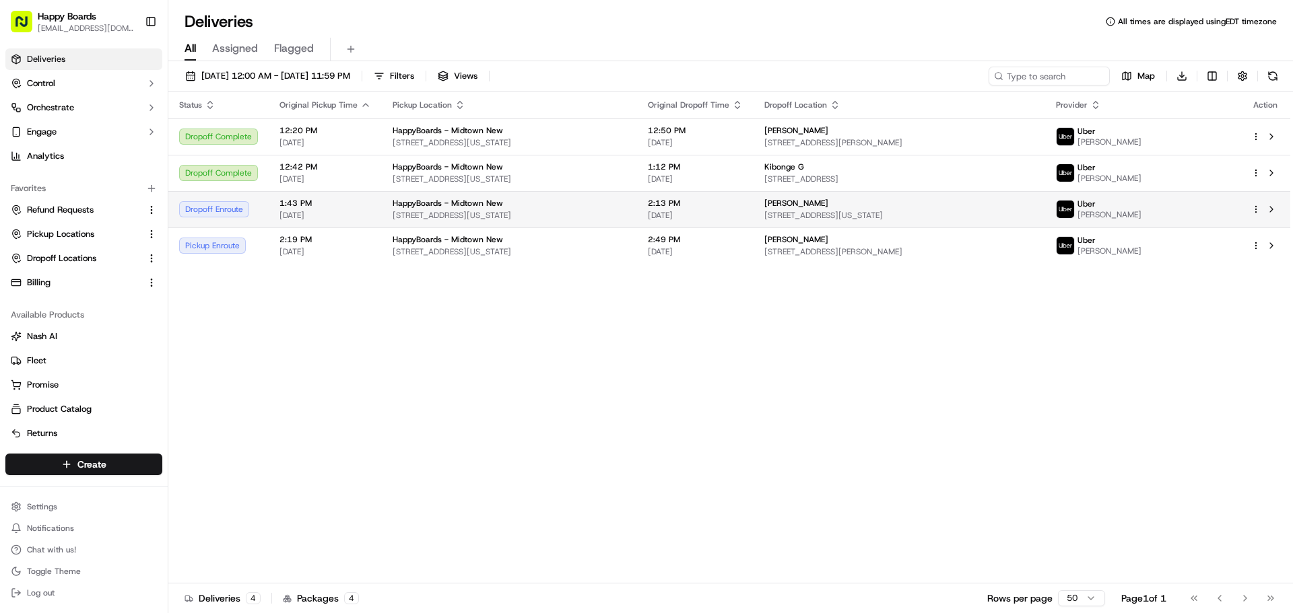
click at [274, 223] on td "1:43 PM 09/20/2025" at bounding box center [325, 209] width 113 height 36
click at [352, 212] on span "[DATE]" at bounding box center [325, 215] width 92 height 11
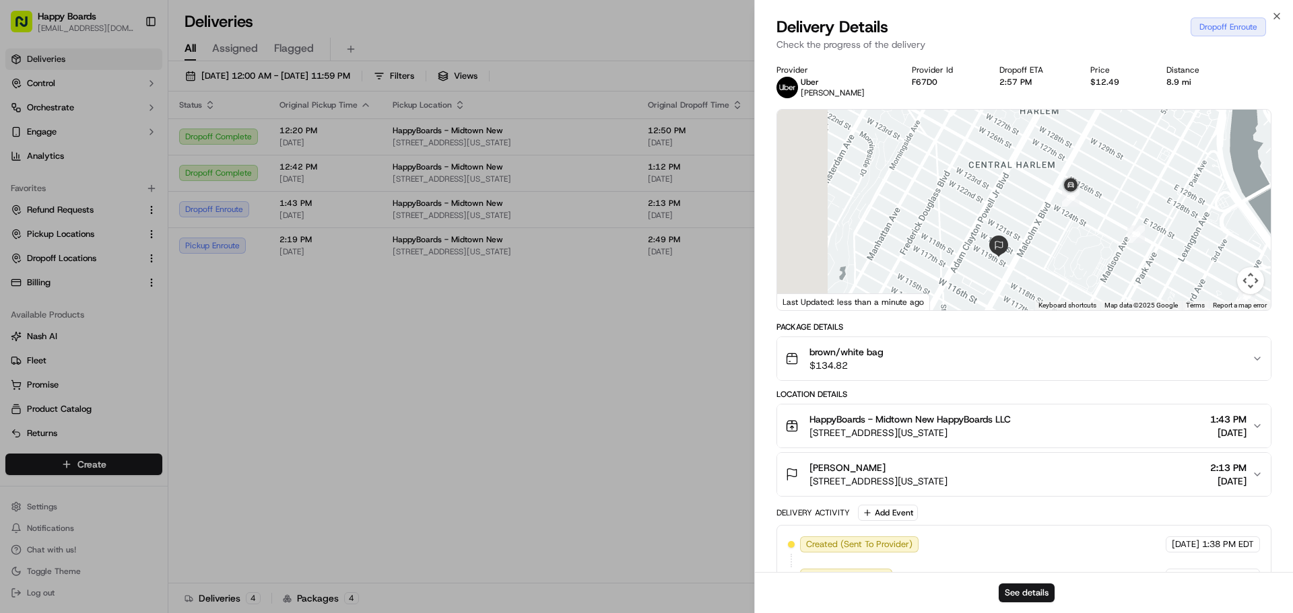
drag, startPoint x: 941, startPoint y: 185, endPoint x: 1142, endPoint y: 296, distance: 229.0
click at [1141, 296] on div at bounding box center [1024, 210] width 494 height 201
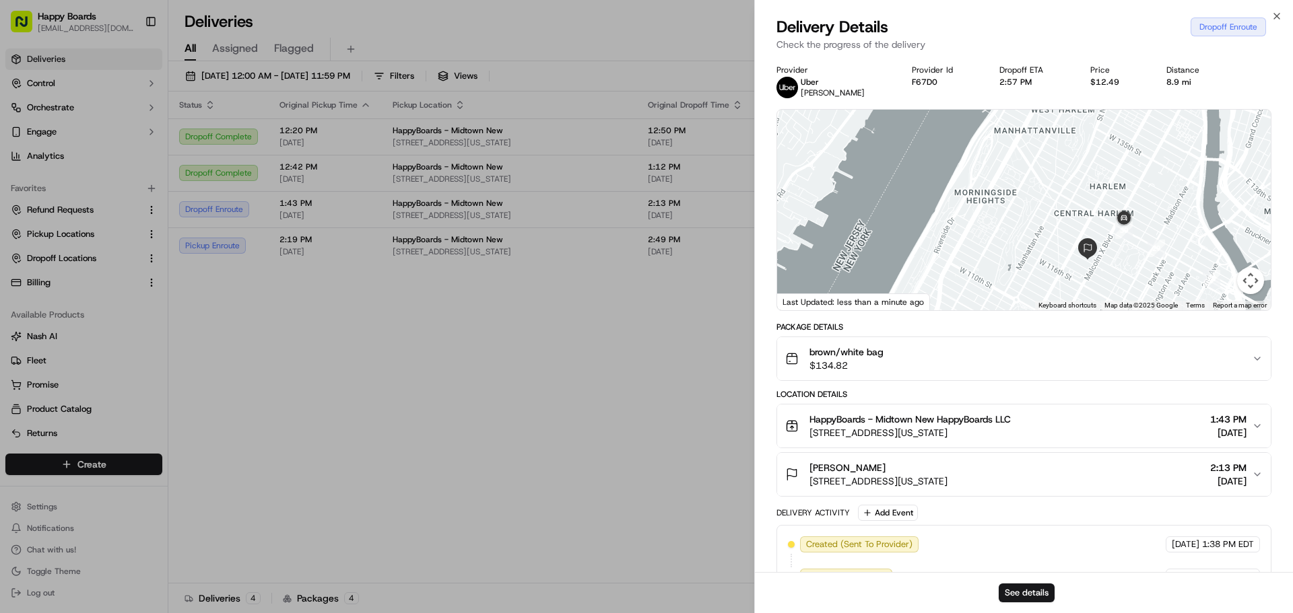
drag, startPoint x: 1158, startPoint y: 259, endPoint x: 1141, endPoint y: 246, distance: 21.3
click at [1148, 261] on div at bounding box center [1024, 210] width 494 height 201
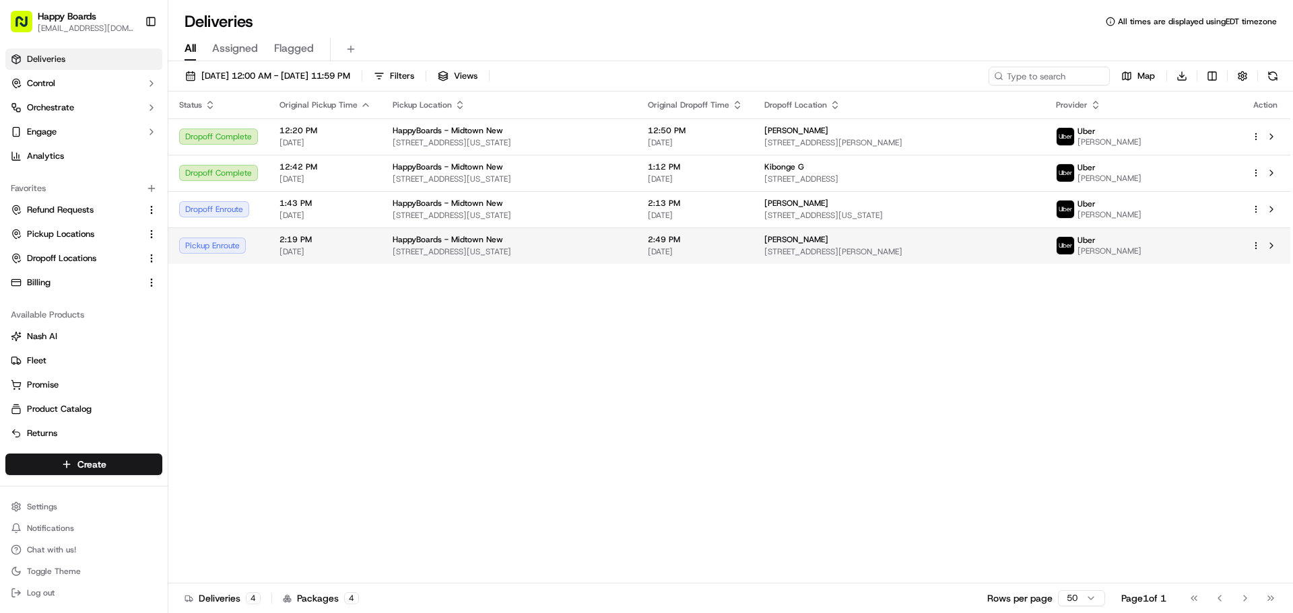
click at [357, 253] on span "[DATE]" at bounding box center [325, 251] width 92 height 11
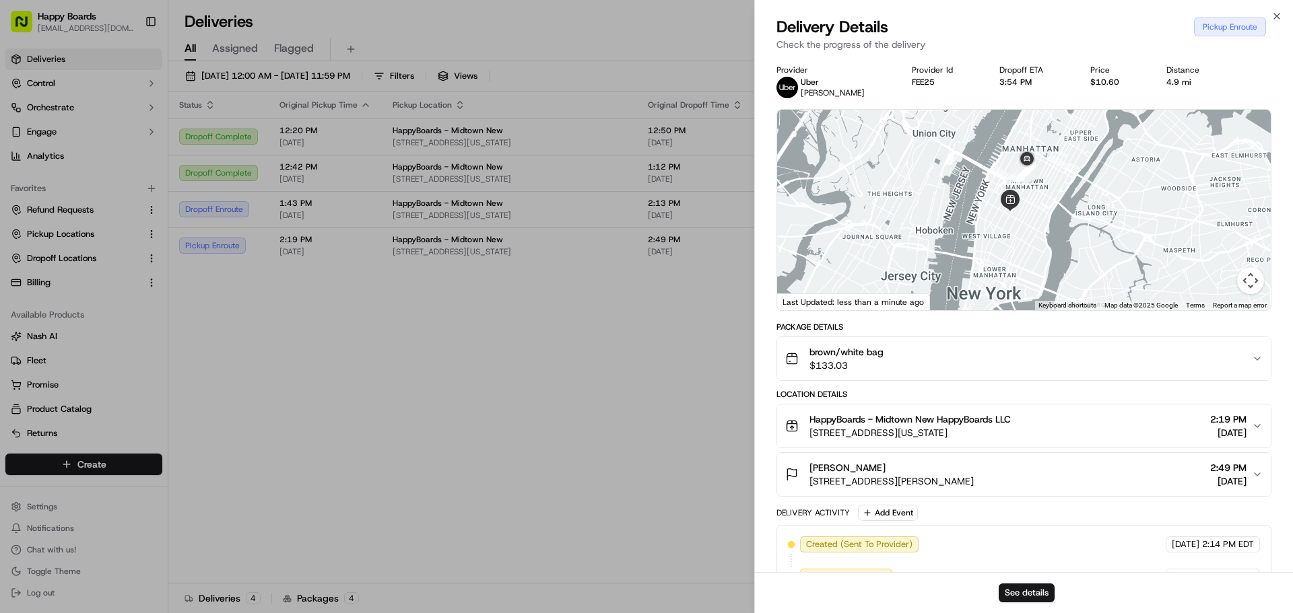
drag, startPoint x: 1099, startPoint y: 172, endPoint x: 1044, endPoint y: 209, distance: 66.1
click at [1081, 218] on div at bounding box center [1024, 210] width 494 height 201
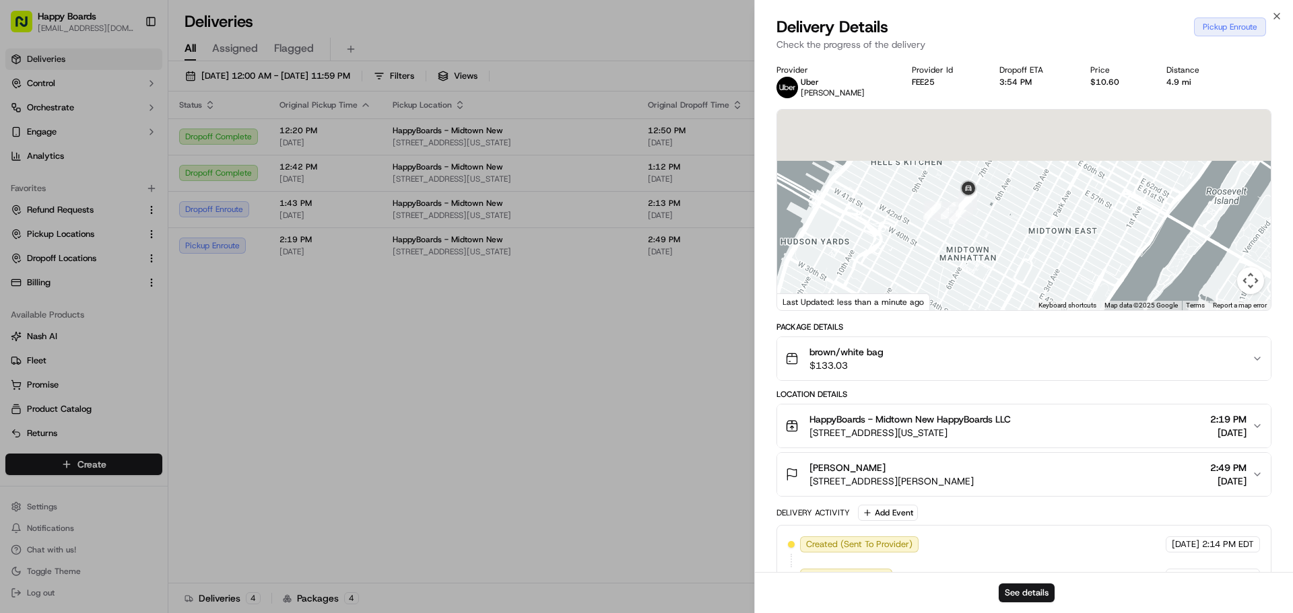
drag, startPoint x: 1036, startPoint y: 176, endPoint x: 1013, endPoint y: 240, distance: 68.4
click at [1028, 273] on div at bounding box center [1024, 210] width 494 height 201
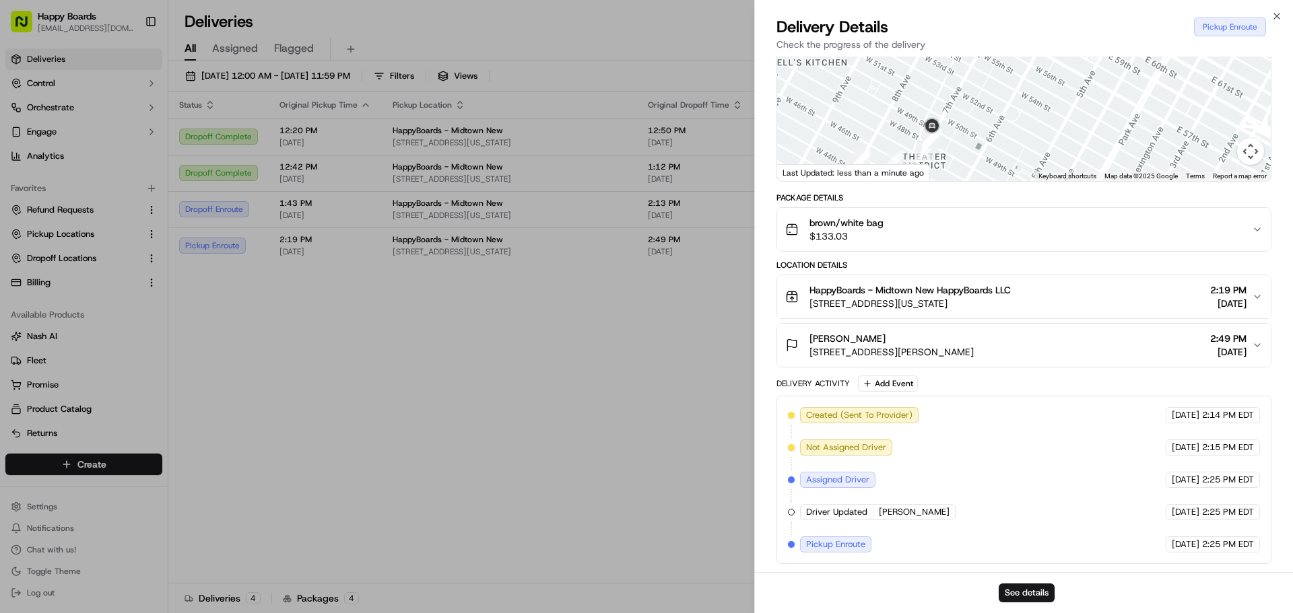
scroll to position [40, 0]
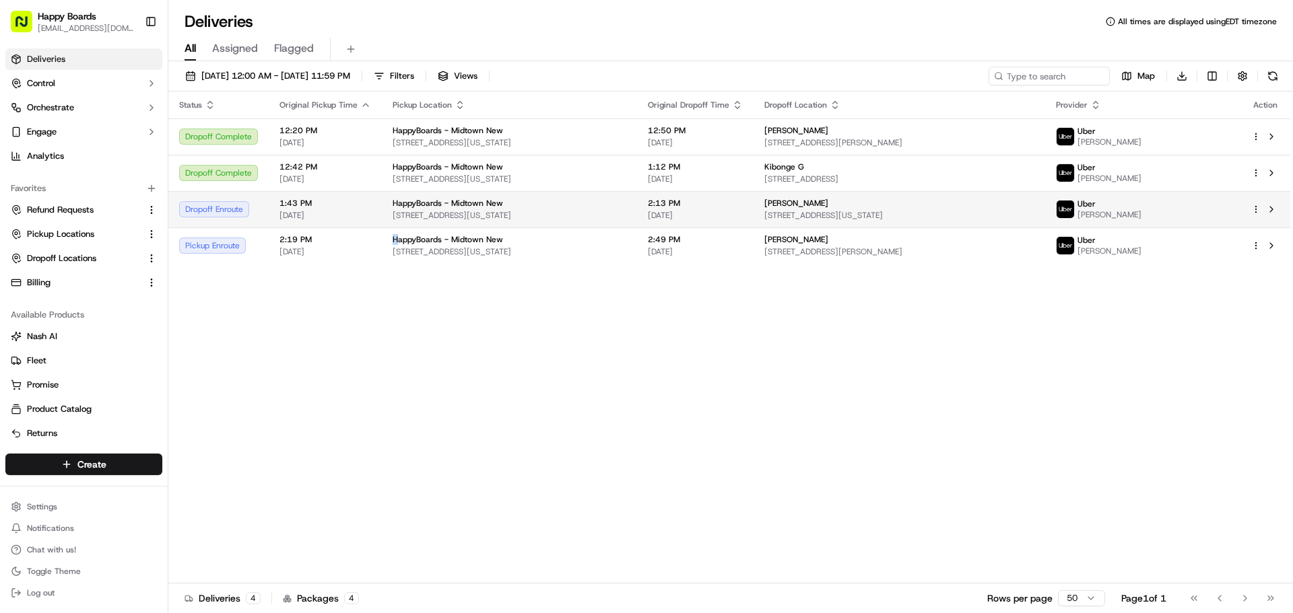
click at [393, 220] on span "[STREET_ADDRESS][US_STATE]" at bounding box center [510, 215] width 234 height 11
click at [593, 198] on div "HappyBoards - Midtown New" at bounding box center [510, 203] width 234 height 11
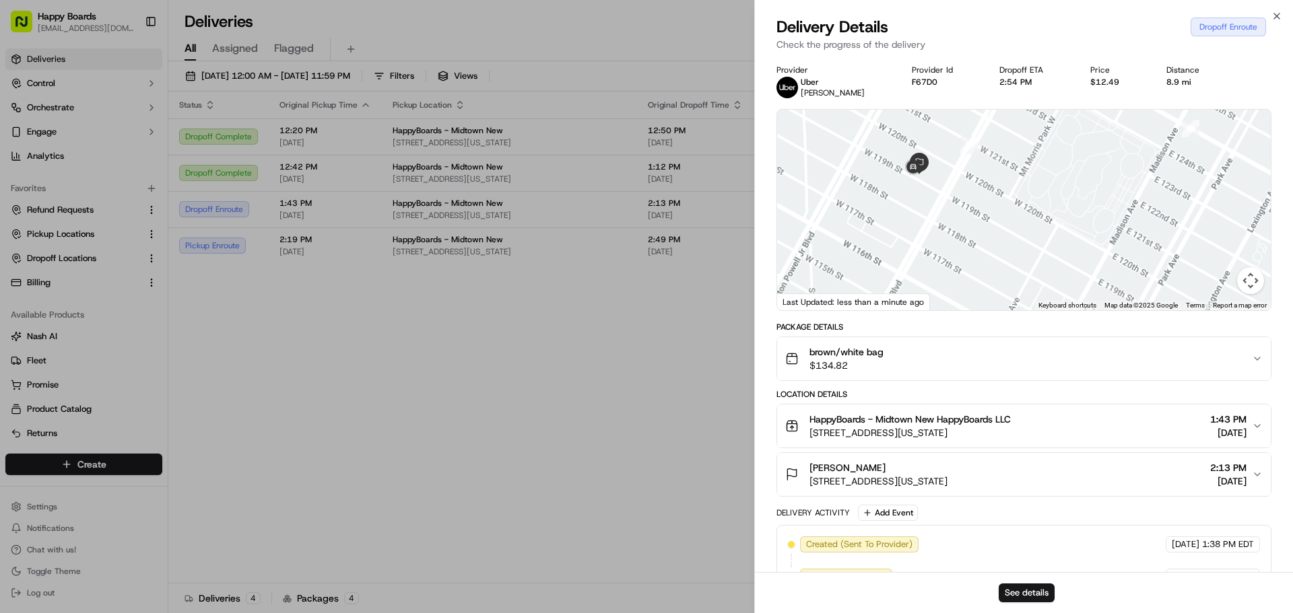
drag, startPoint x: 937, startPoint y: 145, endPoint x: 1153, endPoint y: 267, distance: 247.8
click at [1153, 267] on div at bounding box center [1024, 210] width 494 height 201
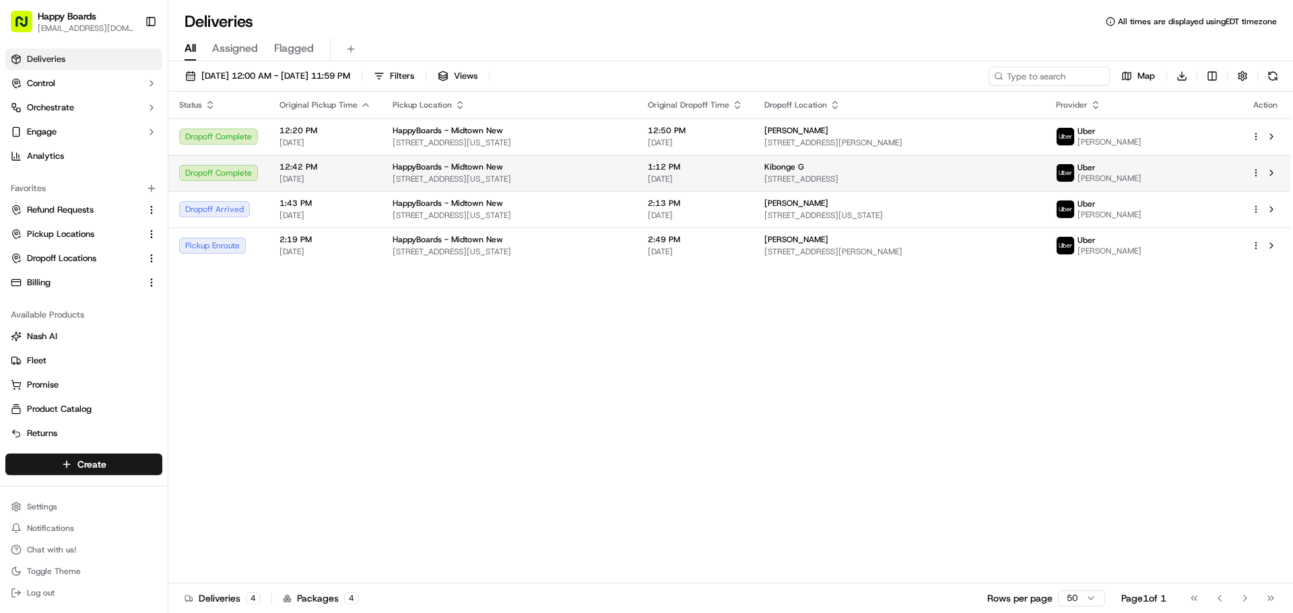
click at [372, 175] on td "12:42 PM [DATE]" at bounding box center [325, 173] width 113 height 36
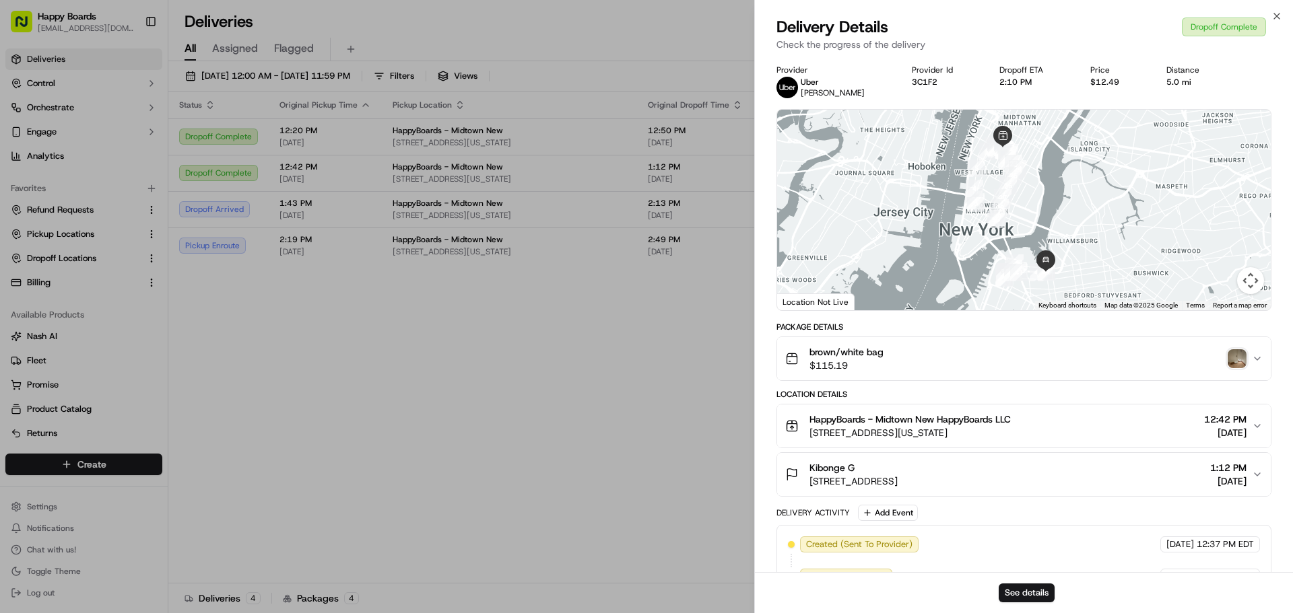
click at [1240, 360] on img "button" at bounding box center [1237, 358] width 19 height 19
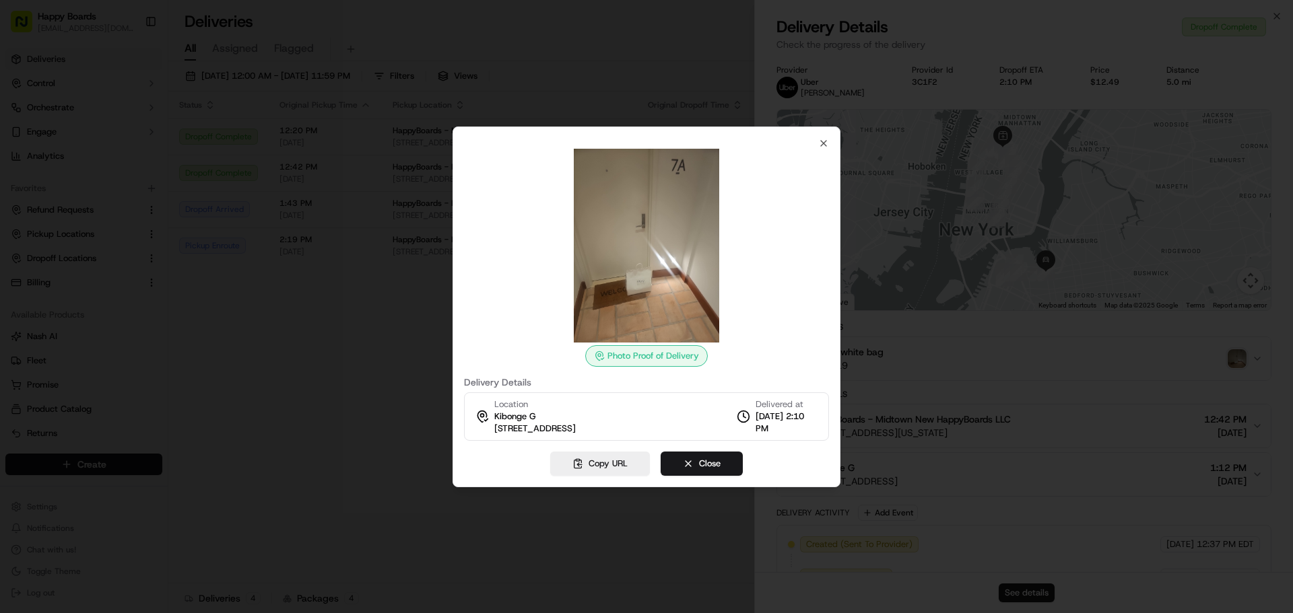
click at [1093, 318] on div at bounding box center [646, 306] width 1293 height 613
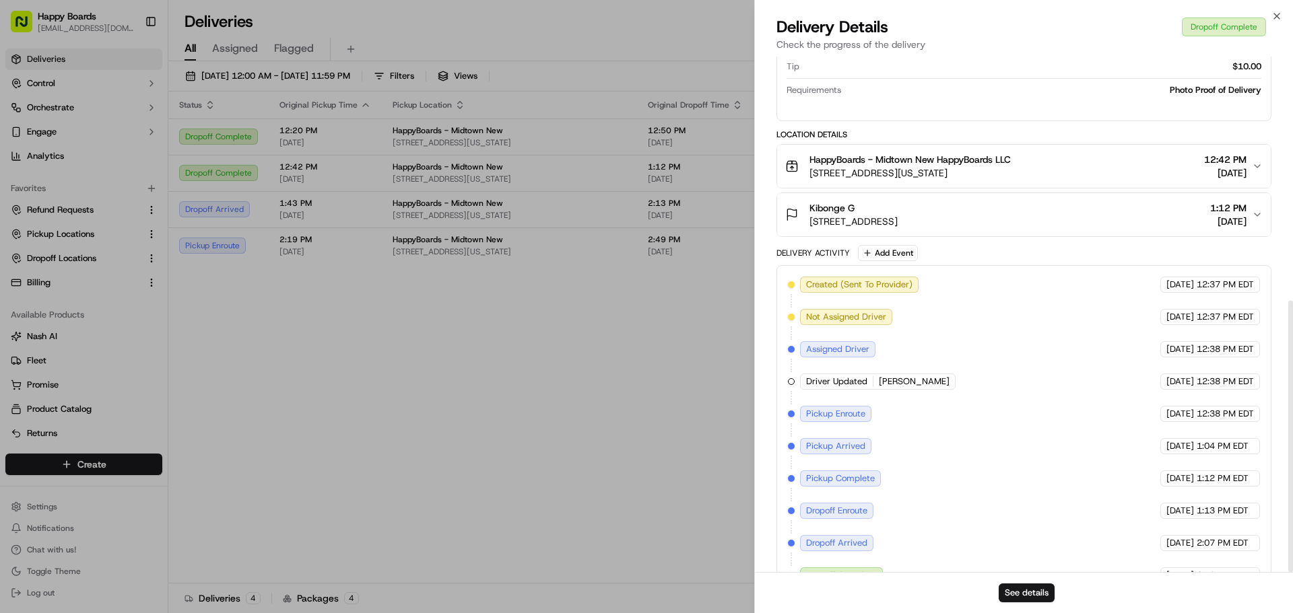
scroll to position [463, 0]
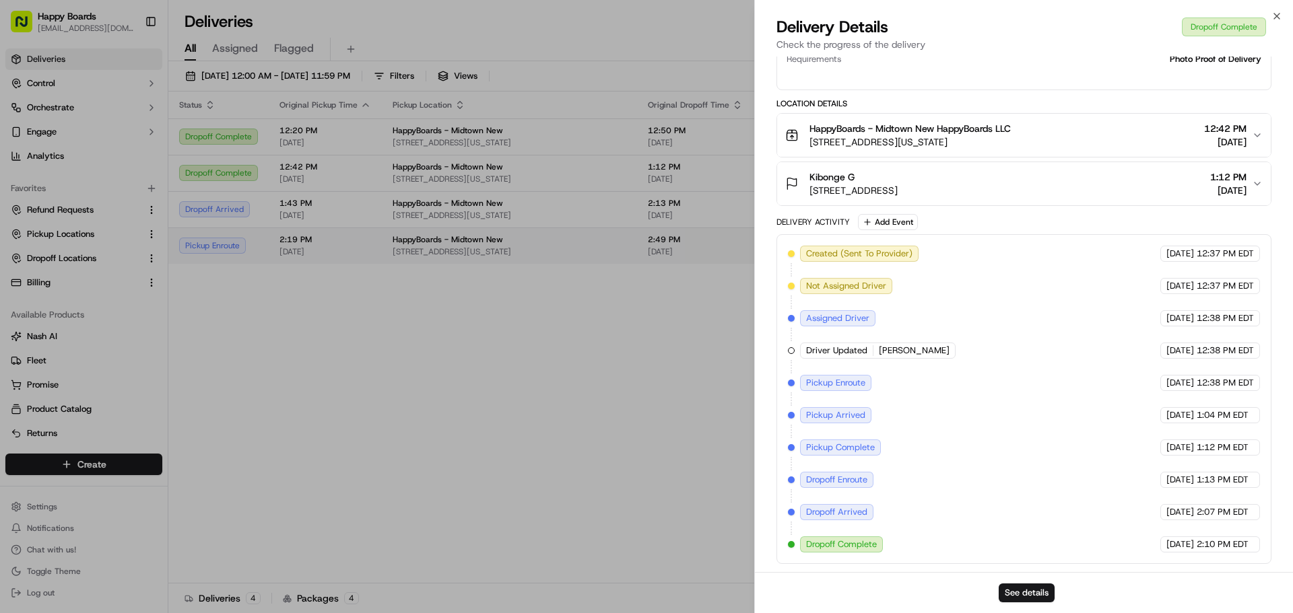
drag, startPoint x: 323, startPoint y: 368, endPoint x: 341, endPoint y: 257, distance: 112.6
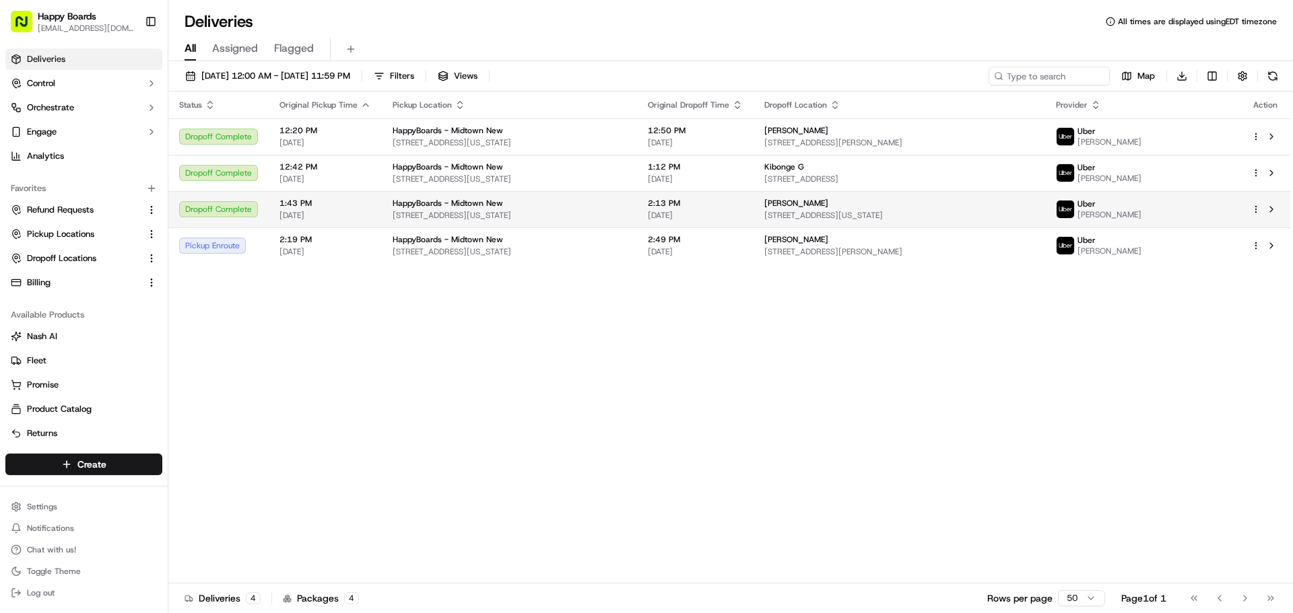
click at [370, 210] on td "1:43 PM 09/20/2025" at bounding box center [325, 209] width 113 height 36
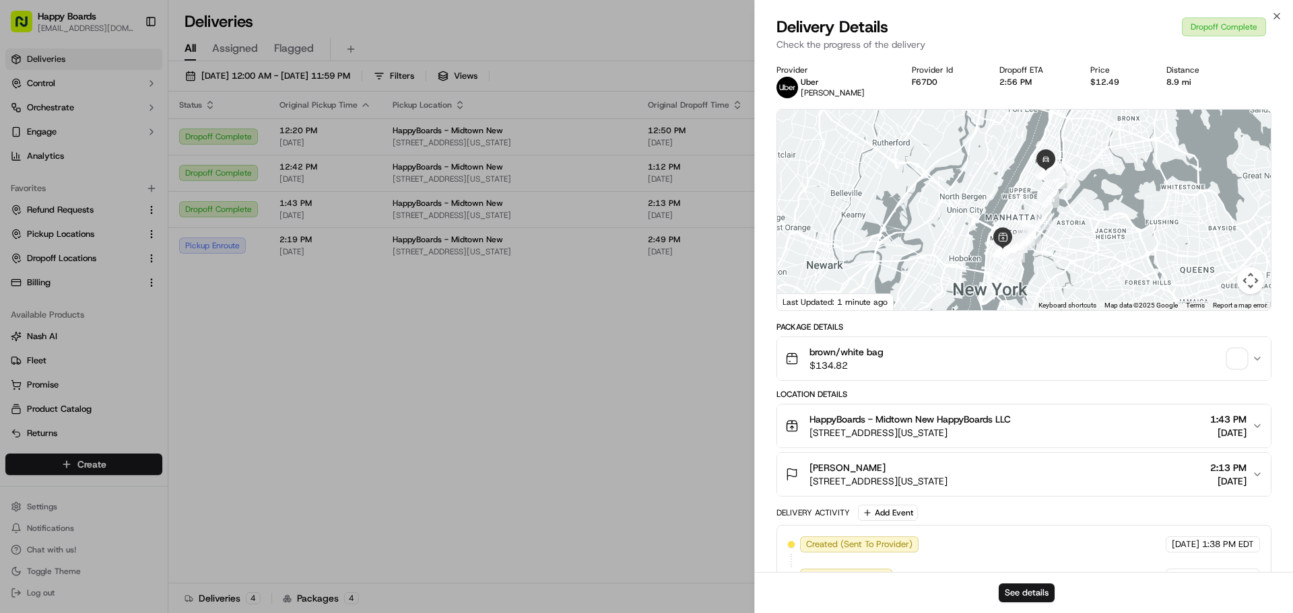
click at [1230, 360] on span "button" at bounding box center [1237, 358] width 19 height 19
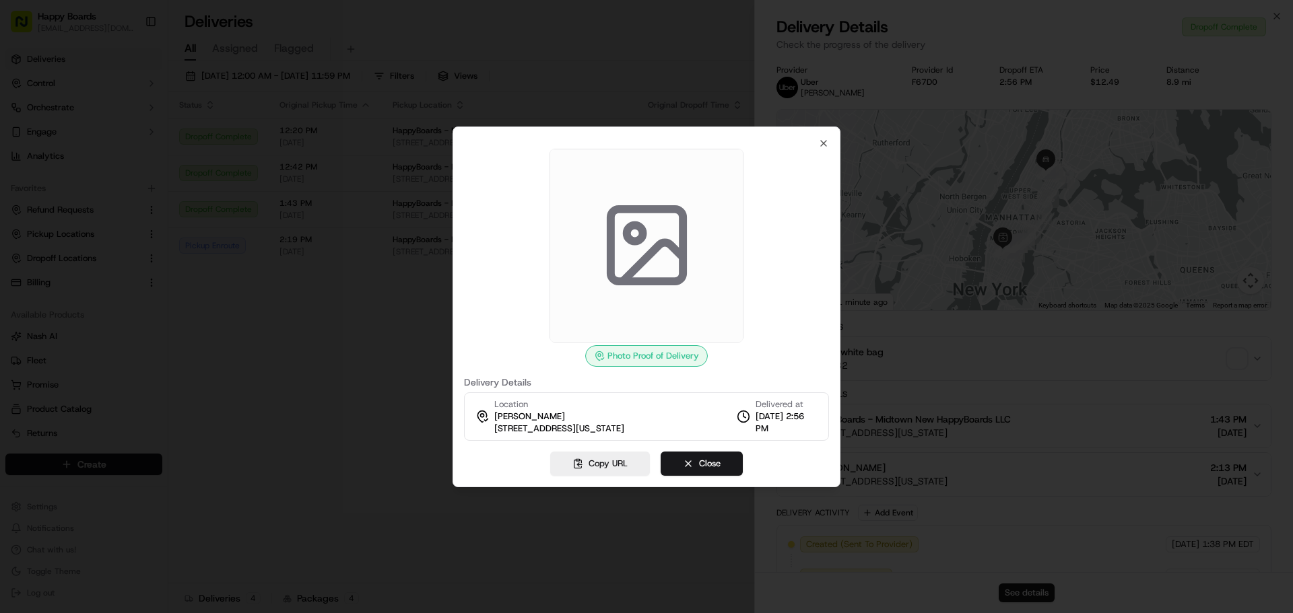
drag, startPoint x: 292, startPoint y: 384, endPoint x: 977, endPoint y: 340, distance: 686.2
click at [304, 383] on div at bounding box center [646, 306] width 1293 height 613
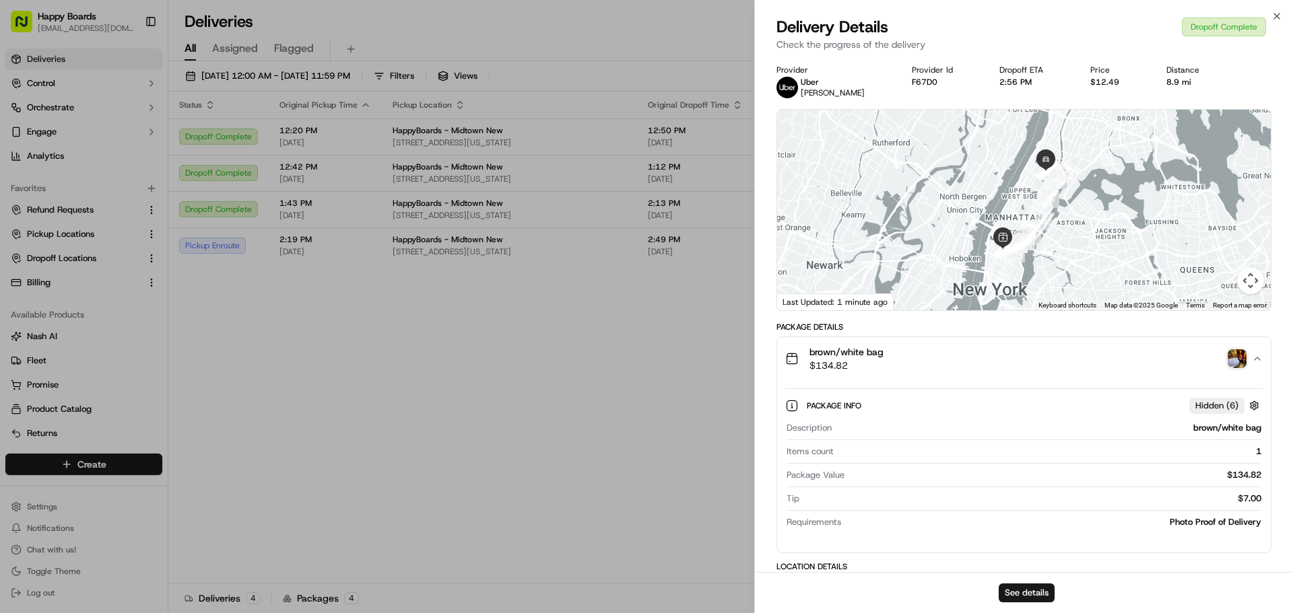
click at [1244, 362] on img "button" at bounding box center [1237, 358] width 19 height 19
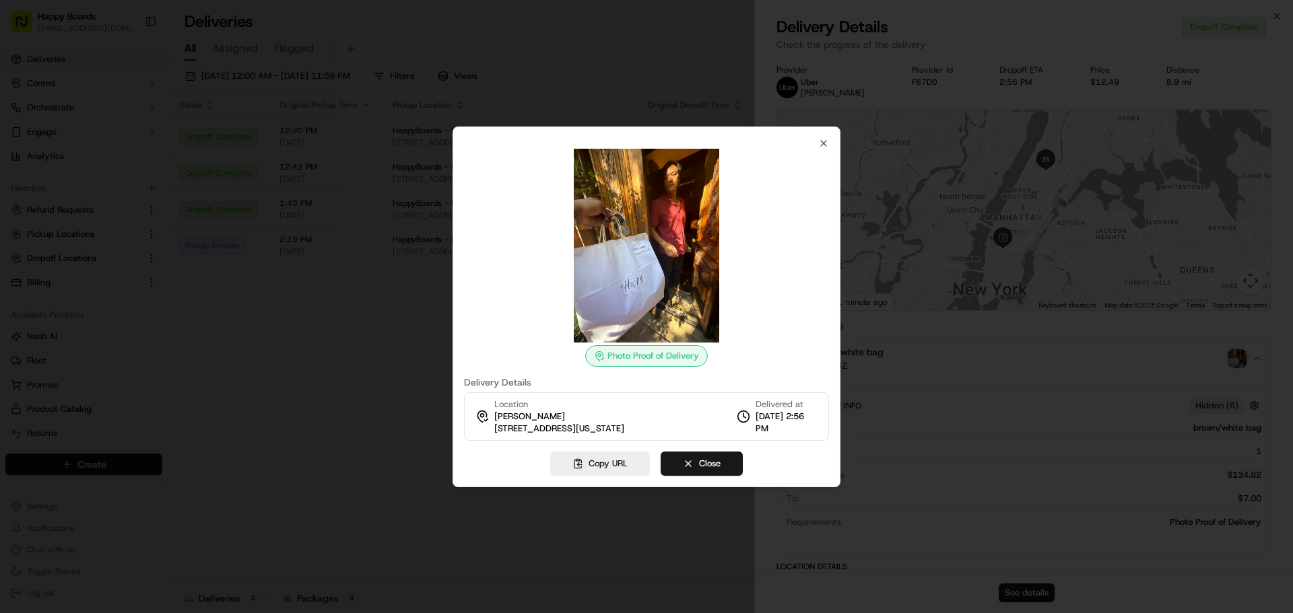
click at [650, 250] on img at bounding box center [646, 246] width 194 height 194
click at [442, 250] on div at bounding box center [646, 306] width 1293 height 613
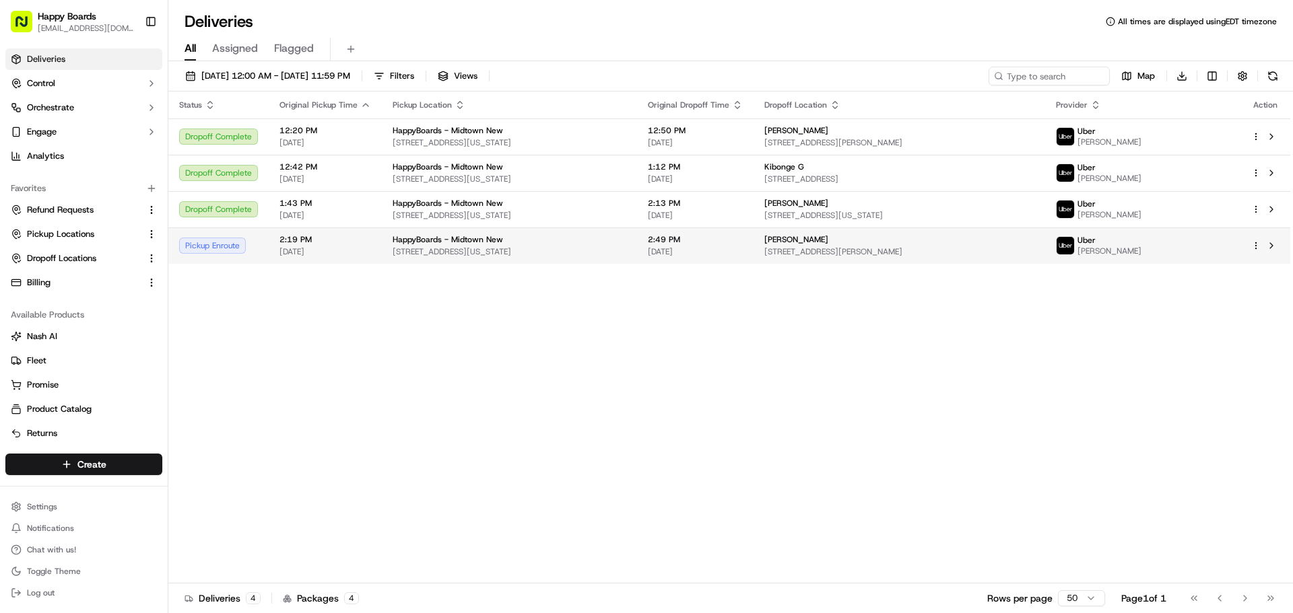
click at [743, 240] on span "2:49 PM" at bounding box center [695, 239] width 95 height 11
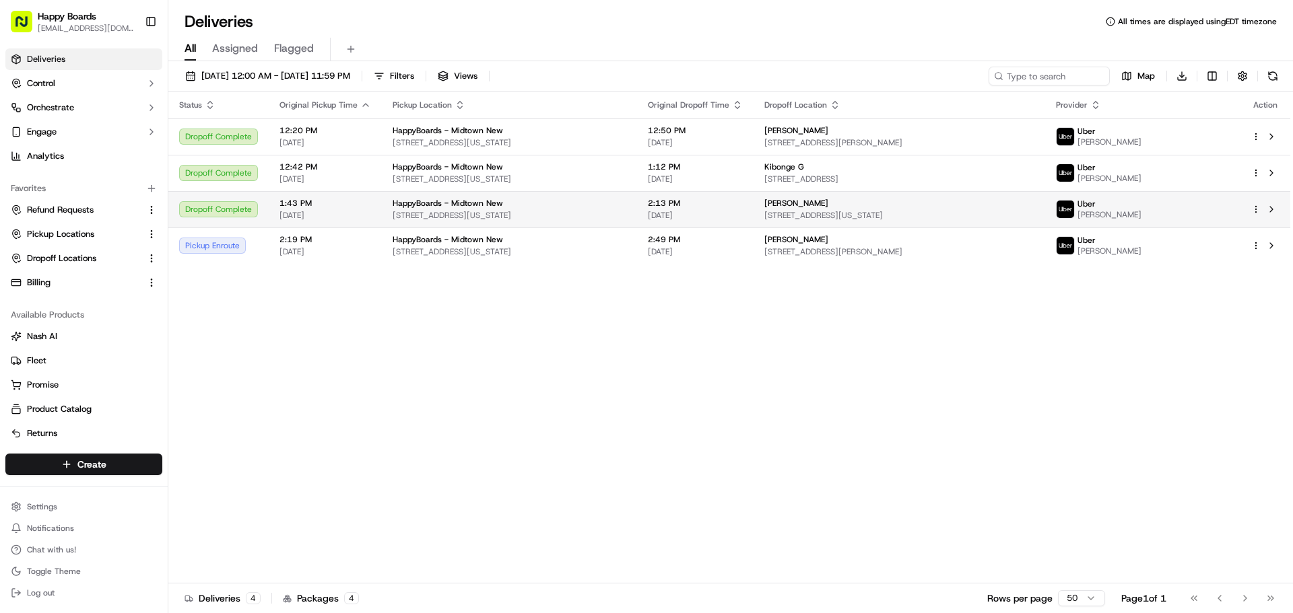
click at [393, 201] on span "HappyBoards - Midtown New" at bounding box center [448, 203] width 110 height 11
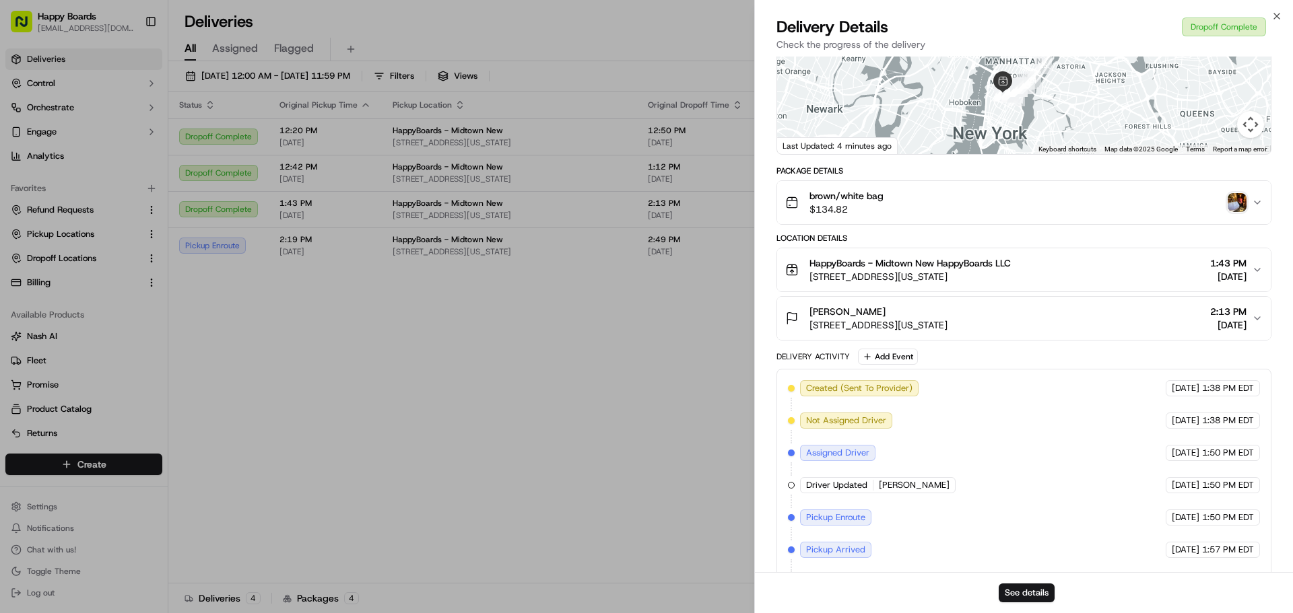
scroll to position [291, 0]
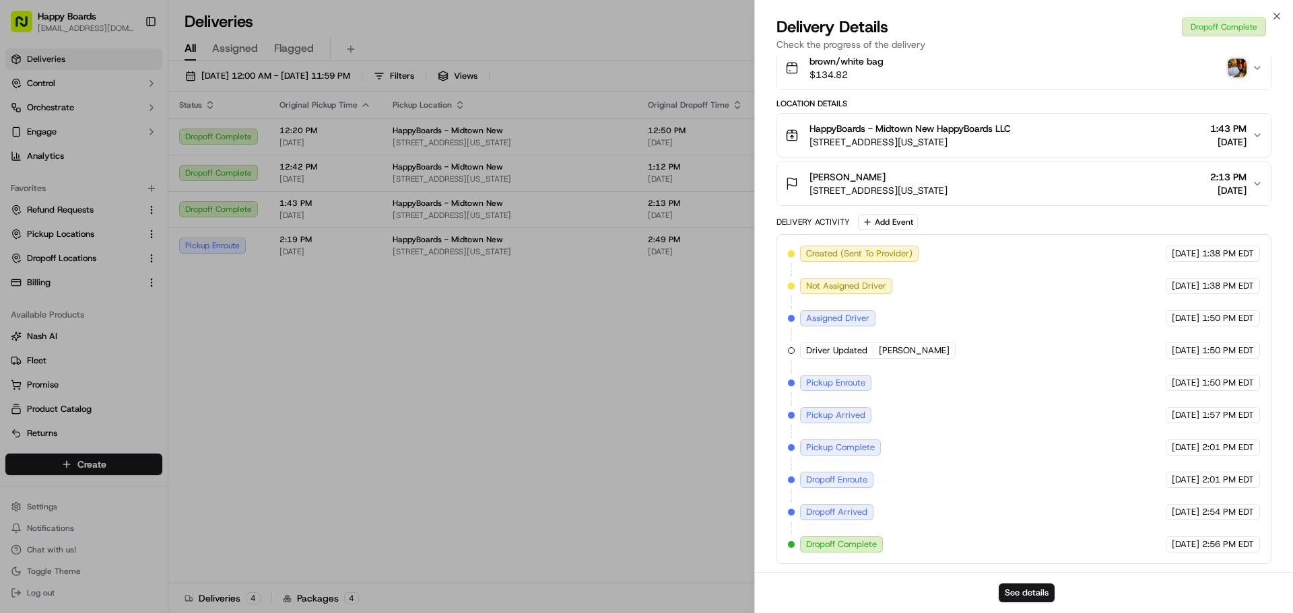
click at [1264, 131] on button "HappyBoards - Midtown New HappyBoards LLC 112 W 25th St, New York, NY 10001, US…" at bounding box center [1024, 135] width 494 height 43
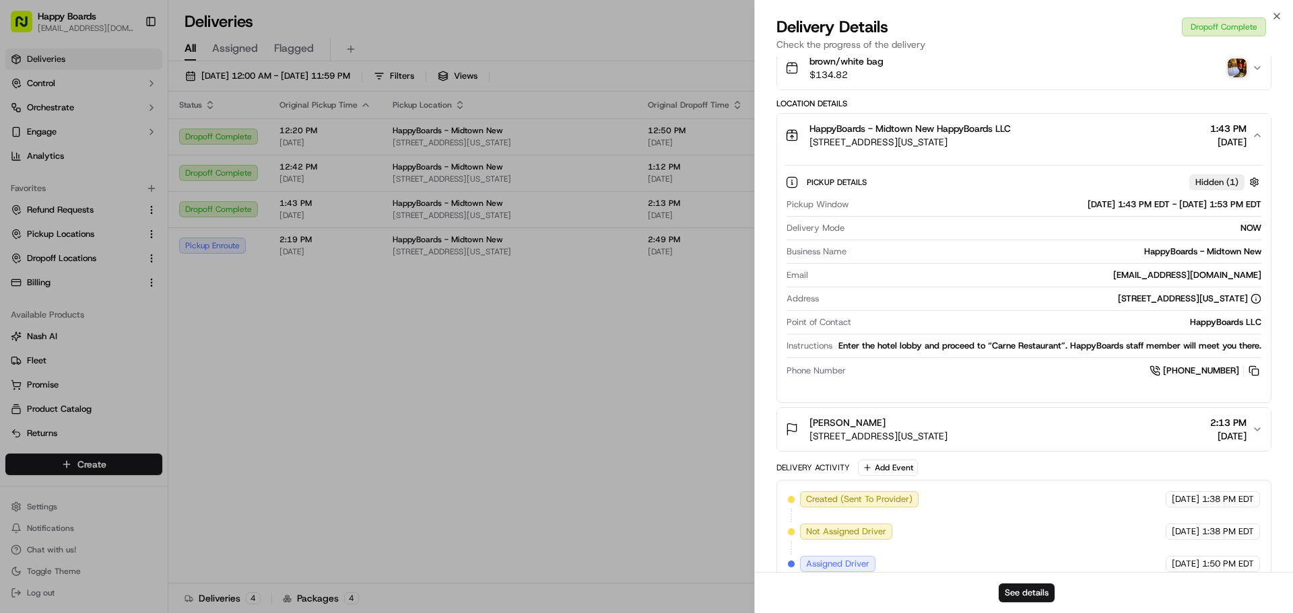
click at [1255, 435] on icon "button" at bounding box center [1257, 429] width 11 height 11
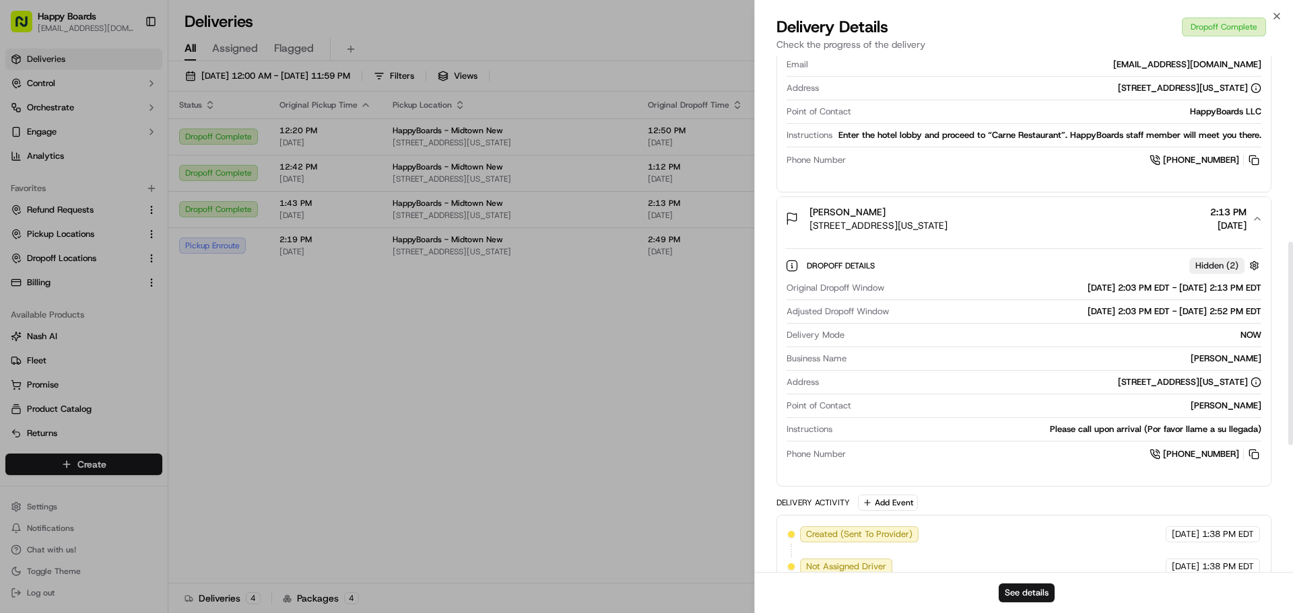
scroll to position [471, 0]
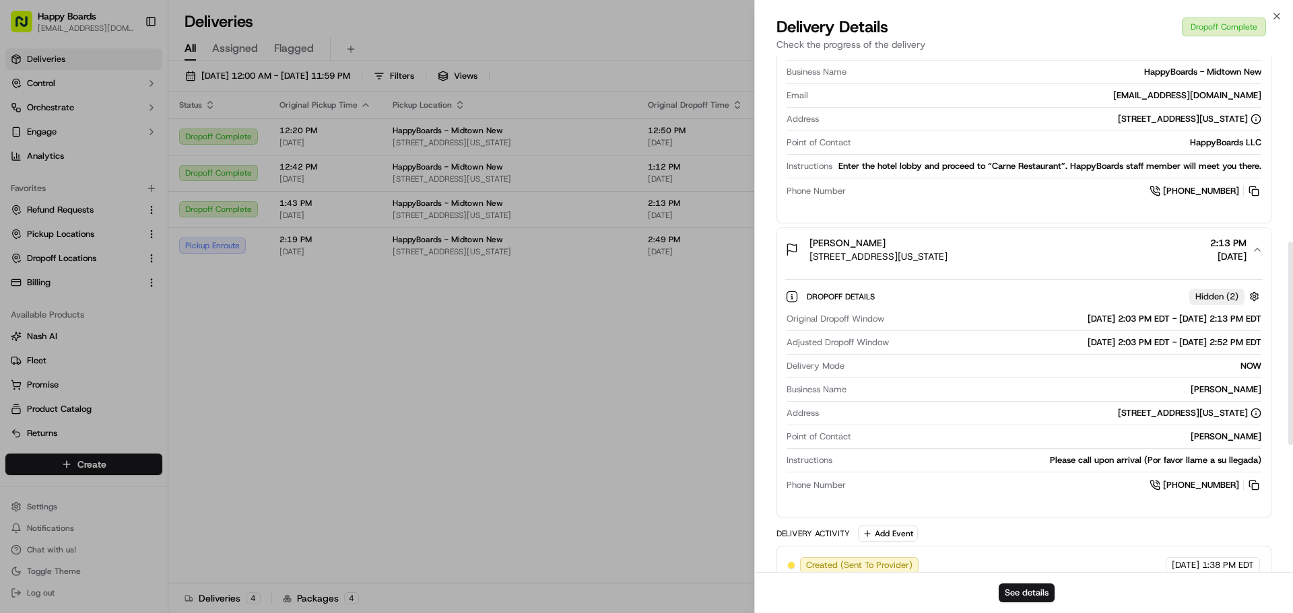
drag, startPoint x: 489, startPoint y: 409, endPoint x: 527, endPoint y: 337, distance: 82.2
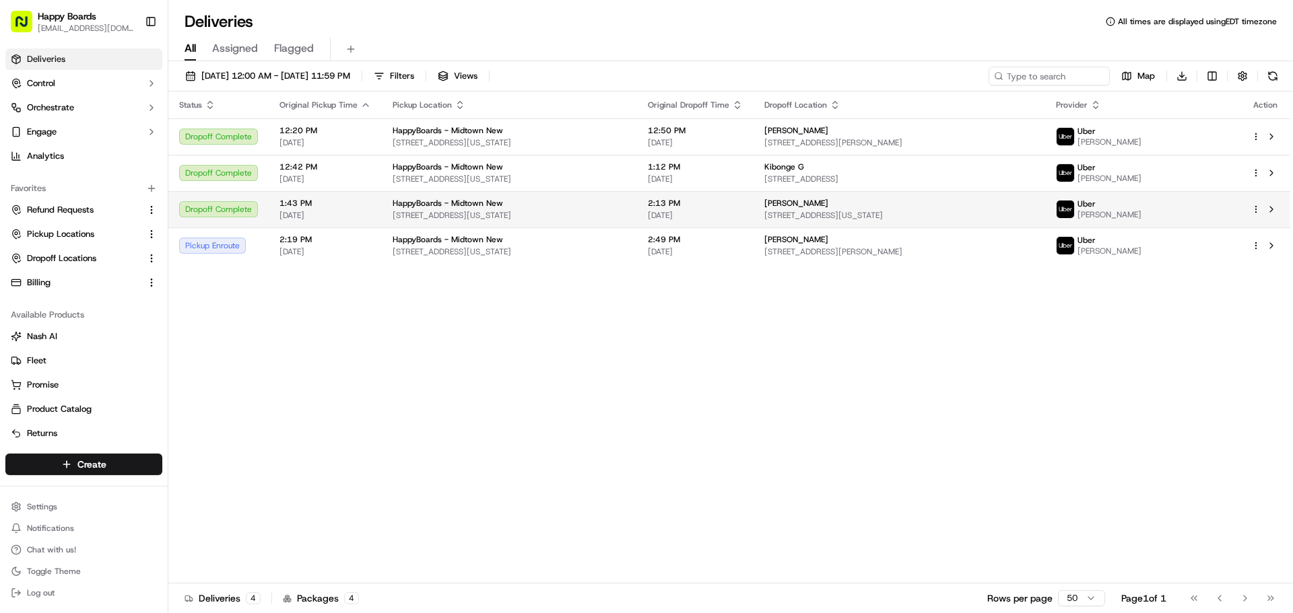
click at [250, 215] on div "Dropoff Complete" at bounding box center [218, 209] width 79 height 16
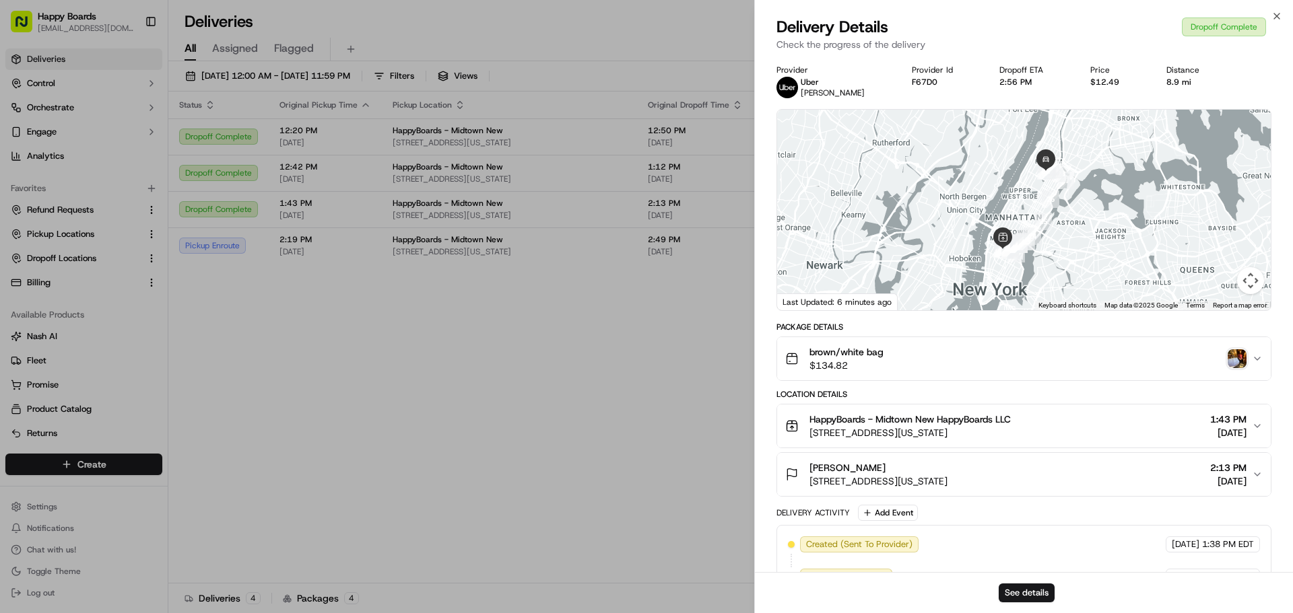
click at [1242, 359] on img "button" at bounding box center [1237, 358] width 19 height 19
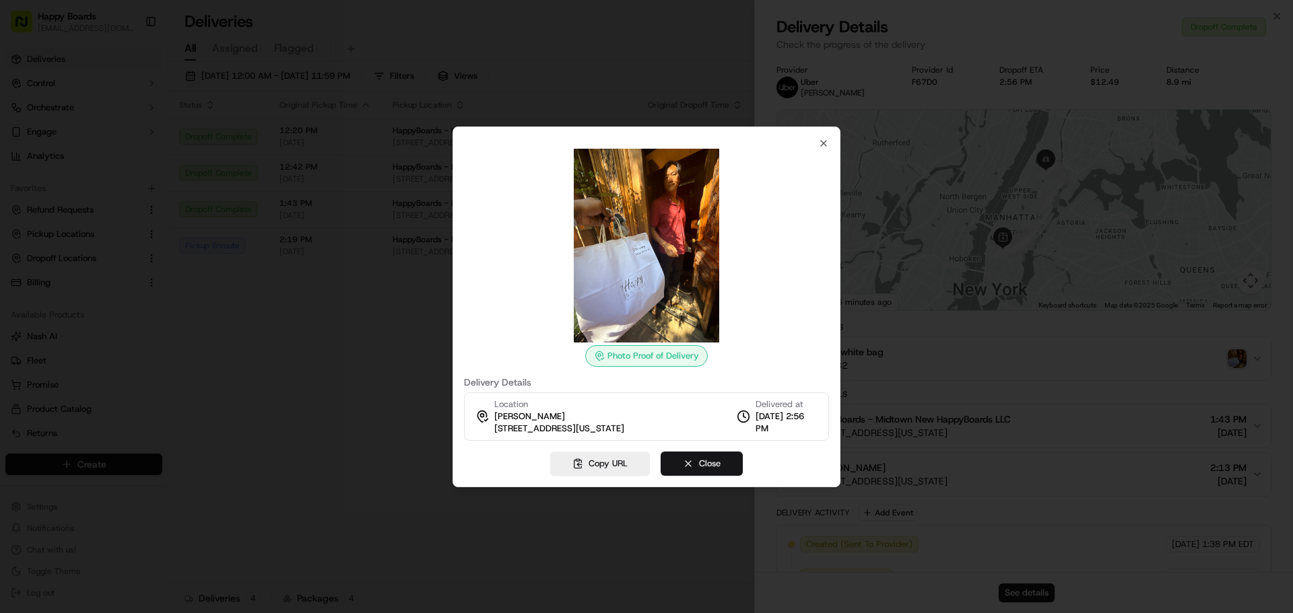
click at [719, 462] on button "Close" at bounding box center [702, 464] width 82 height 24
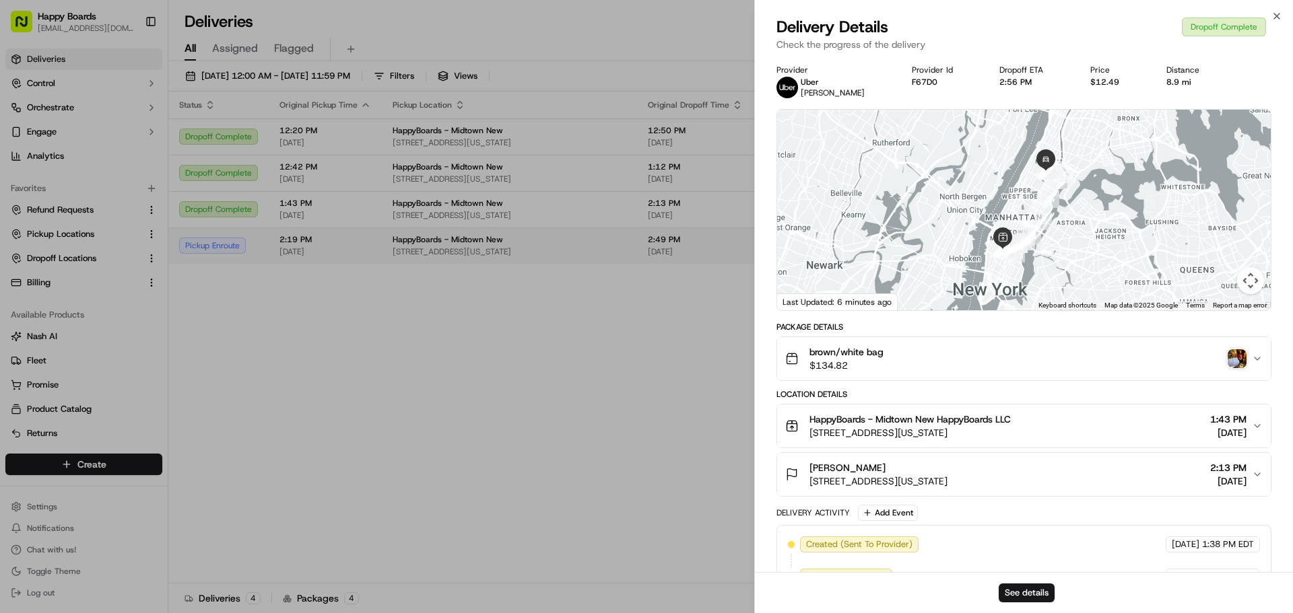
drag, startPoint x: 362, startPoint y: 289, endPoint x: 350, endPoint y: 232, distance: 58.4
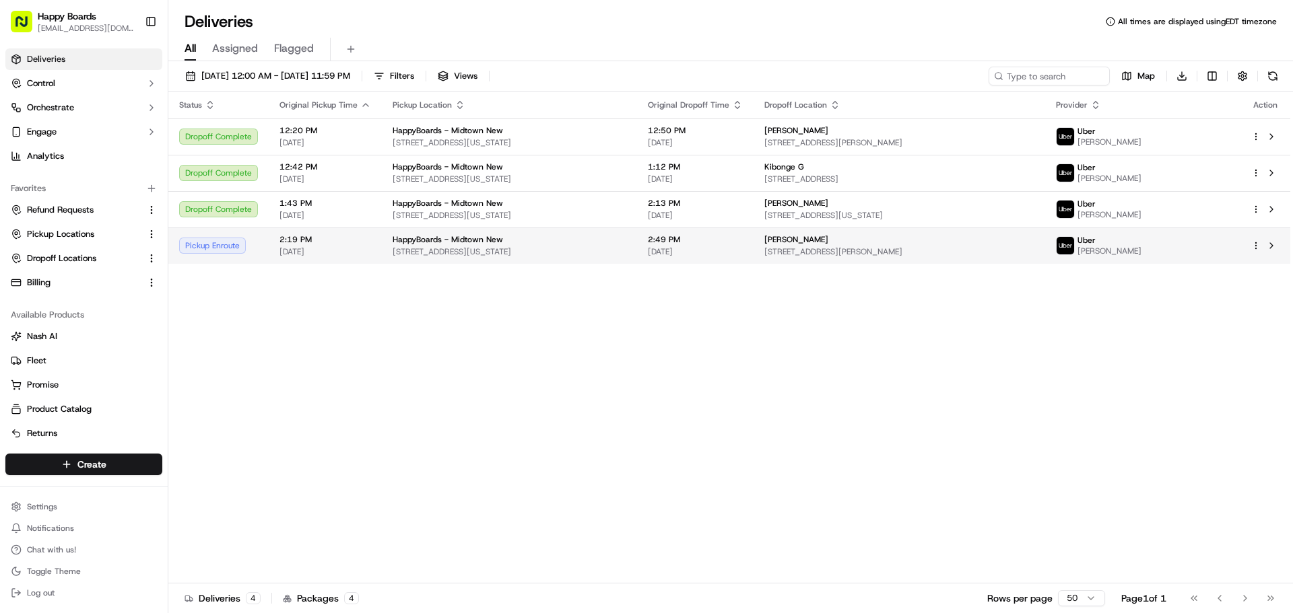
click at [350, 232] on td "2:19 PM 09/20/2025" at bounding box center [325, 246] width 113 height 36
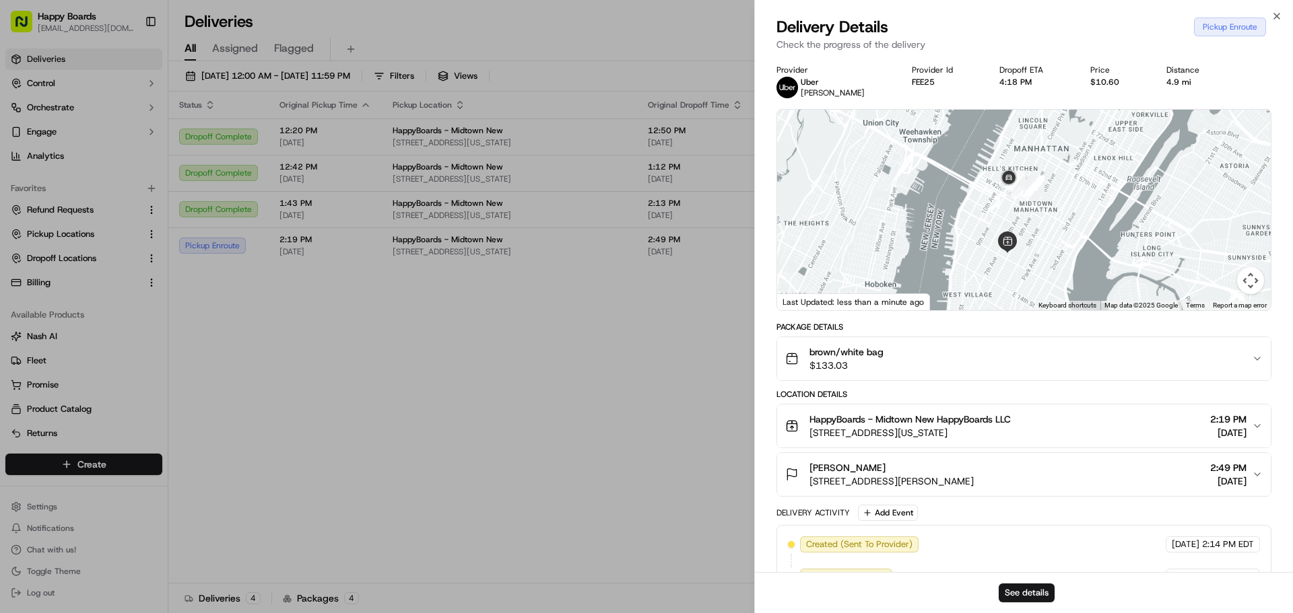
drag, startPoint x: 1075, startPoint y: 154, endPoint x: 1075, endPoint y: 250, distance: 95.6
click at [1093, 270] on div at bounding box center [1024, 210] width 494 height 201
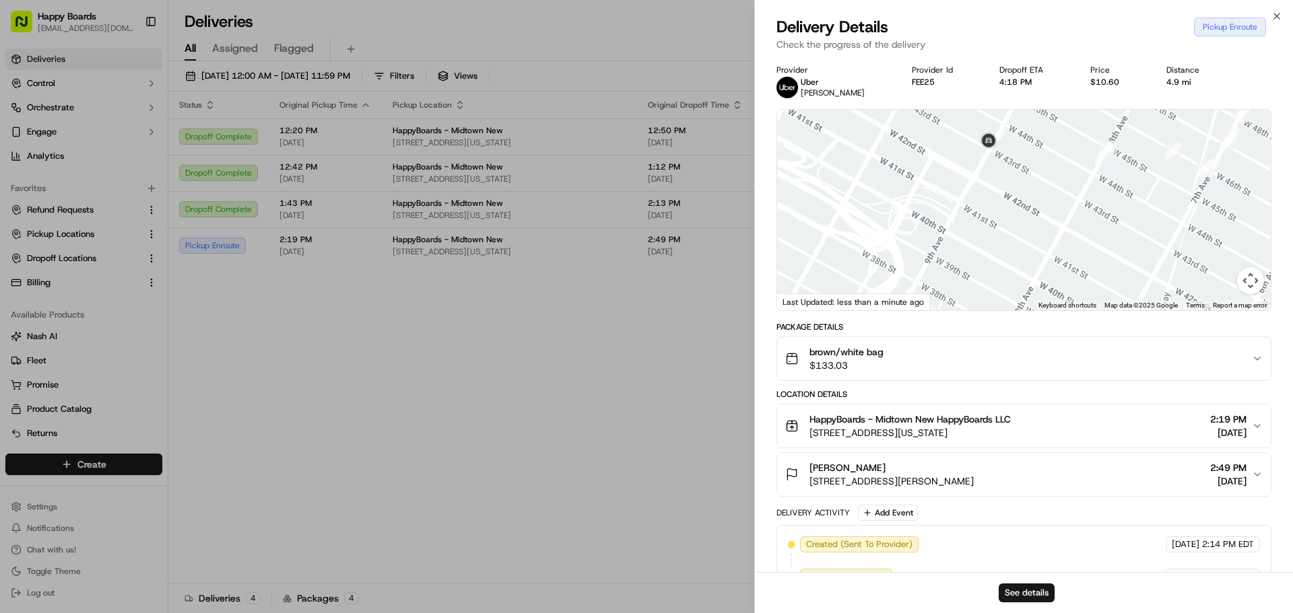
scroll to position [129, 0]
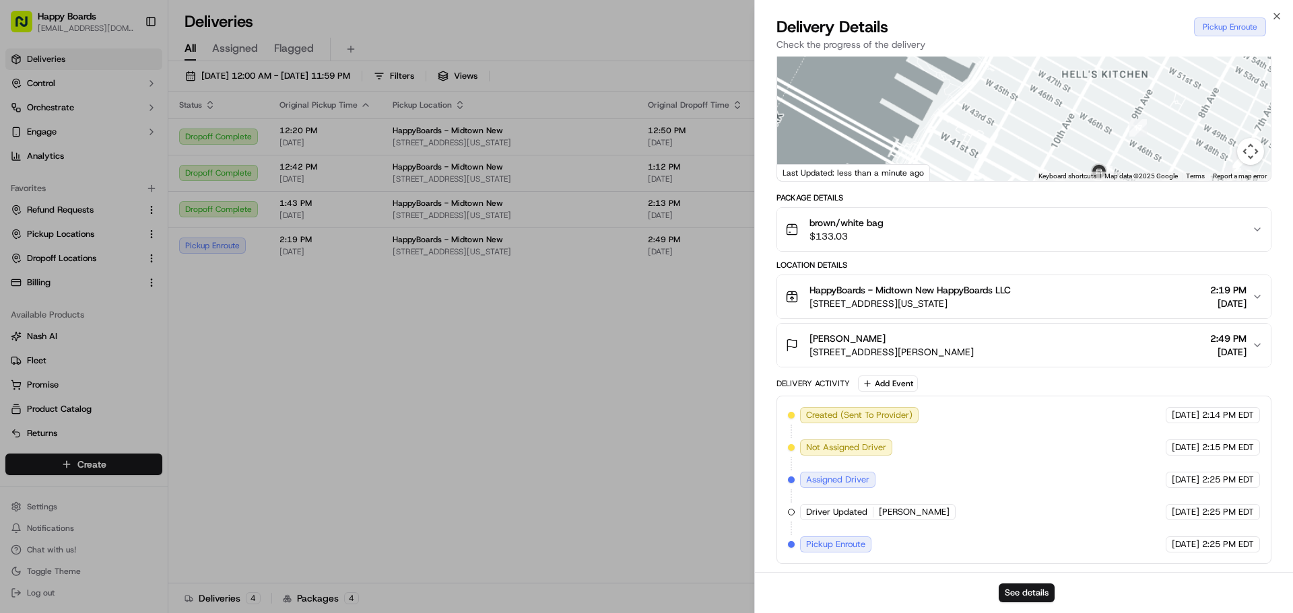
drag, startPoint x: 1184, startPoint y: 207, endPoint x: 1170, endPoint y: 211, distance: 14.7
click at [1189, 257] on div "Provider Uber CARLOS C. Provider Id FEE25 Dropoff ETA 4:18 PM Price $10.60 Dist…" at bounding box center [1023, 249] width 495 height 629
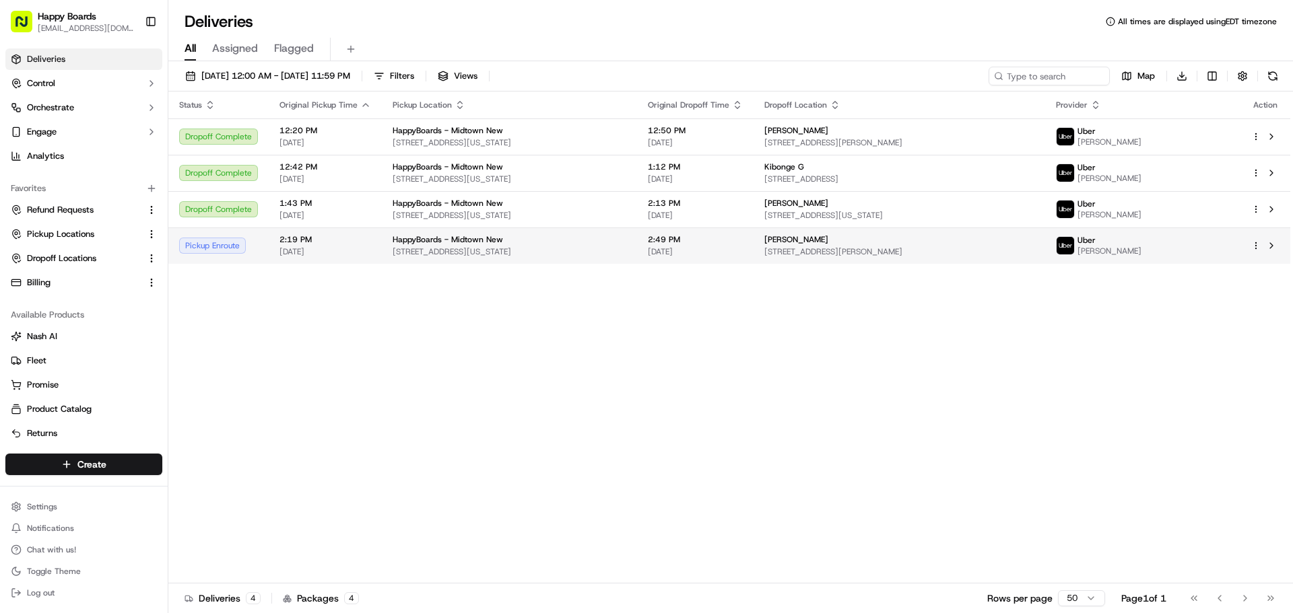
click at [320, 240] on span "2:19 PM" at bounding box center [325, 239] width 92 height 11
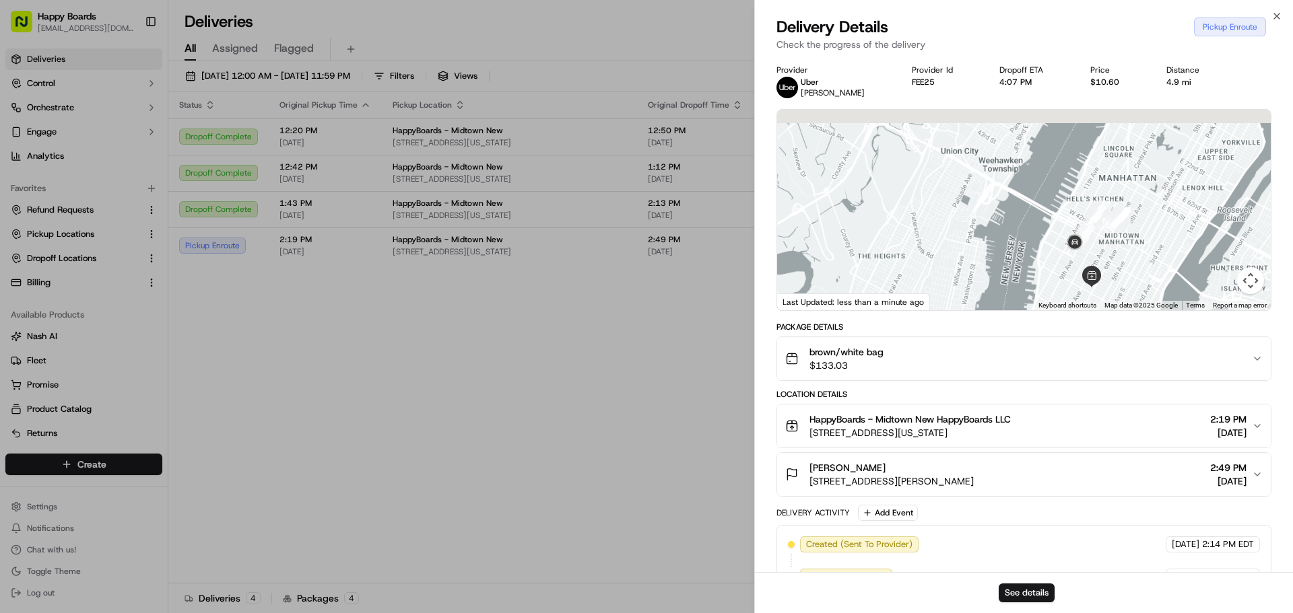
drag, startPoint x: 1087, startPoint y: 206, endPoint x: 1169, endPoint y: 350, distance: 165.5
click at [1169, 350] on div "Provider Uber CARLOS C. Provider Id FEE25 Dropoff ETA 4:07 PM Price $10.60 Dist…" at bounding box center [1023, 379] width 495 height 629
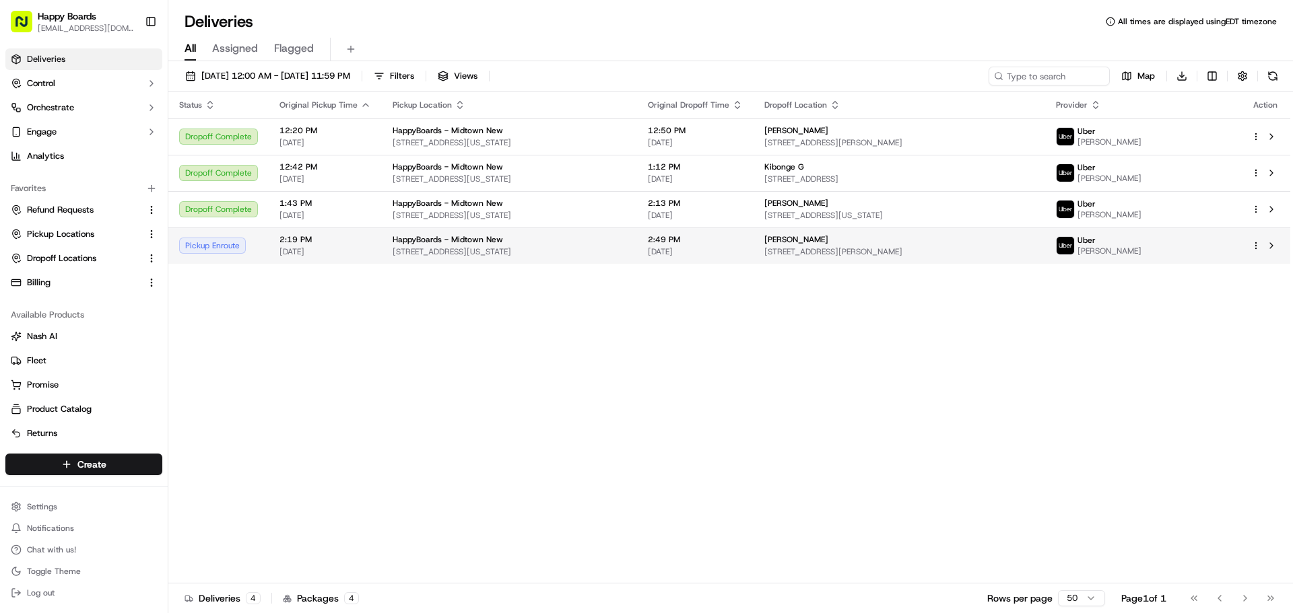
click at [436, 251] on span "[STREET_ADDRESS][US_STATE]" at bounding box center [510, 251] width 234 height 11
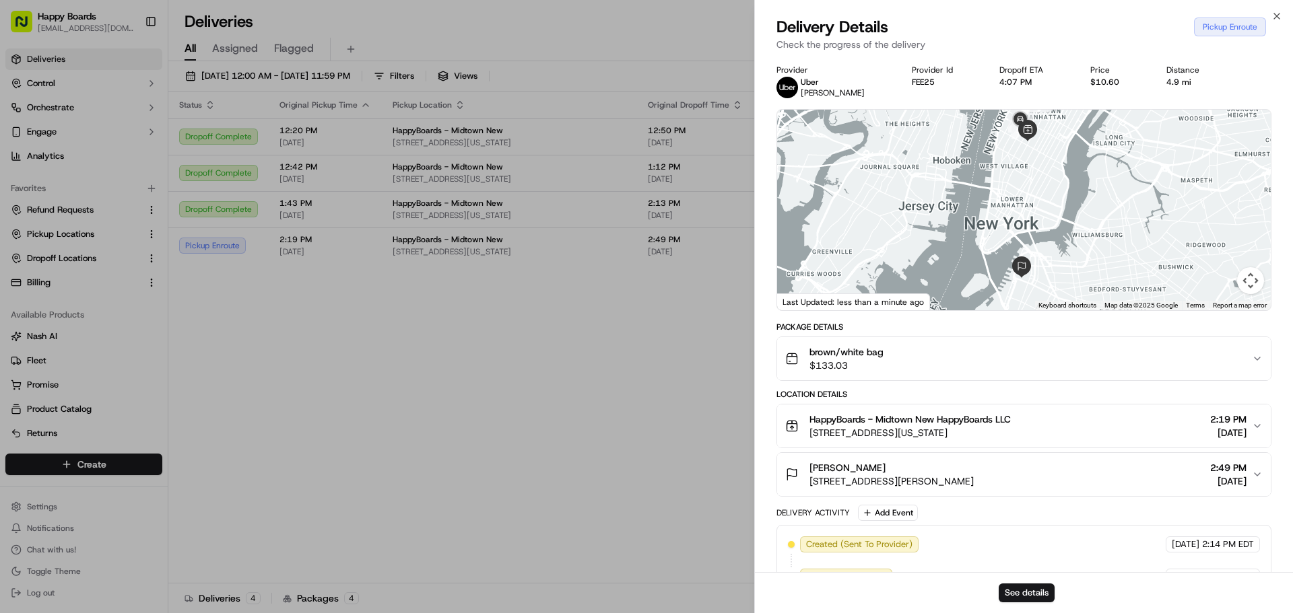
click at [1056, 210] on div at bounding box center [1024, 210] width 494 height 201
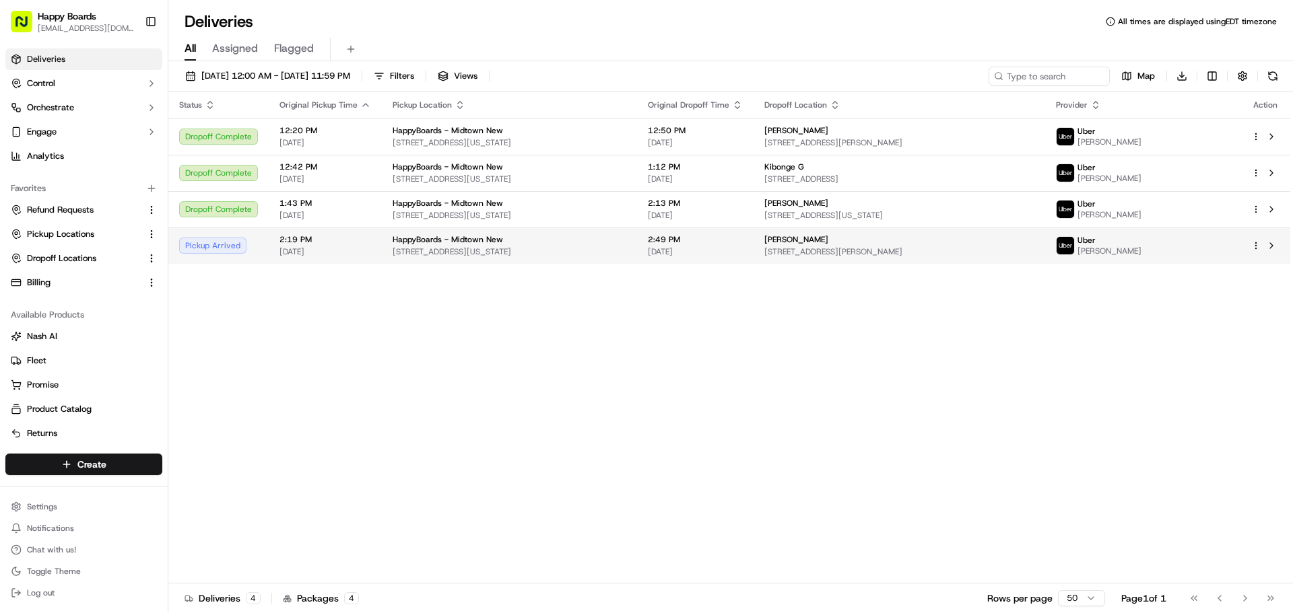
drag, startPoint x: 500, startPoint y: 358, endPoint x: 372, endPoint y: 261, distance: 160.7
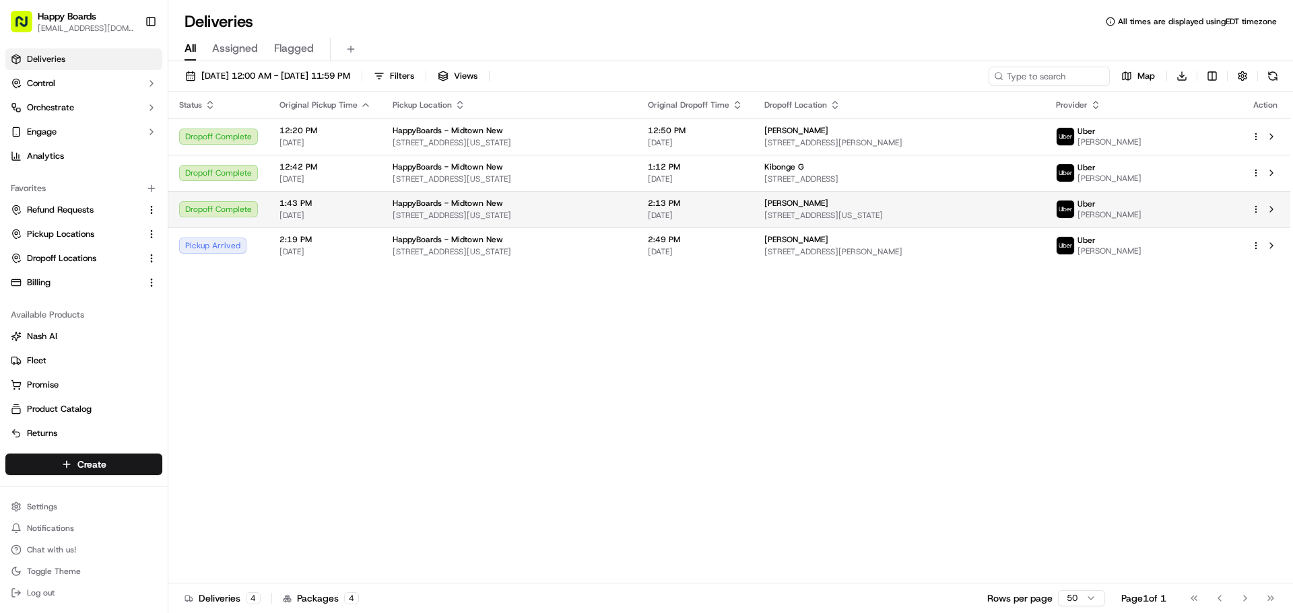
click at [302, 203] on span "1:43 PM" at bounding box center [325, 203] width 92 height 11
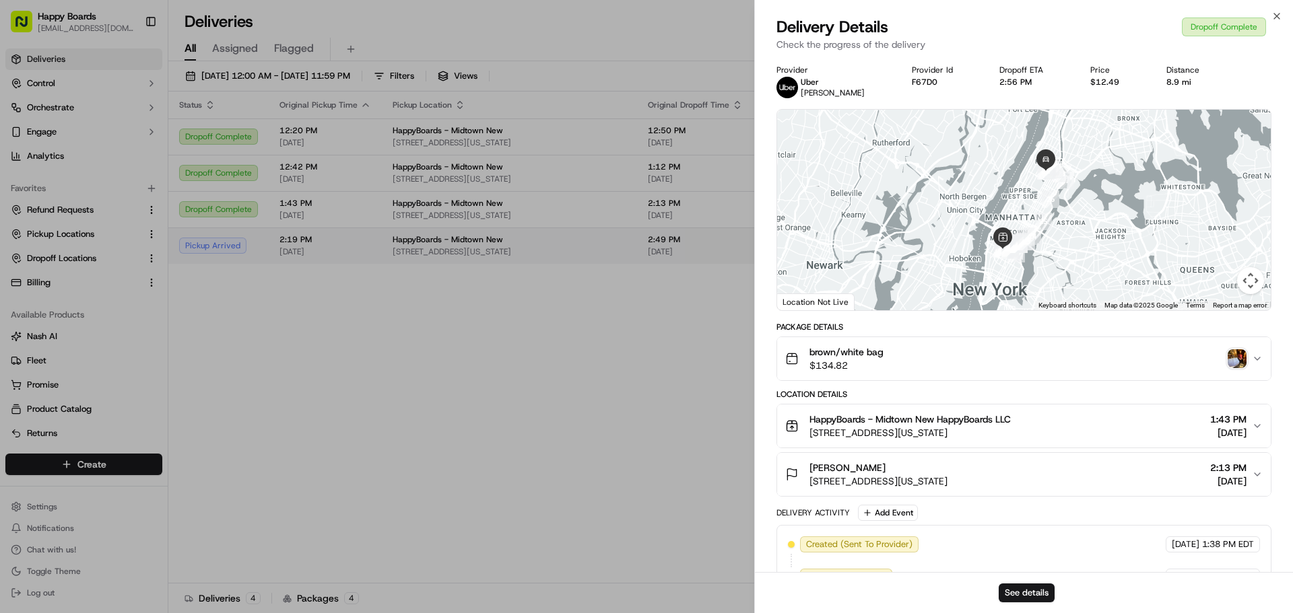
drag, startPoint x: 477, startPoint y: 310, endPoint x: 661, endPoint y: 256, distance: 191.1
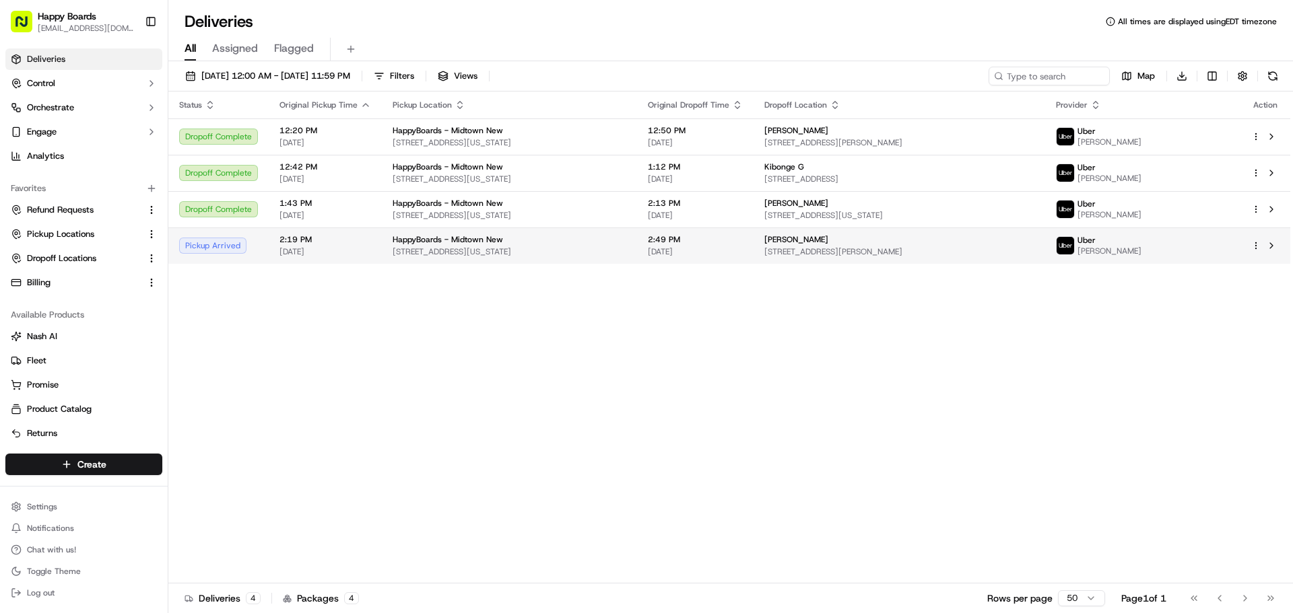
click at [732, 254] on span "[DATE]" at bounding box center [695, 251] width 95 height 11
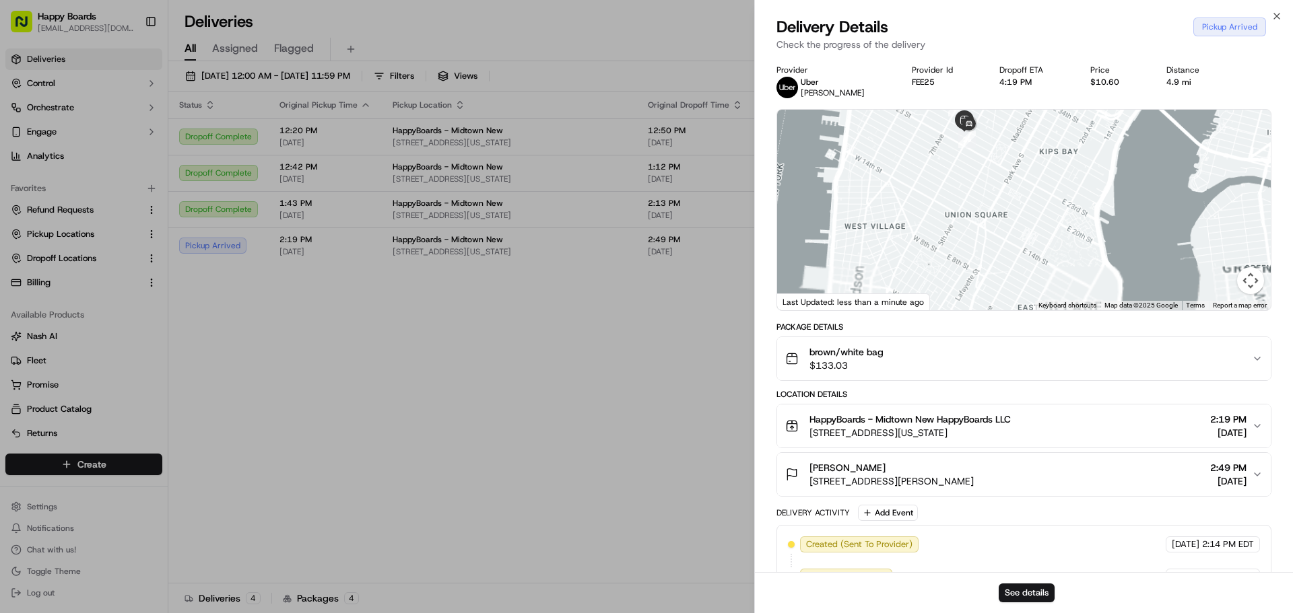
drag, startPoint x: 1049, startPoint y: 135, endPoint x: 1069, endPoint y: 189, distance: 56.9
click at [1069, 189] on div at bounding box center [1024, 210] width 494 height 201
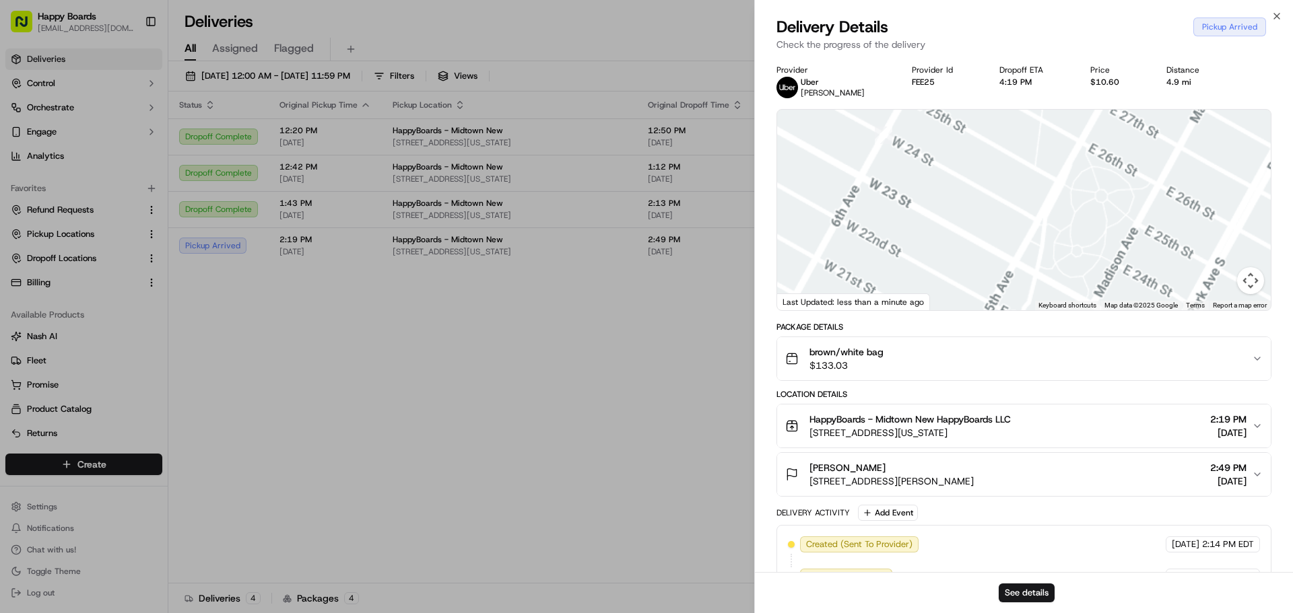
drag, startPoint x: 973, startPoint y: 177, endPoint x: 1013, endPoint y: 227, distance: 64.2
click at [1013, 228] on div at bounding box center [1024, 210] width 494 height 201
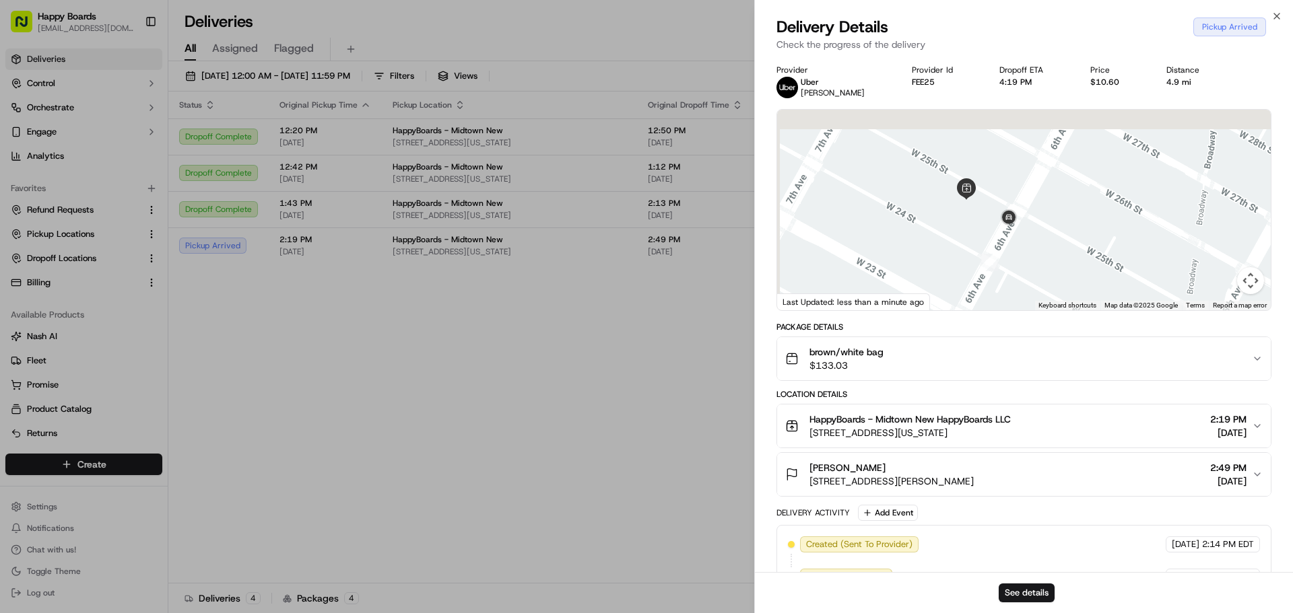
drag, startPoint x: 993, startPoint y: 179, endPoint x: 1157, endPoint y: 310, distance: 209.8
click at [1155, 334] on div "Provider Uber CARLOS C. Provider Id FEE25 Dropoff ETA 4:19 PM Price $10.60 Dist…" at bounding box center [1023, 395] width 495 height 661
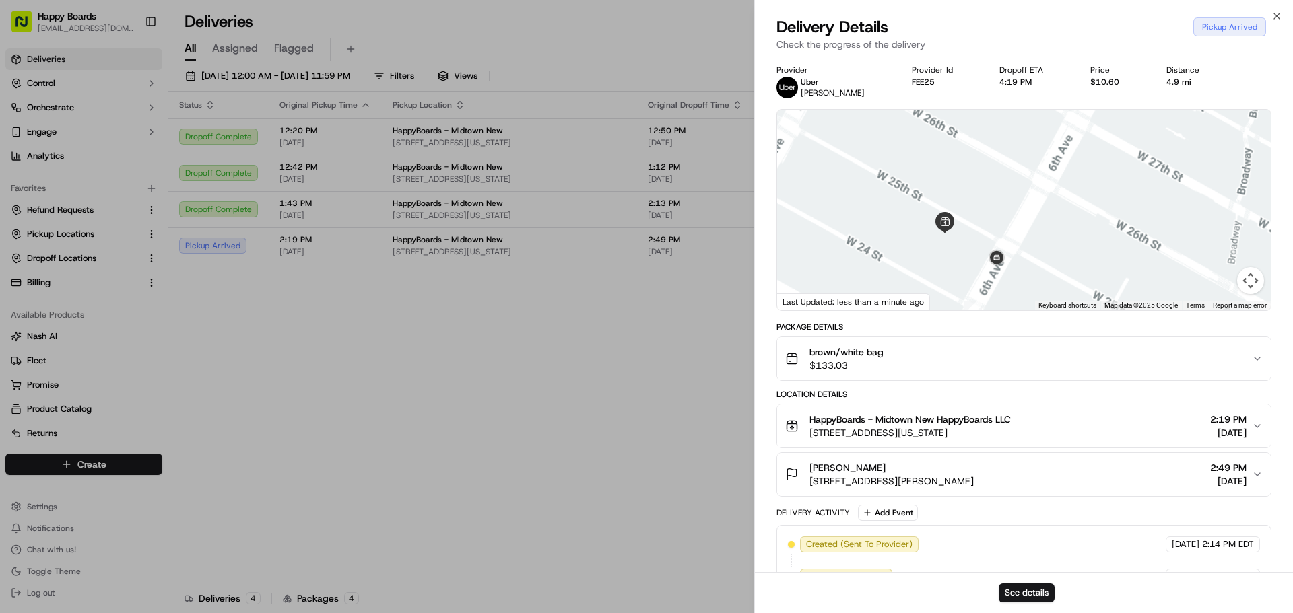
scroll to position [162, 0]
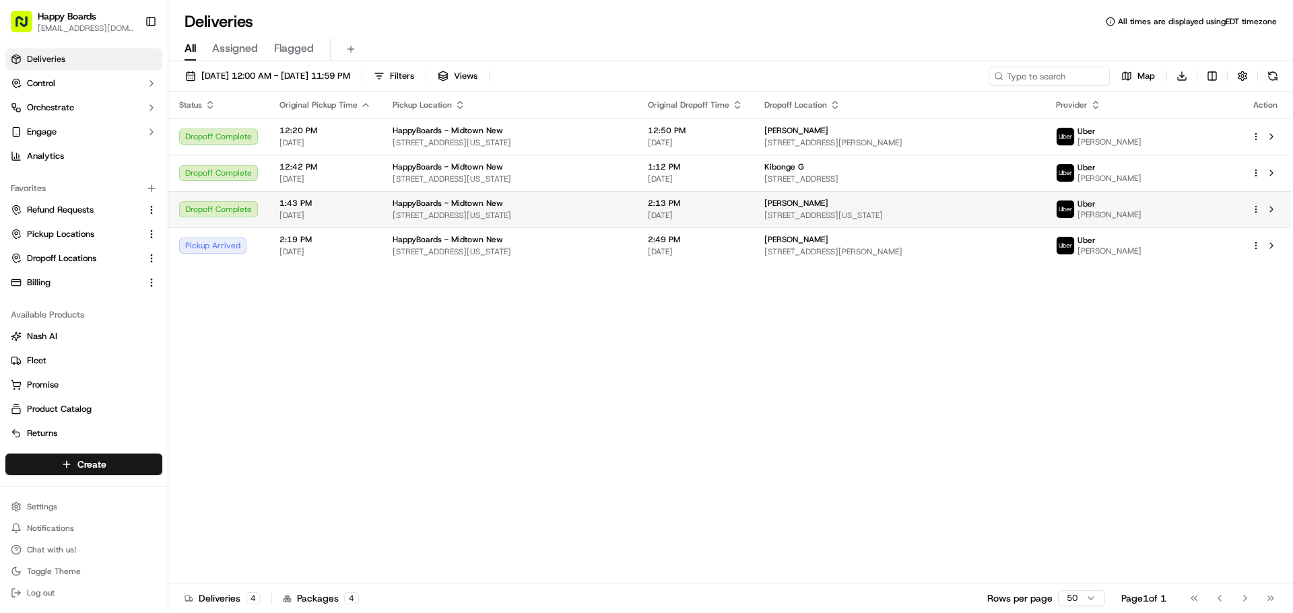
click at [493, 203] on span "HappyBoards - Midtown New" at bounding box center [448, 203] width 110 height 11
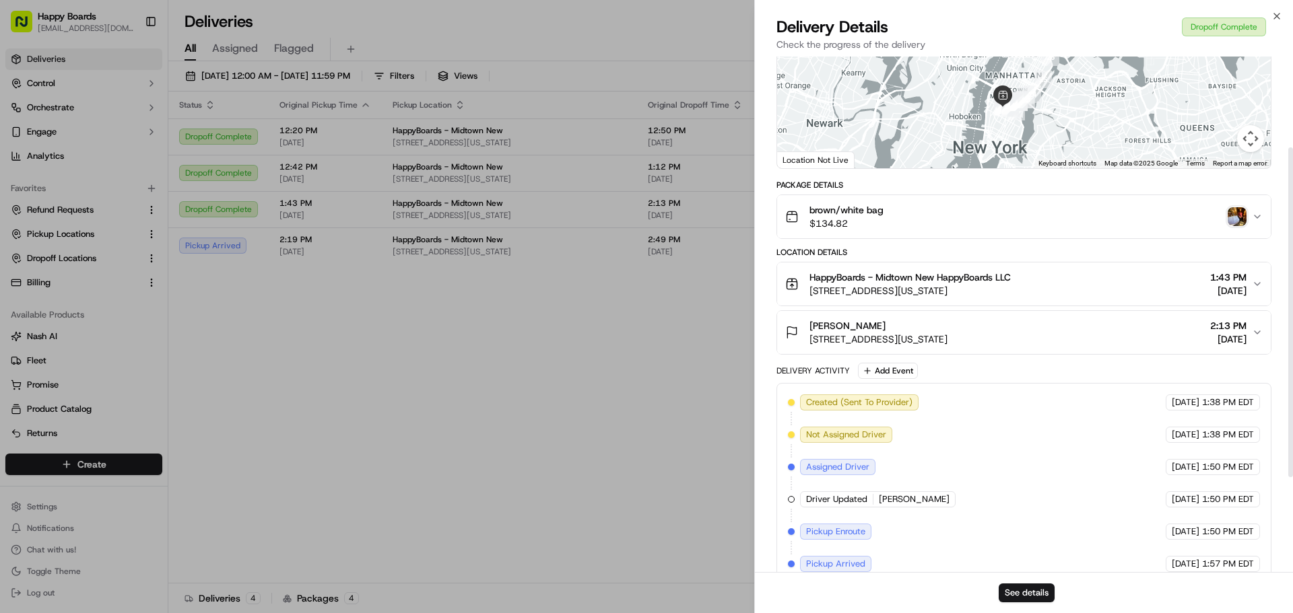
scroll to position [291, 0]
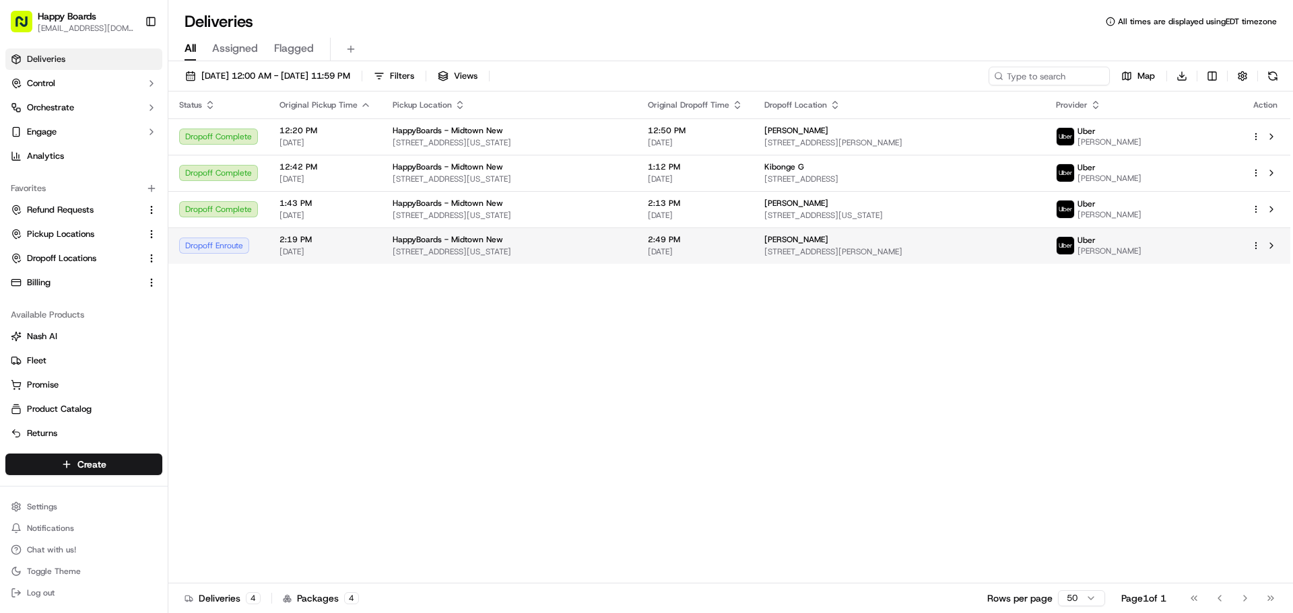
click at [393, 253] on span "[STREET_ADDRESS][US_STATE]" at bounding box center [510, 251] width 234 height 11
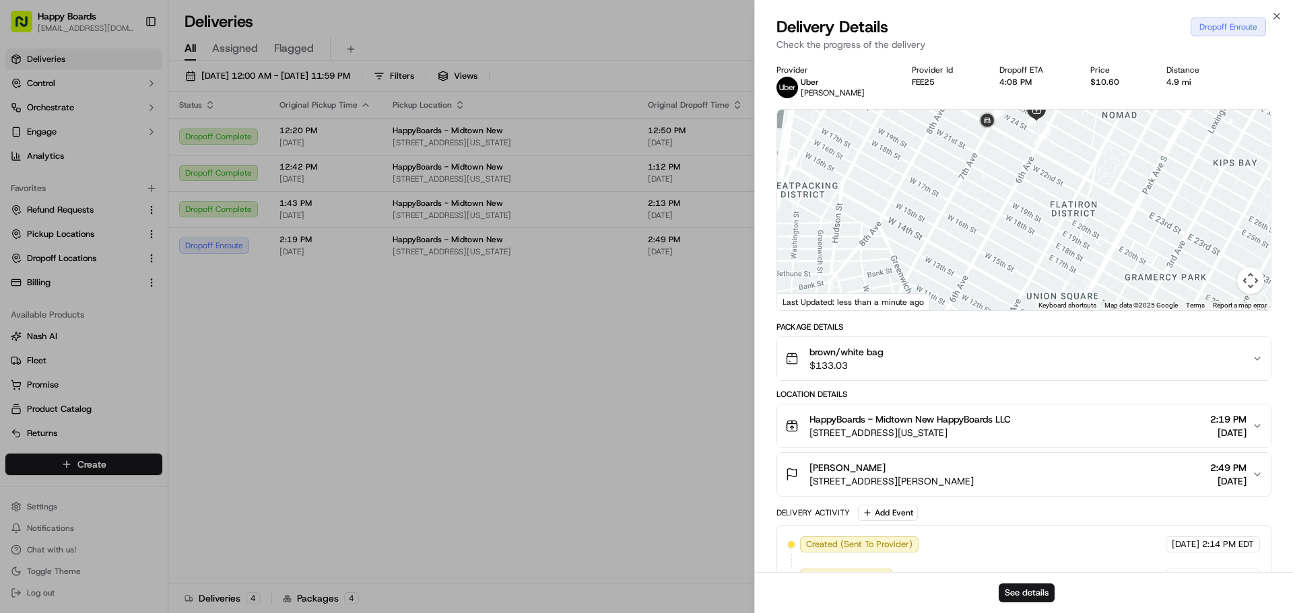
scroll to position [226, 0]
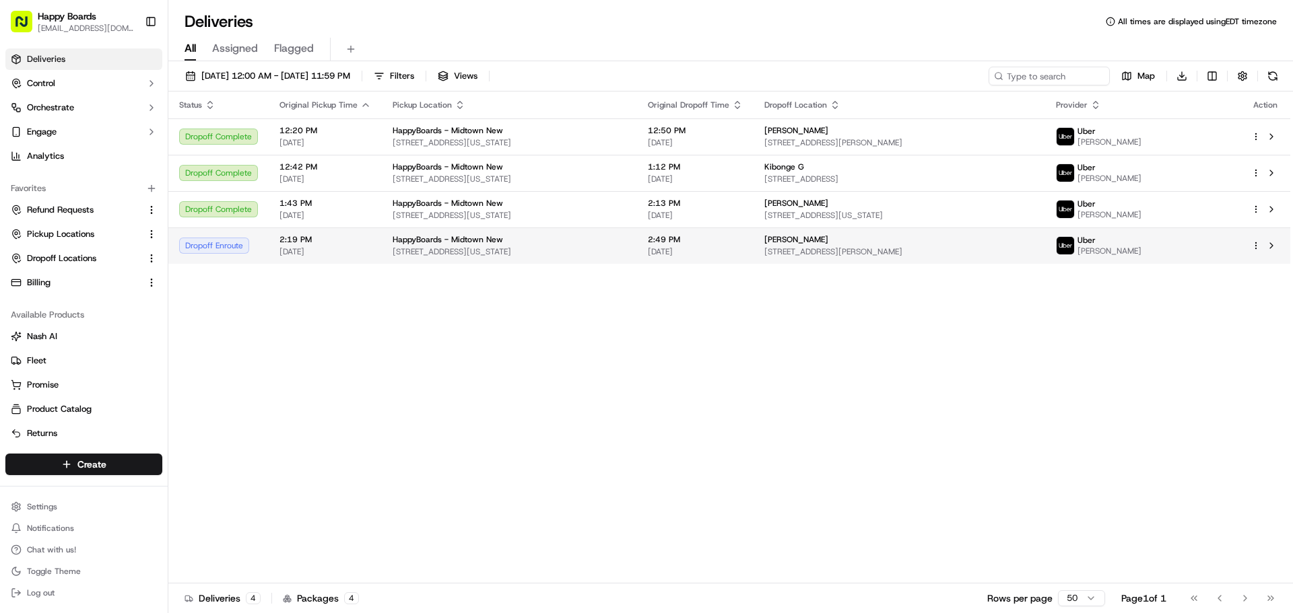
click at [286, 240] on span "2:19 PM" at bounding box center [325, 239] width 92 height 11
click at [503, 242] on div "HappyBoards - Midtown New" at bounding box center [510, 239] width 234 height 11
